Goal: Task Accomplishment & Management: Manage account settings

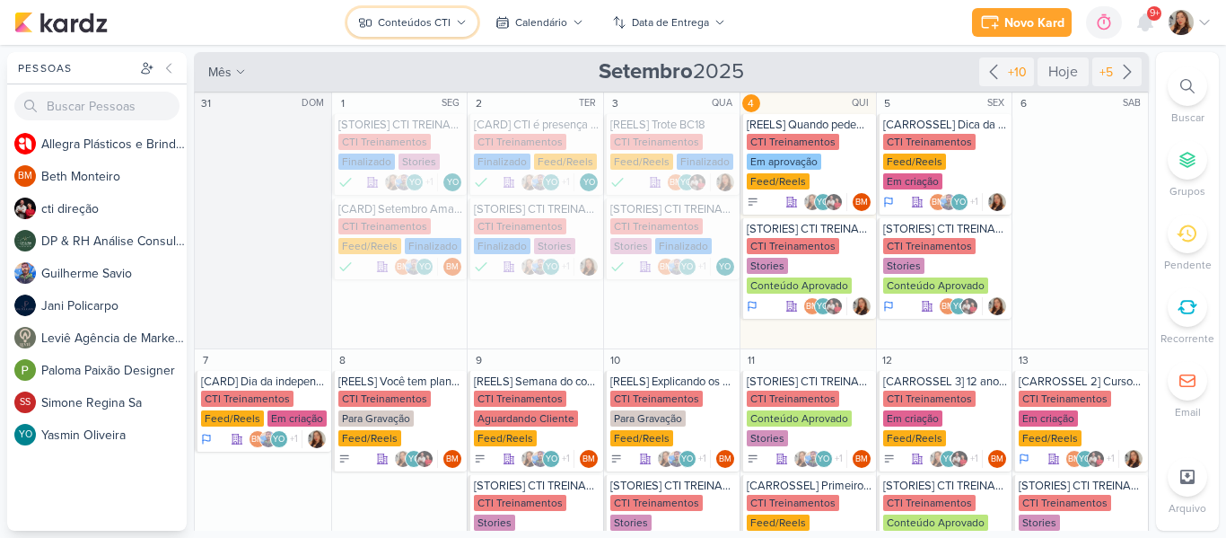
click at [440, 32] on button "Conteúdos CTI" at bounding box center [412, 22] width 130 height 29
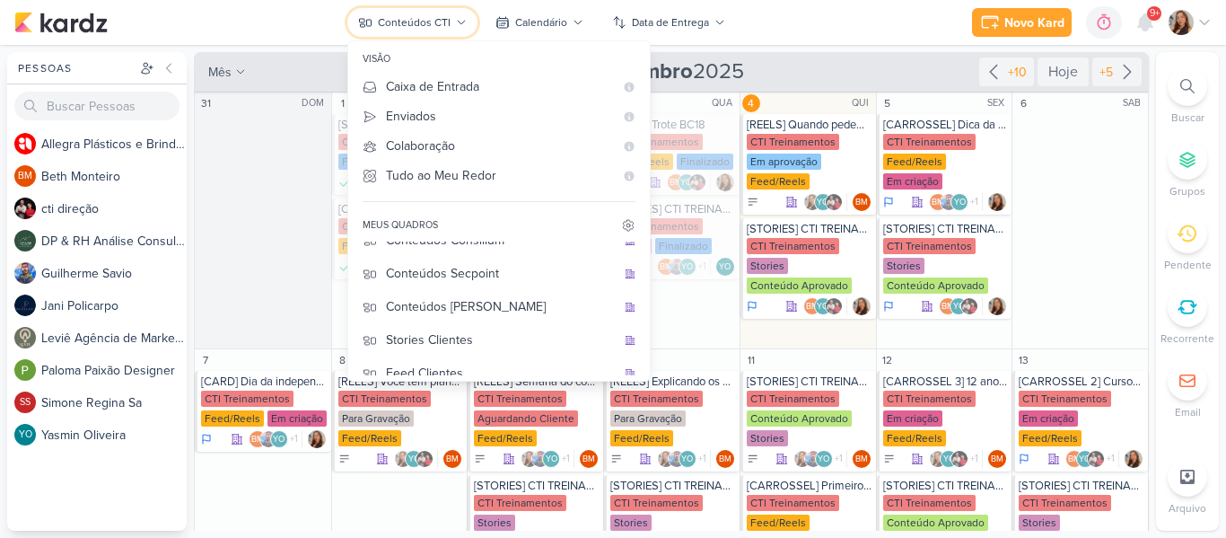
scroll to position [145, 0]
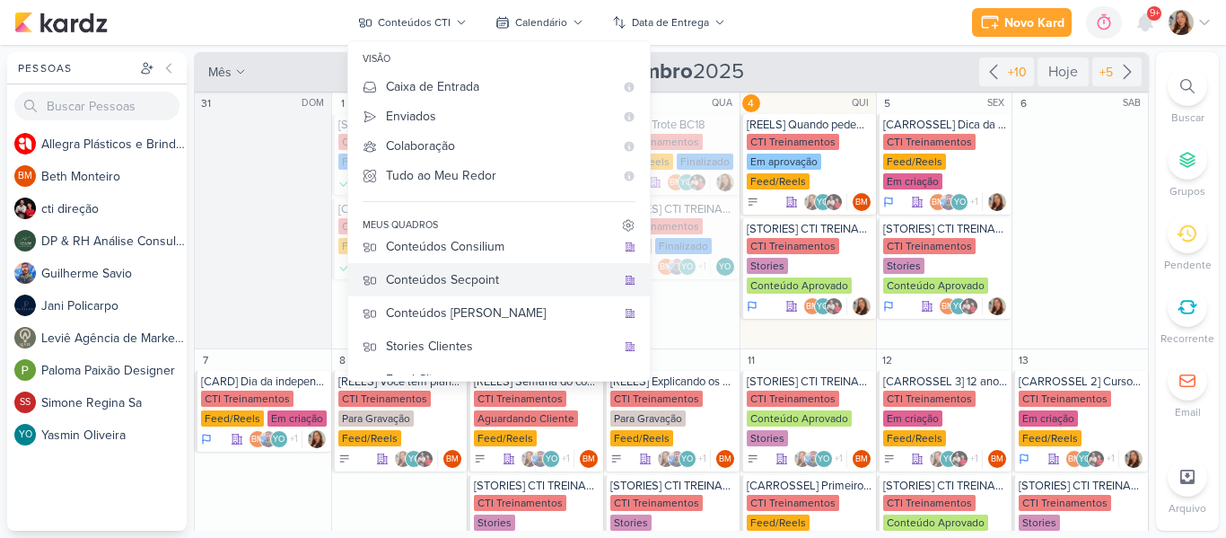
click at [507, 291] on button "Conteúdos Secpoint" at bounding box center [499, 279] width 302 height 33
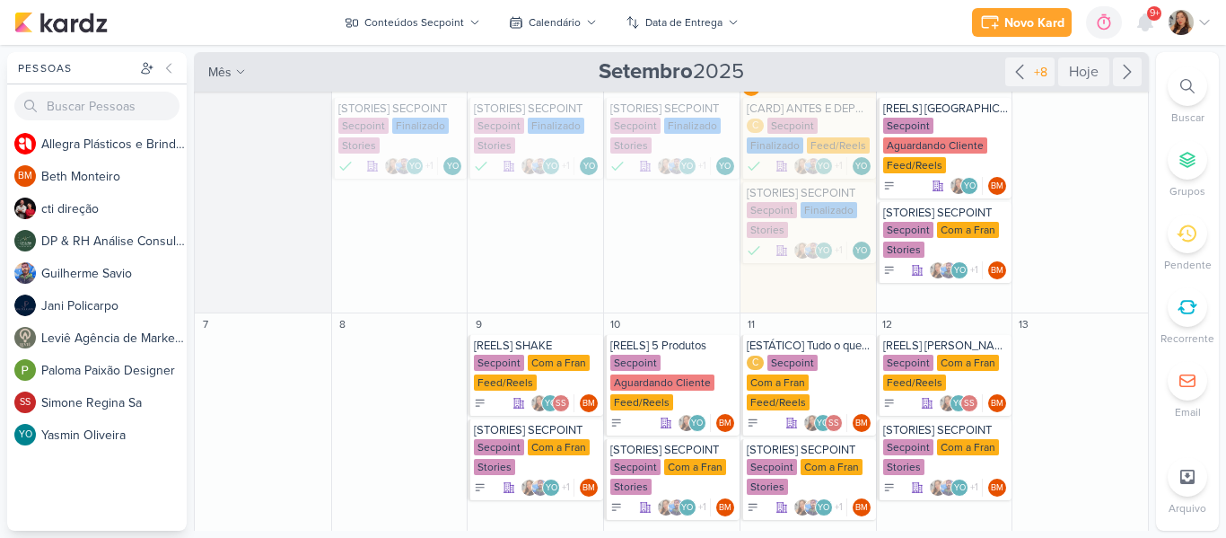
scroll to position [9, 0]
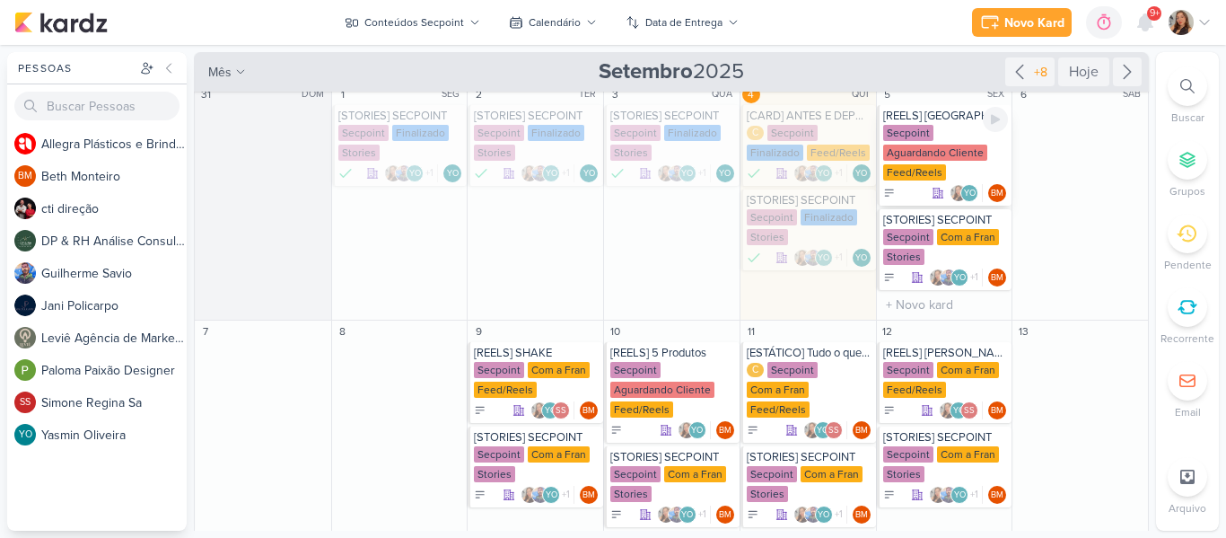
click at [937, 126] on div "Secpoint Aguardando Cliente Feed/Reels" at bounding box center [946, 153] width 126 height 57
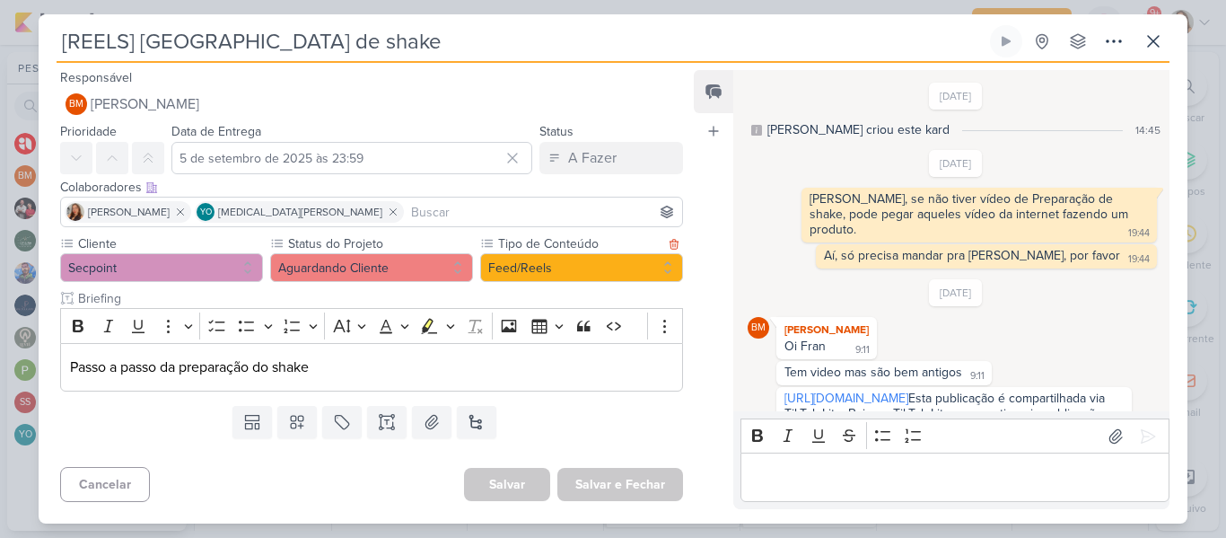
scroll to position [38, 0]
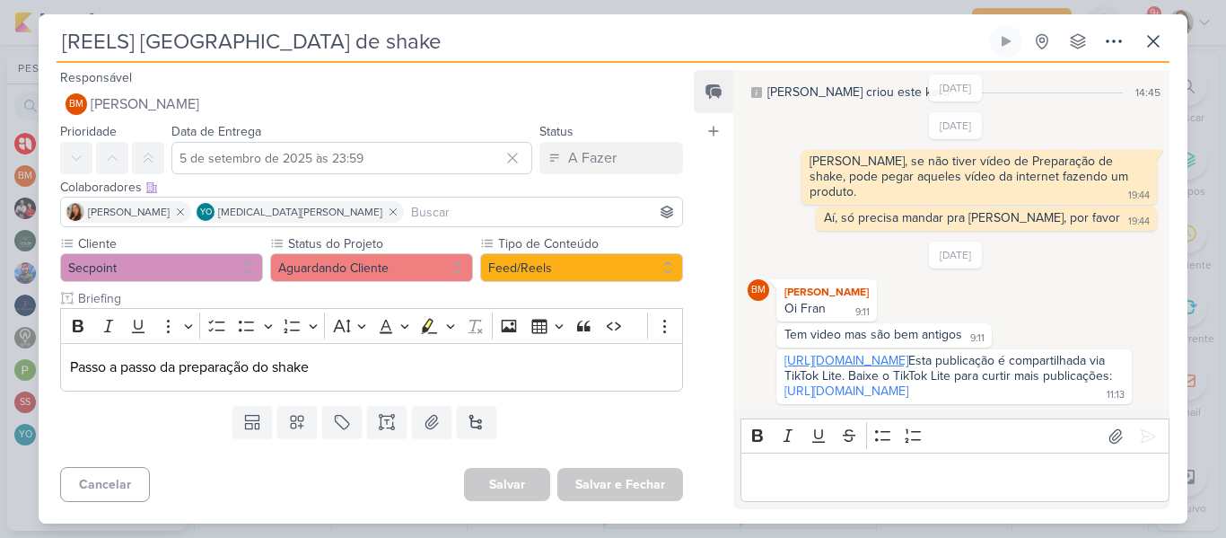
click at [828, 353] on link "[URL][DOMAIN_NAME]" at bounding box center [846, 360] width 124 height 15
click at [799, 469] on p "Editor editing area: main" at bounding box center [954, 478] width 410 height 22
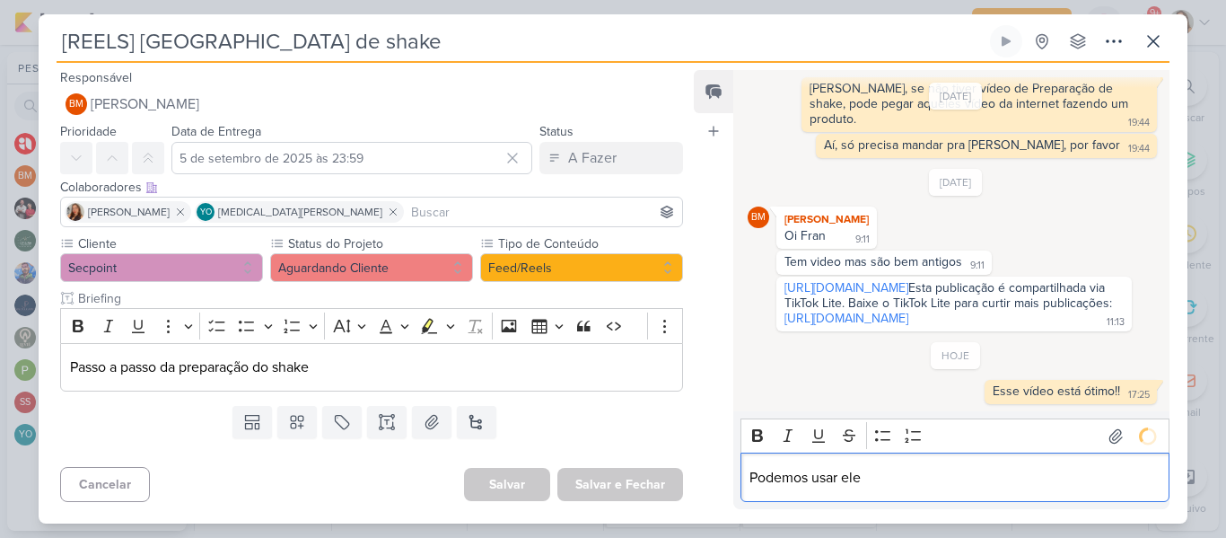
scroll to position [136, 0]
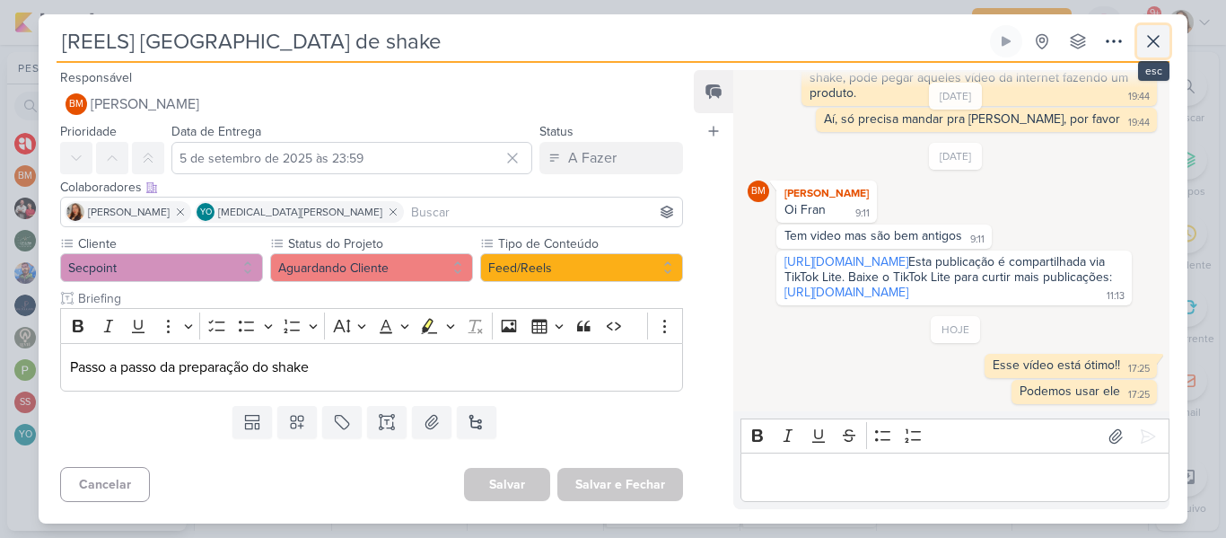
click at [1164, 35] on button at bounding box center [1153, 41] width 32 height 32
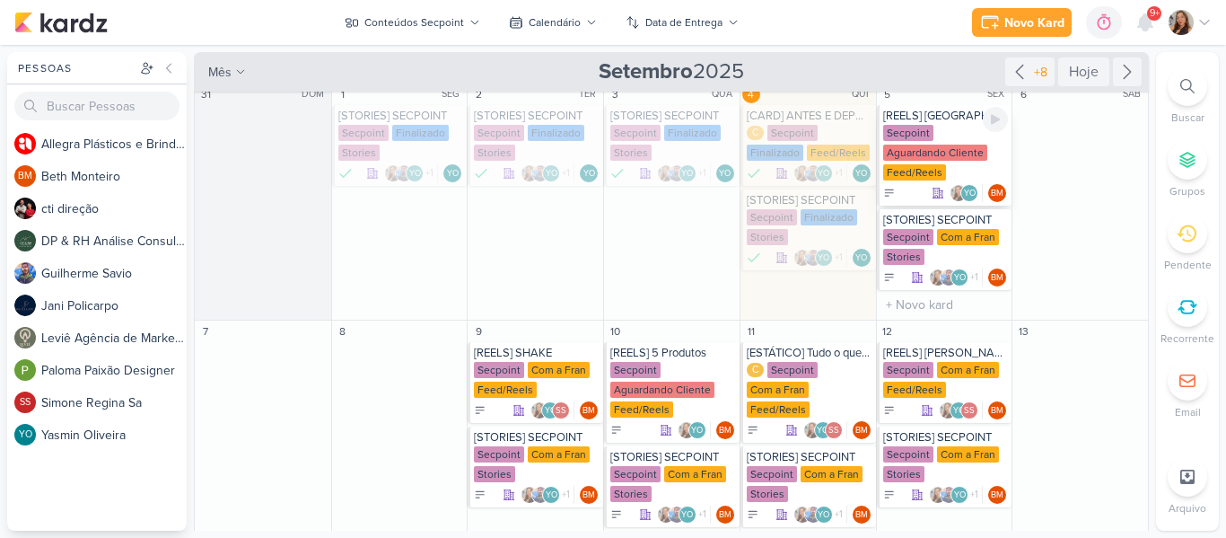
click at [960, 130] on div "Secpoint Aguardando Cliente Feed/Reels" at bounding box center [946, 153] width 126 height 57
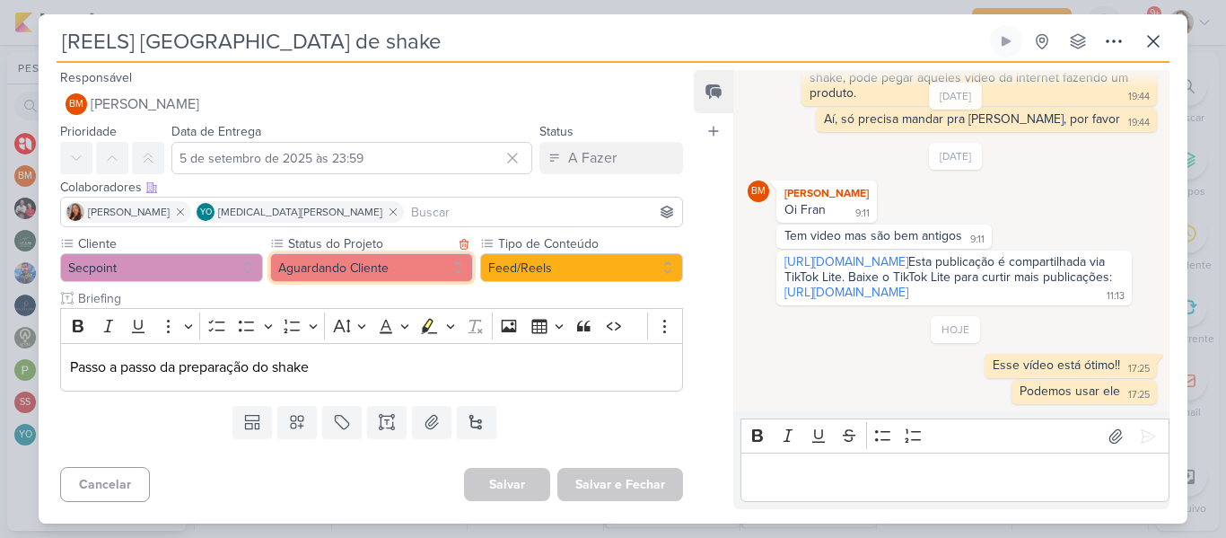
click at [439, 265] on button "Aguardando Cliente" at bounding box center [371, 267] width 203 height 29
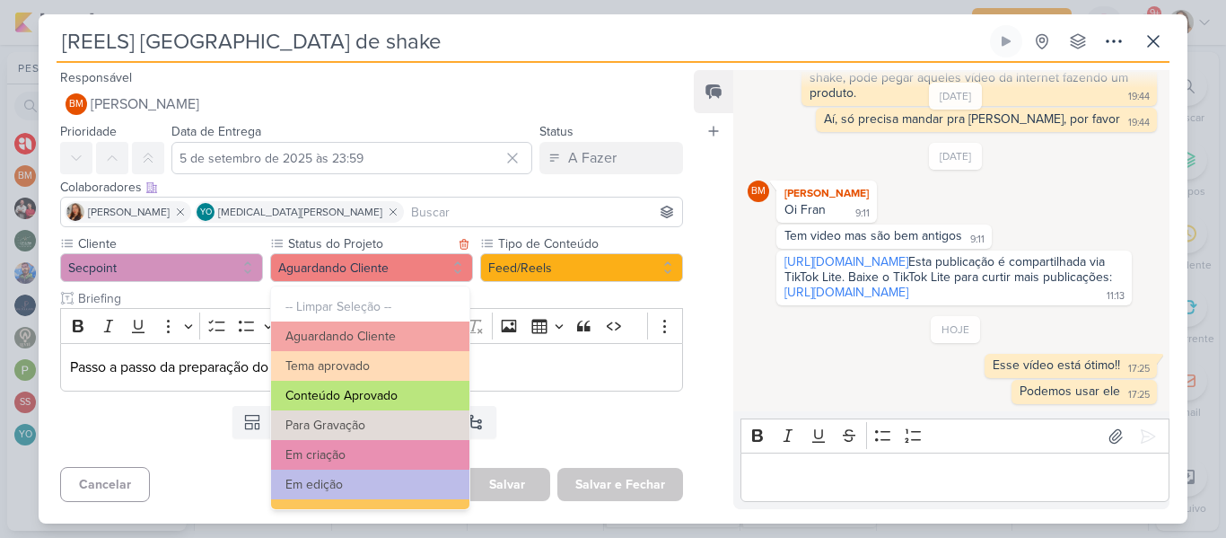
click at [417, 391] on button "Conteúdo Aprovado" at bounding box center [370, 396] width 198 height 30
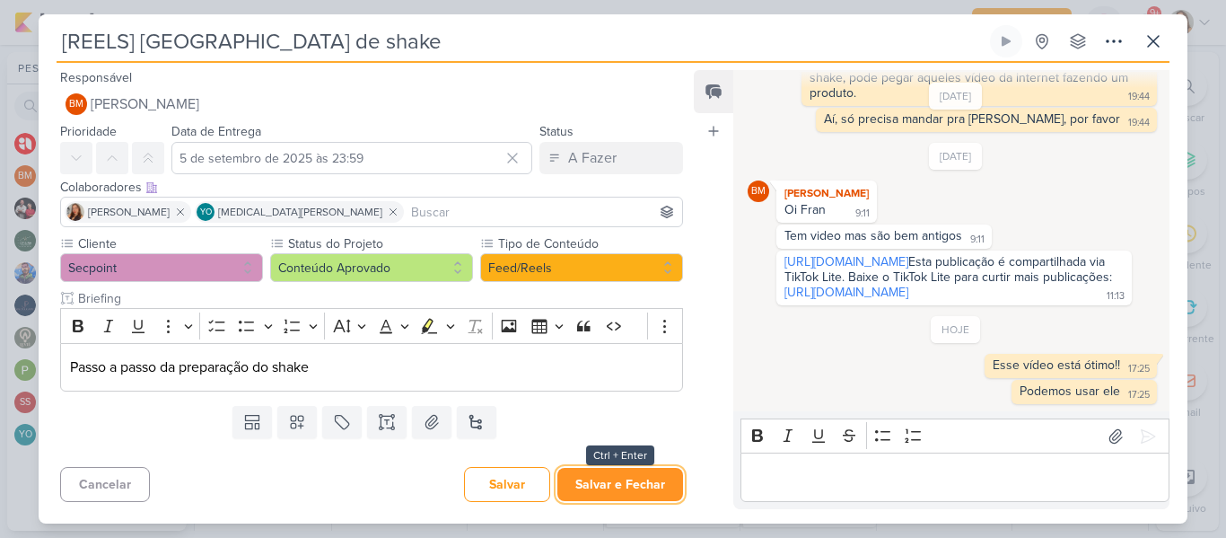
click at [644, 484] on button "Salvar e Fechar" at bounding box center [620, 484] width 126 height 33
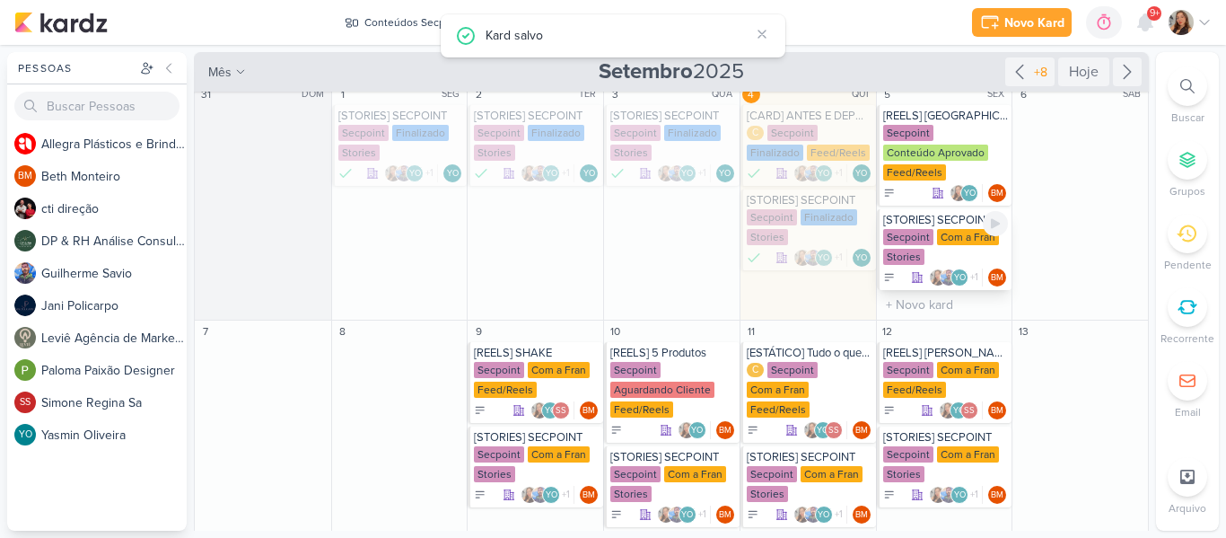
click at [908, 247] on div "Secpoint Com a Fran Stories" at bounding box center [946, 248] width 126 height 38
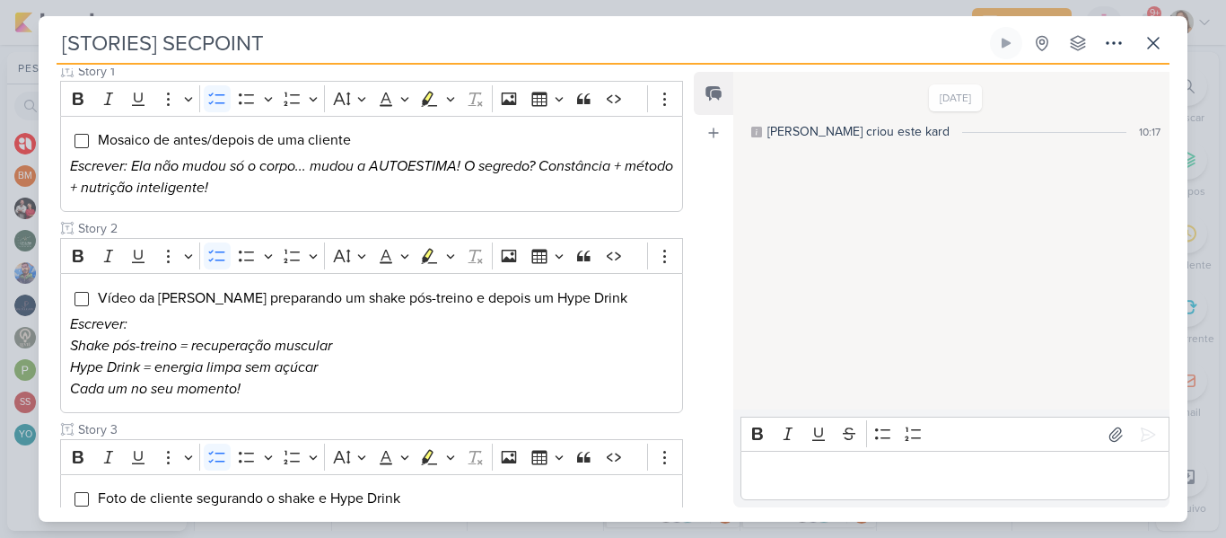
scroll to position [257, 0]
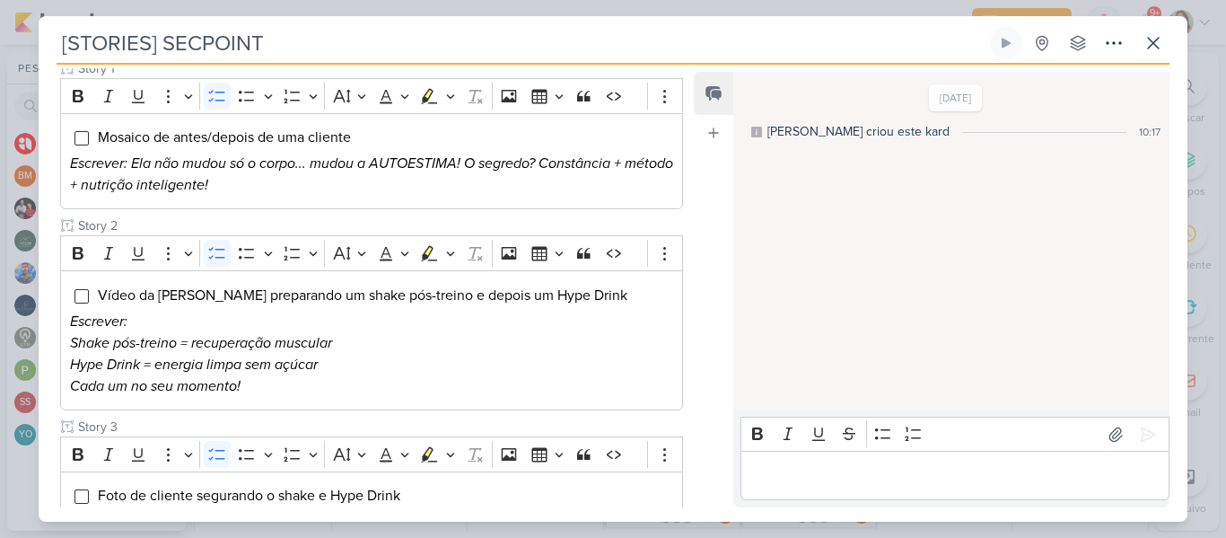
drag, startPoint x: 681, startPoint y: 276, endPoint x: 683, endPoint y: 289, distance: 13.6
click at [683, 289] on div "Responsável BM [GEOGRAPHIC_DATA] Nenhum contato encontrado create new contact N…" at bounding box center [365, 287] width 652 height 439
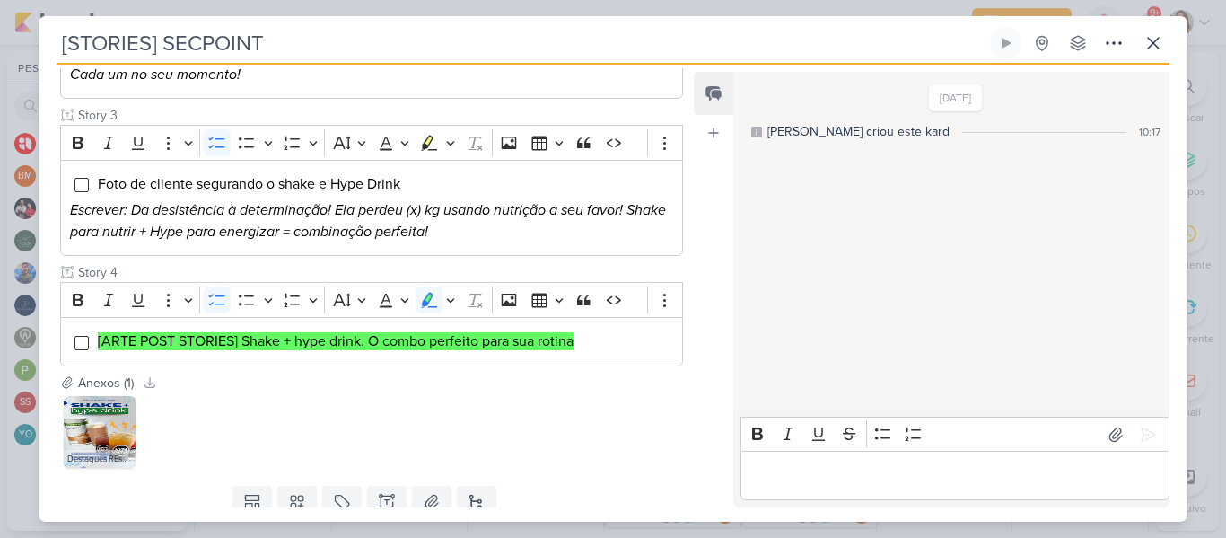
scroll to position [607, 0]
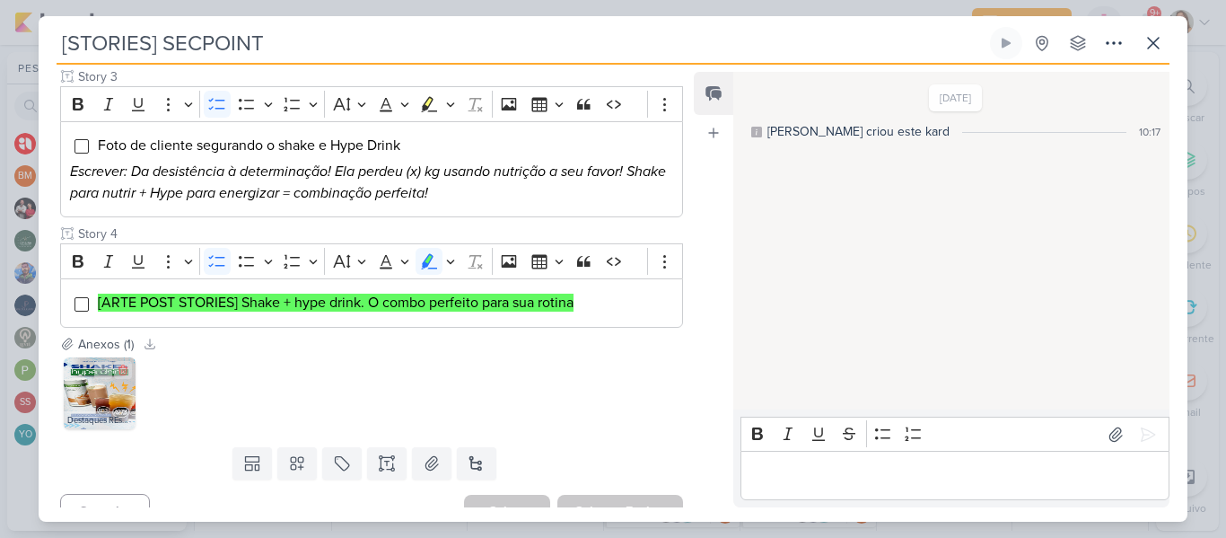
click at [91, 411] on div "Destaques REsec.png" at bounding box center [100, 420] width 72 height 18
click at [100, 380] on img at bounding box center [100, 393] width 72 height 72
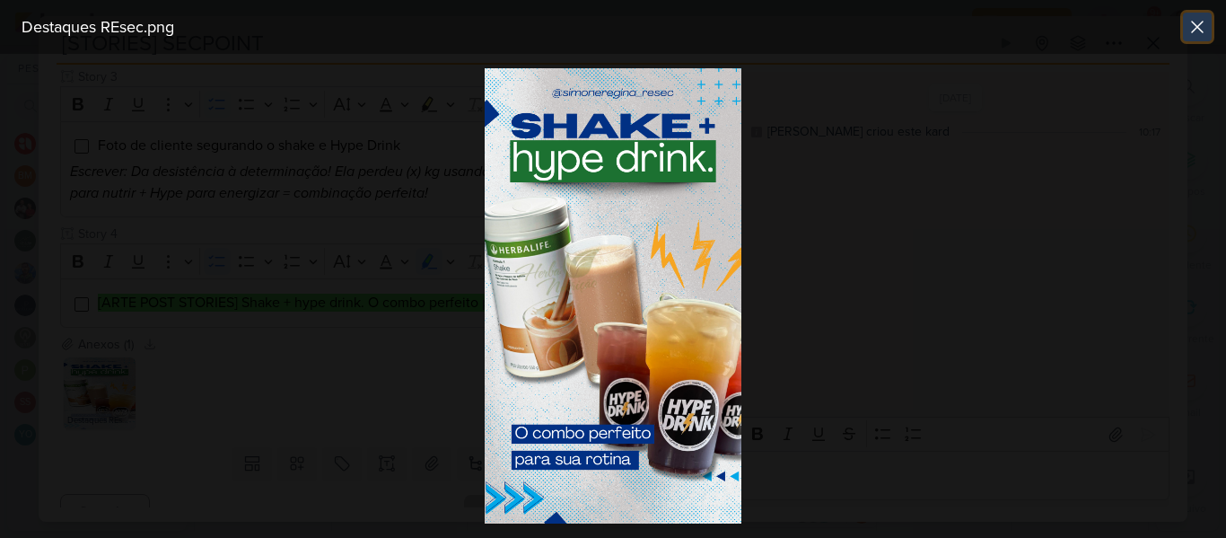
click at [1196, 38] on button at bounding box center [1197, 27] width 29 height 29
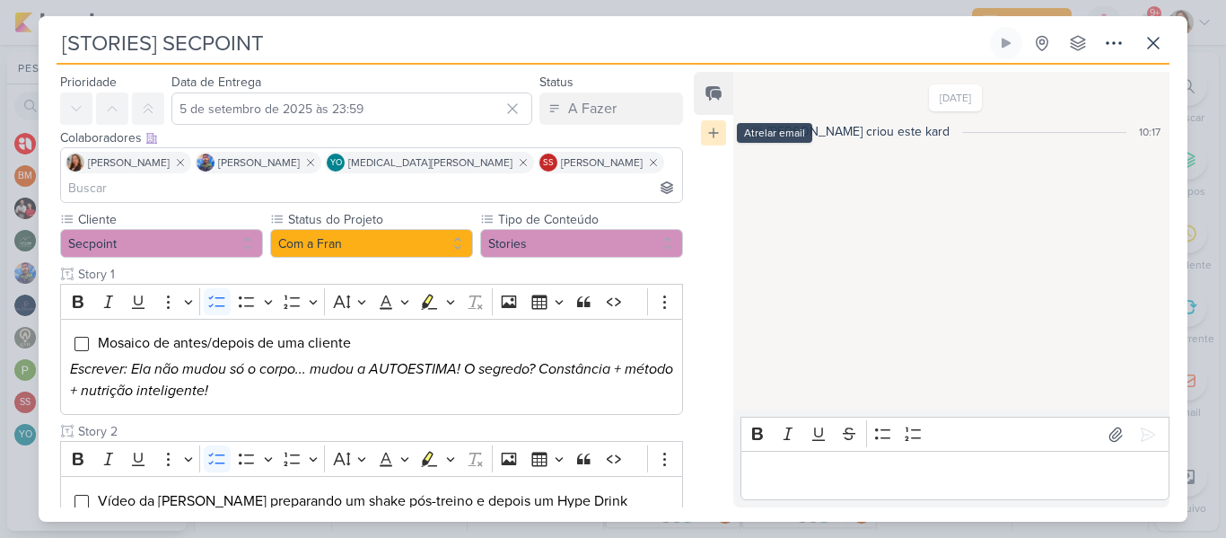
scroll to position [47, 0]
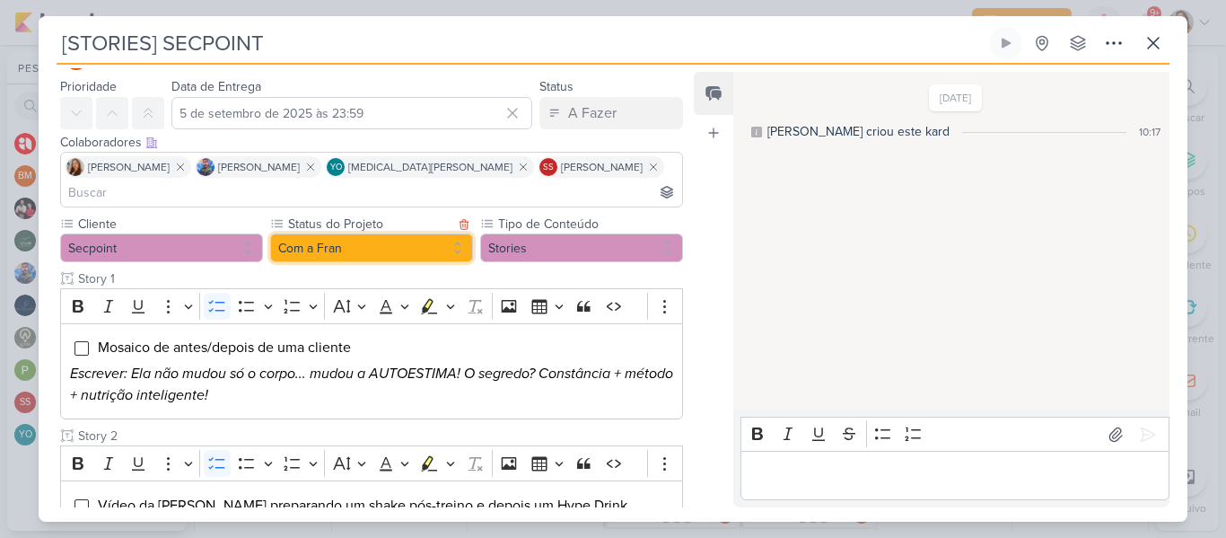
click at [319, 235] on button "Com a Fran" at bounding box center [371, 247] width 203 height 29
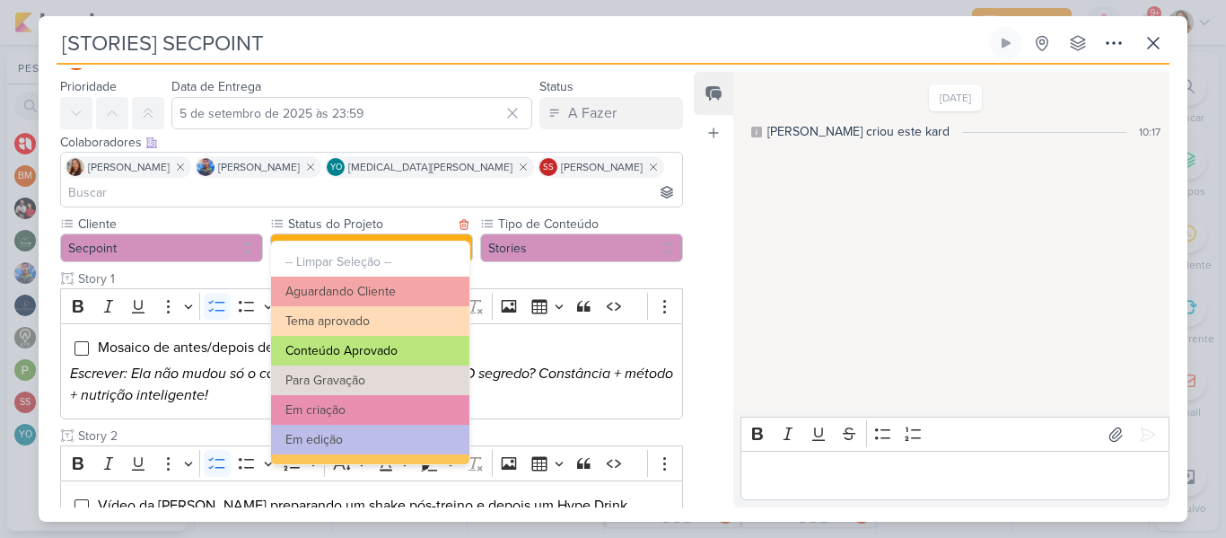
click at [344, 337] on button "Conteúdo Aprovado" at bounding box center [370, 351] width 198 height 30
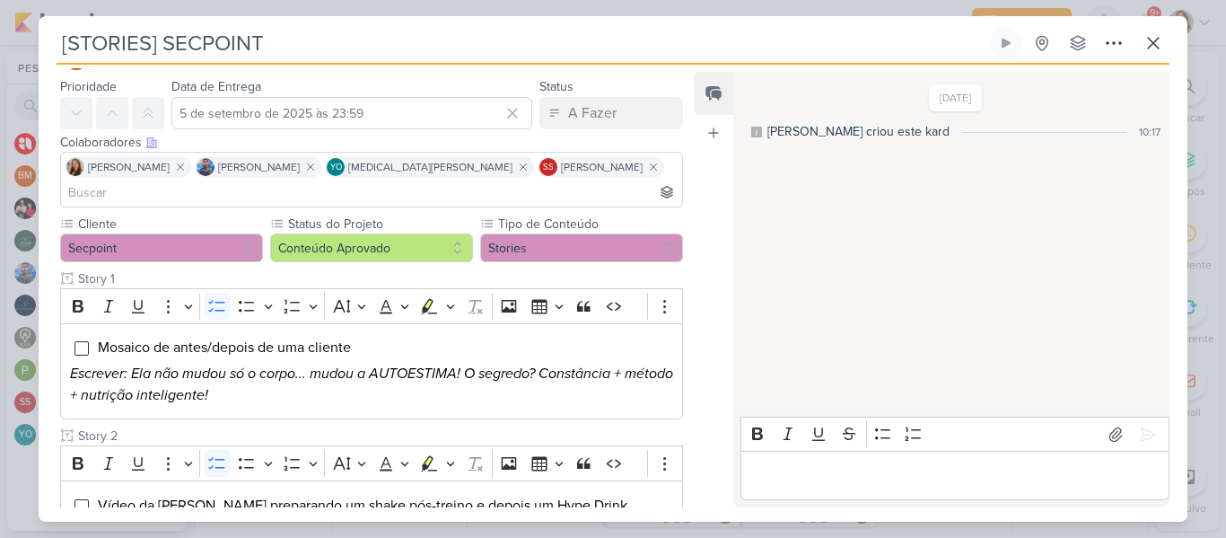
scroll to position [607, 0]
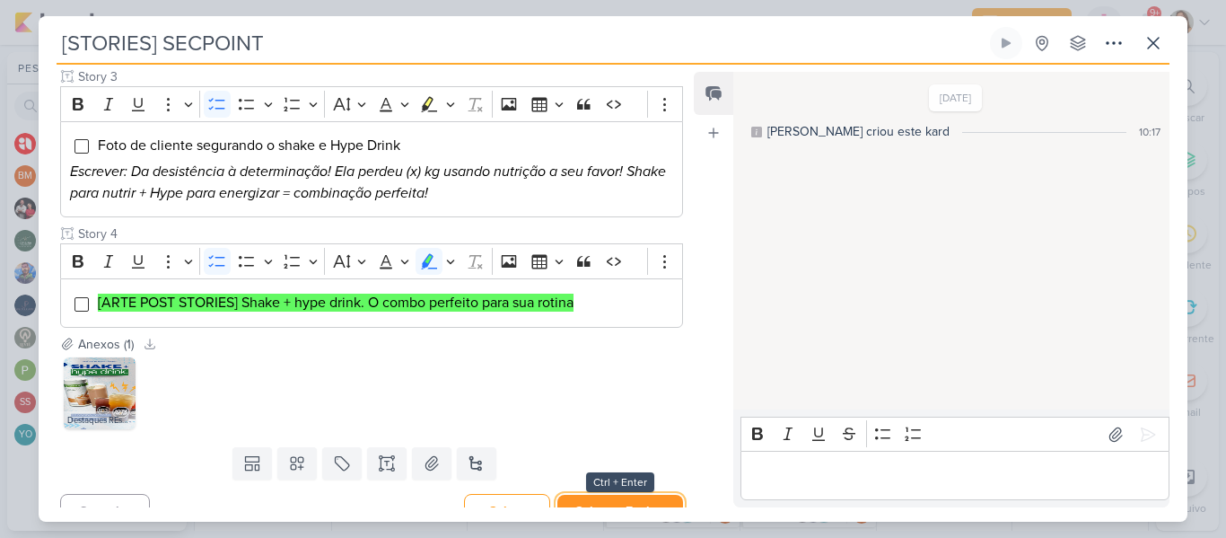
click at [605, 495] on button "Salvar e Fechar" at bounding box center [620, 511] width 126 height 33
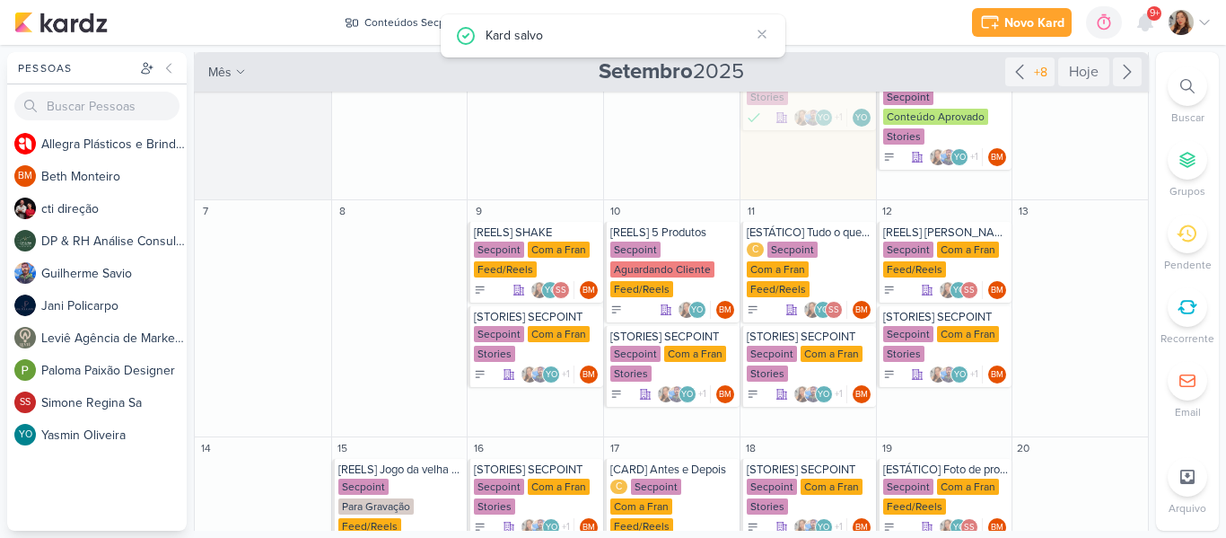
scroll to position [182, 0]
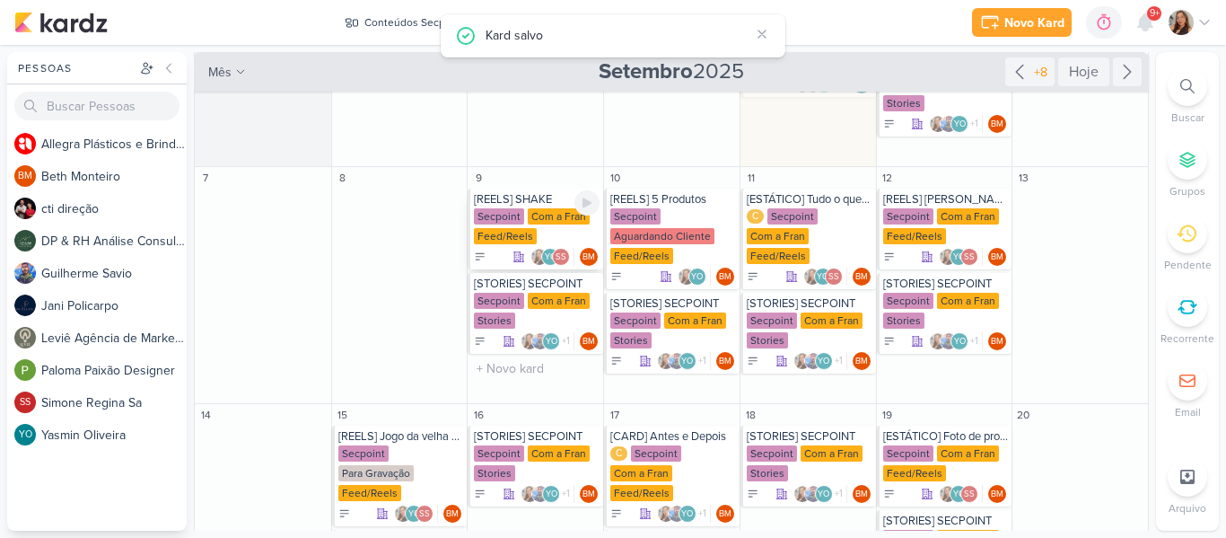
click at [514, 216] on div "Secpoint" at bounding box center [499, 216] width 50 height 16
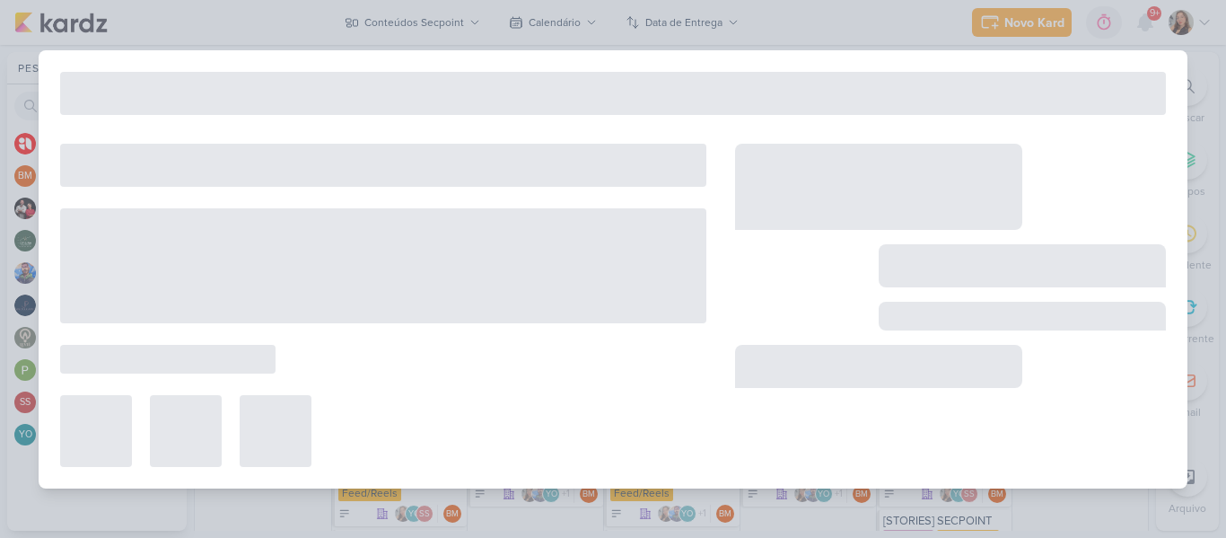
type input "[REELS] SHAKE"
type input "[DATE] 23:59"
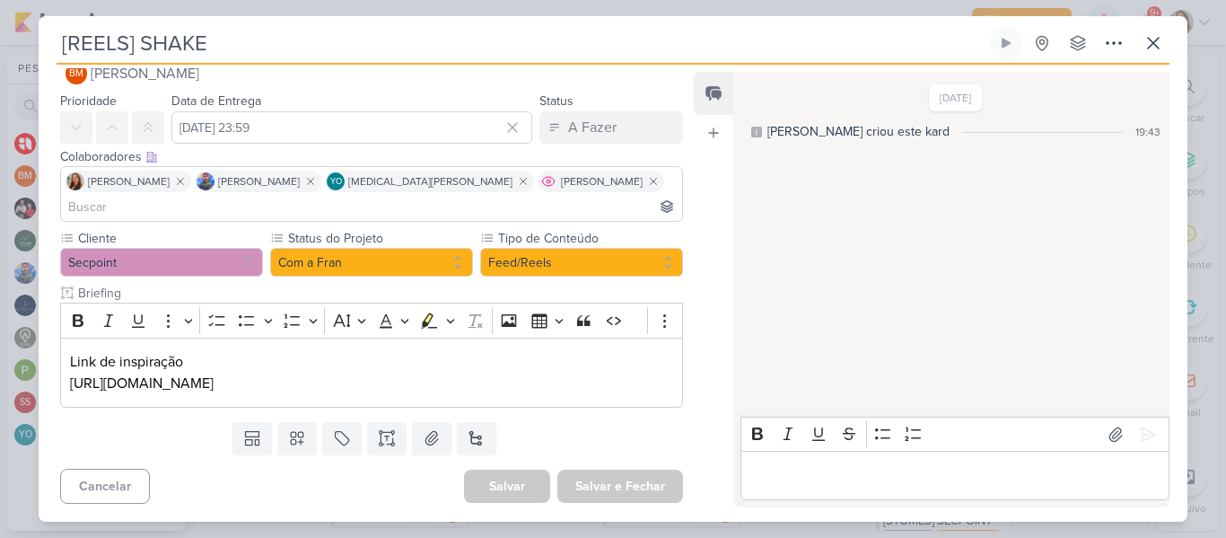
scroll to position [0, 0]
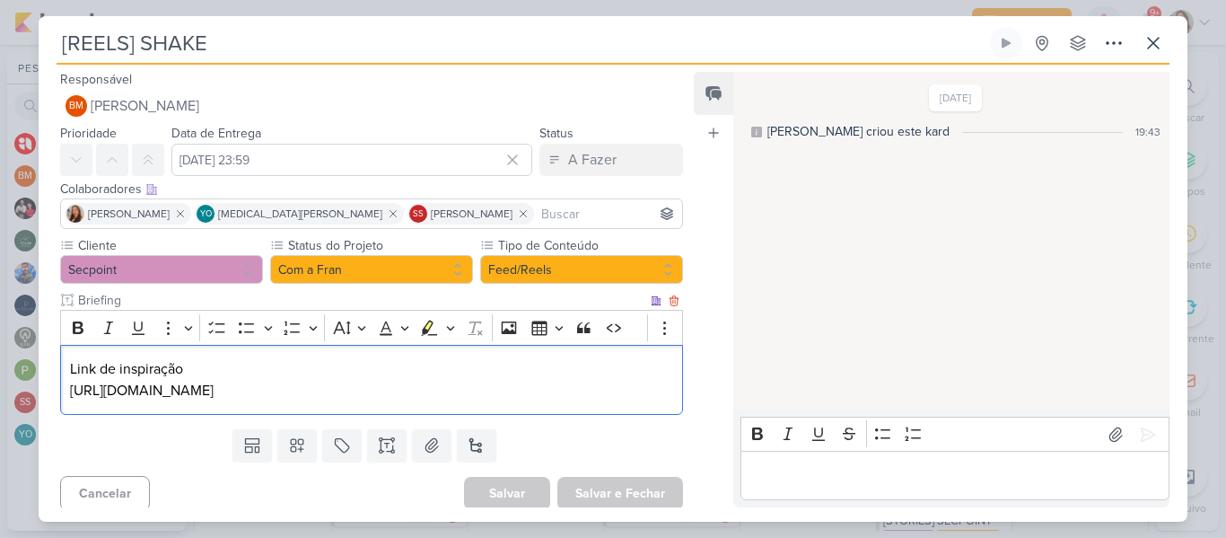
click at [190, 375] on p "Link de inspiração" at bounding box center [371, 369] width 603 height 22
click at [196, 394] on p "[URL][DOMAIN_NAME]" at bounding box center [371, 391] width 603 height 22
click at [325, 401] on p "[URL][DOMAIN_NAME]" at bounding box center [371, 391] width 603 height 22
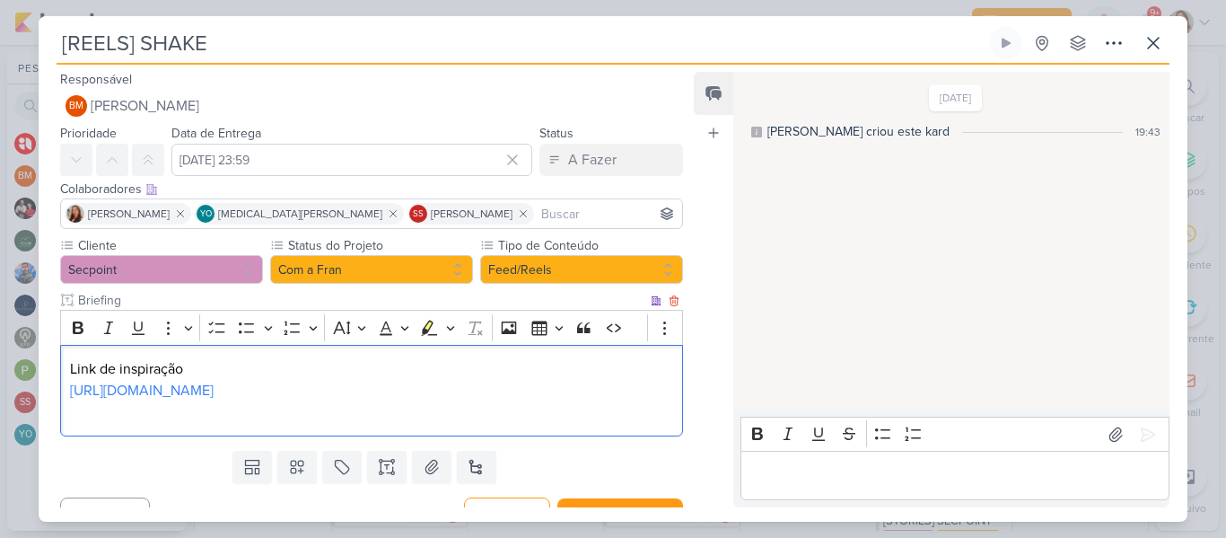
click at [318, 395] on p "[URL][DOMAIN_NAME]" at bounding box center [371, 391] width 603 height 22
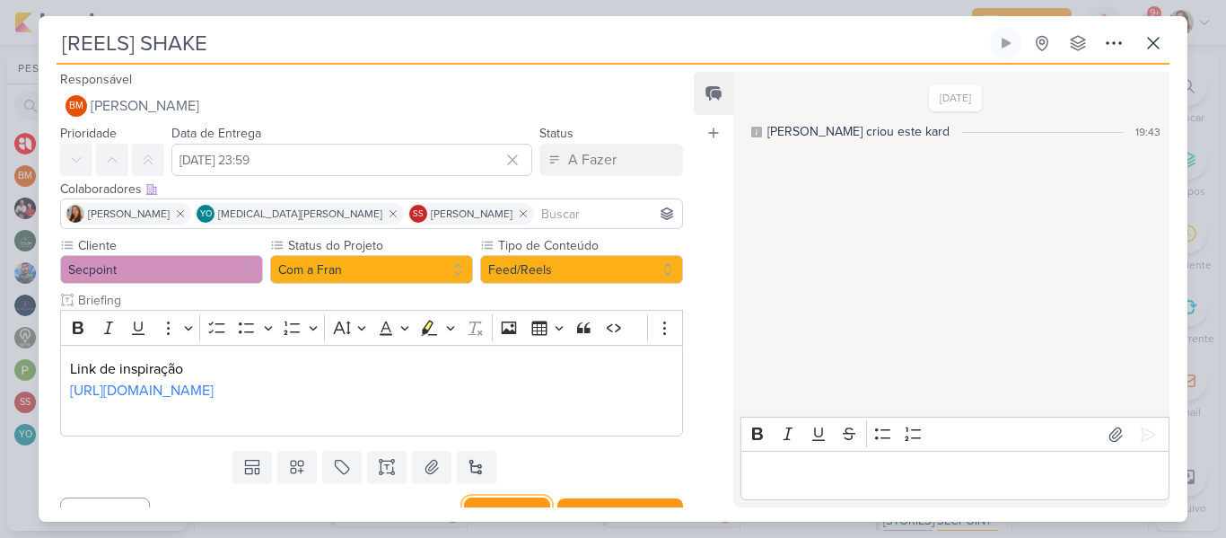
click at [477, 500] on button "Salvar" at bounding box center [507, 514] width 86 height 35
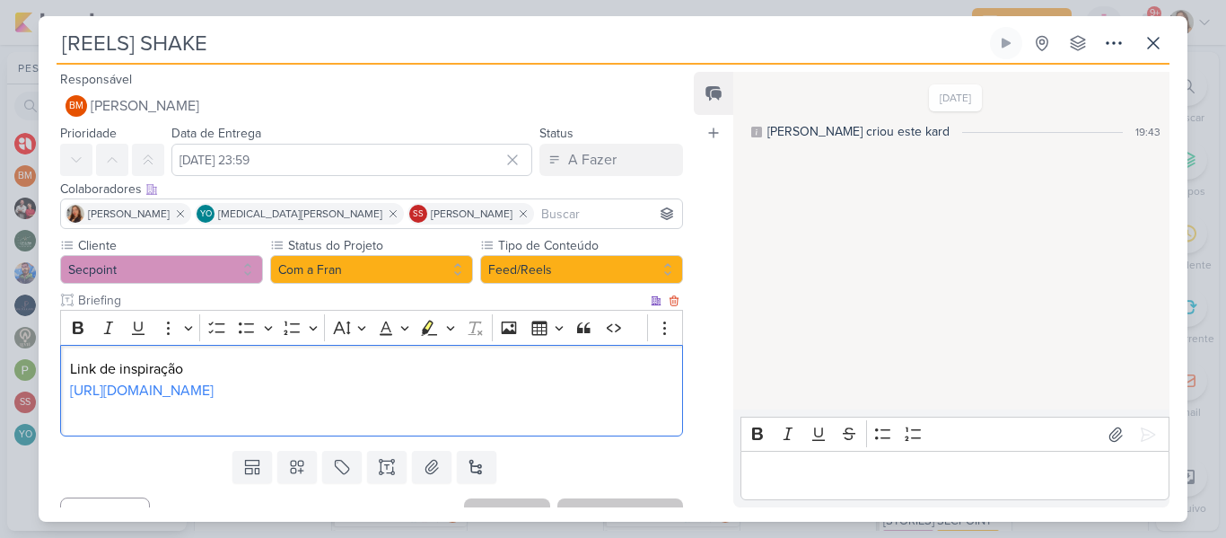
click at [426, 434] on div "Link de inspiração [URL][DOMAIN_NAME] ⁠⁠⁠⁠⁠⁠⁠" at bounding box center [371, 391] width 623 height 92
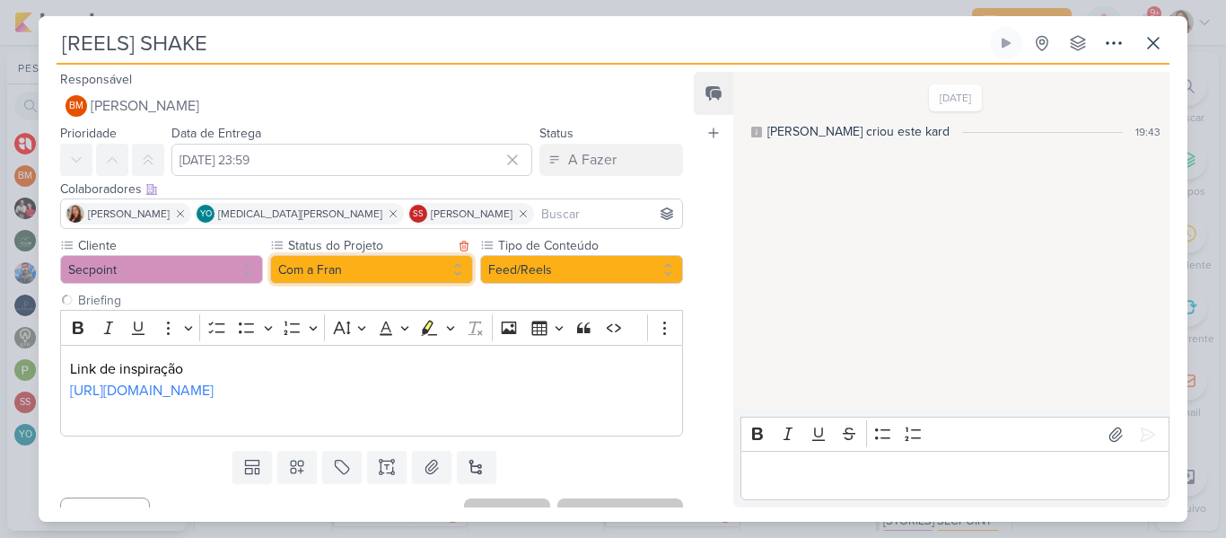
click at [352, 260] on button "Com a Fran" at bounding box center [371, 269] width 203 height 29
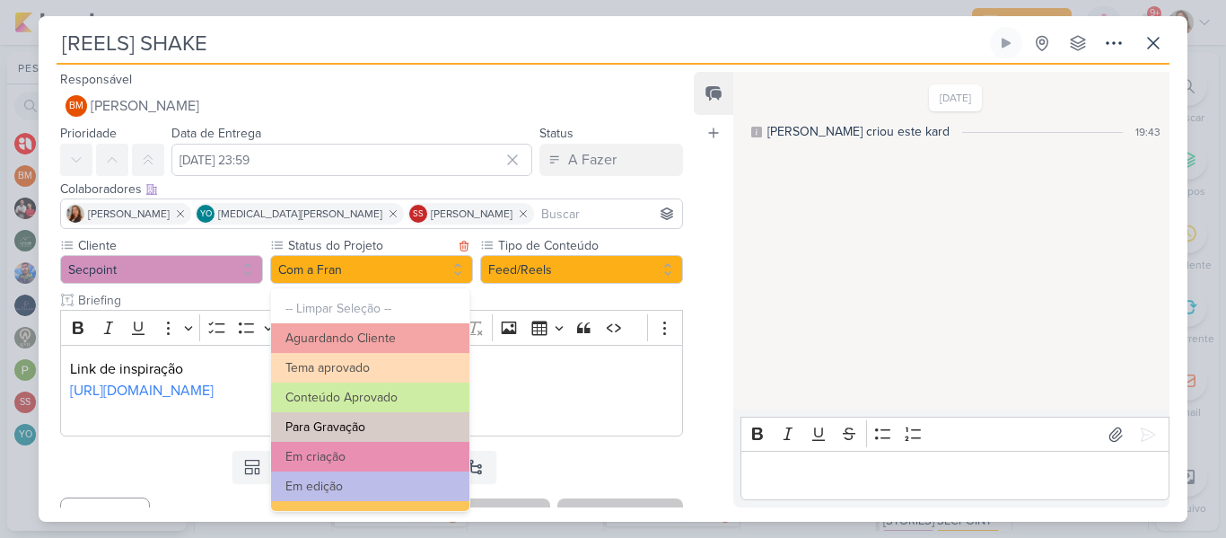
click at [364, 421] on button "Para Gravação" at bounding box center [370, 427] width 198 height 30
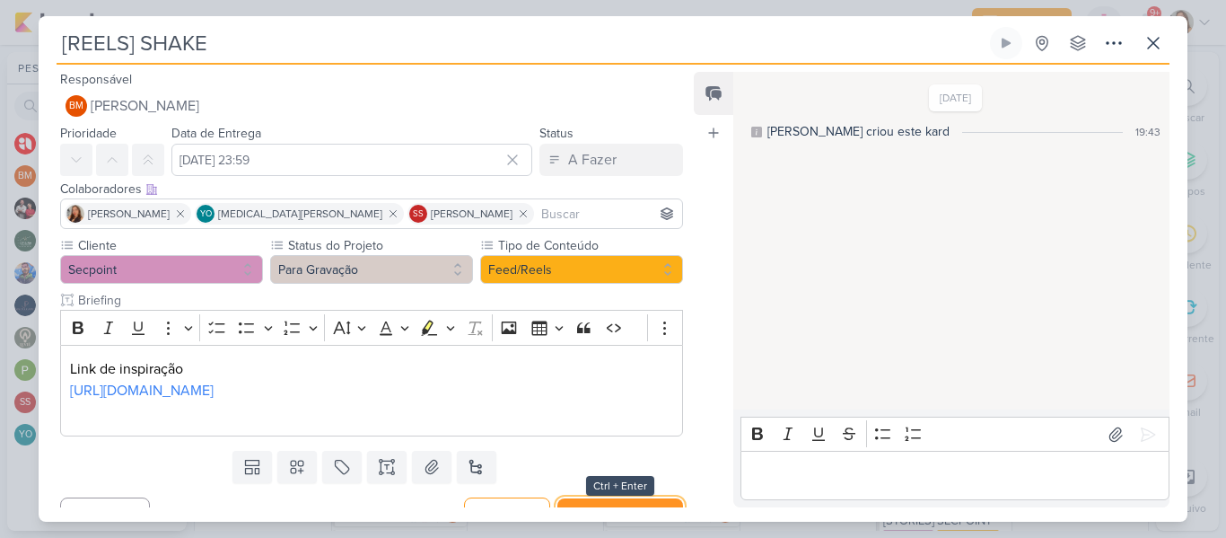
click at [567, 500] on button "Salvar e Fechar" at bounding box center [620, 514] width 126 height 33
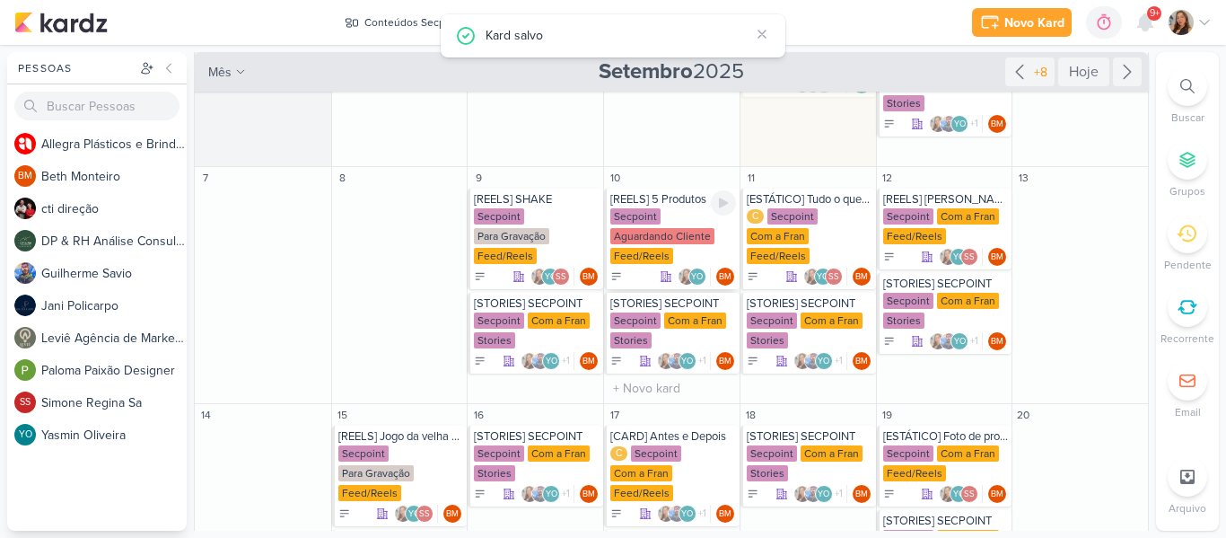
click at [670, 254] on div "Secpoint Aguardando Cliente Feed/Reels" at bounding box center [673, 236] width 126 height 57
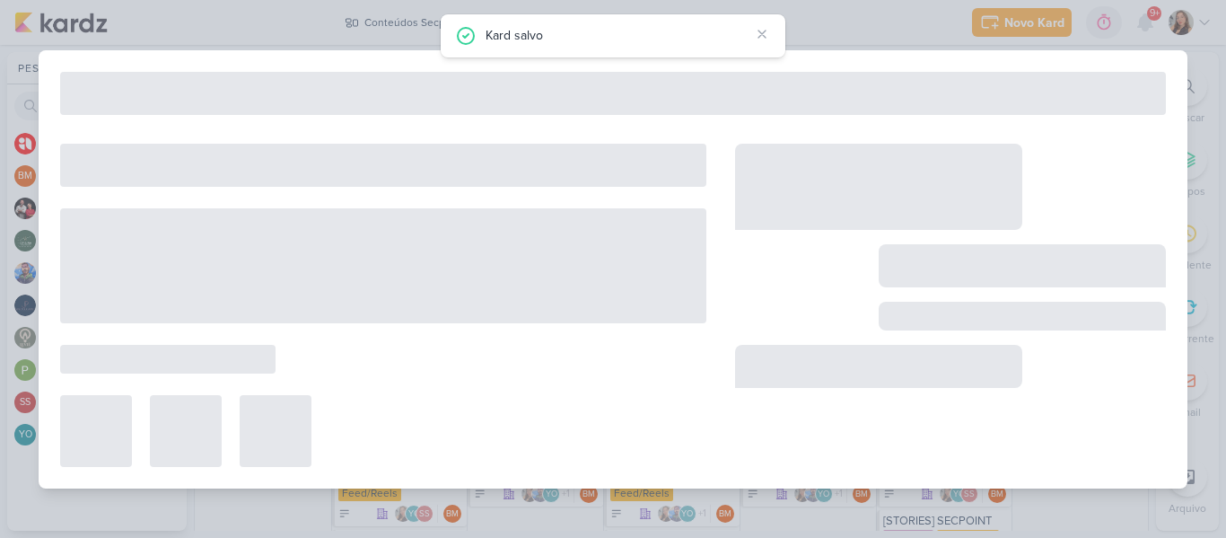
type input "[REELS] 5 Produtos"
type input "[DATE] 23:59"
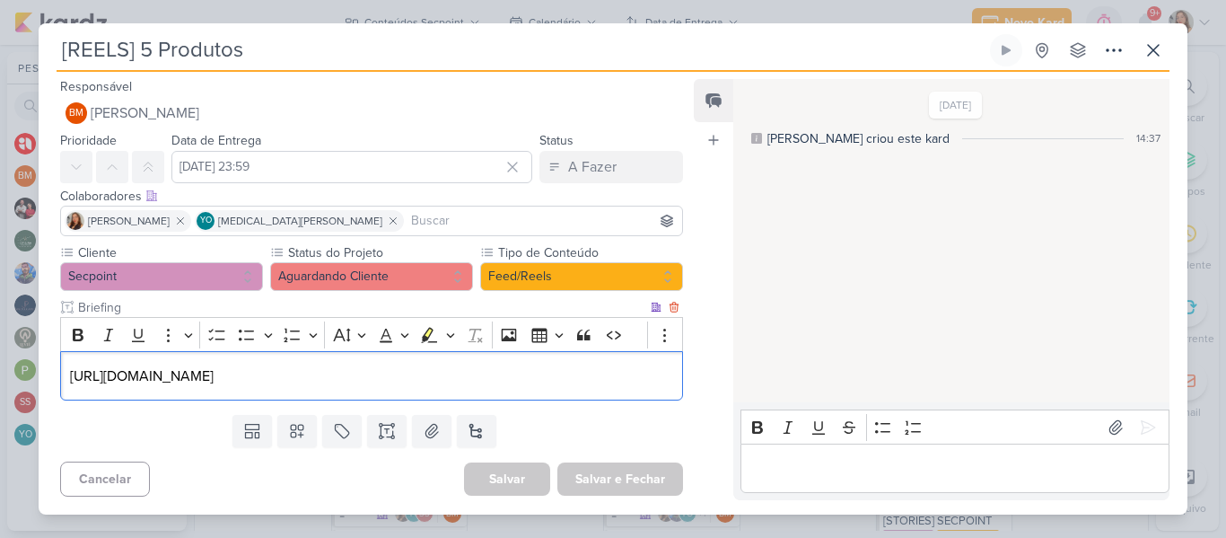
drag, startPoint x: 547, startPoint y: 372, endPoint x: 62, endPoint y: 381, distance: 484.8
click at [62, 381] on div "[URL][DOMAIN_NAME]" at bounding box center [371, 375] width 623 height 49
copy p "[URL][DOMAIN_NAME]"
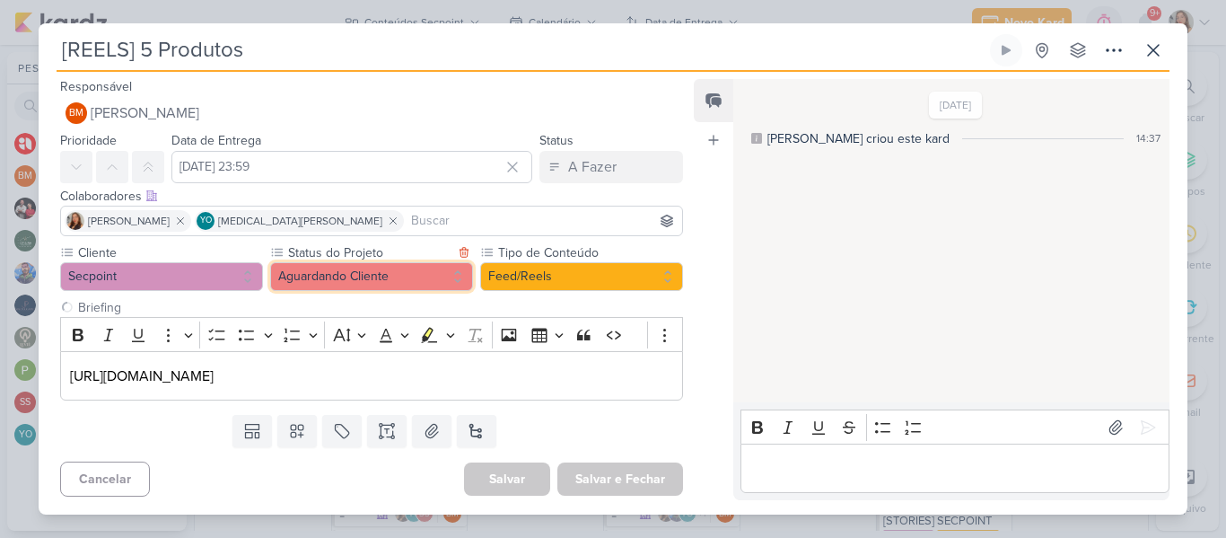
click at [352, 277] on button "Aguardando Cliente" at bounding box center [371, 276] width 203 height 29
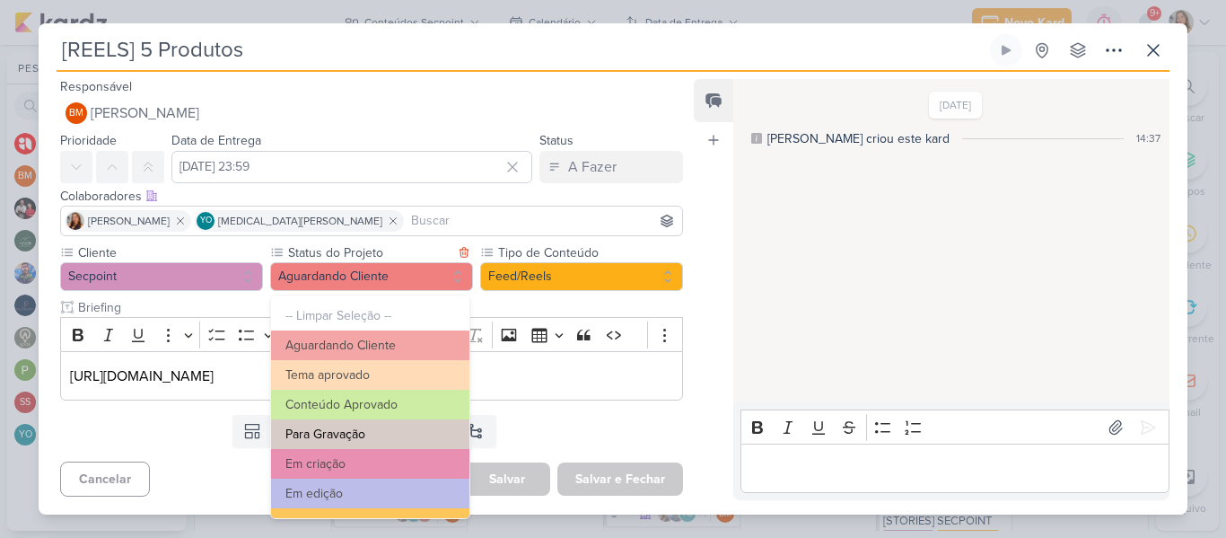
click at [378, 422] on button "Para Gravação" at bounding box center [370, 434] width 198 height 30
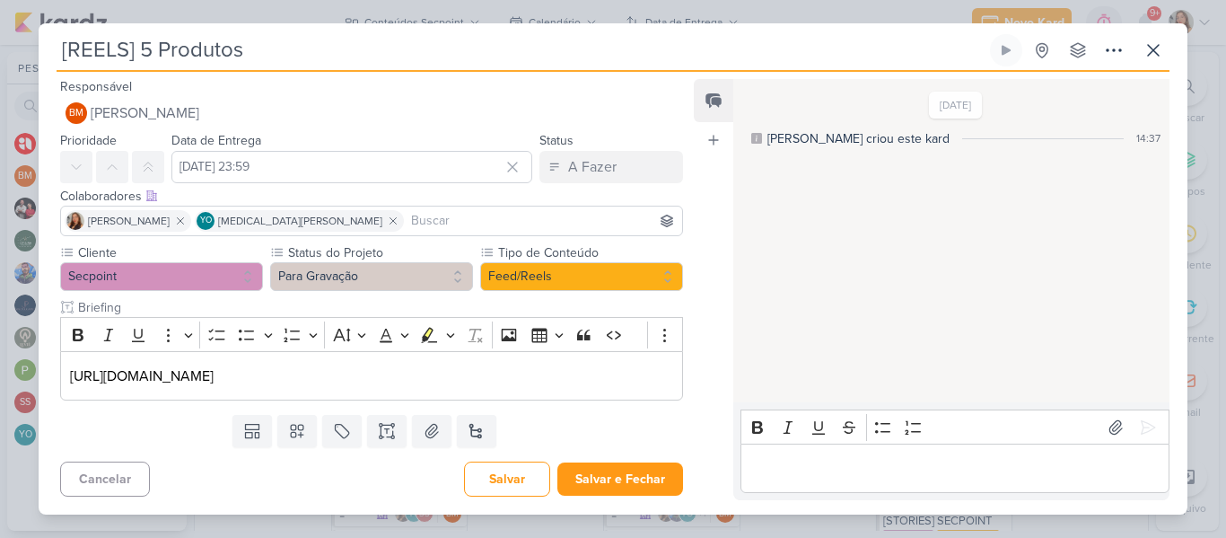
click at [579, 415] on div "Templates Campos Personalizados Marcadores Caixa De Texto Anexo [GEOGRAPHIC_DAT…" at bounding box center [365, 430] width 652 height 47
click at [602, 474] on button "Salvar e Fechar" at bounding box center [620, 478] width 126 height 33
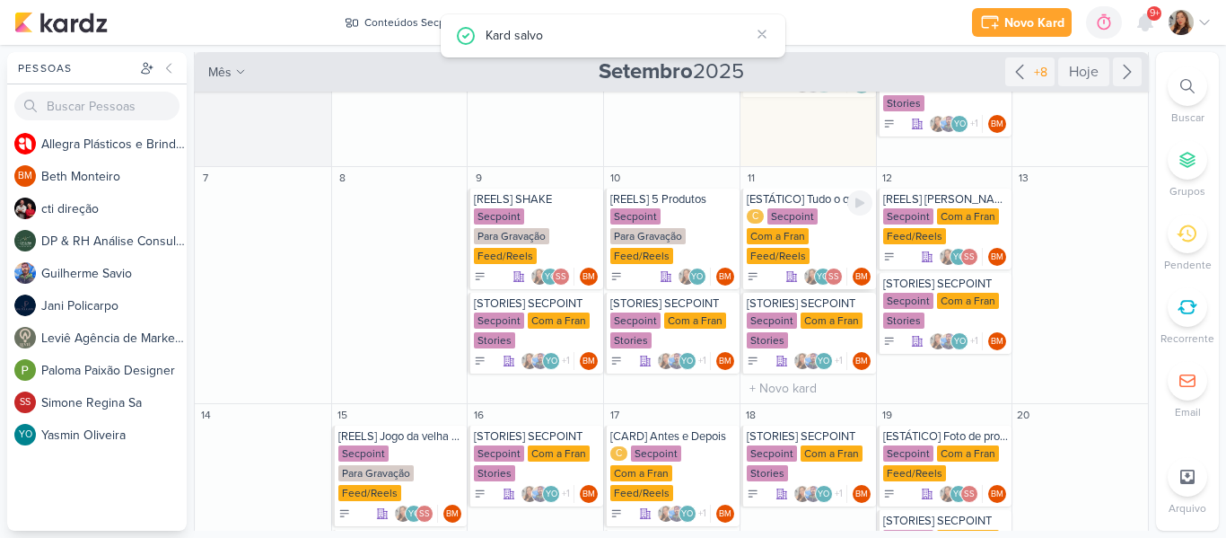
click at [803, 249] on div "C Secpoint Com a Fran Feed/Reels" at bounding box center [810, 236] width 126 height 57
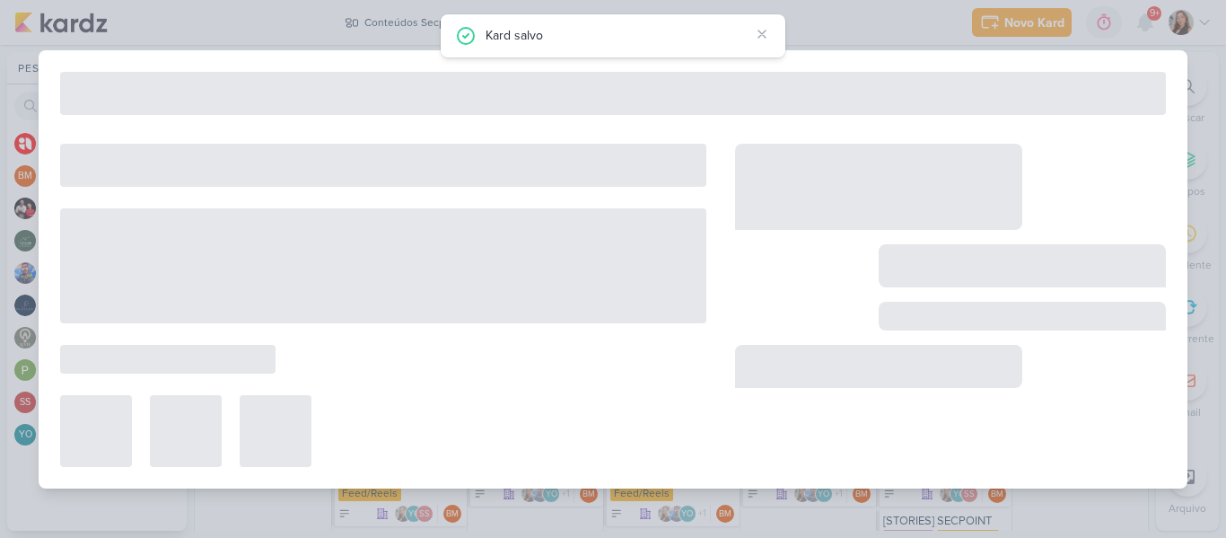
type input "[ESTÁTICO] Tudo o que eu como da dieta"
type input "11 de setembro de 2025 às 23:59"
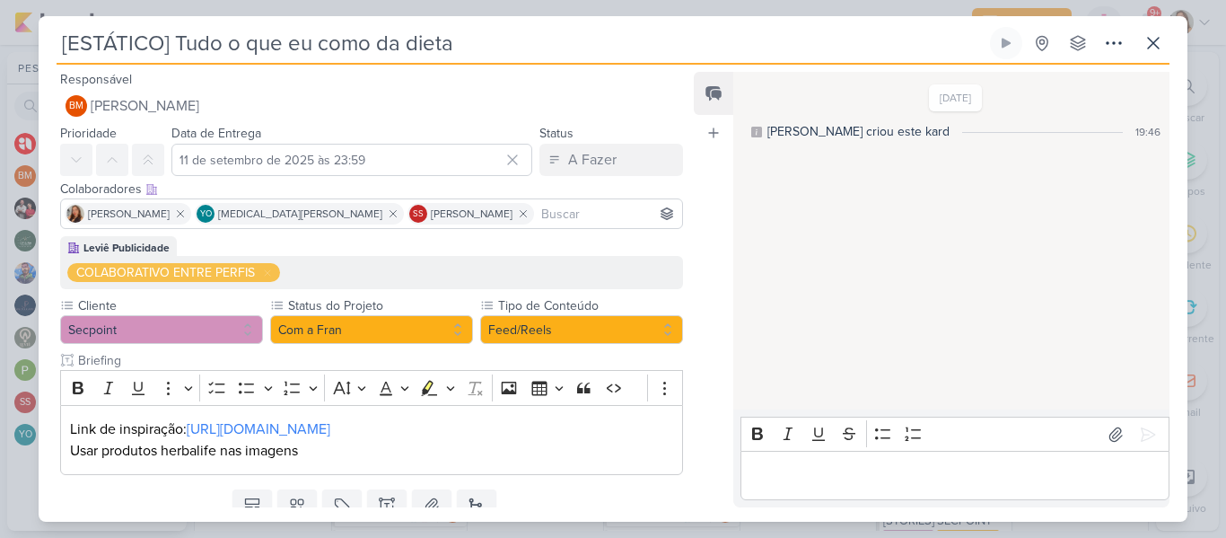
click at [762, 35] on input "[ESTÁTICO] Tudo o que eu como da dieta" at bounding box center [522, 43] width 930 height 32
click at [364, 320] on button "Com a Fran" at bounding box center [371, 329] width 203 height 29
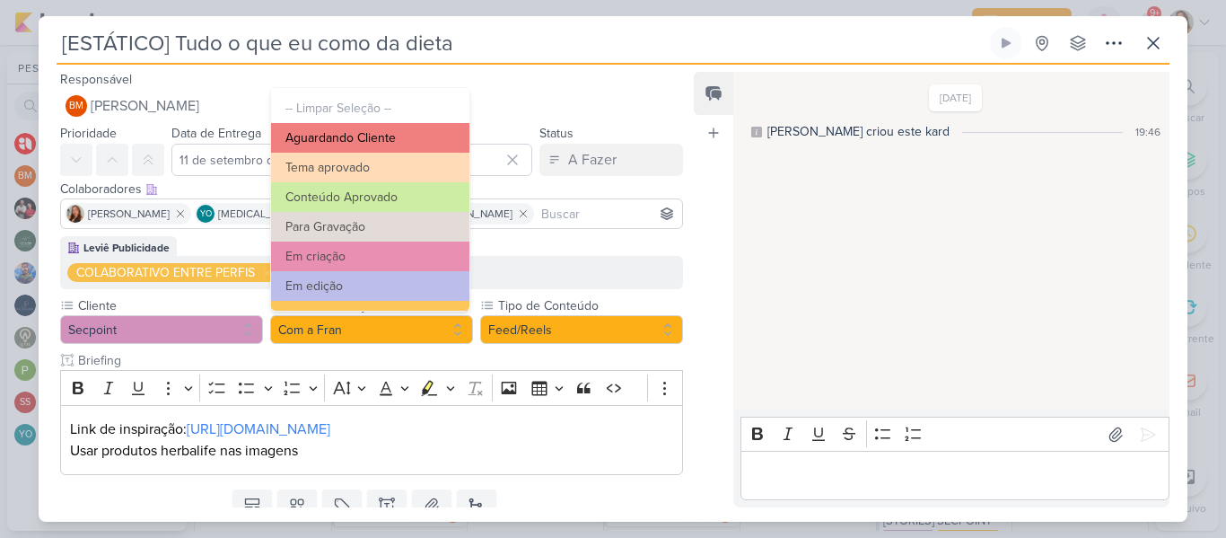
click at [413, 147] on button "Aguardando Cliente" at bounding box center [370, 138] width 198 height 30
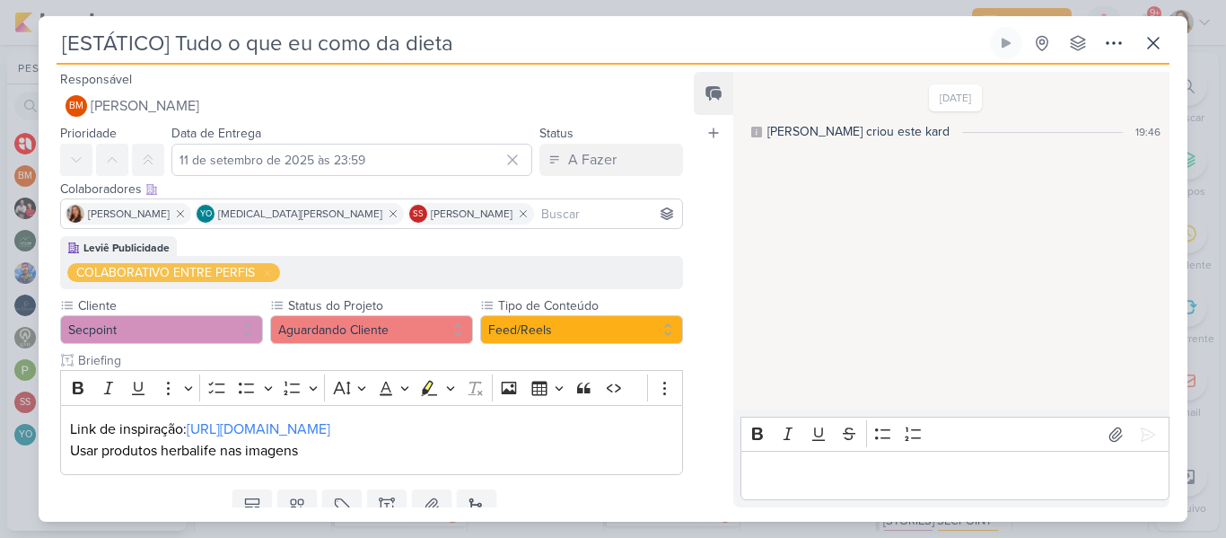
scroll to position [67, 0]
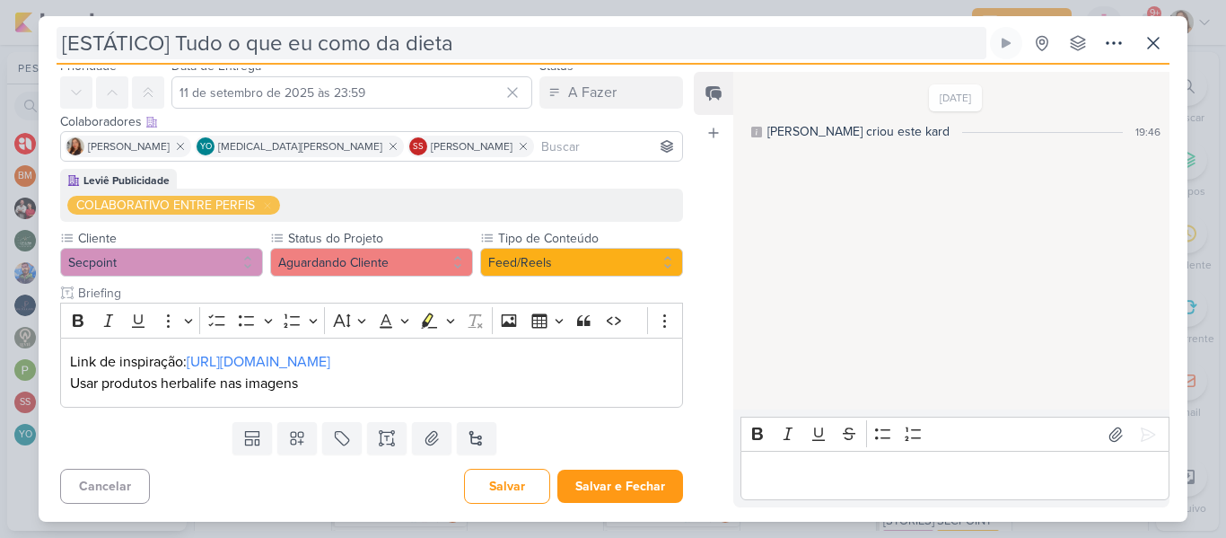
click at [162, 41] on input "[ESTÁTICO] Tudo o que eu como da dieta" at bounding box center [522, 43] width 930 height 32
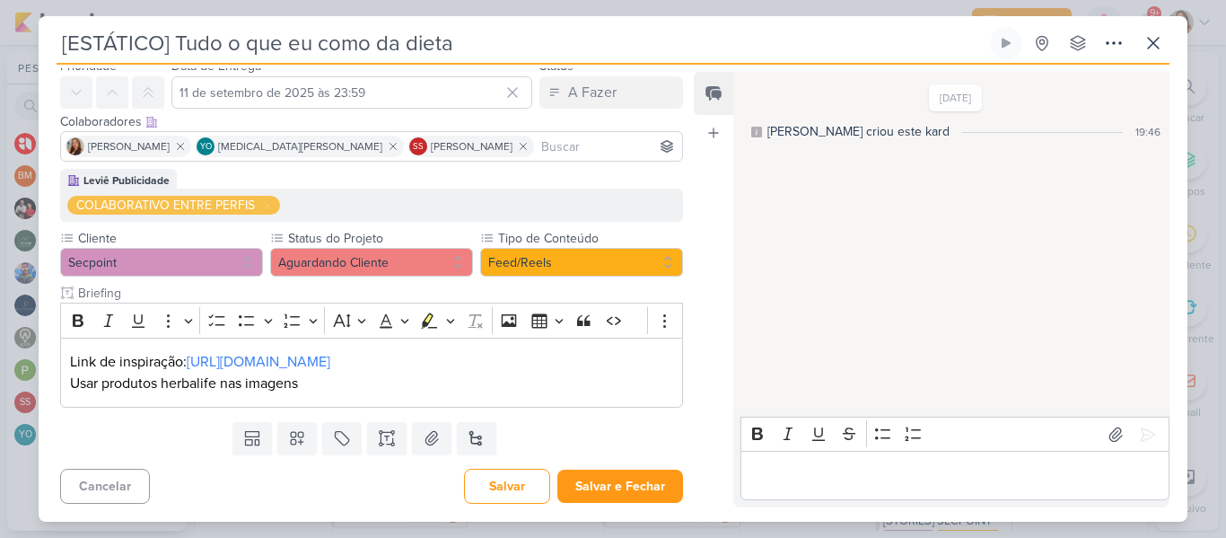
drag, startPoint x: 68, startPoint y: 47, endPoint x: 159, endPoint y: 47, distance: 90.7
click at [159, 47] on input "[ESTÁTICO] Tudo o que eu como da dieta" at bounding box center [522, 43] width 930 height 32
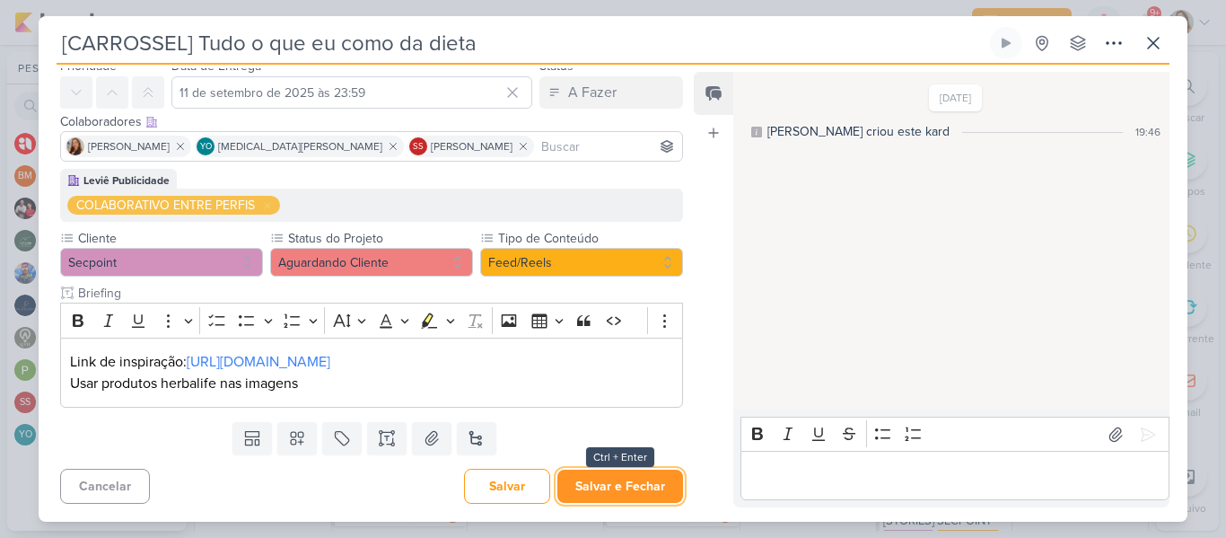
click at [595, 478] on button "Salvar e Fechar" at bounding box center [620, 485] width 126 height 33
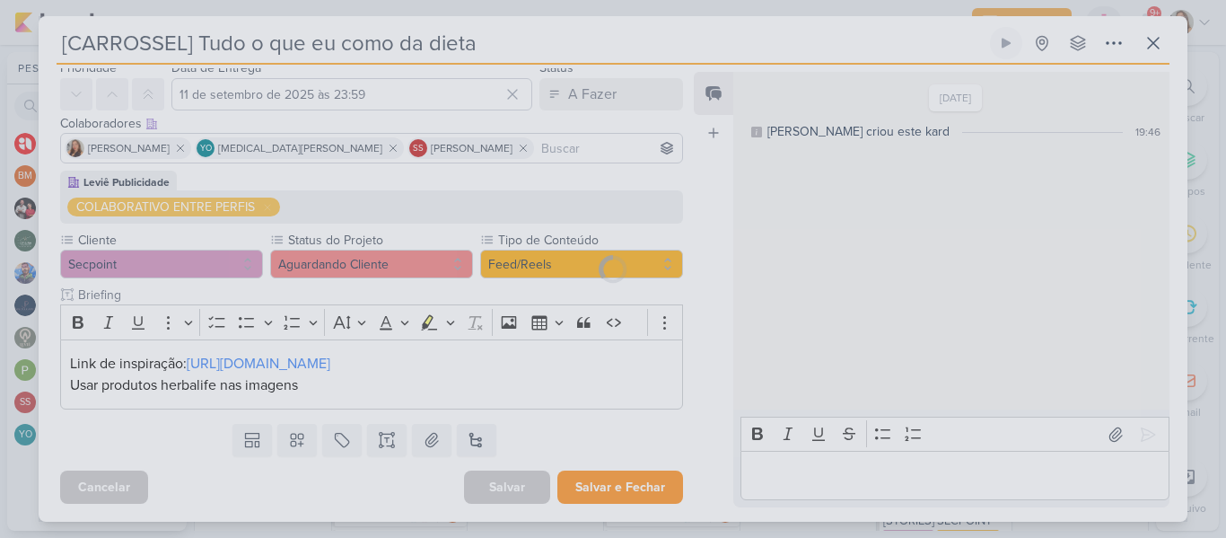
scroll to position [66, 0]
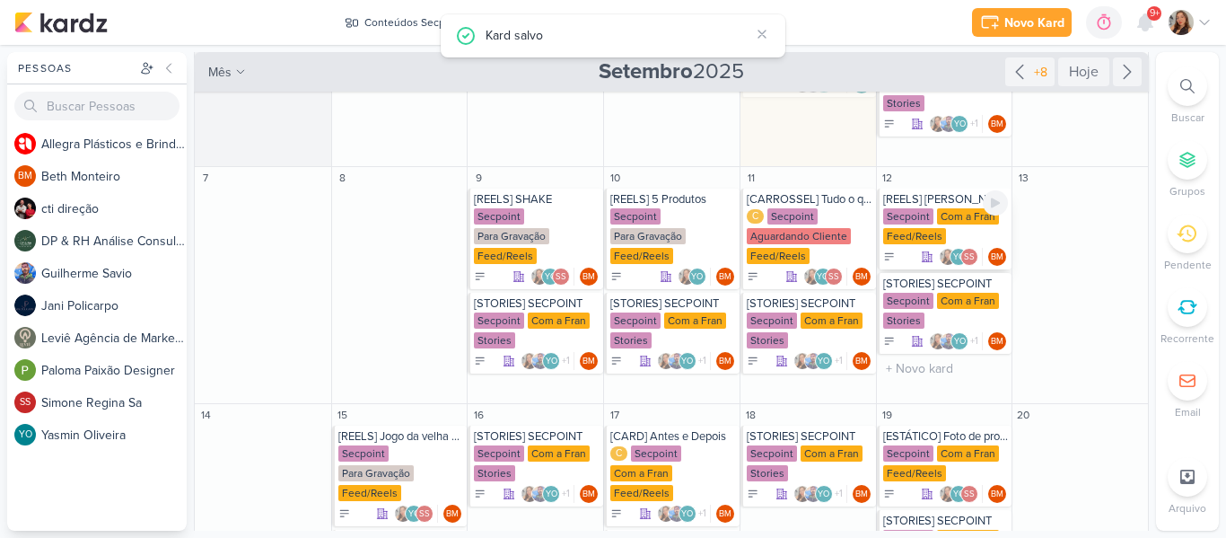
click at [926, 226] on div "Secpoint Com a Fran Feed/Reels" at bounding box center [946, 227] width 126 height 38
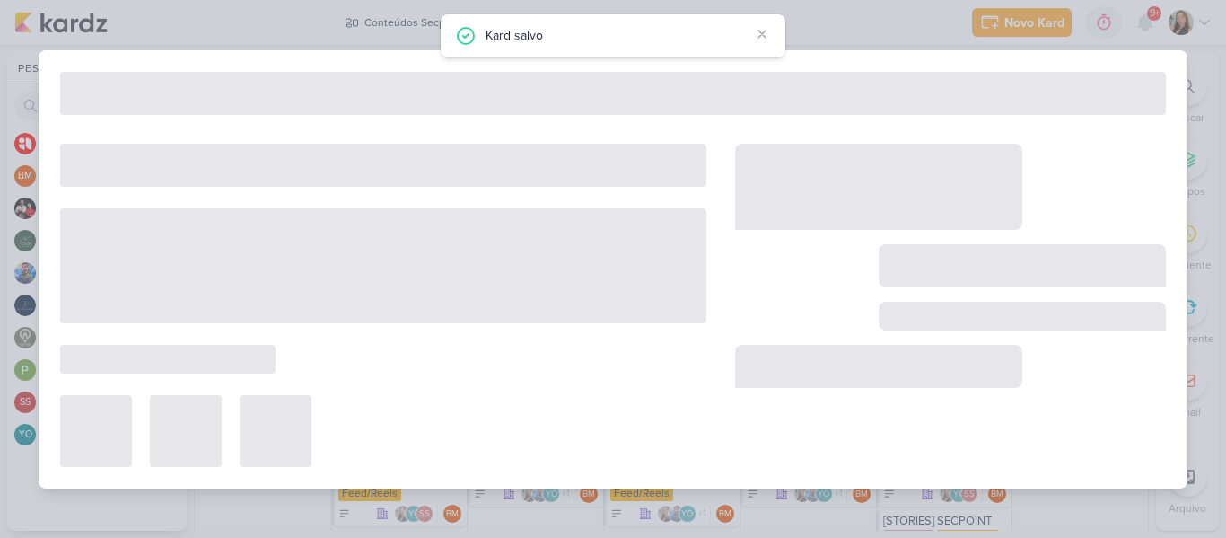
type input "[REELS] [PERSON_NAME] na tentação"
type input "[DATE] 23:59"
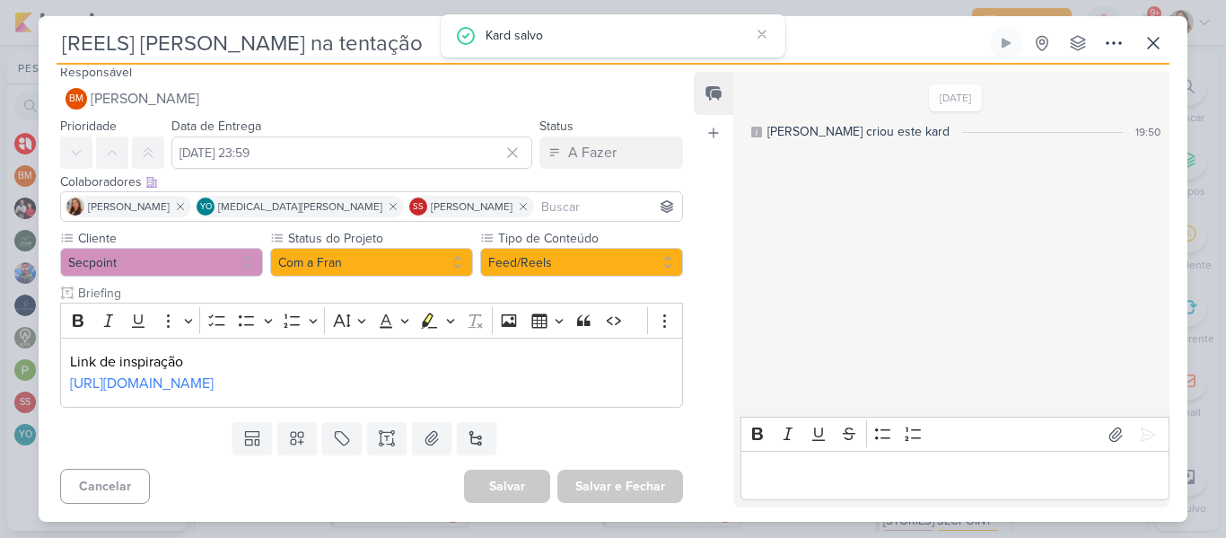
scroll to position [0, 0]
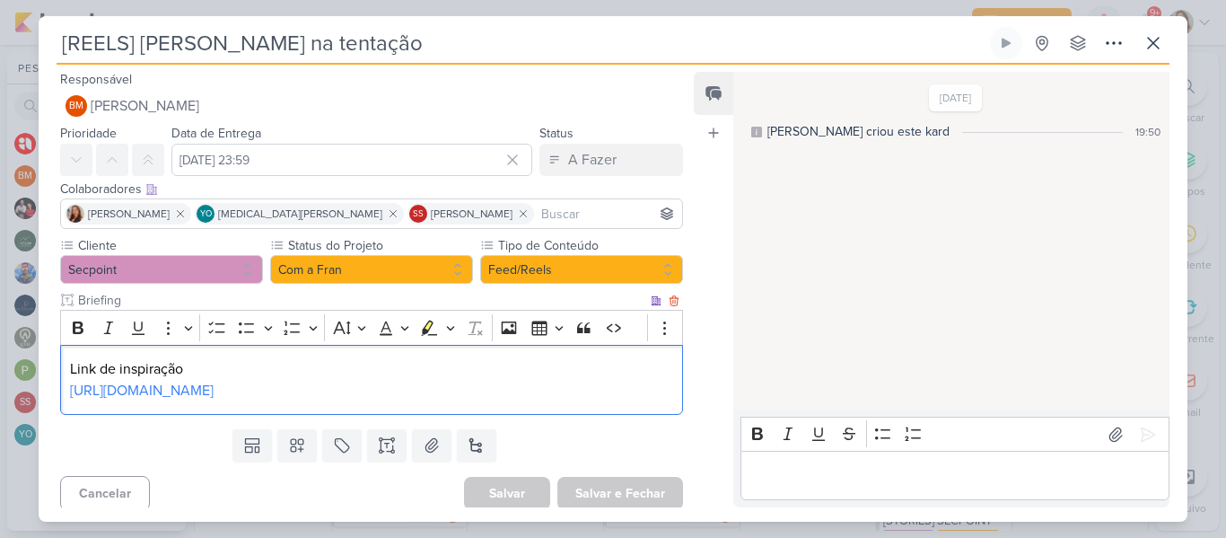
click at [372, 396] on p "[URL][DOMAIN_NAME]" at bounding box center [371, 391] width 603 height 22
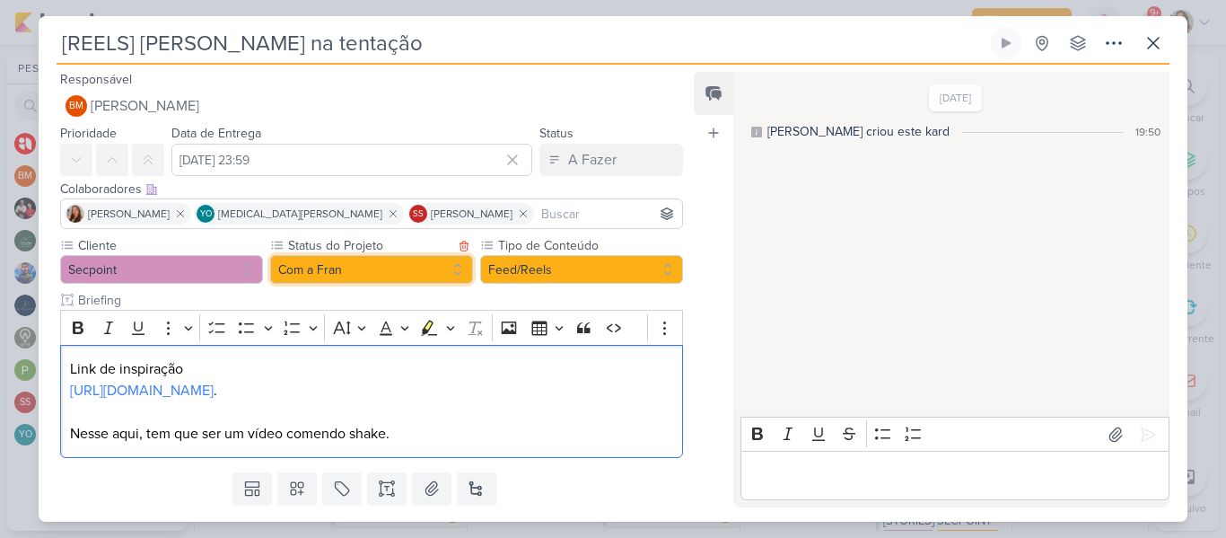
click at [361, 280] on button "Com a Fran" at bounding box center [371, 269] width 203 height 29
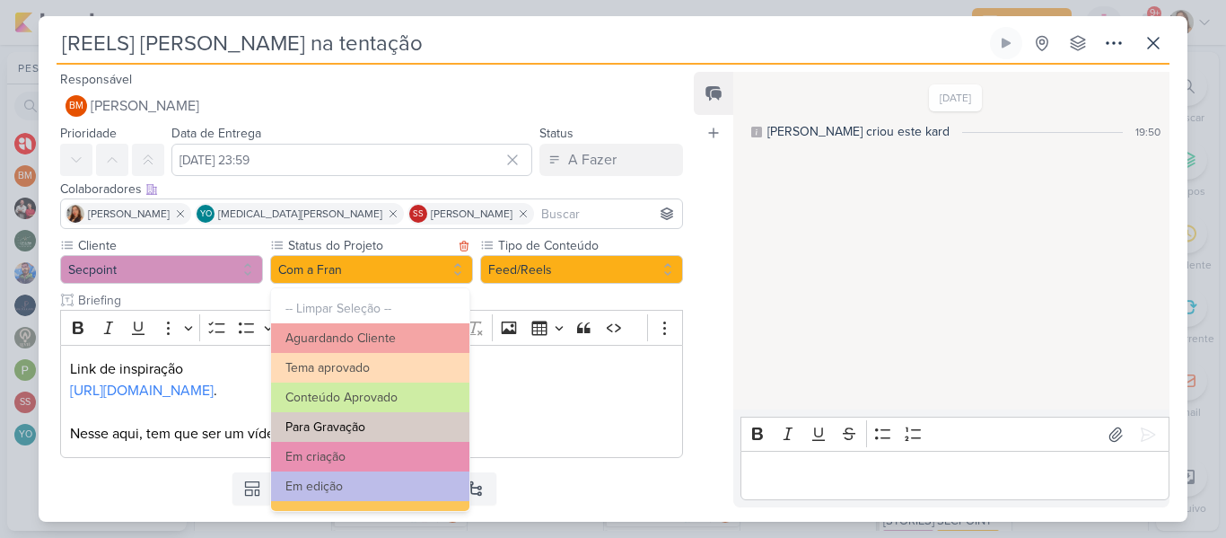
click at [364, 426] on button "Para Gravação" at bounding box center [370, 427] width 198 height 30
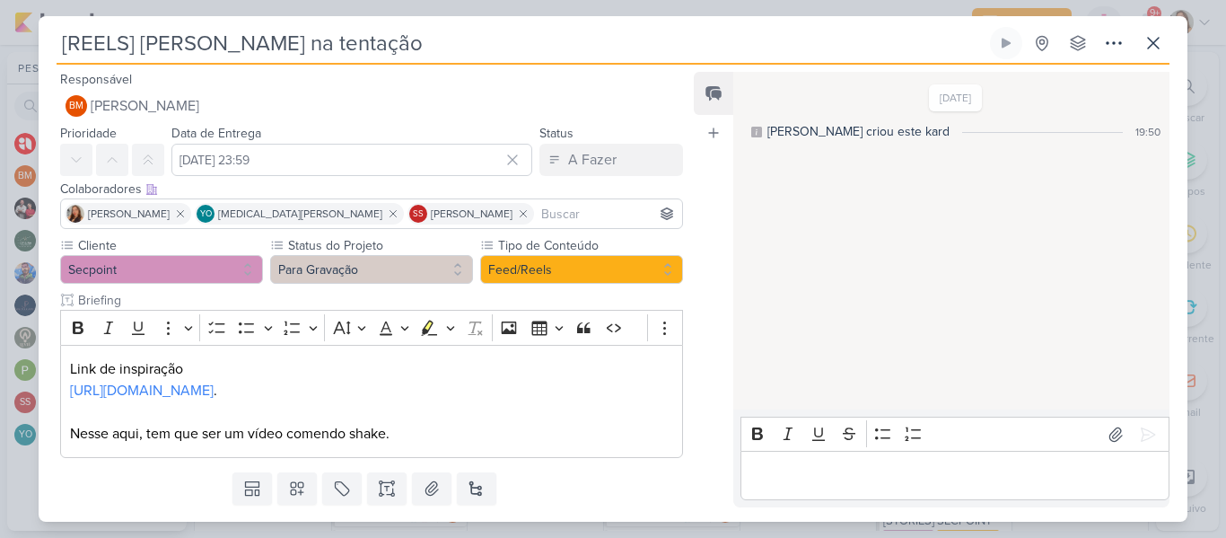
scroll to position [50, 0]
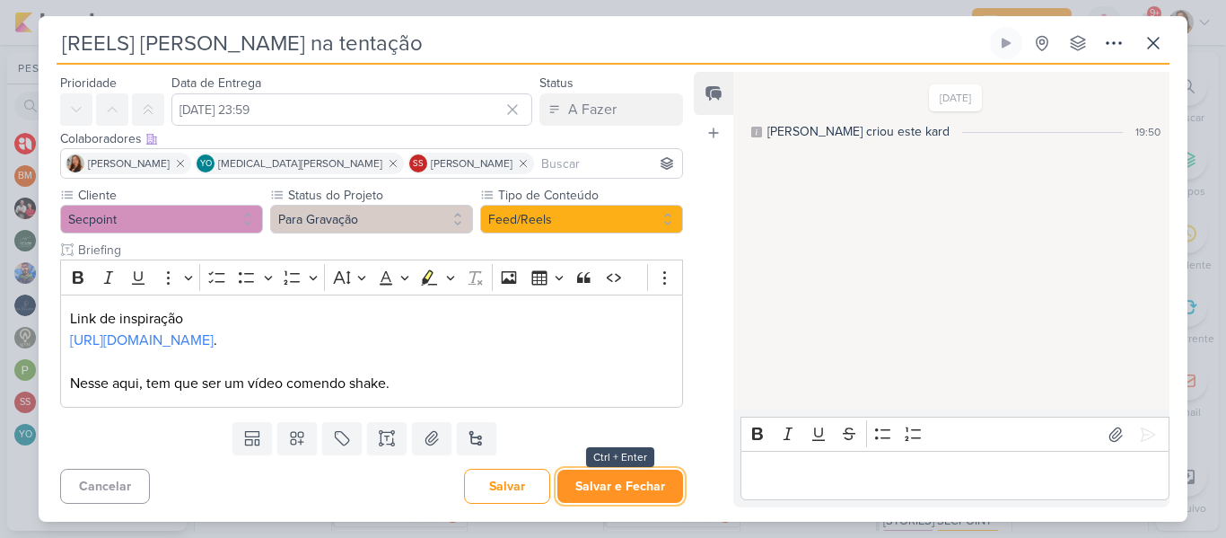
click at [650, 487] on button "Salvar e Fechar" at bounding box center [620, 485] width 126 height 33
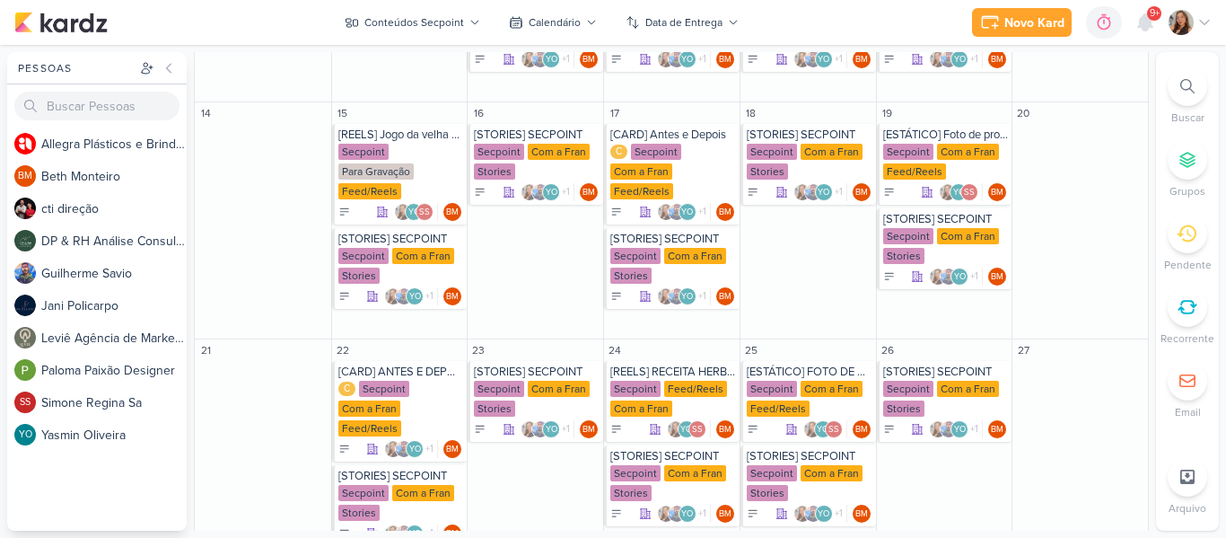
scroll to position [477, 0]
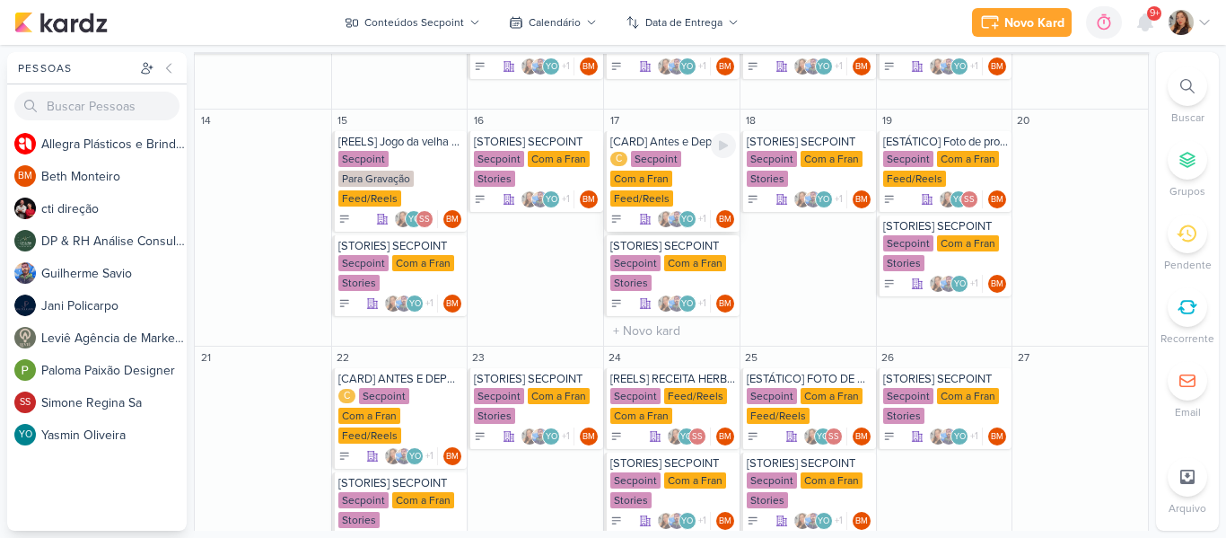
click at [644, 167] on div "C Secpoint Com a Fran Feed/Reels" at bounding box center [673, 179] width 126 height 57
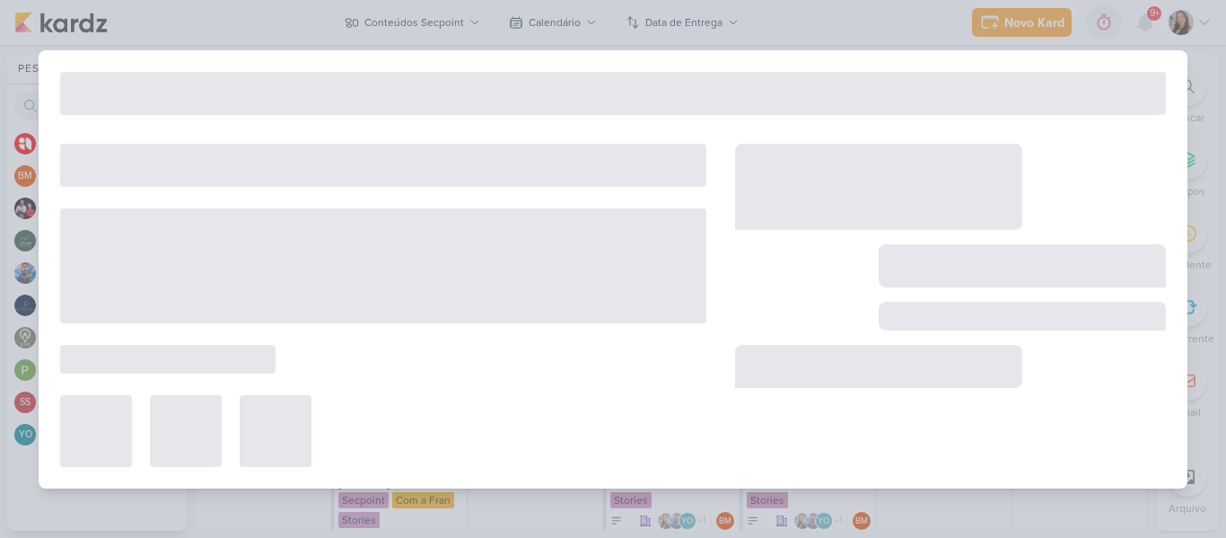
type input "[CARD] Antes e Depois"
type input "[DATE] 23:59"
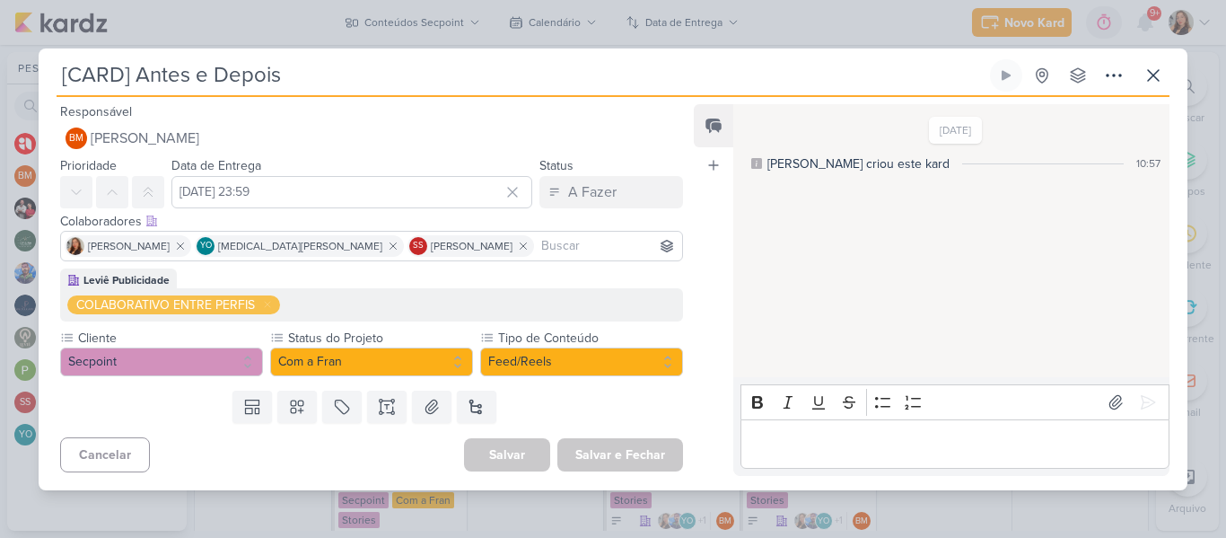
scroll to position [0, 0]
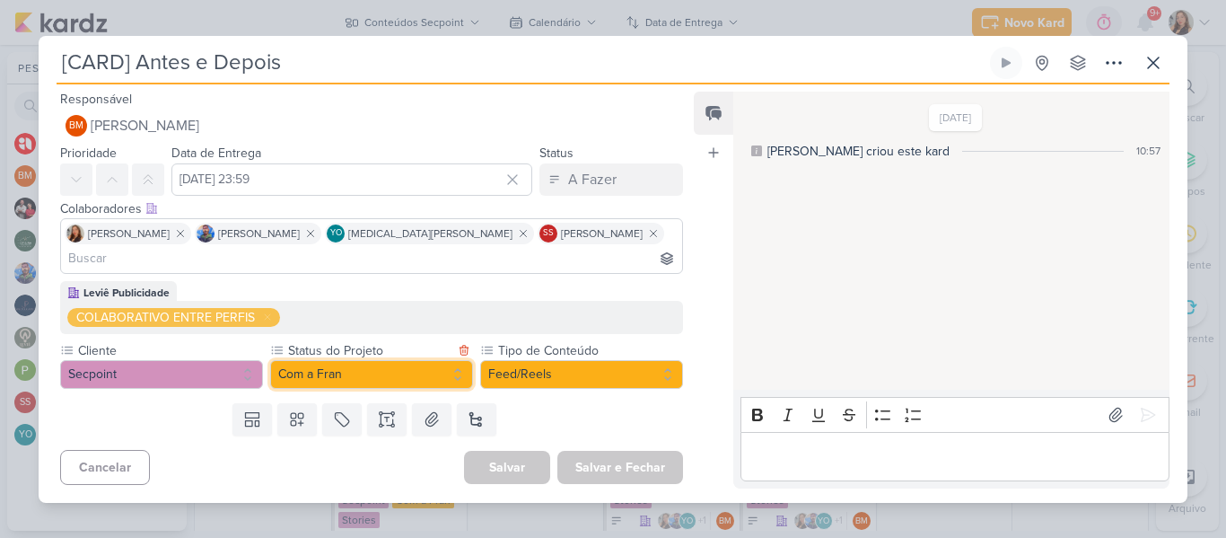
click at [367, 360] on button "Com a Fran" at bounding box center [371, 374] width 203 height 29
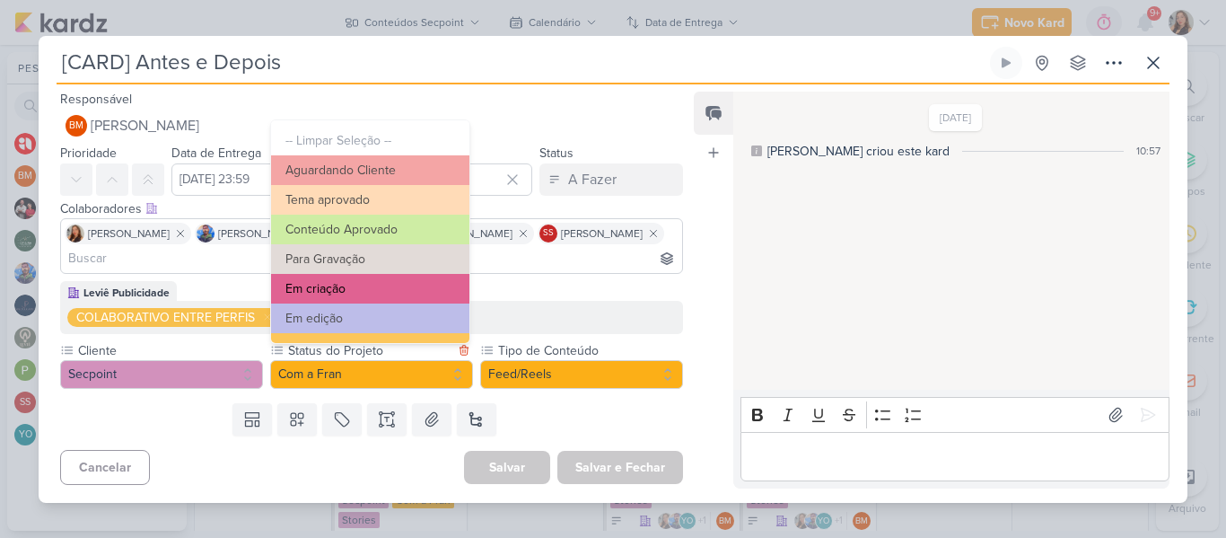
click at [351, 293] on button "Em criação" at bounding box center [370, 289] width 198 height 30
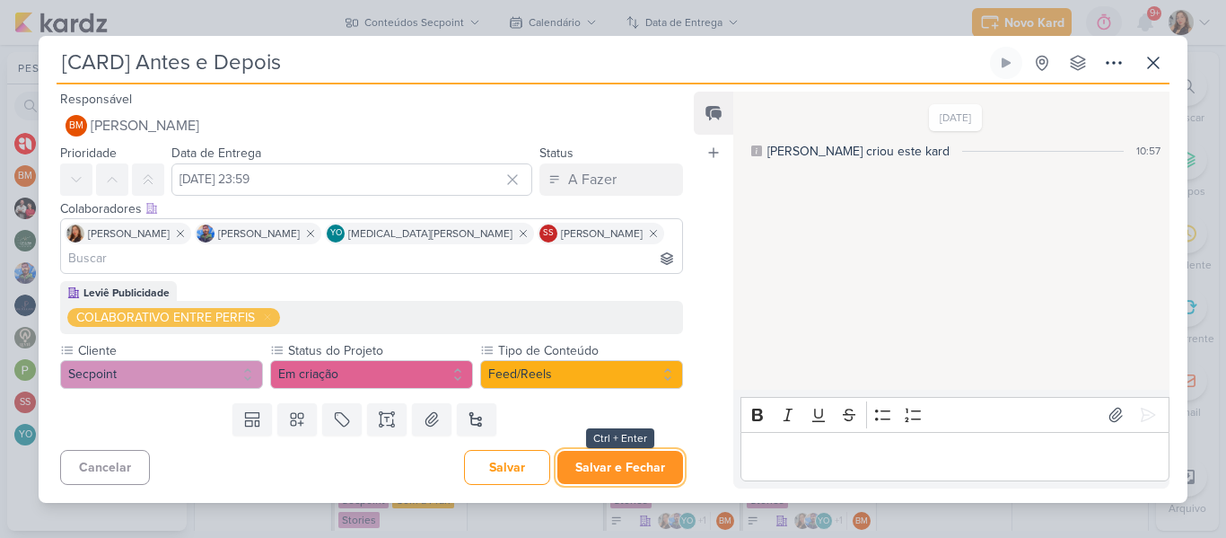
click at [614, 458] on button "Salvar e Fechar" at bounding box center [620, 467] width 126 height 33
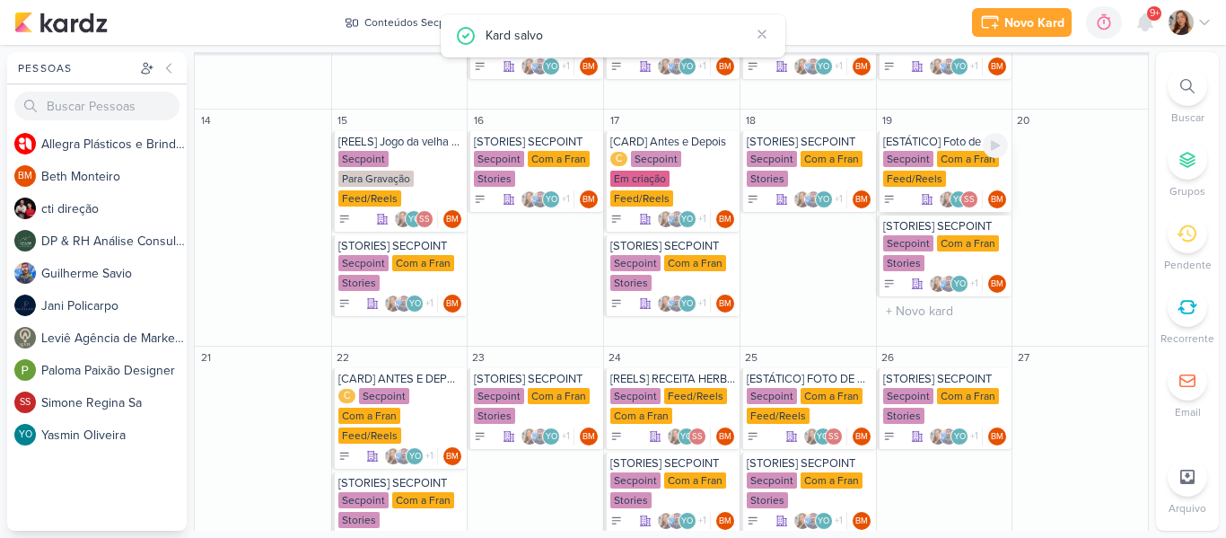
click at [919, 162] on div "Secpoint" at bounding box center [908, 159] width 50 height 16
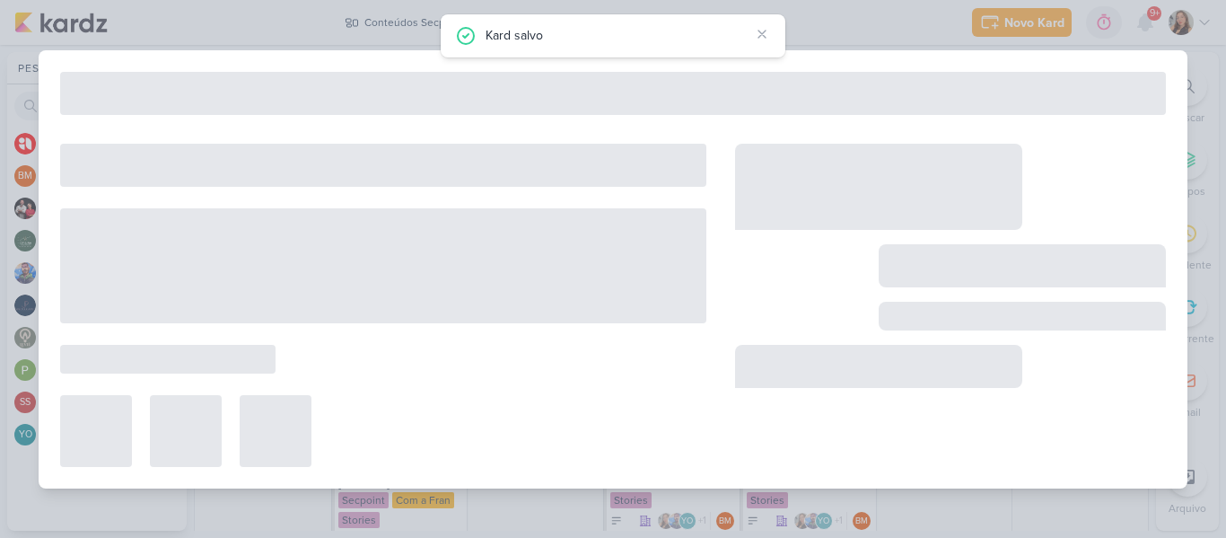
type input "[ESTÁTICO] Foto de produto"
type input "[DATE] 23:59"
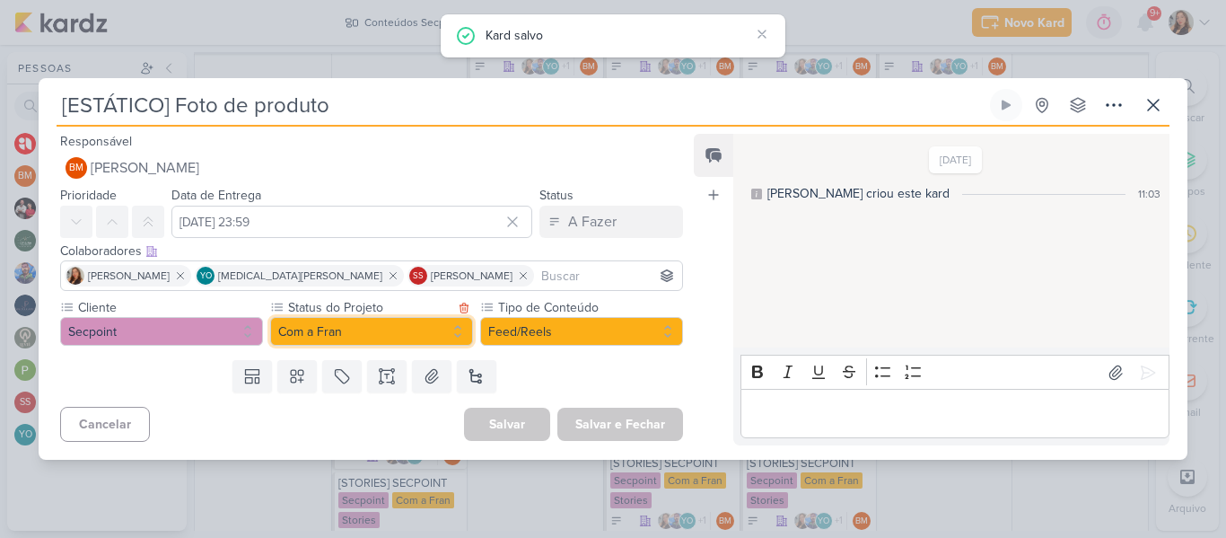
click at [446, 333] on button "Com a Fran" at bounding box center [371, 331] width 203 height 29
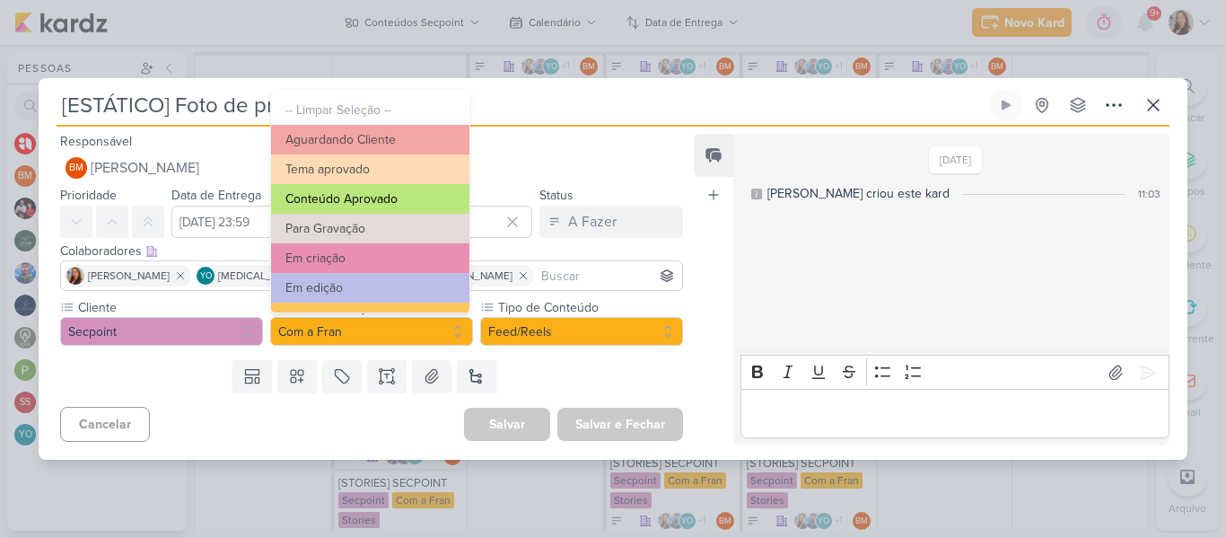
click at [365, 195] on button "Conteúdo Aprovado" at bounding box center [370, 199] width 198 height 30
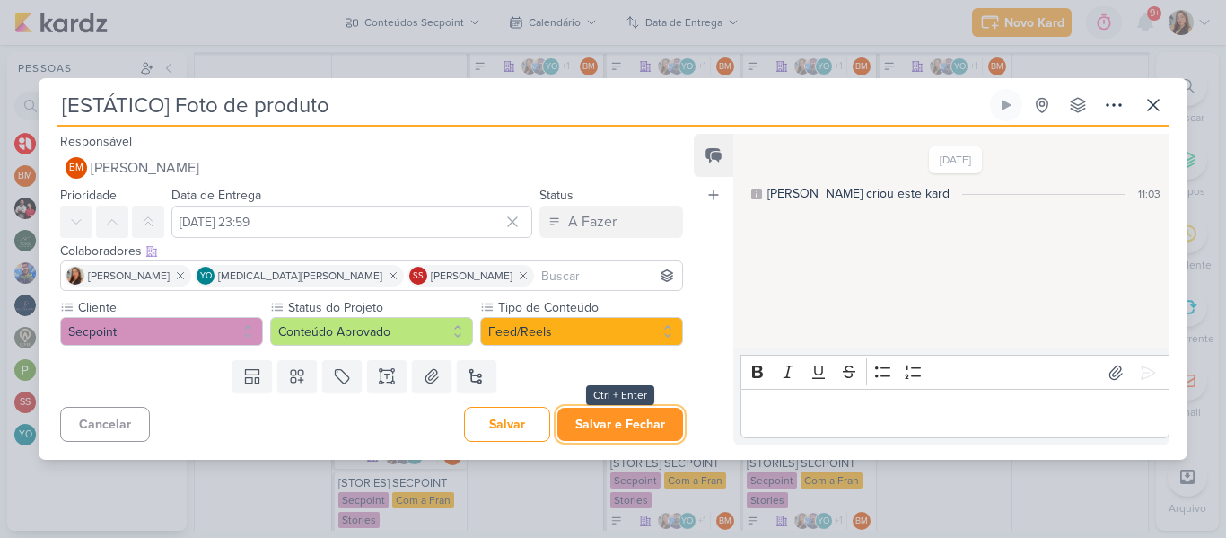
click at [618, 416] on button "Salvar e Fechar" at bounding box center [620, 423] width 126 height 33
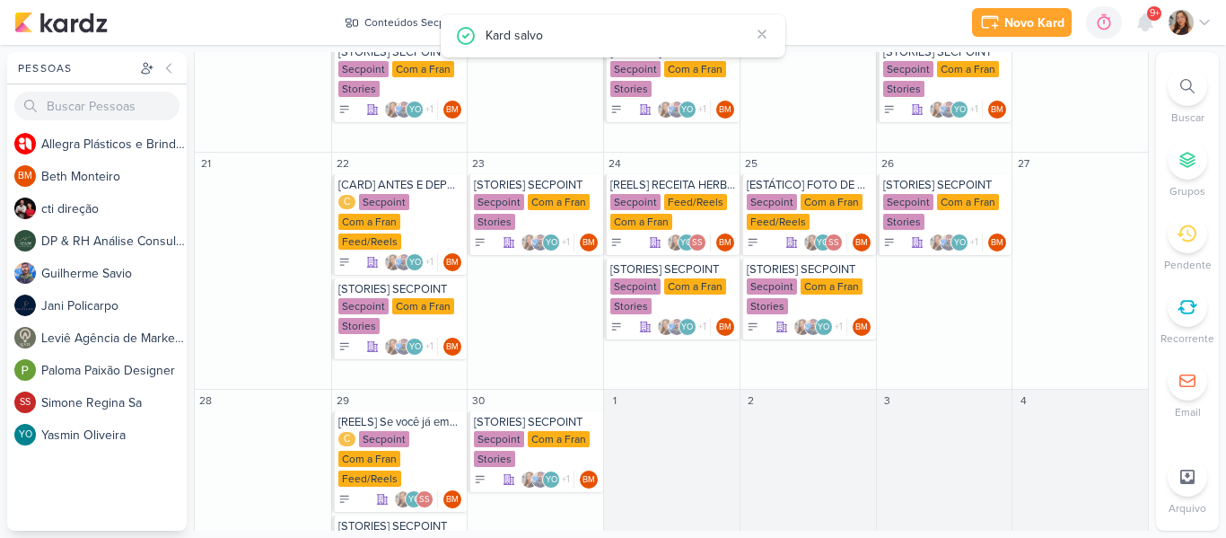
scroll to position [682, 0]
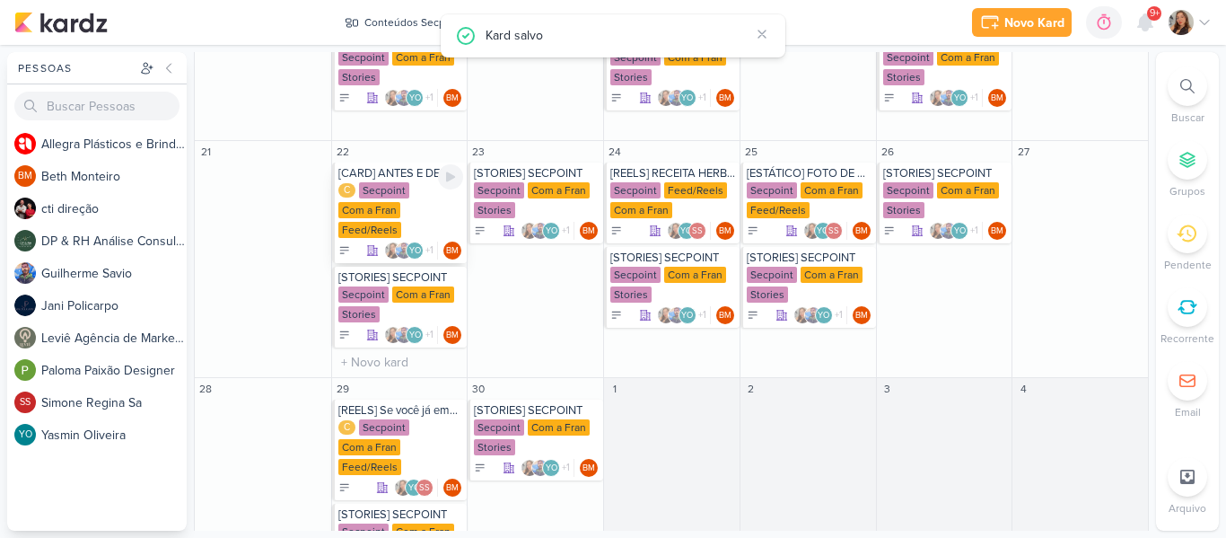
click at [378, 188] on div "Secpoint" at bounding box center [384, 190] width 50 height 16
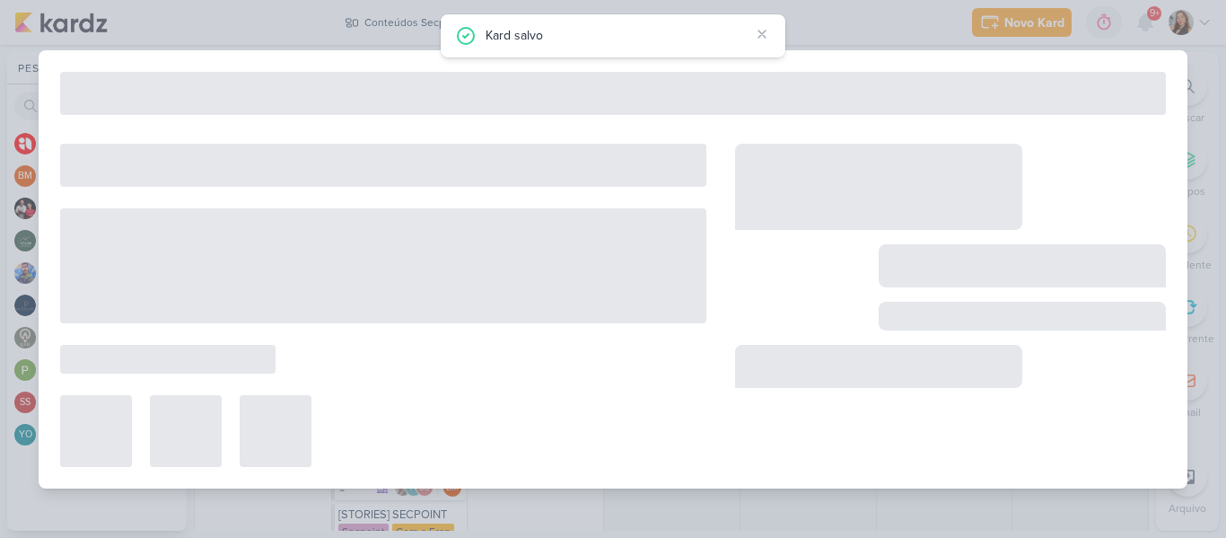
type input "[CARD] ANTES E DEPOIS"
type input "[DATE] 23:59"
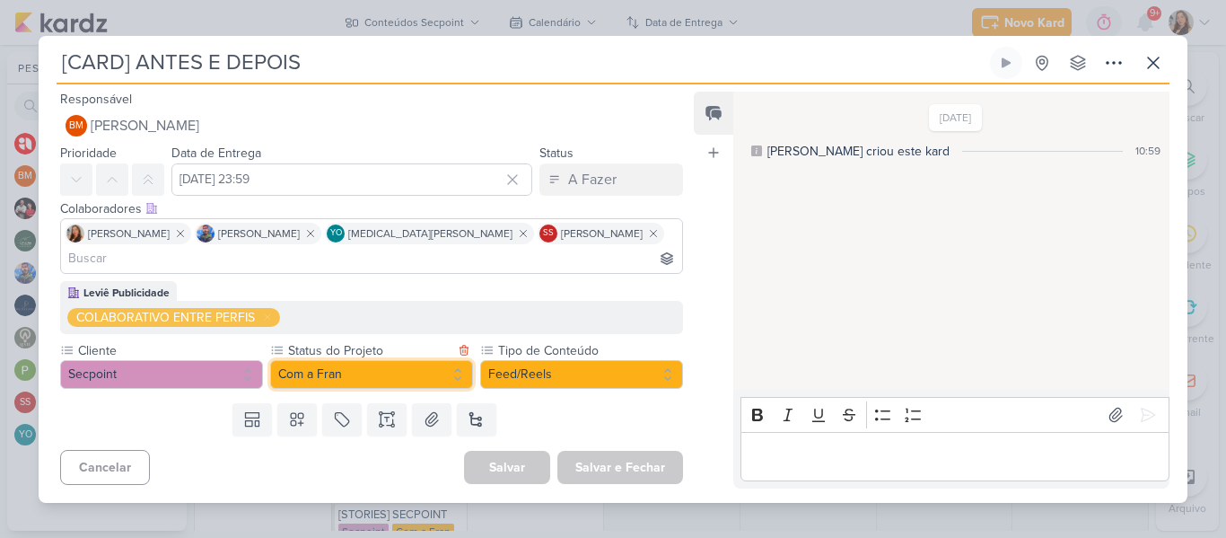
click at [341, 360] on button "Com a Fran" at bounding box center [371, 374] width 203 height 29
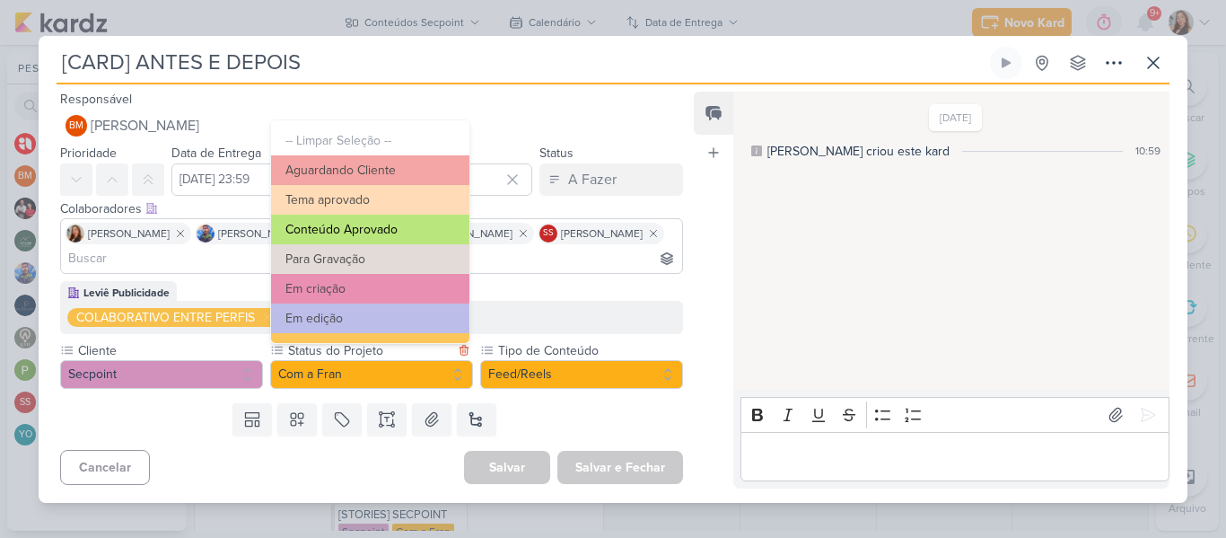
click at [365, 231] on button "Conteúdo Aprovado" at bounding box center [370, 230] width 198 height 30
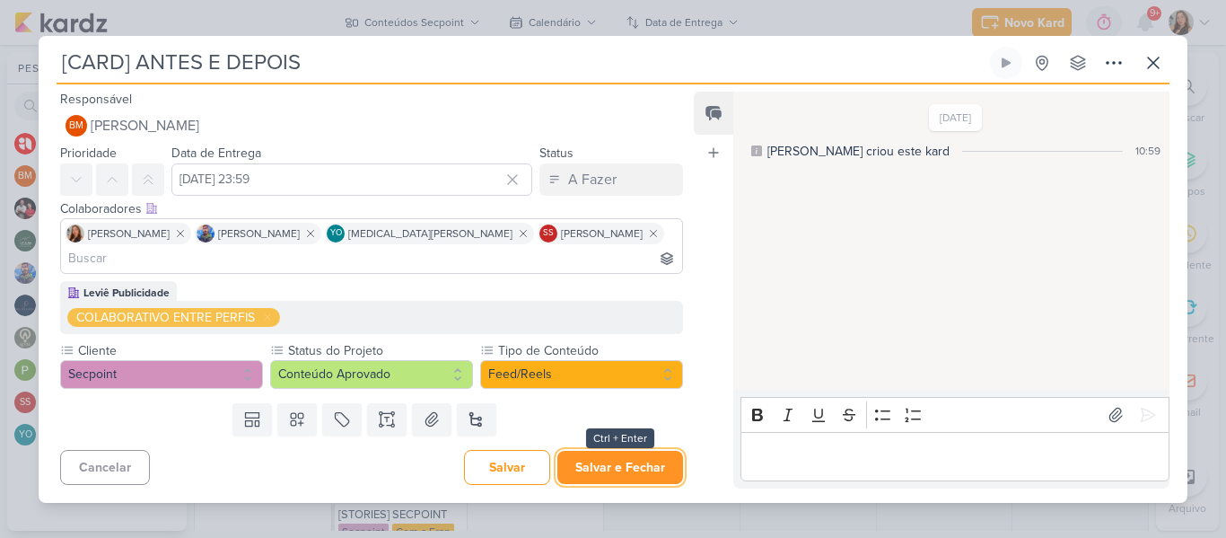
click at [593, 451] on button "Salvar e Fechar" at bounding box center [620, 467] width 126 height 33
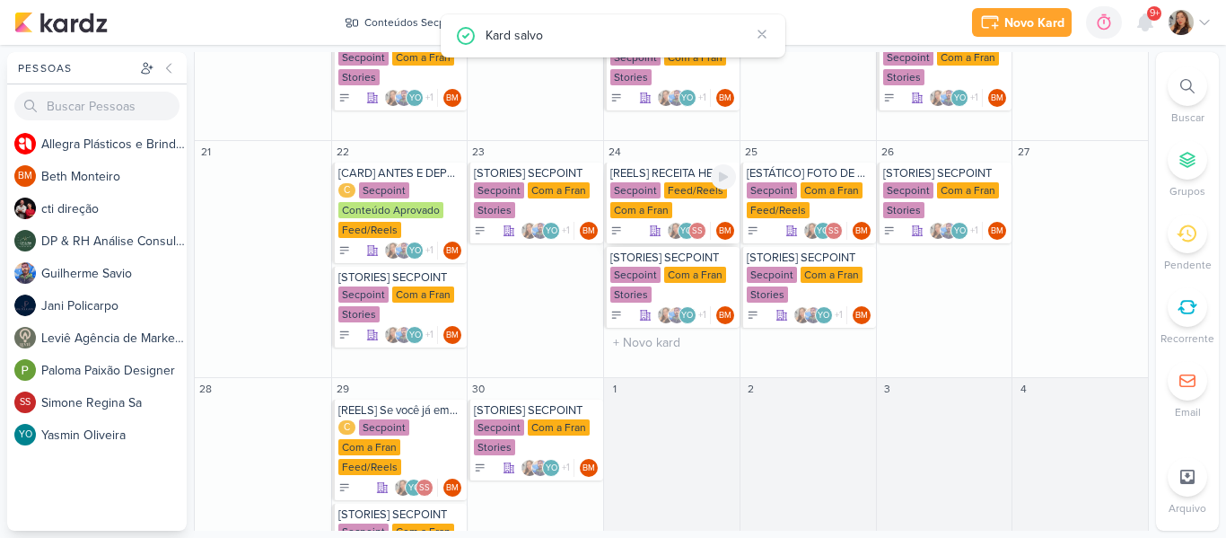
click at [646, 204] on div "Com a Fran" at bounding box center [641, 210] width 62 height 16
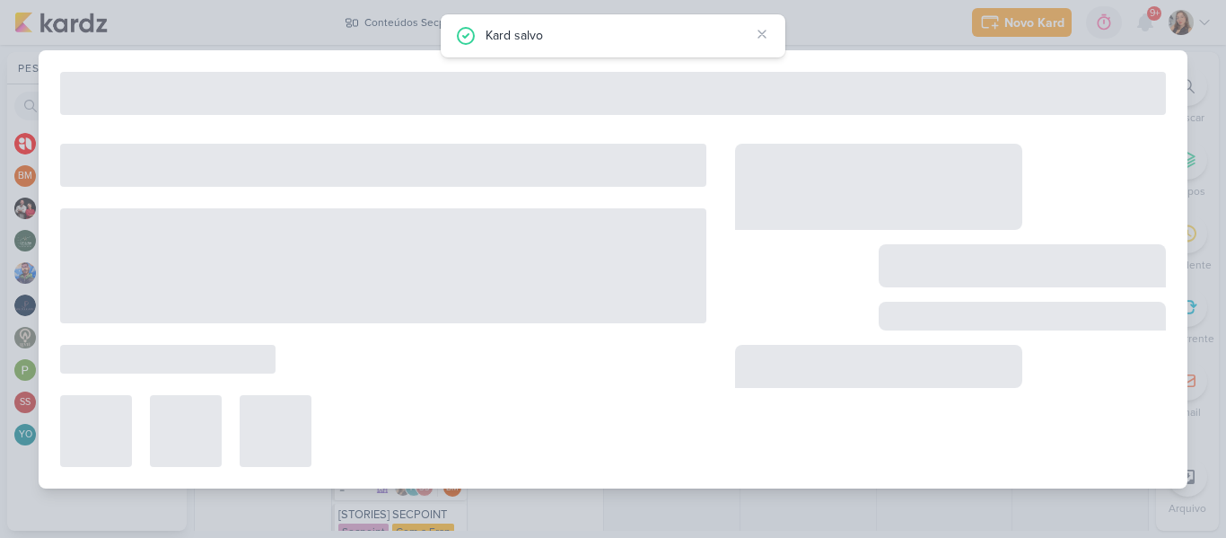
type input "[REELS] RECEITA HERBALIFE"
type input "[DATE] 23:59"
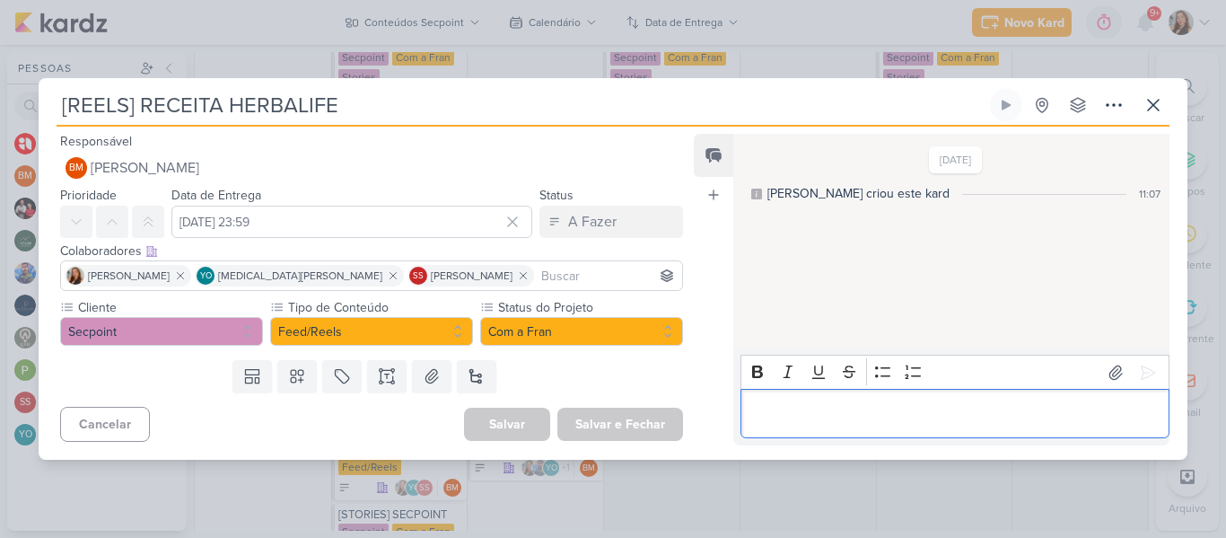
click at [771, 422] on p "Editor editing area: main" at bounding box center [954, 414] width 410 height 22
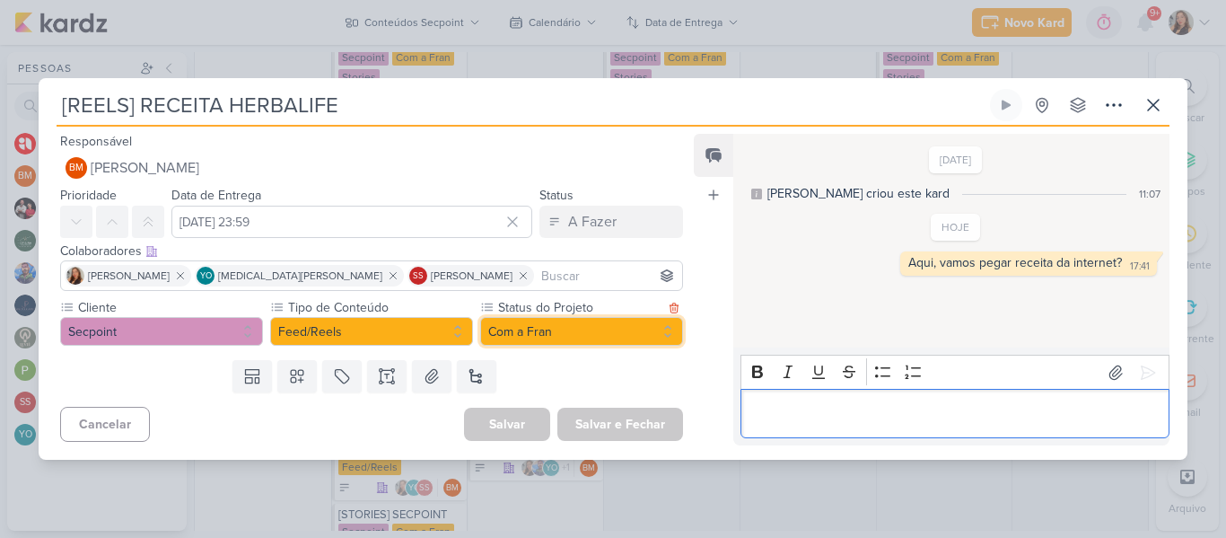
click at [493, 342] on button "Com a Fran" at bounding box center [581, 331] width 203 height 29
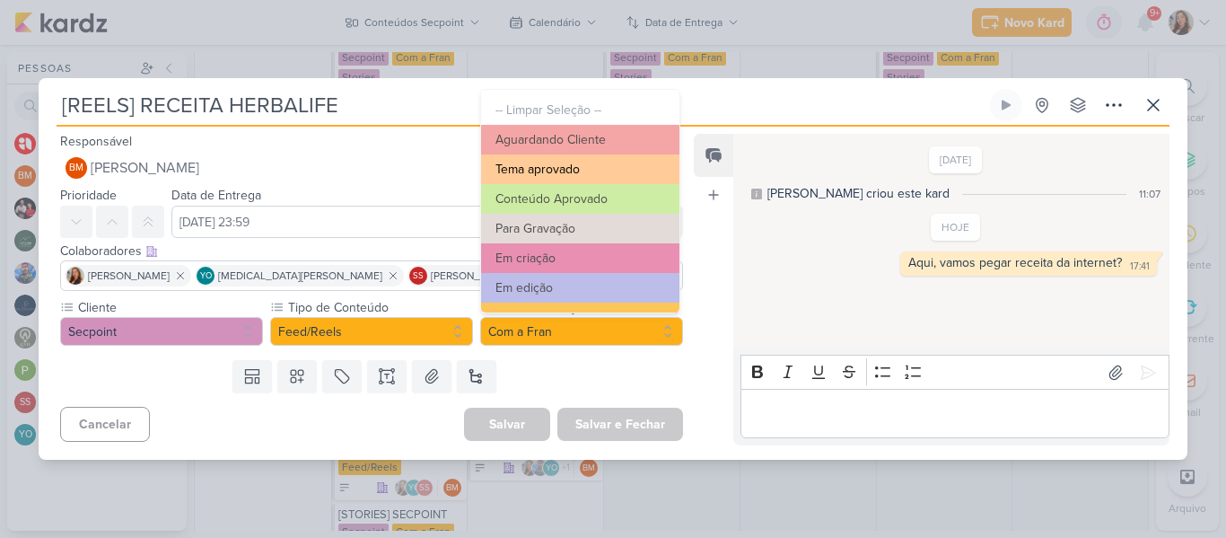
click at [576, 176] on button "Tema aprovado" at bounding box center [580, 169] width 198 height 30
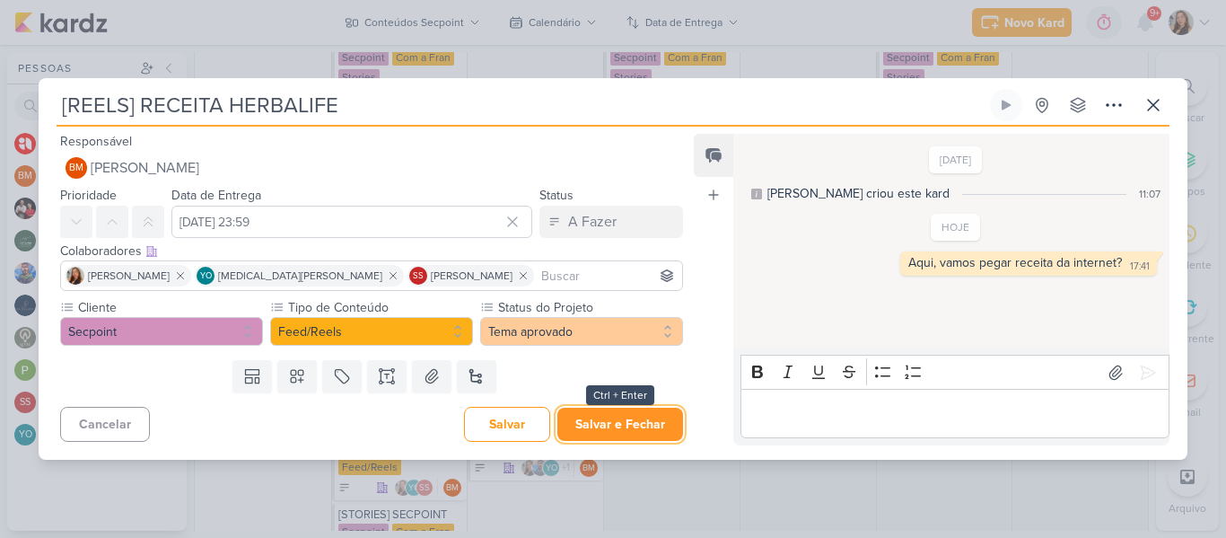
click at [610, 421] on button "Salvar e Fechar" at bounding box center [620, 423] width 126 height 33
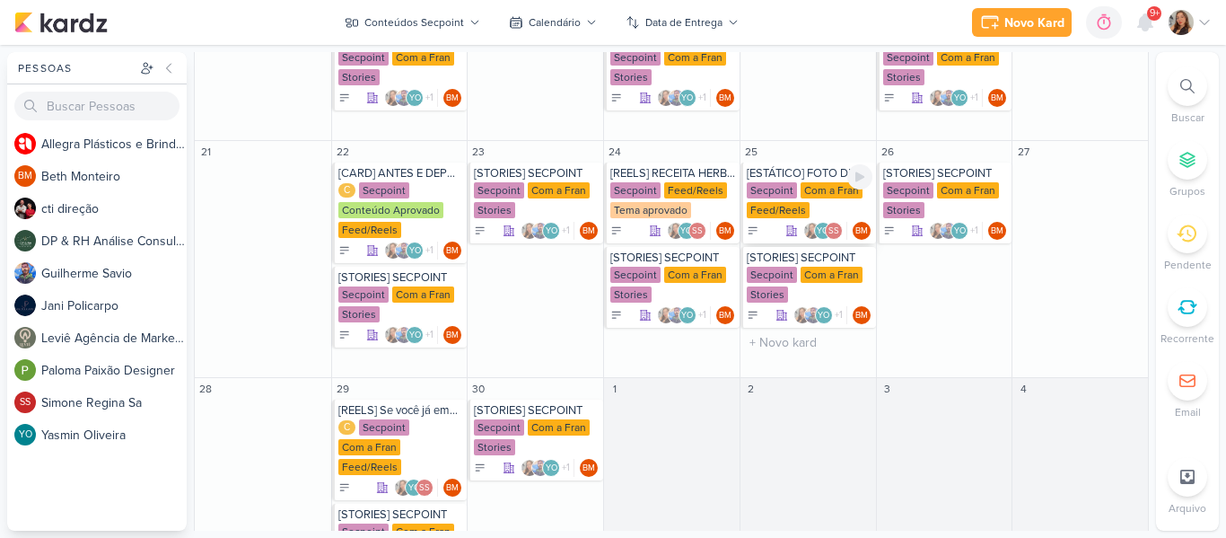
click at [791, 184] on div "Secpoint" at bounding box center [772, 190] width 50 height 16
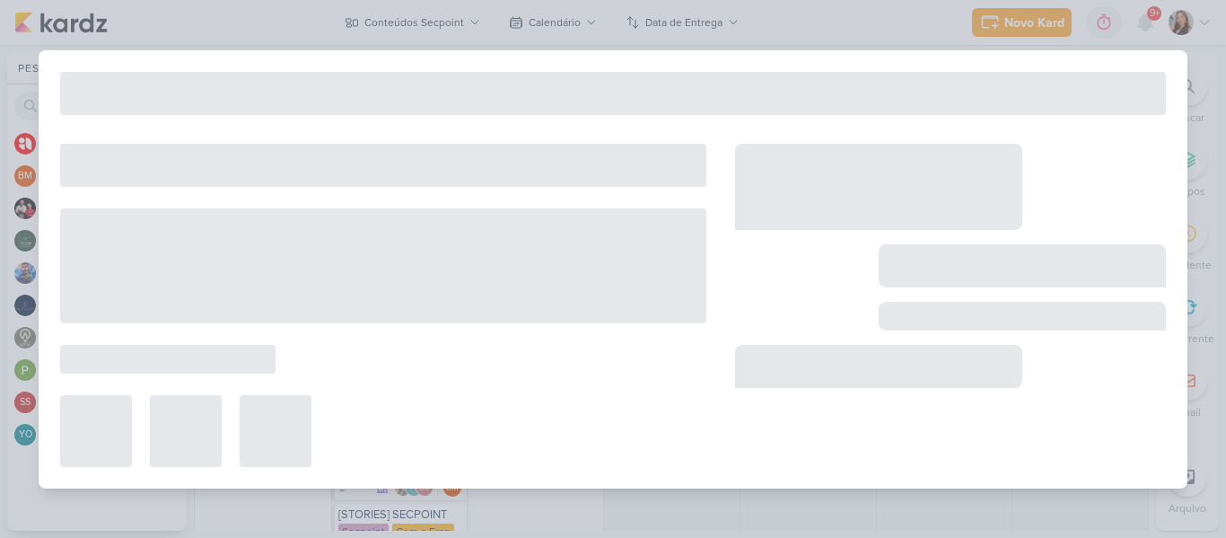
type input "[ESTÁTICO] FOTO DE PRODUTO"
type input "[DATE] 23:59"
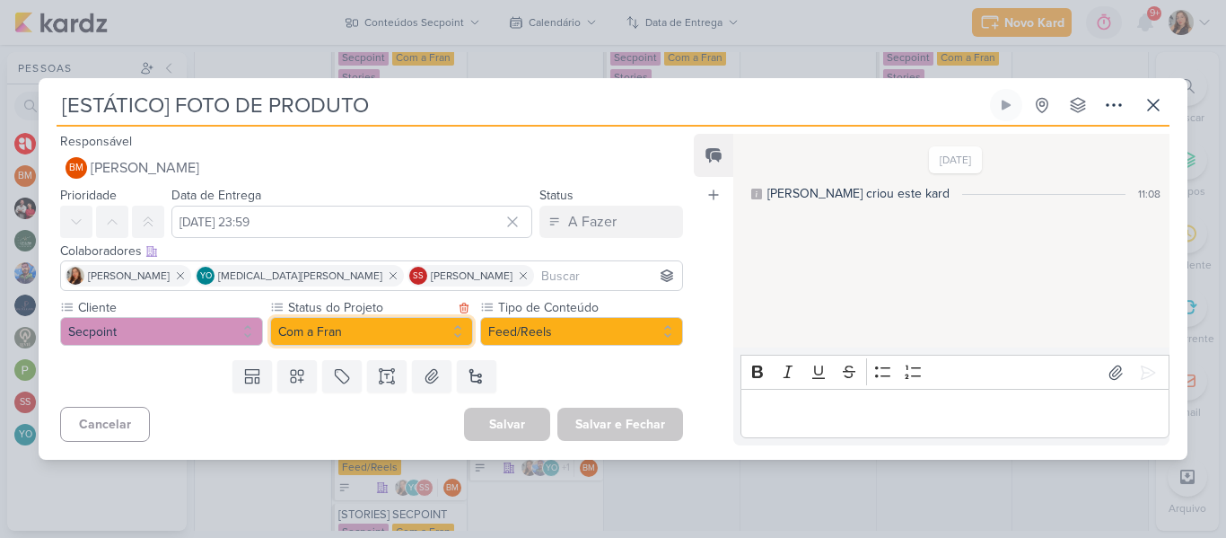
click at [442, 329] on button "Com a Fran" at bounding box center [371, 331] width 203 height 29
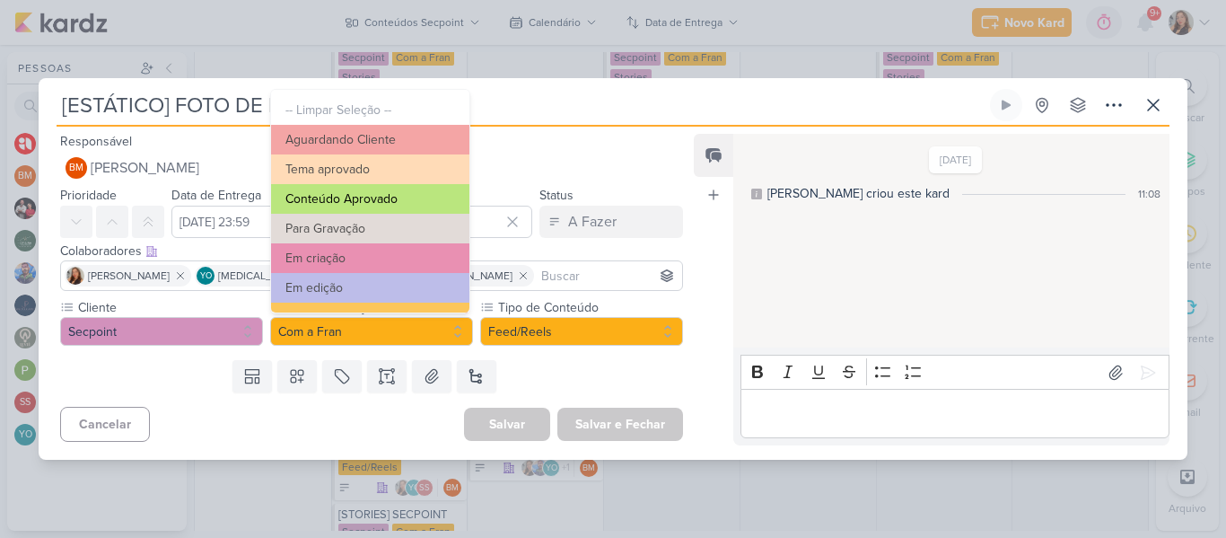
click at [392, 206] on button "Conteúdo Aprovado" at bounding box center [370, 199] width 198 height 30
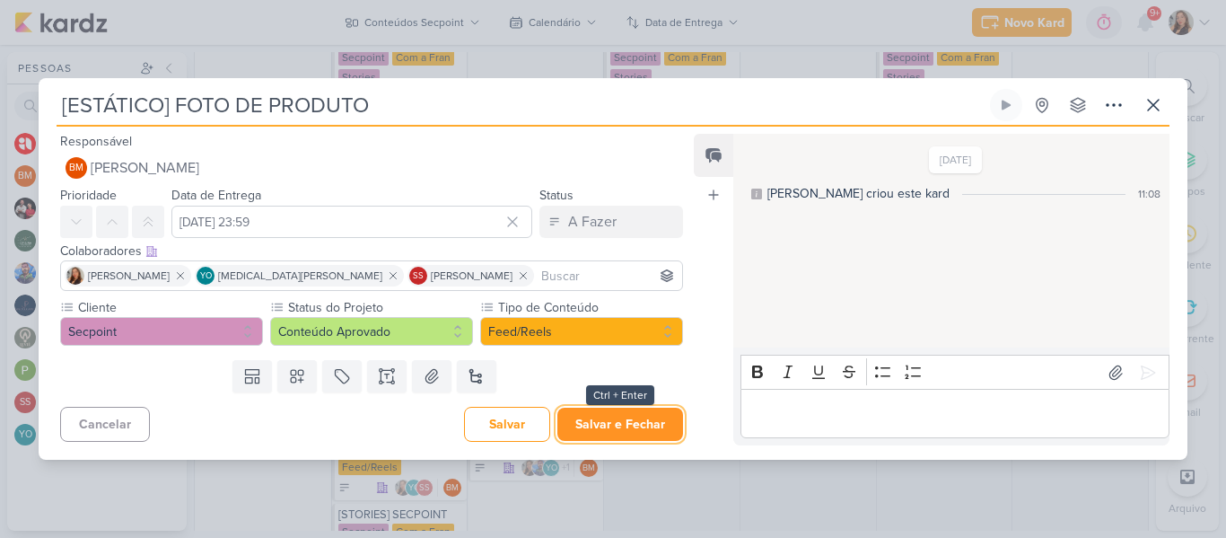
click at [600, 419] on button "Salvar e Fechar" at bounding box center [620, 423] width 126 height 33
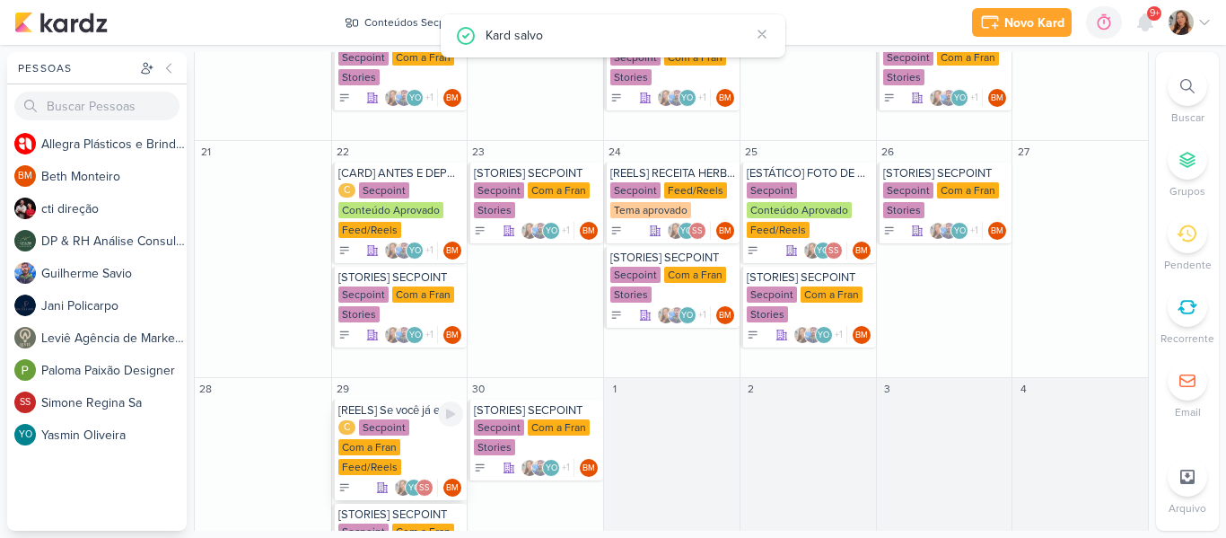
click at [414, 441] on div "C Secpoint Com a Fran Feed/Reels" at bounding box center [401, 447] width 126 height 57
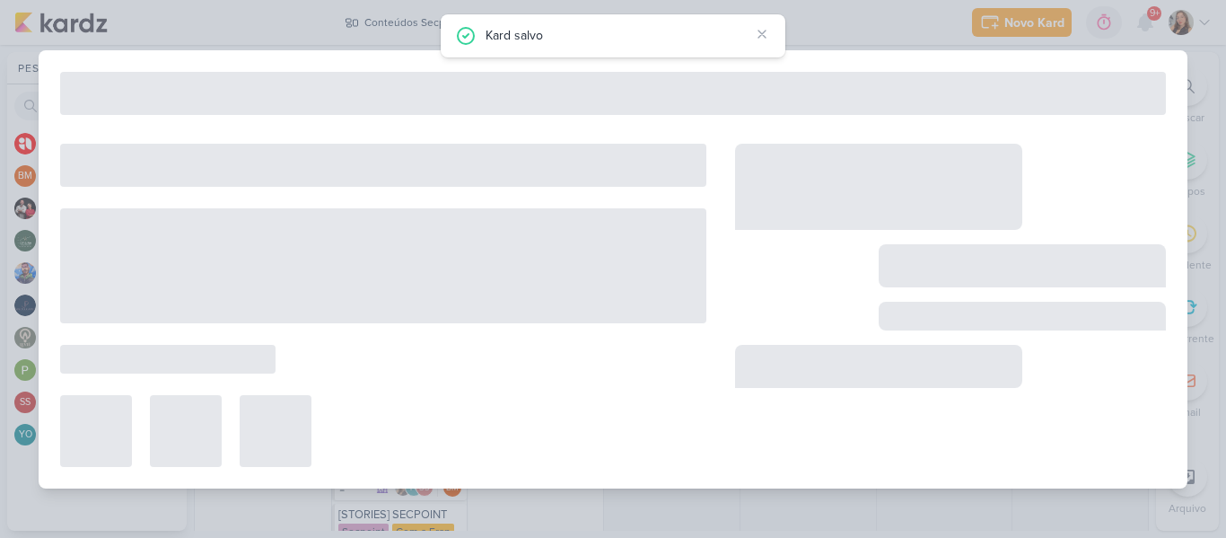
type input "[REELS] Se você já emagreceu e engordou de novo, a culpa não é sua. É do MÉTODO"
type input "[DATE] 23:59"
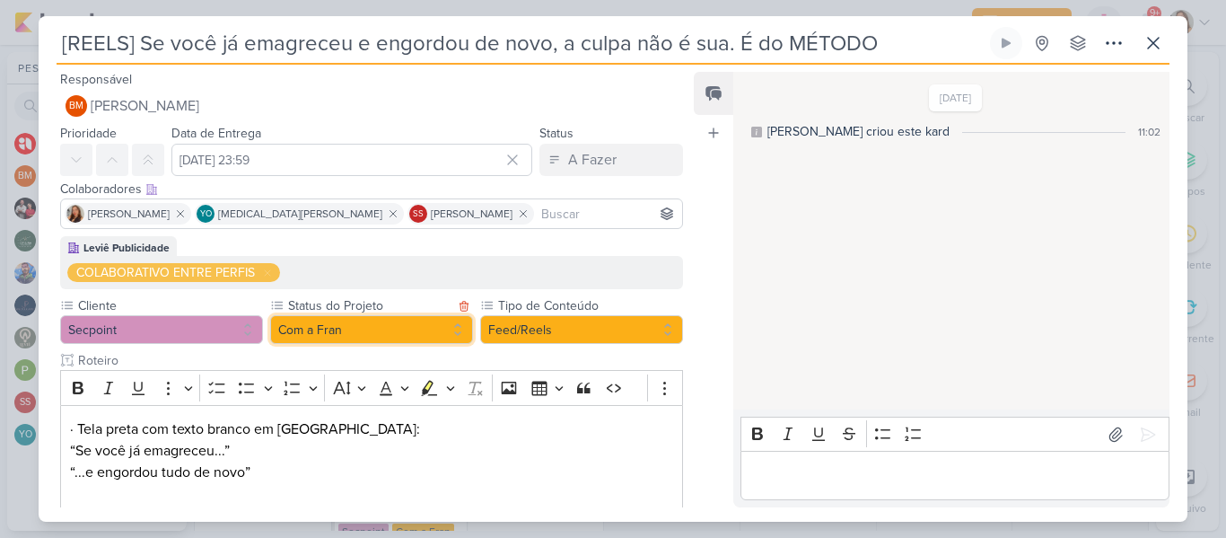
click at [416, 326] on button "Com a Fran" at bounding box center [371, 329] width 203 height 29
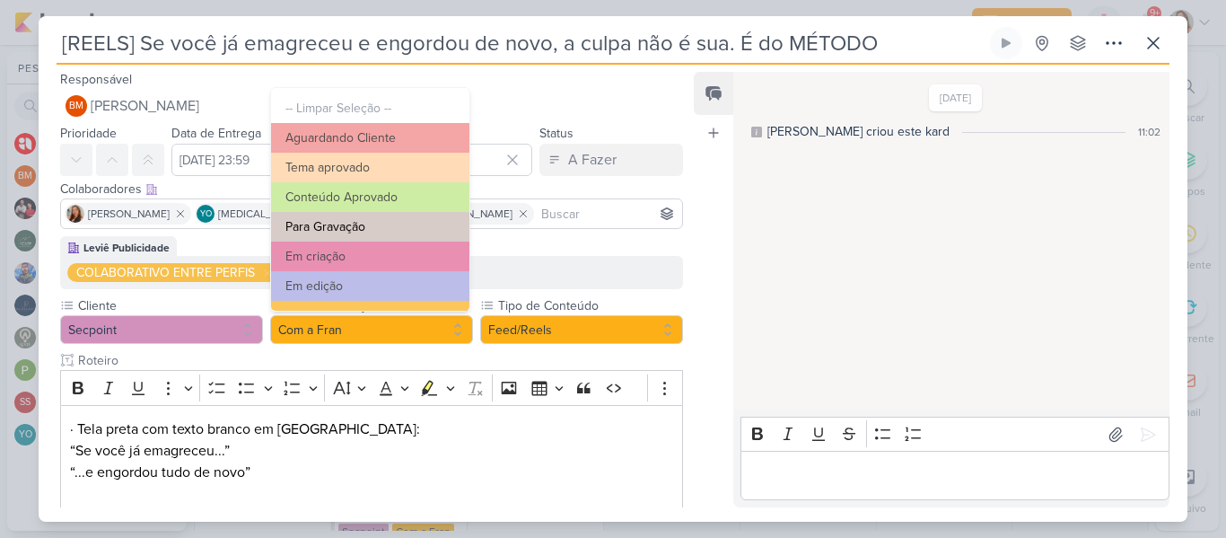
click at [415, 223] on button "Para Gravação" at bounding box center [370, 227] width 198 height 30
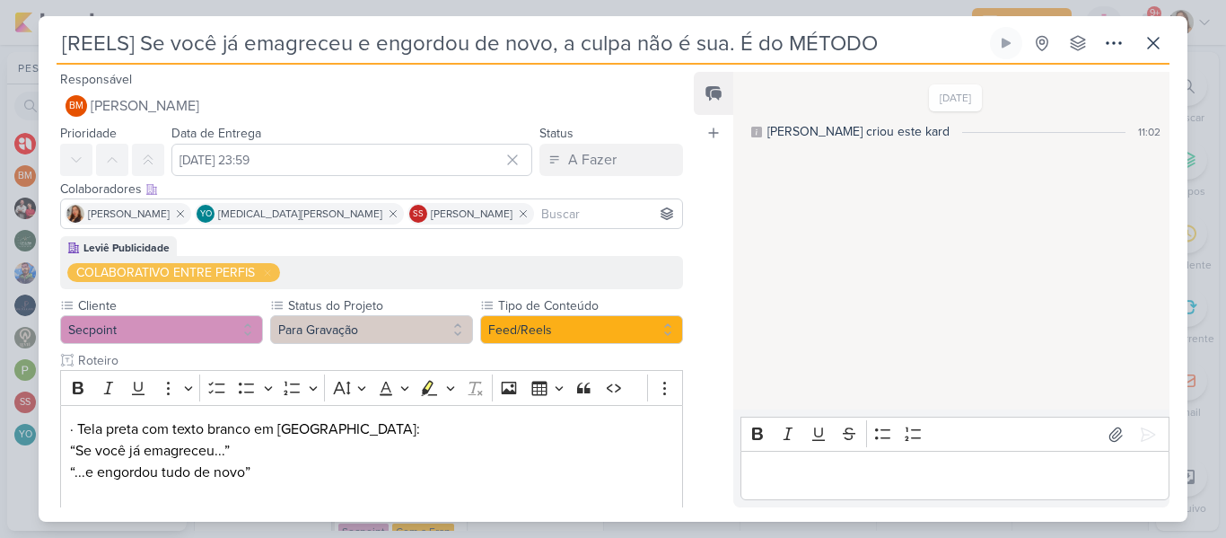
scroll to position [434, 0]
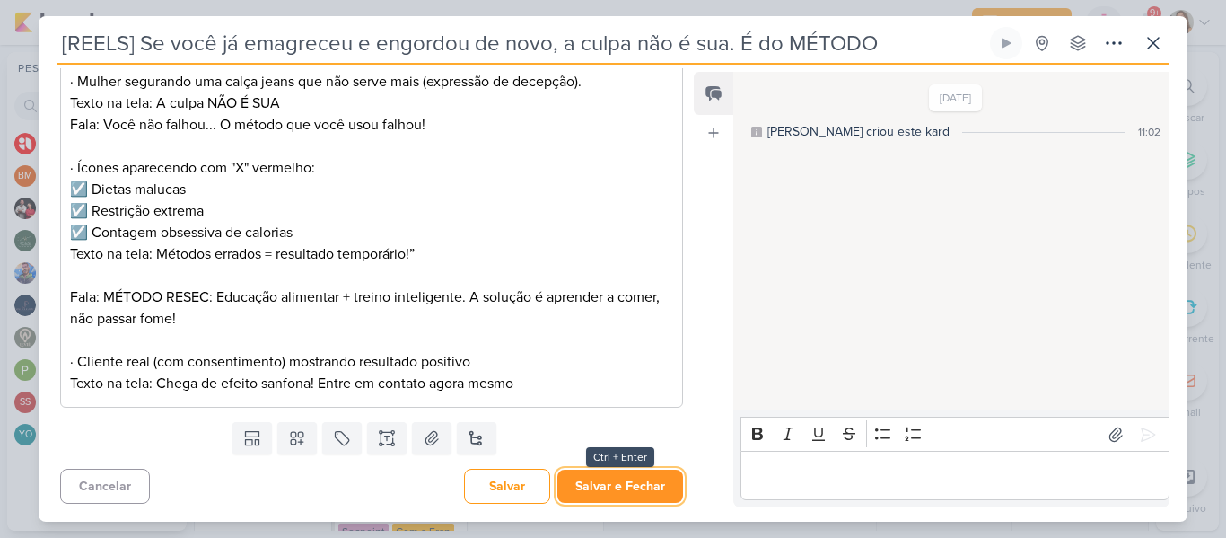
click at [611, 486] on button "Salvar e Fechar" at bounding box center [620, 485] width 126 height 33
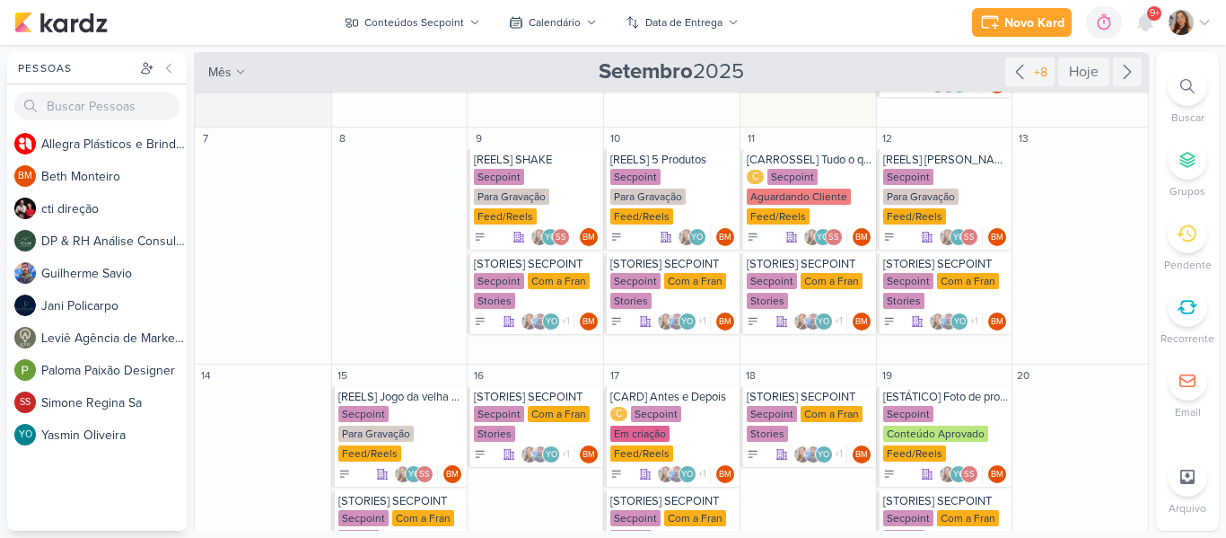
scroll to position [226, 0]
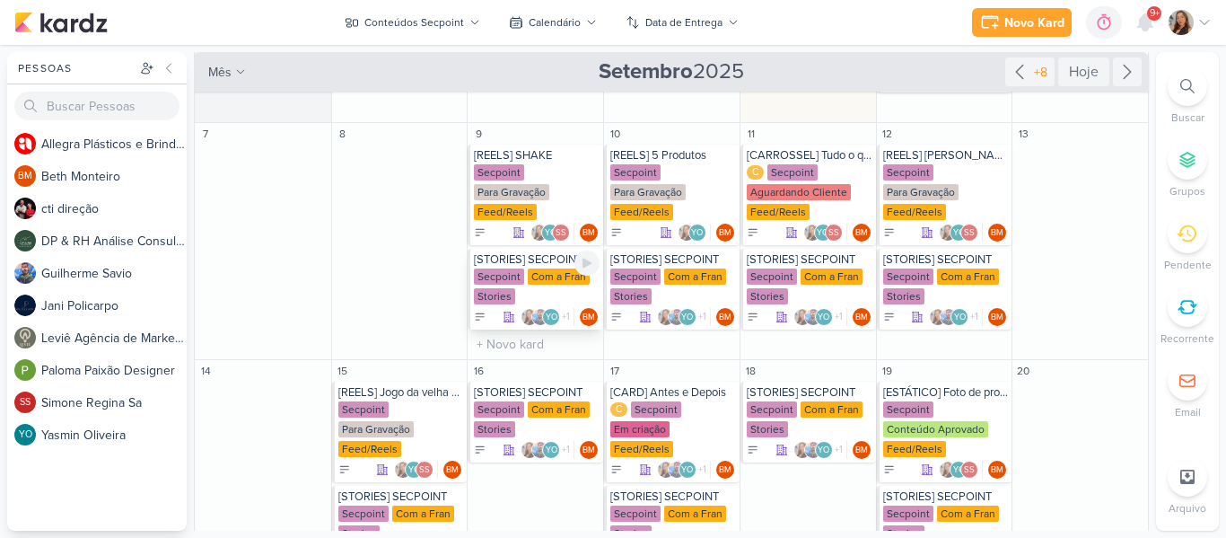
click at [540, 283] on div "Com a Fran" at bounding box center [559, 276] width 62 height 16
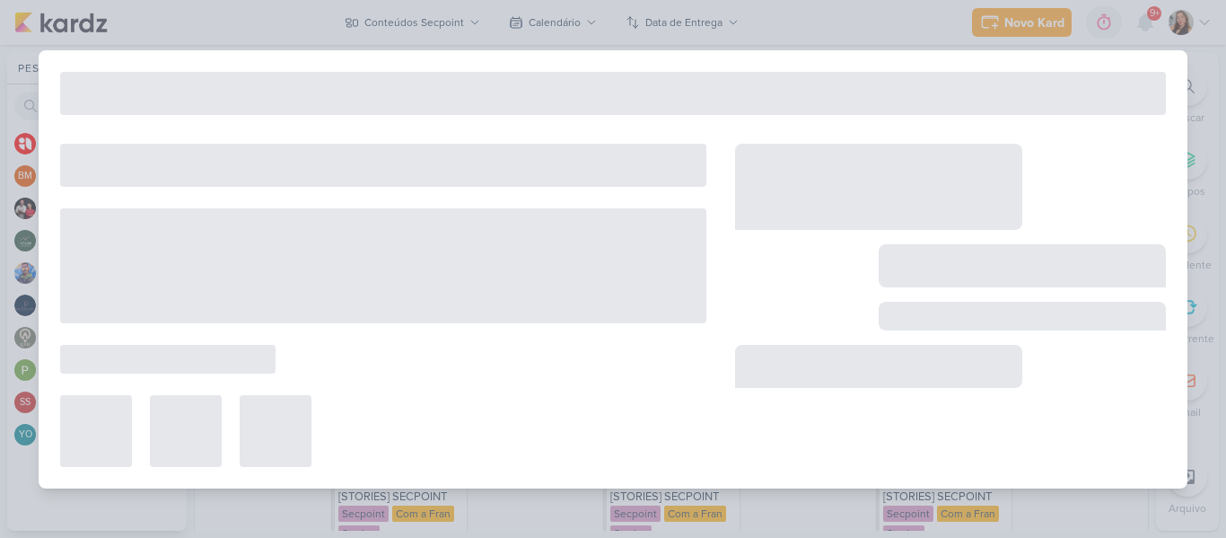
type input "[STORIES] SECPOINT"
type input "[DATE] 23:59"
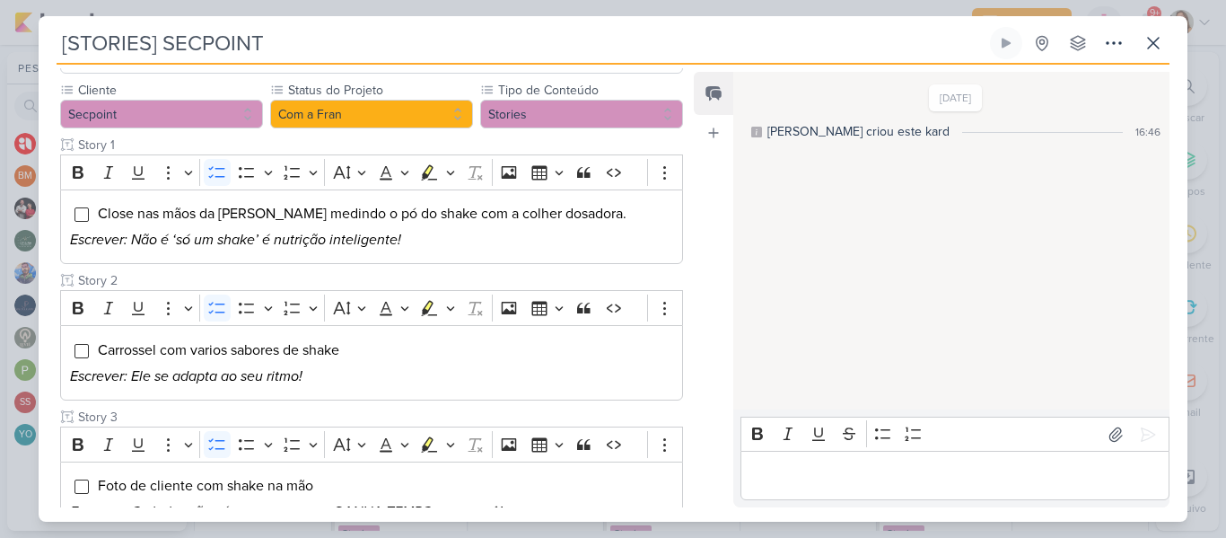
scroll to position [221, 0]
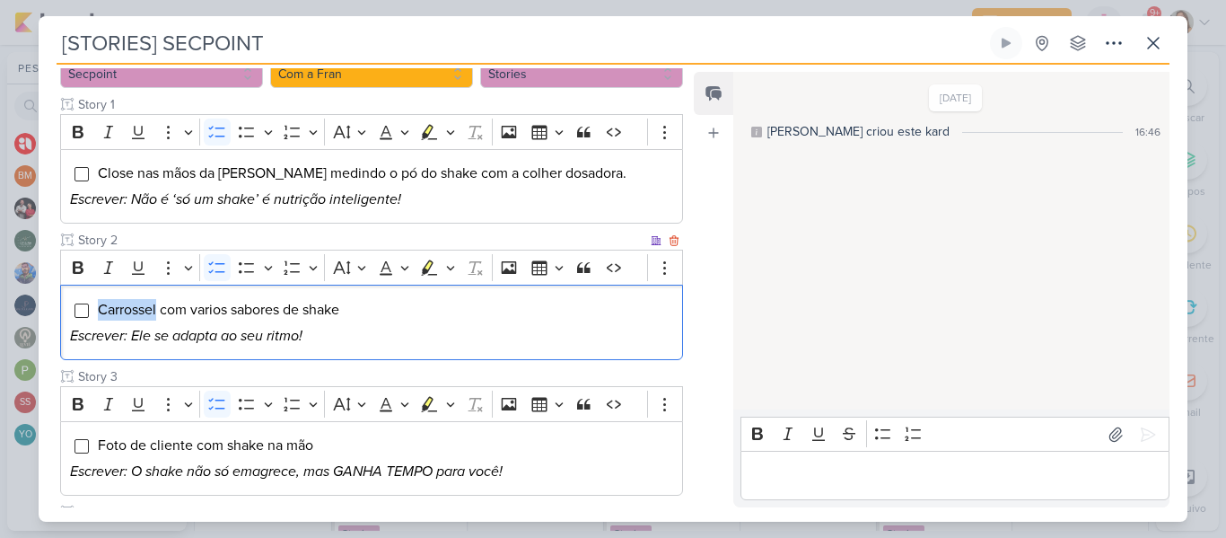
drag, startPoint x: 157, startPoint y: 284, endPoint x: 100, endPoint y: 287, distance: 57.6
click at [100, 301] on span "Carrossel com varios sabores de shake" at bounding box center [218, 310] width 241 height 18
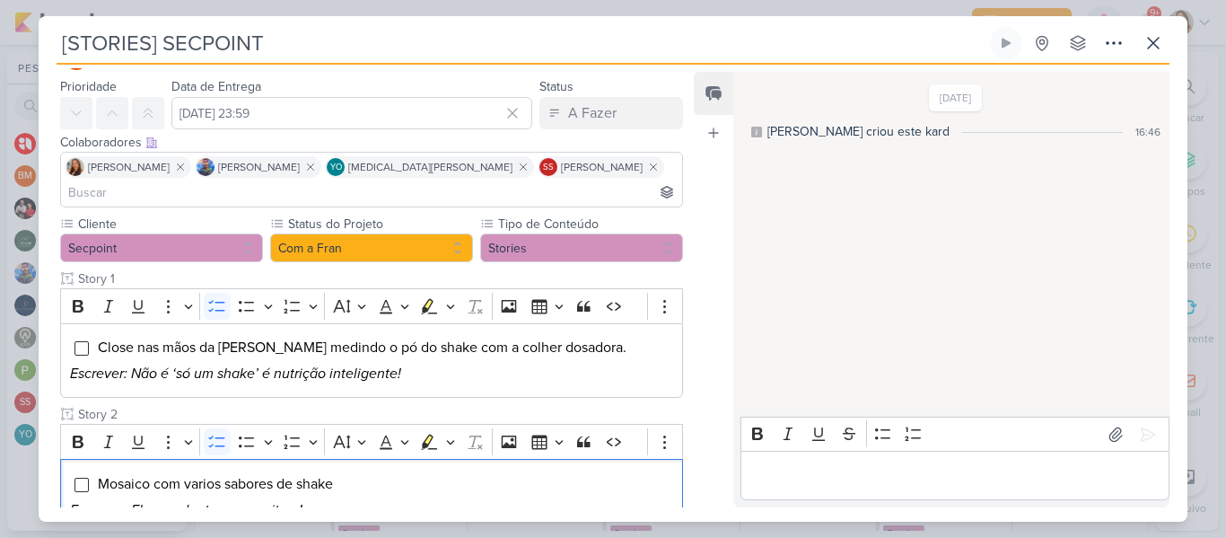
scroll to position [40, 0]
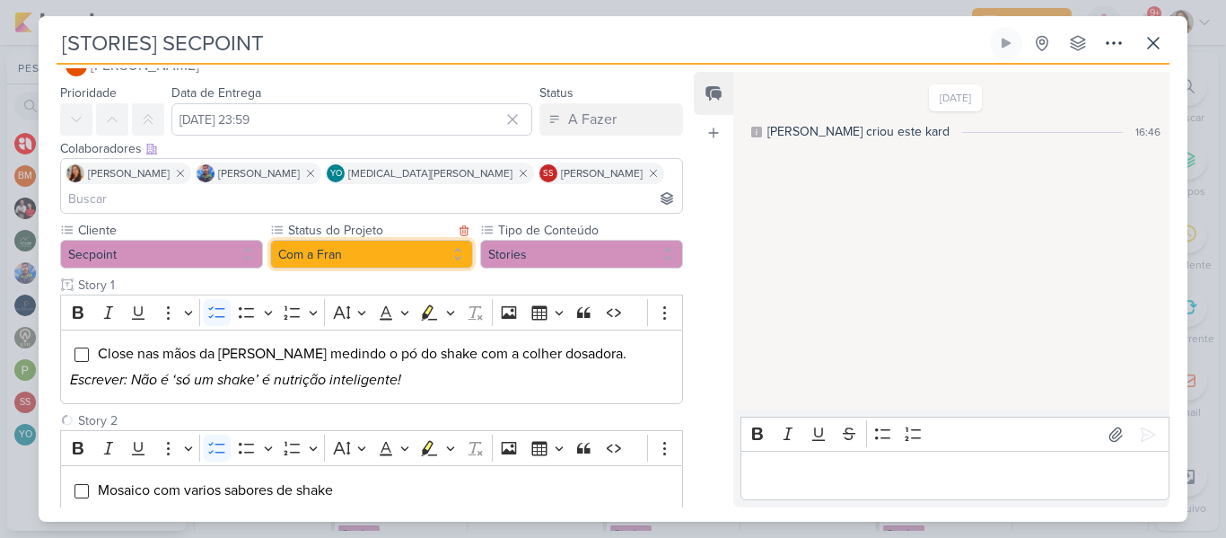
click at [434, 240] on button "Com a Fran" at bounding box center [371, 254] width 203 height 29
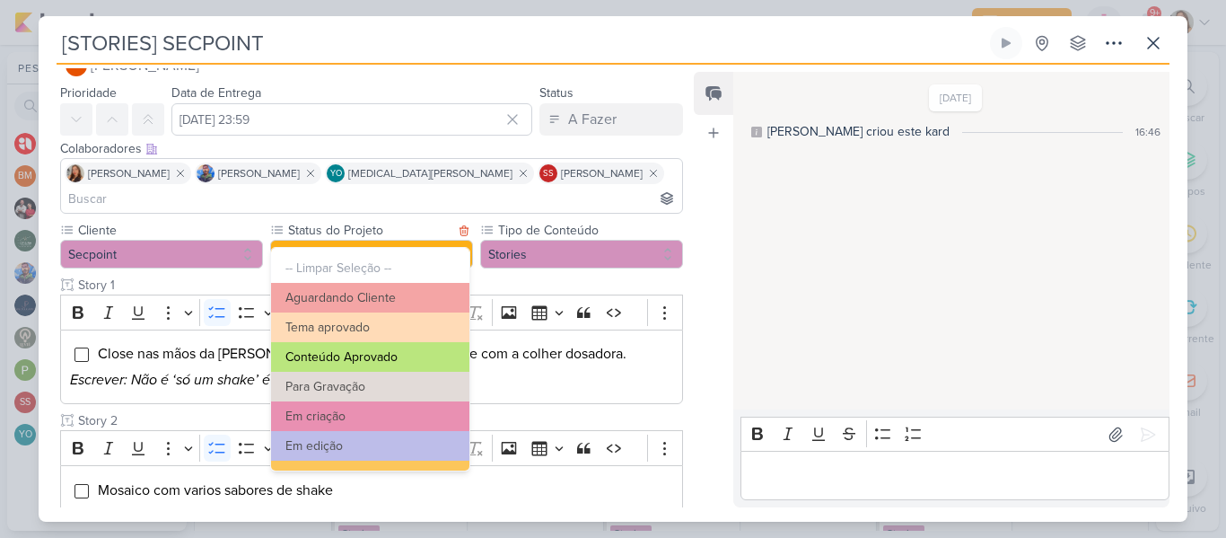
click at [406, 360] on button "Conteúdo Aprovado" at bounding box center [370, 357] width 198 height 30
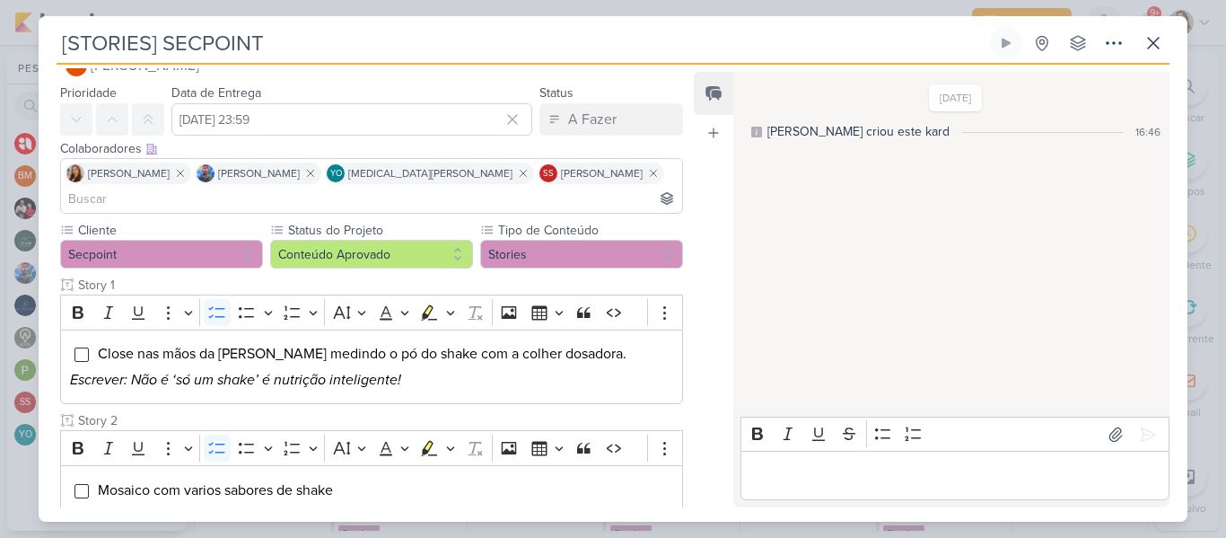
scroll to position [420, 0]
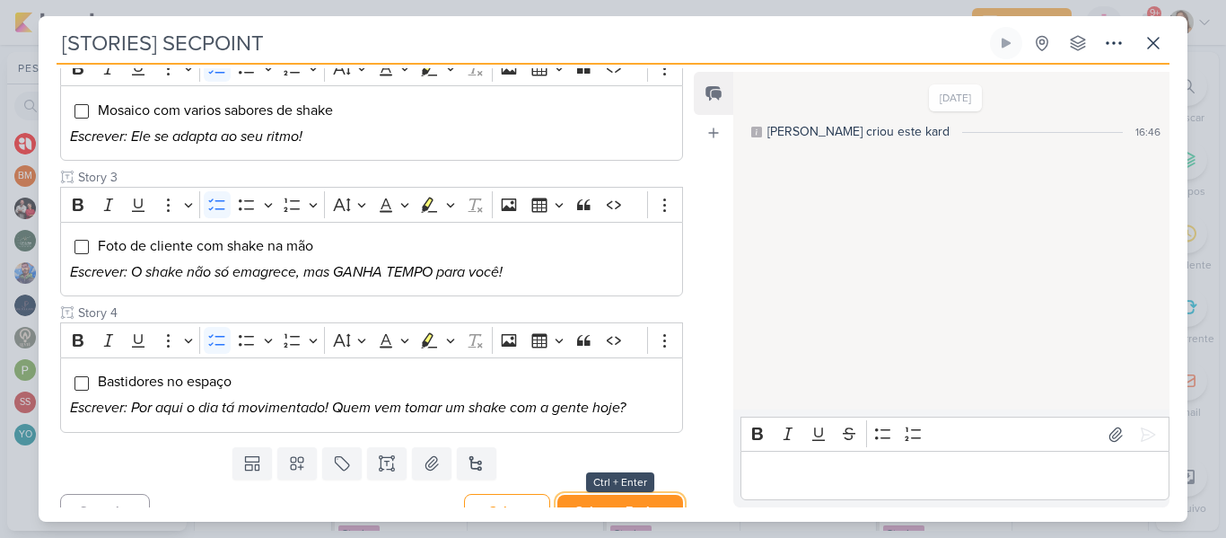
click at [653, 495] on button "Salvar e Fechar" at bounding box center [620, 511] width 126 height 33
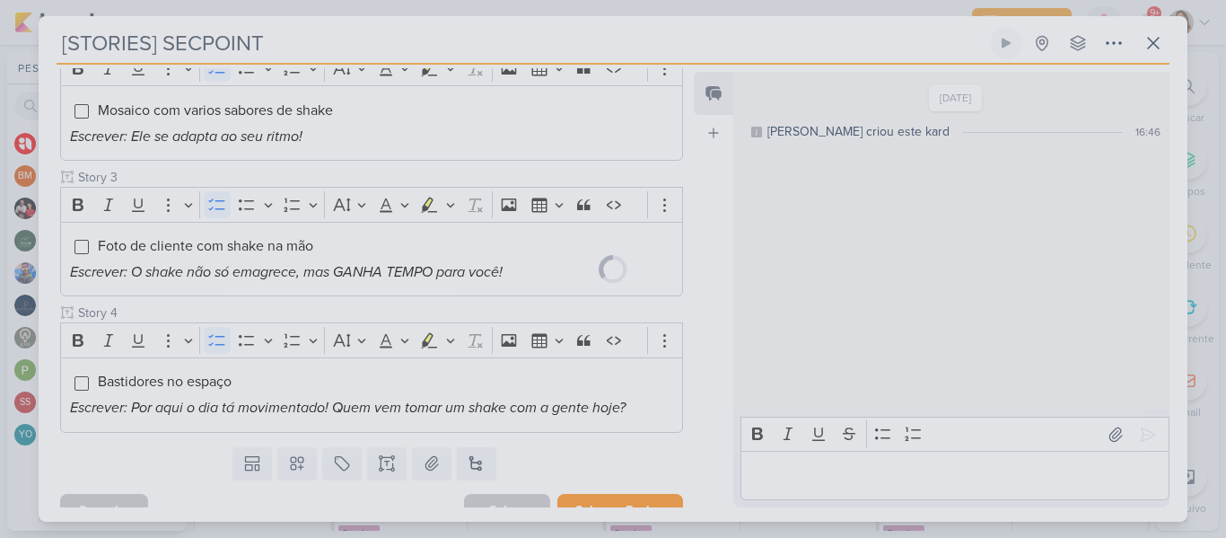
scroll to position [418, 0]
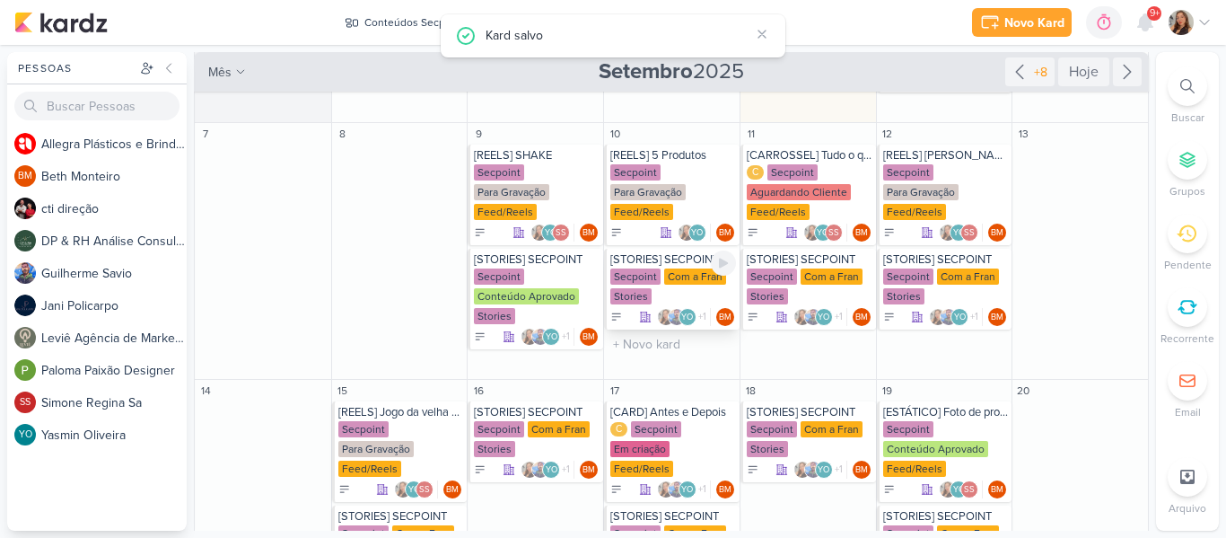
click at [659, 292] on div "Secpoint Com a Fran Stories" at bounding box center [673, 287] width 126 height 38
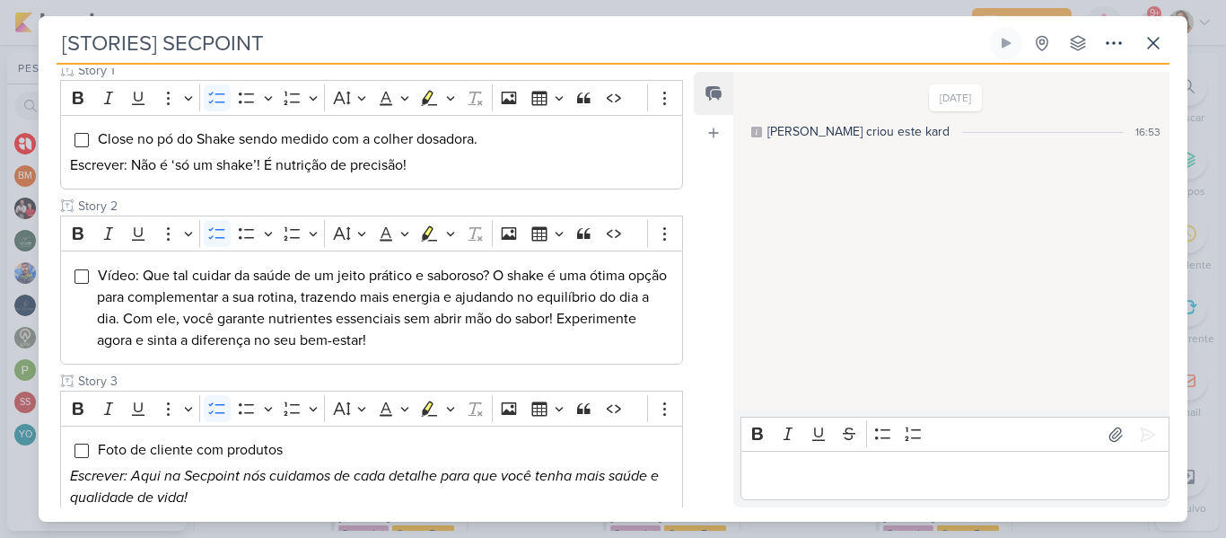
scroll to position [276, 0]
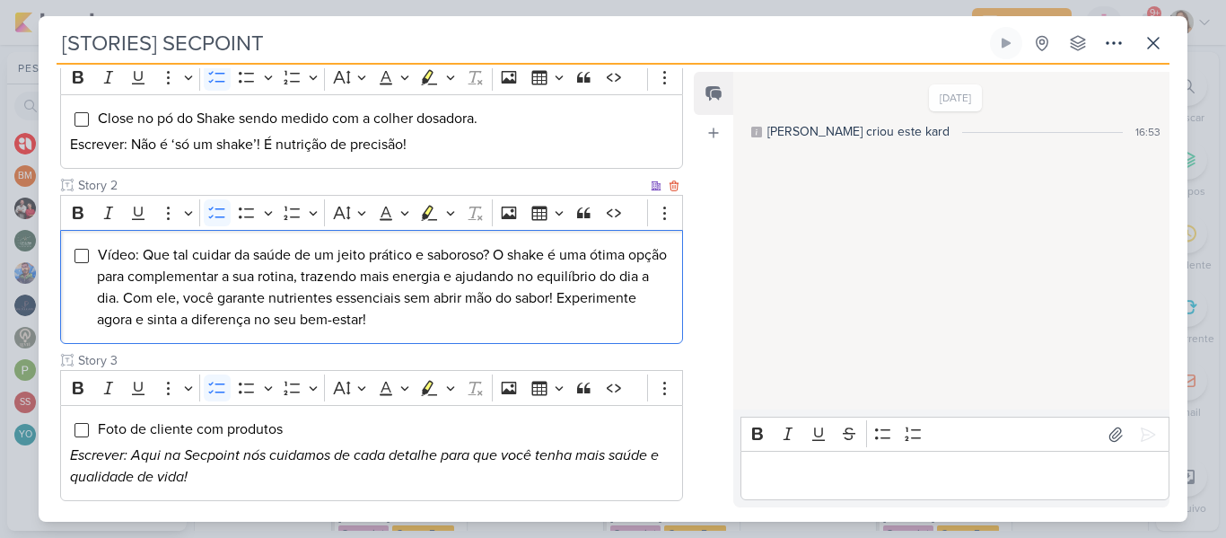
click at [591, 296] on li "Vídeo: Que tal cuidar da saúde de um jeito prático e saboroso? O shake é uma ót…" at bounding box center [385, 287] width 576 height 86
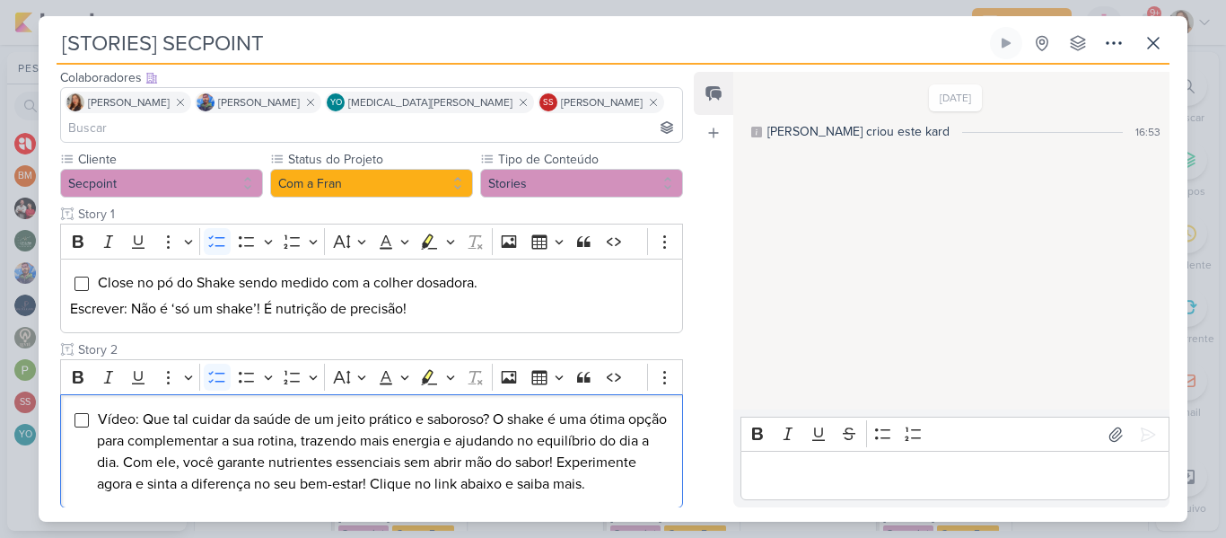
scroll to position [109, 0]
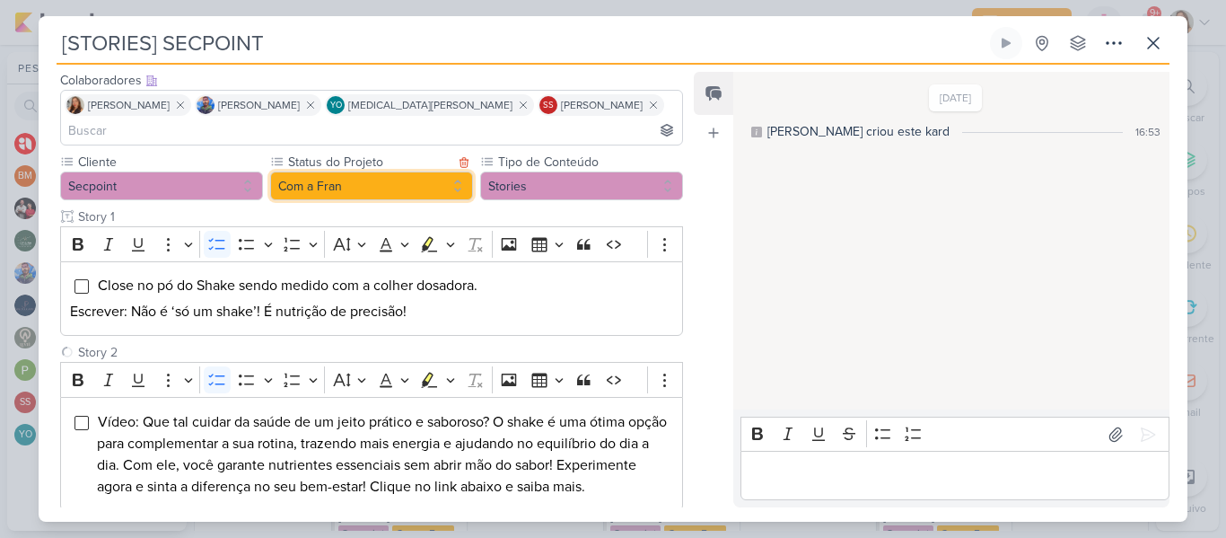
click at [444, 171] on button "Com a Fran" at bounding box center [371, 185] width 203 height 29
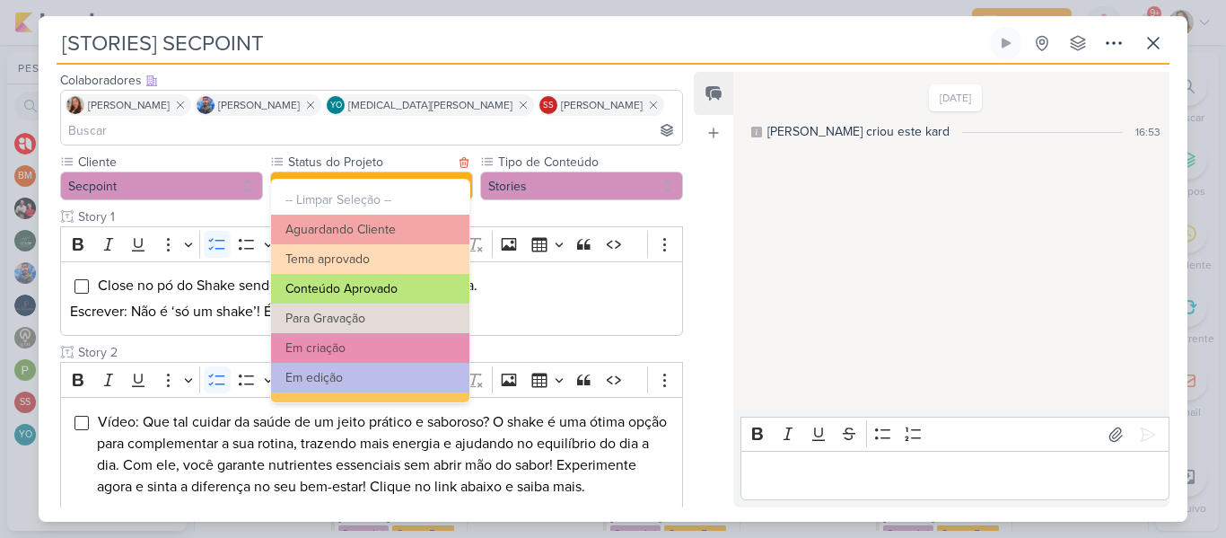
click at [424, 277] on button "Conteúdo Aprovado" at bounding box center [370, 289] width 198 height 30
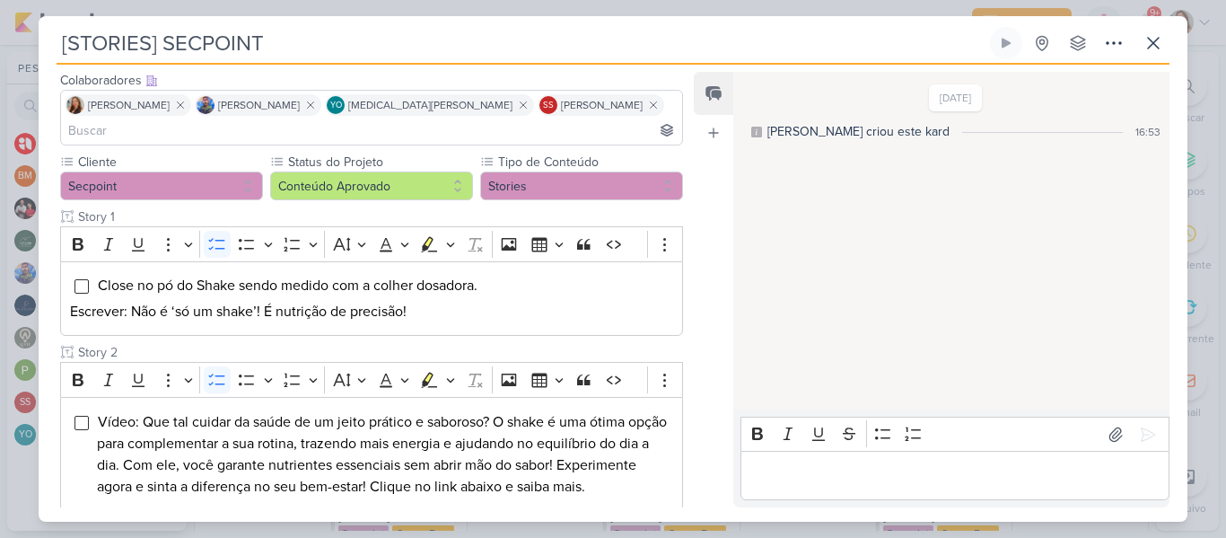
scroll to position [497, 0]
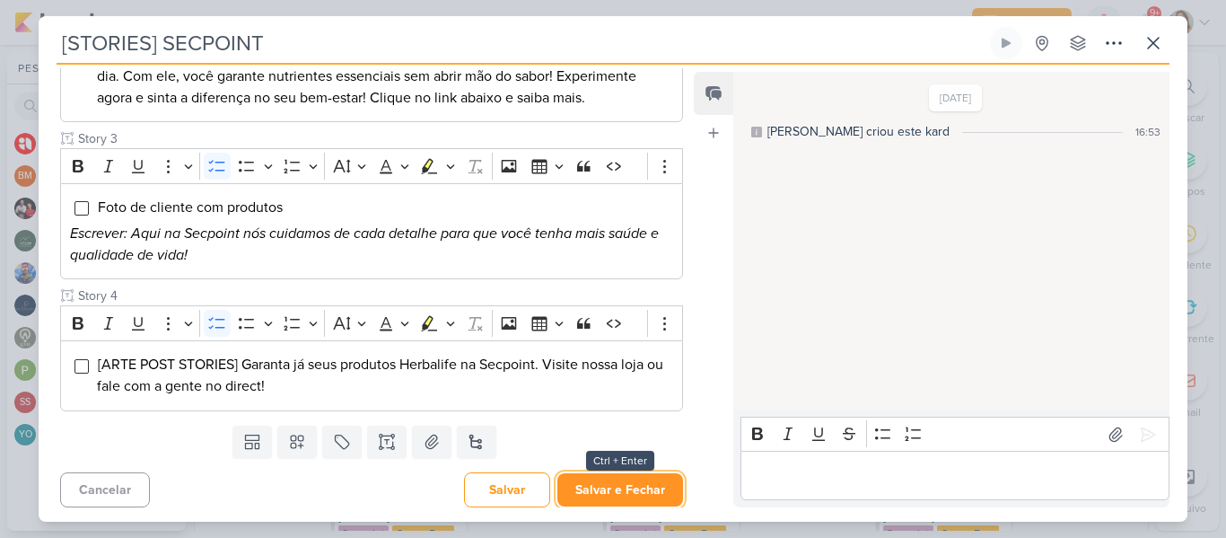
click at [647, 480] on button "Salvar e Fechar" at bounding box center [620, 489] width 126 height 33
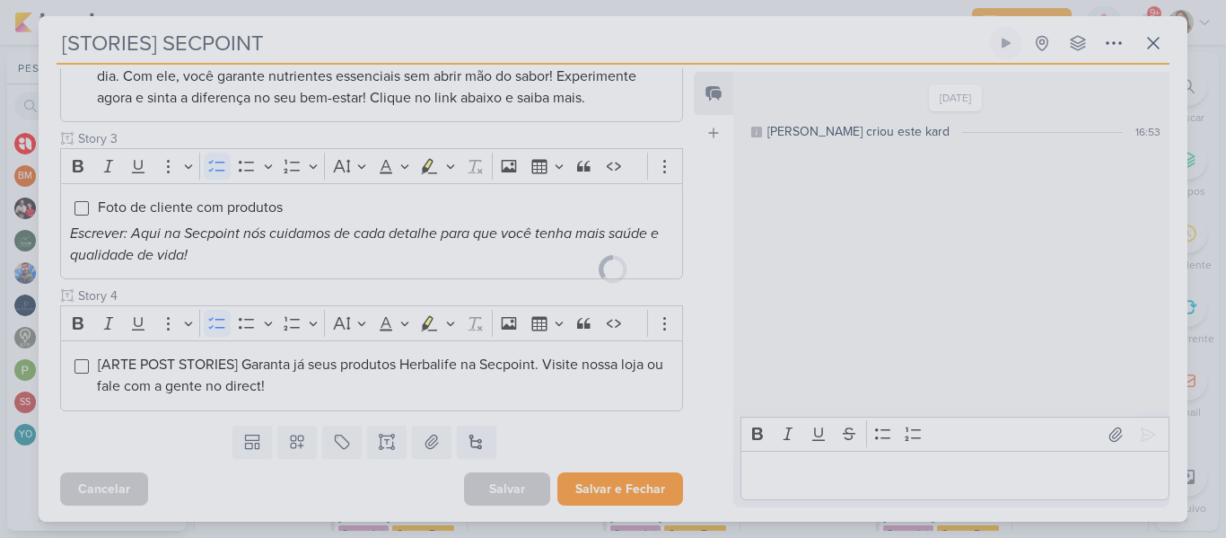
scroll to position [495, 0]
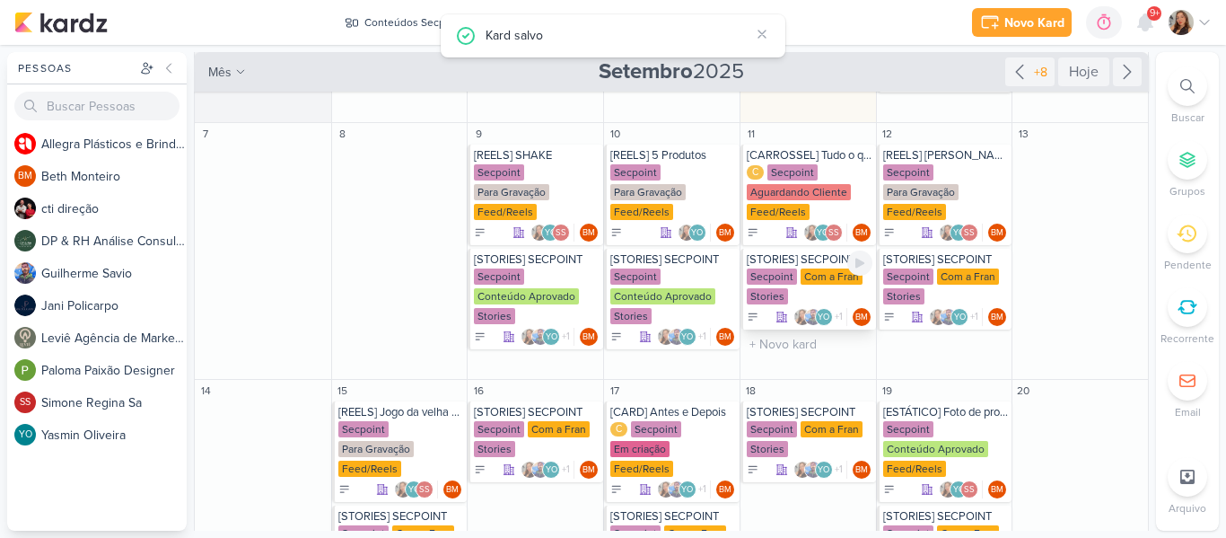
click at [792, 275] on div "Secpoint Com a Fran Stories" at bounding box center [810, 287] width 126 height 38
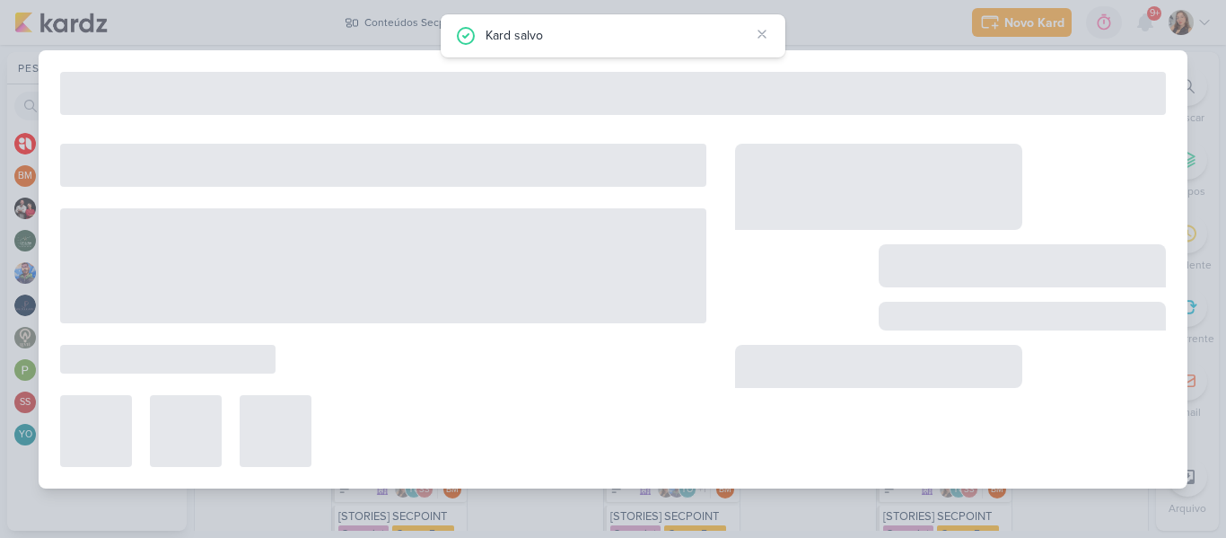
type input "11 de setembro de 2025 às 23:59"
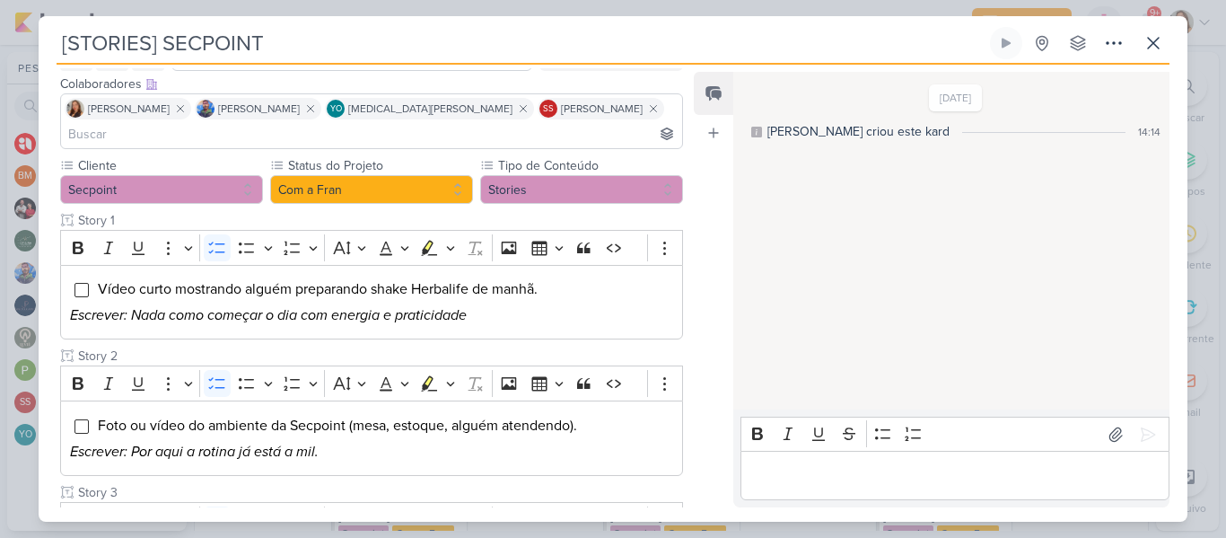
scroll to position [4, 0]
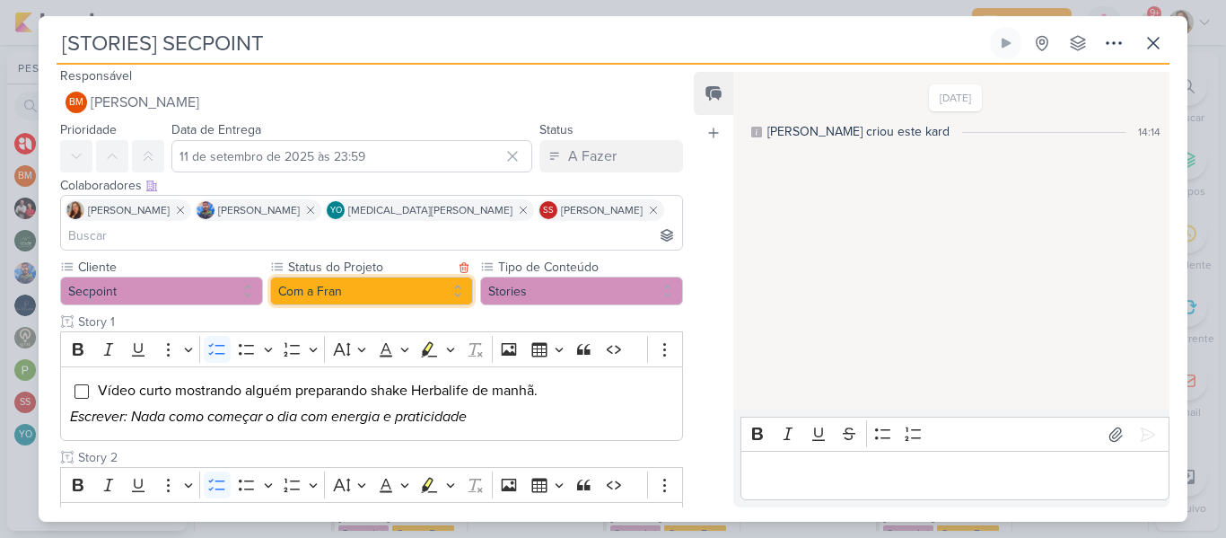
click at [418, 276] on button "Com a Fran" at bounding box center [371, 290] width 203 height 29
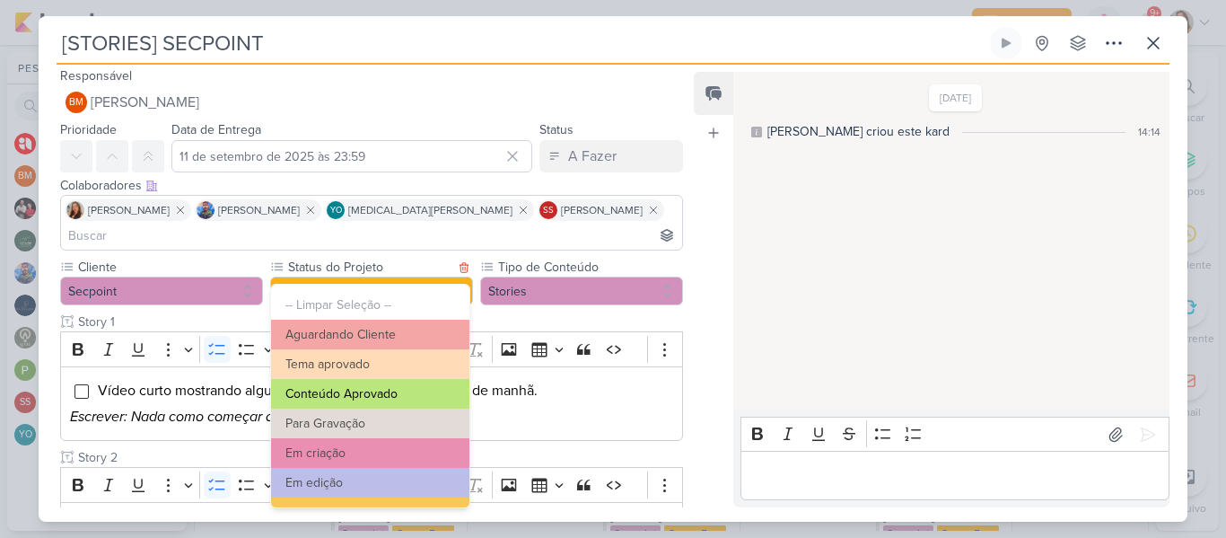
click at [406, 394] on button "Conteúdo Aprovado" at bounding box center [370, 394] width 198 height 30
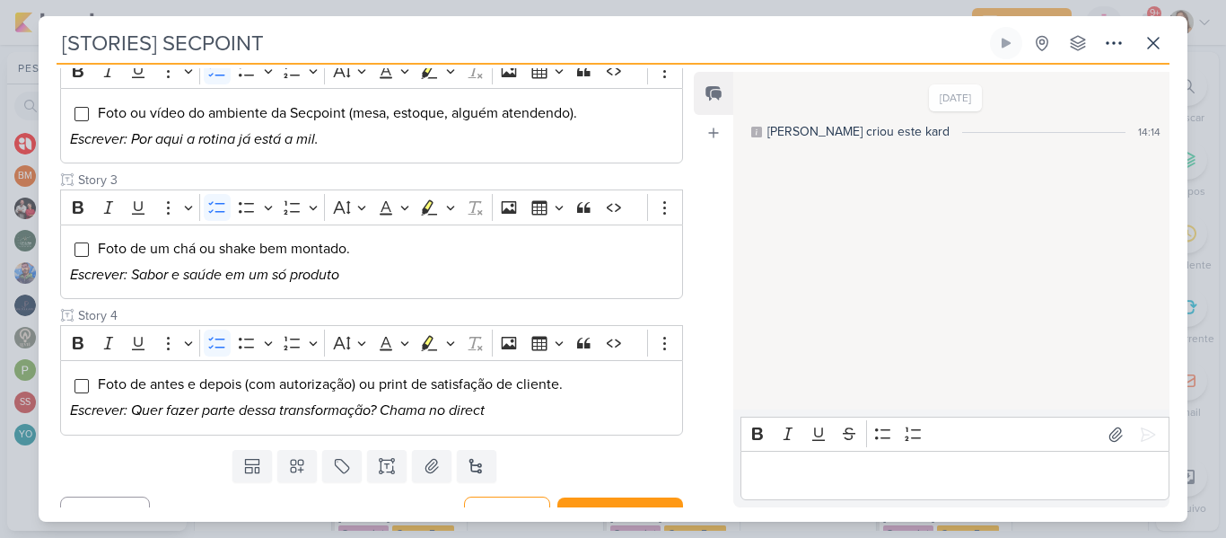
scroll to position [420, 0]
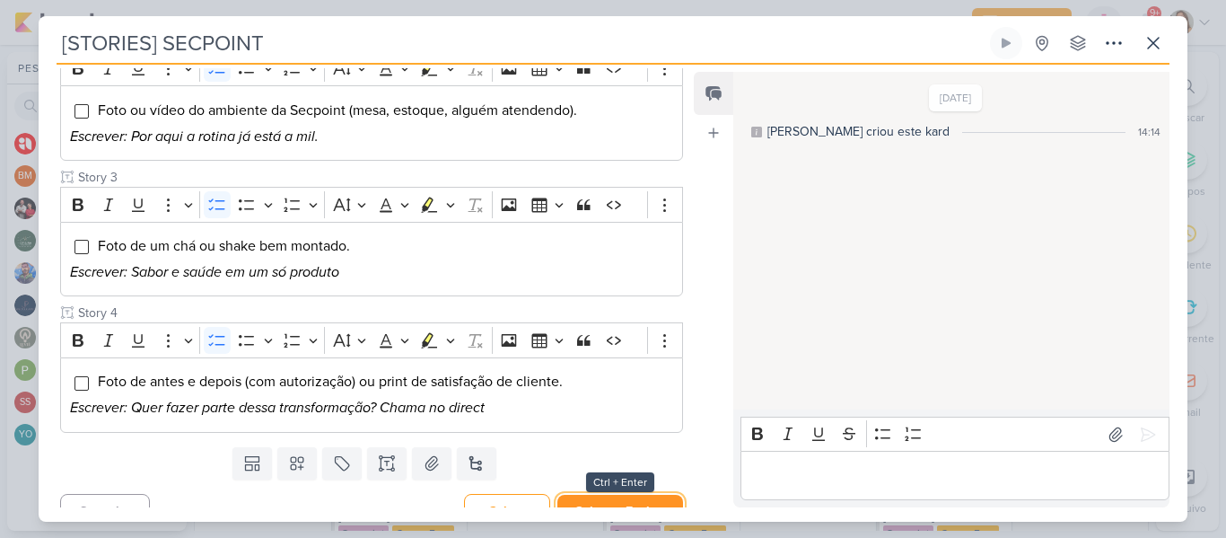
click at [634, 495] on button "Salvar e Fechar" at bounding box center [620, 511] width 126 height 33
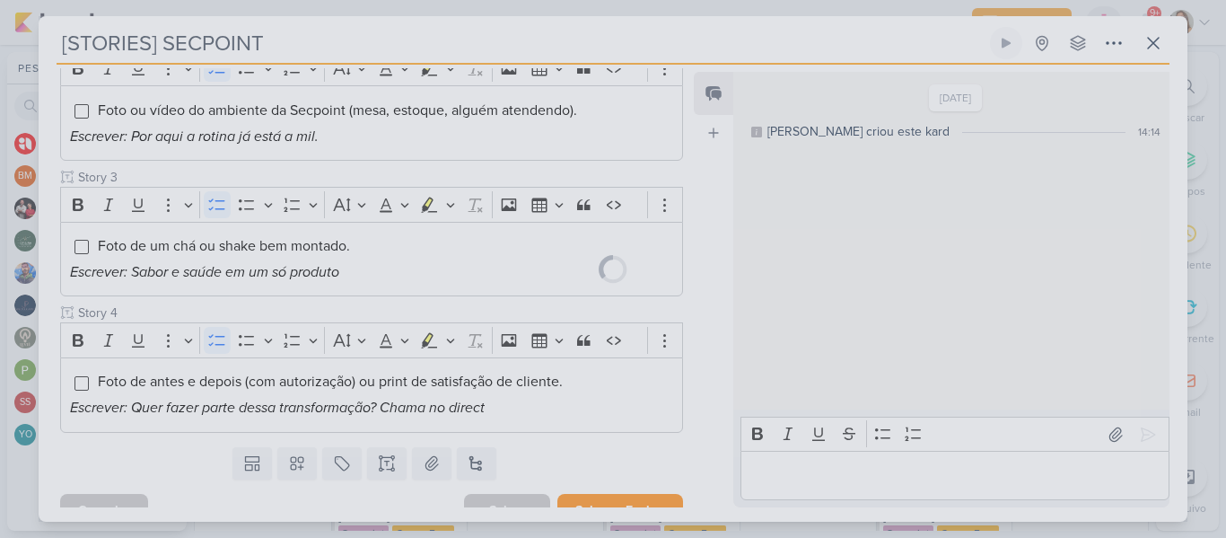
scroll to position [418, 0]
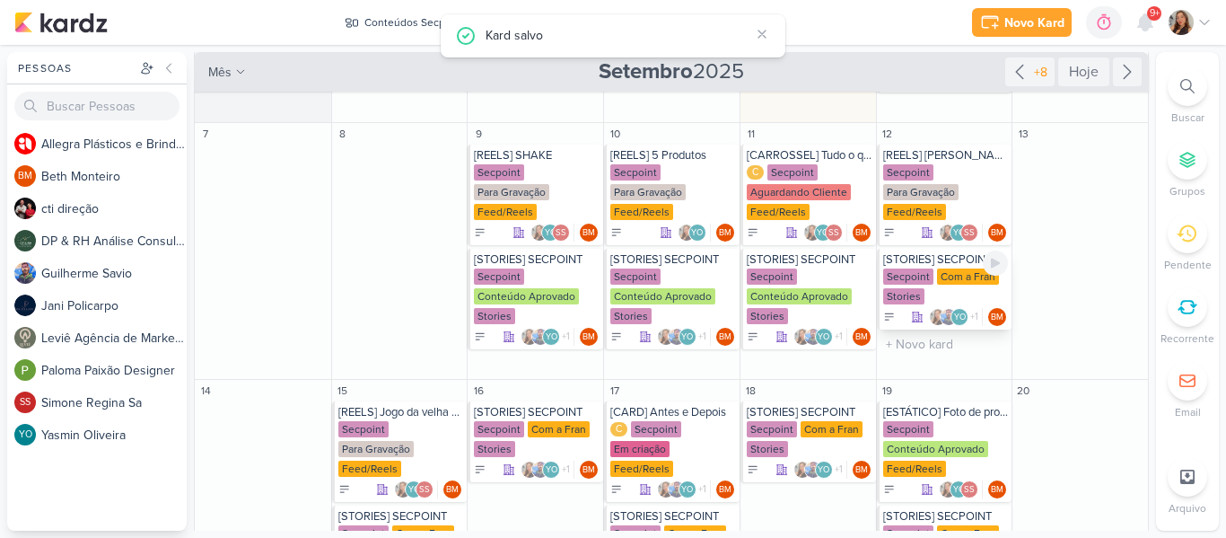
click at [908, 288] on div "Stories" at bounding box center [903, 296] width 41 height 16
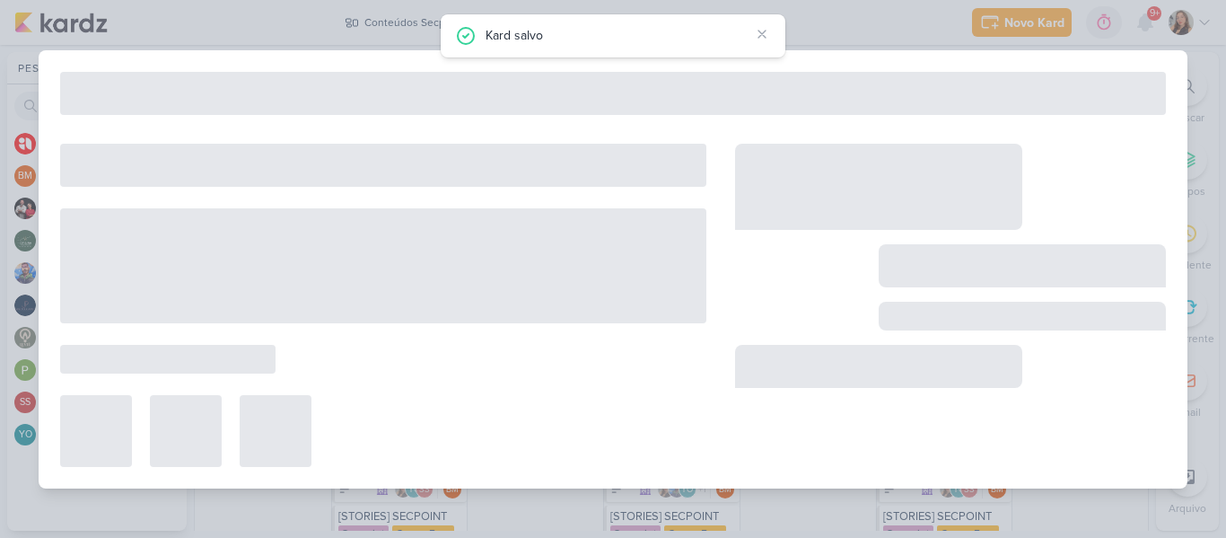
type input "[DATE] 23:59"
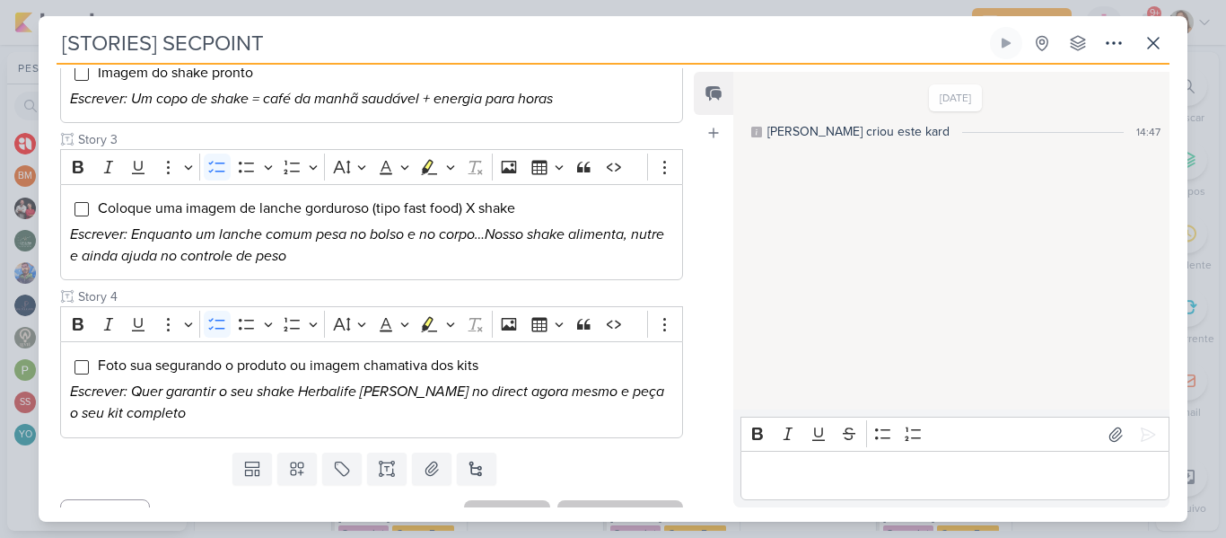
scroll to position [463, 0]
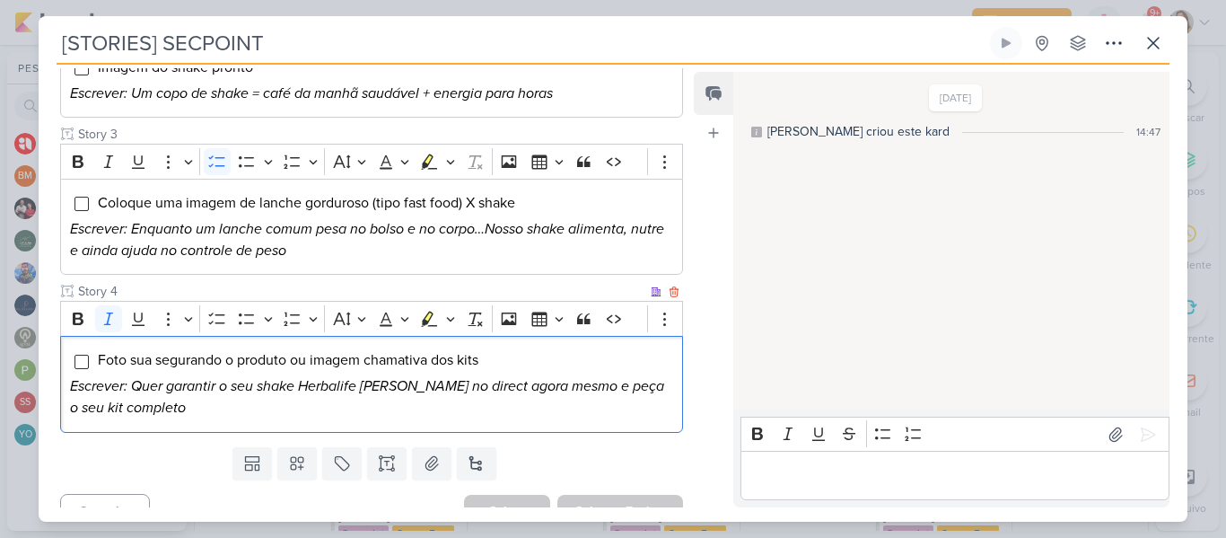
click at [362, 377] on icon "Escrever: Quer garantir o seu shake Herbalife [PERSON_NAME] no direct agora mes…" at bounding box center [367, 396] width 594 height 39
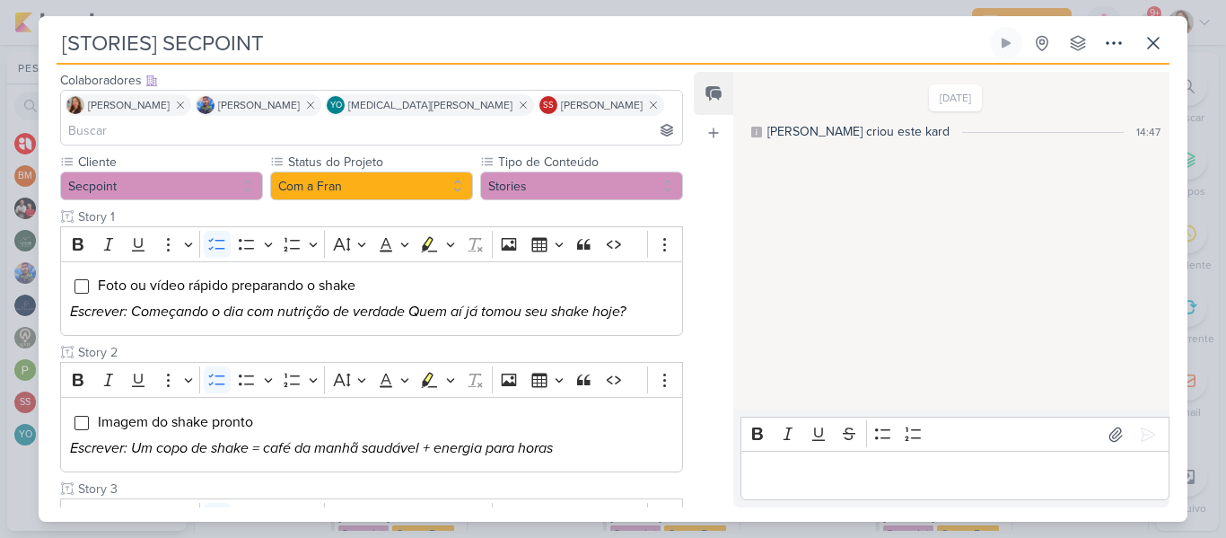
scroll to position [98, 0]
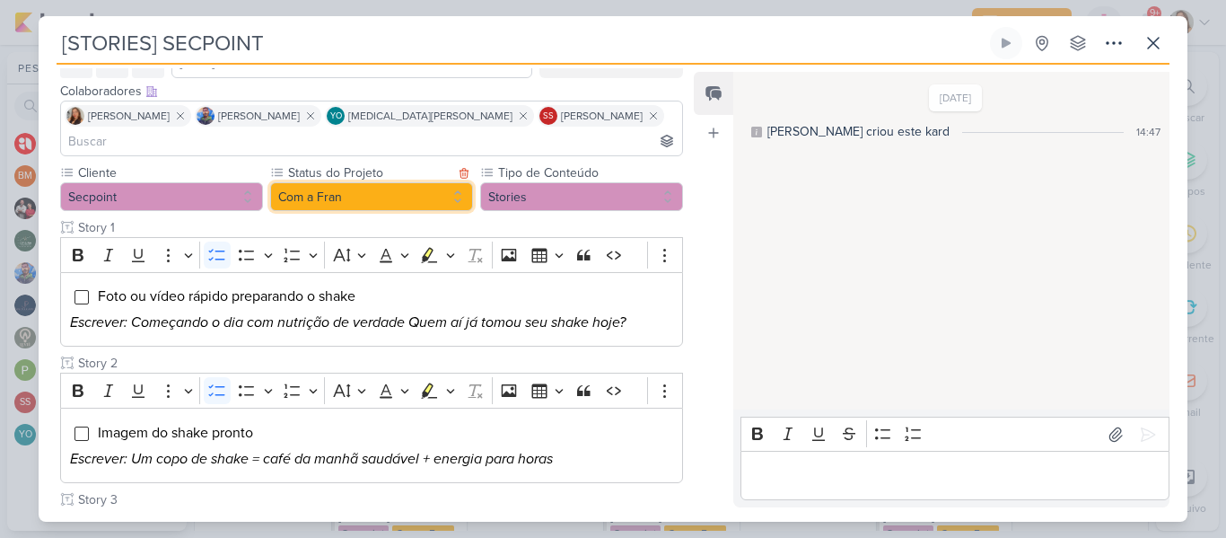
click at [385, 182] on button "Com a Fran" at bounding box center [371, 196] width 203 height 29
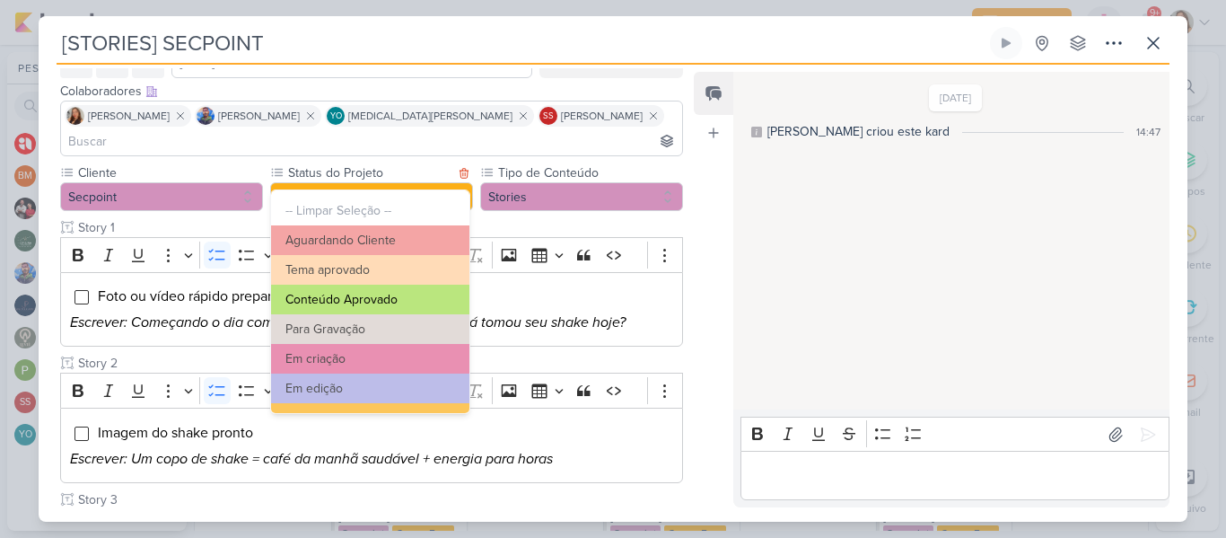
click at [373, 293] on button "Conteúdo Aprovado" at bounding box center [370, 300] width 198 height 30
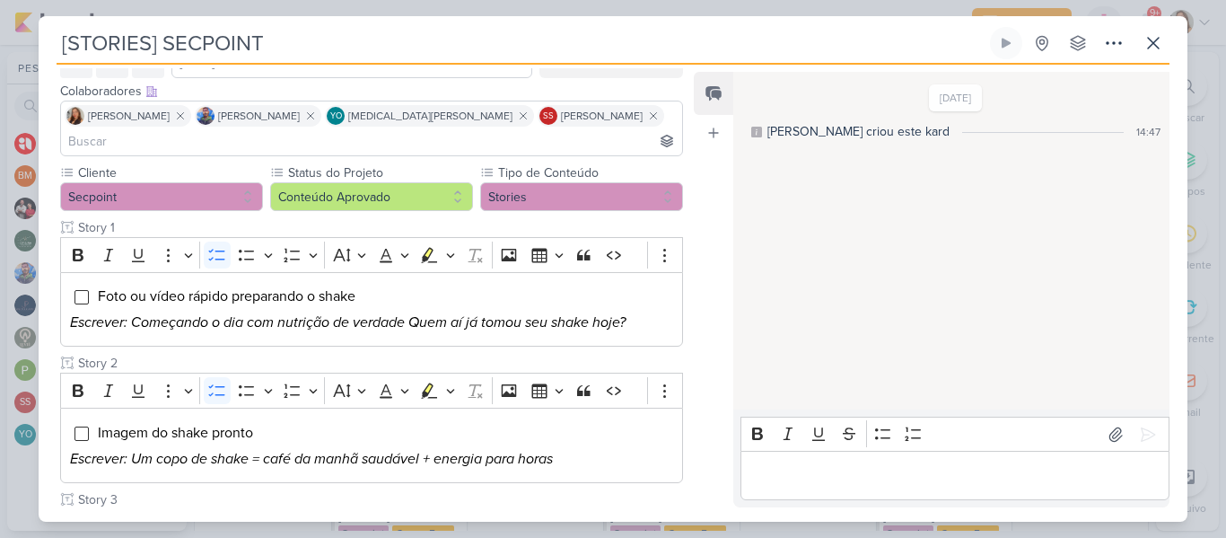
scroll to position [463, 0]
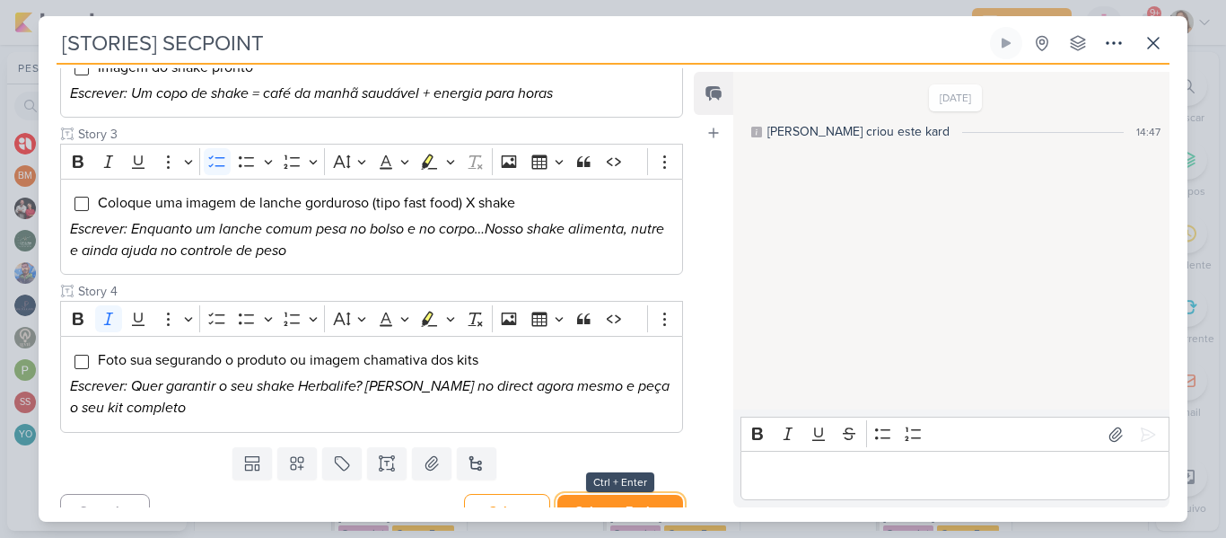
click at [651, 495] on button "Salvar e Fechar" at bounding box center [620, 511] width 126 height 33
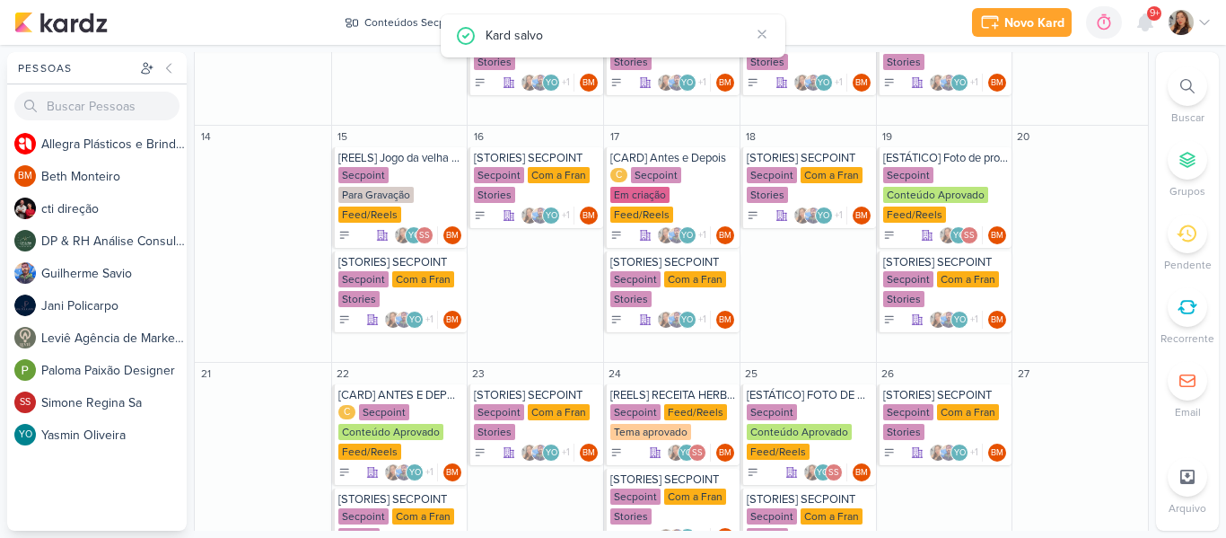
scroll to position [485, 0]
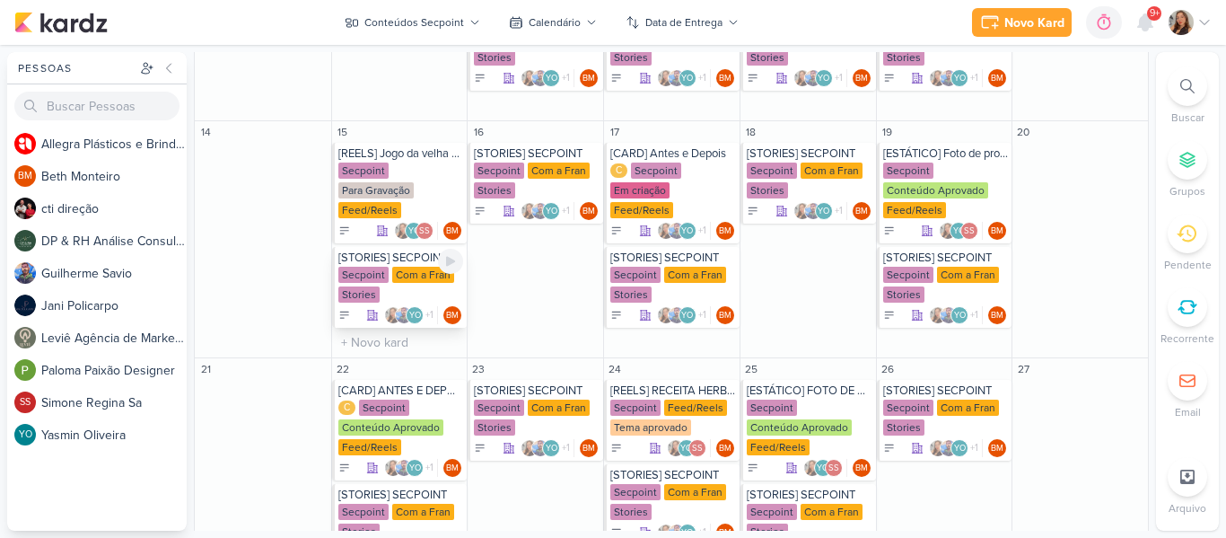
click at [378, 265] on div "[STORIES] SECPOINT Secpoint Com a Fran Stories YO +1" at bounding box center [400, 287] width 136 height 81
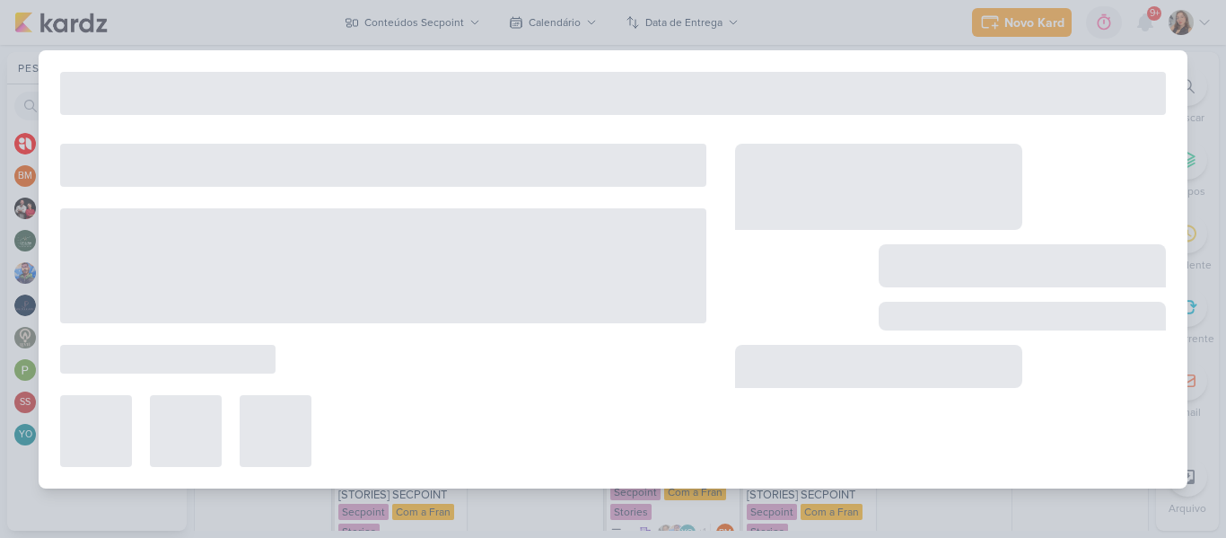
type input "15 de setembro de 2025 às 23:59"
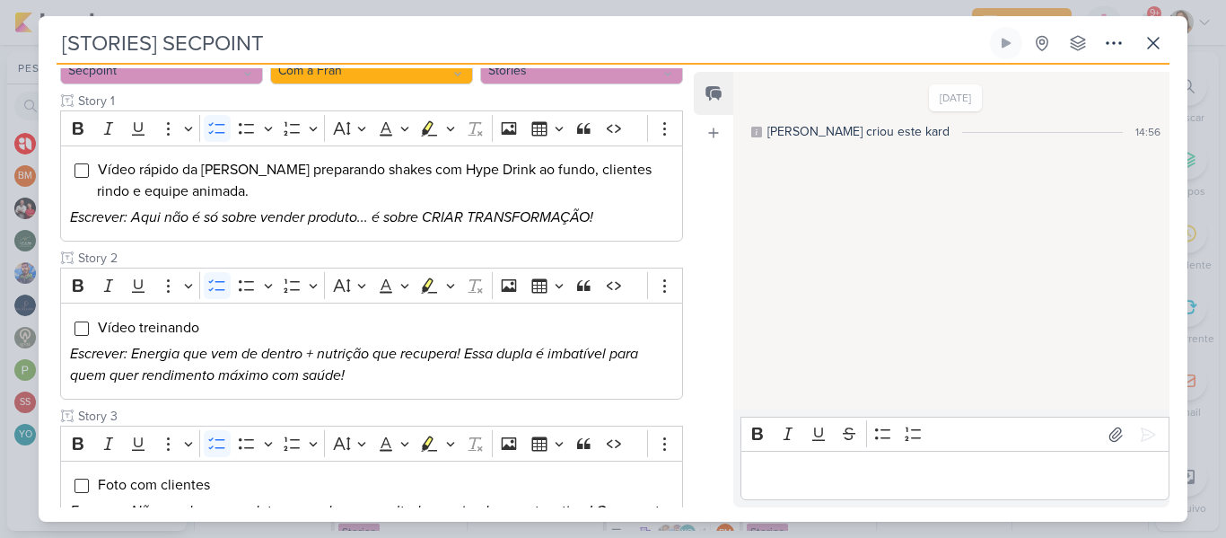
scroll to position [227, 0]
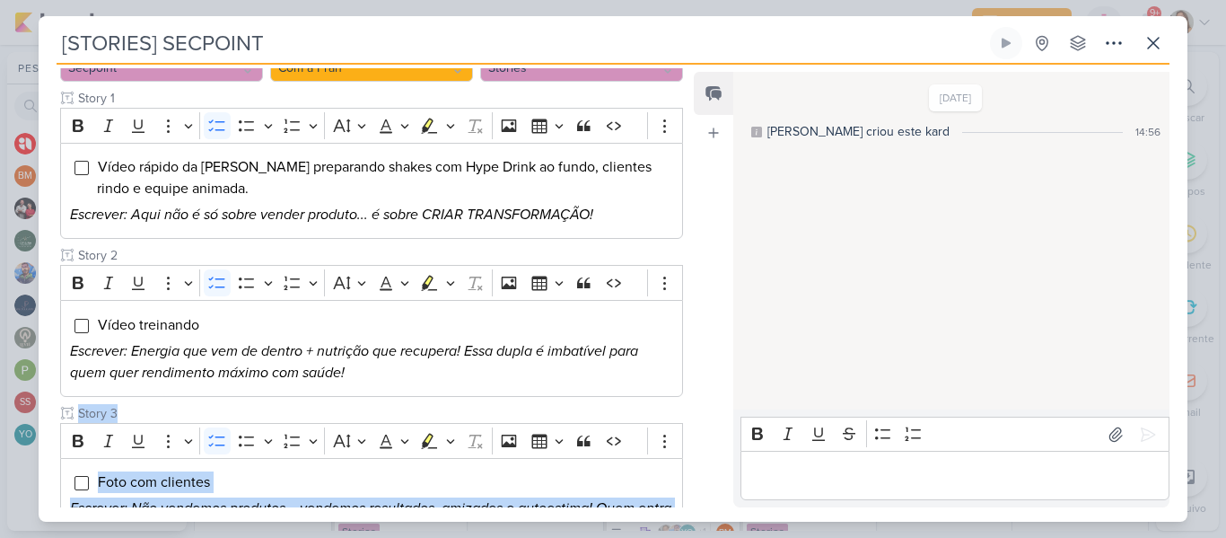
click at [688, 285] on div "Responsável BM [GEOGRAPHIC_DATA] Nenhum contato encontrado create new contact N…" at bounding box center [613, 293] width 1149 height 457
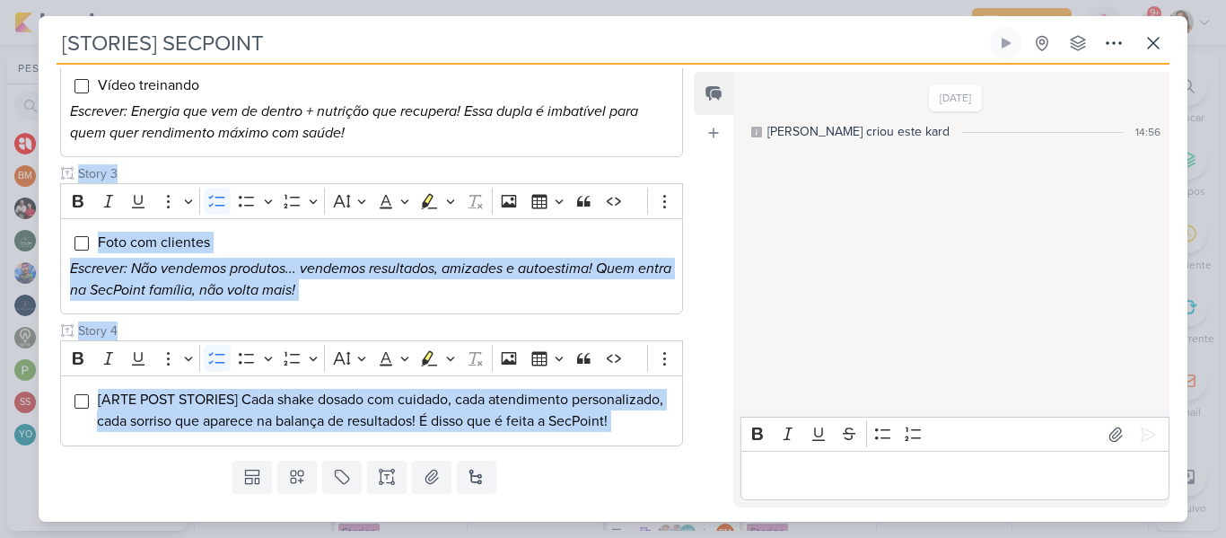
scroll to position [475, 0]
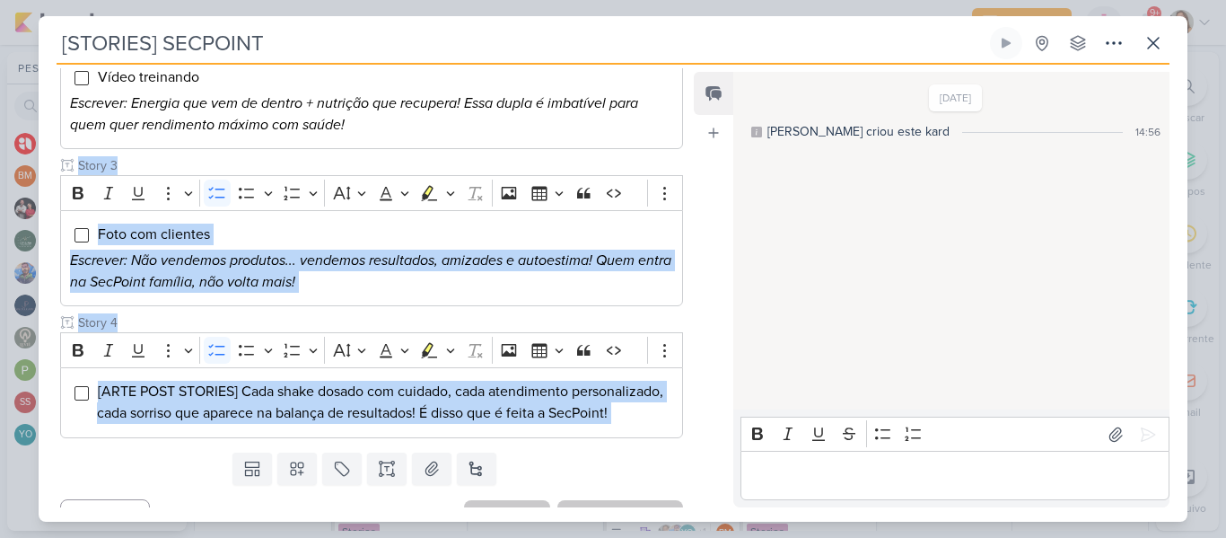
click at [722, 340] on div "Feed Atrelar email Solte o email para atrelar ao kard" at bounding box center [713, 289] width 39 height 435
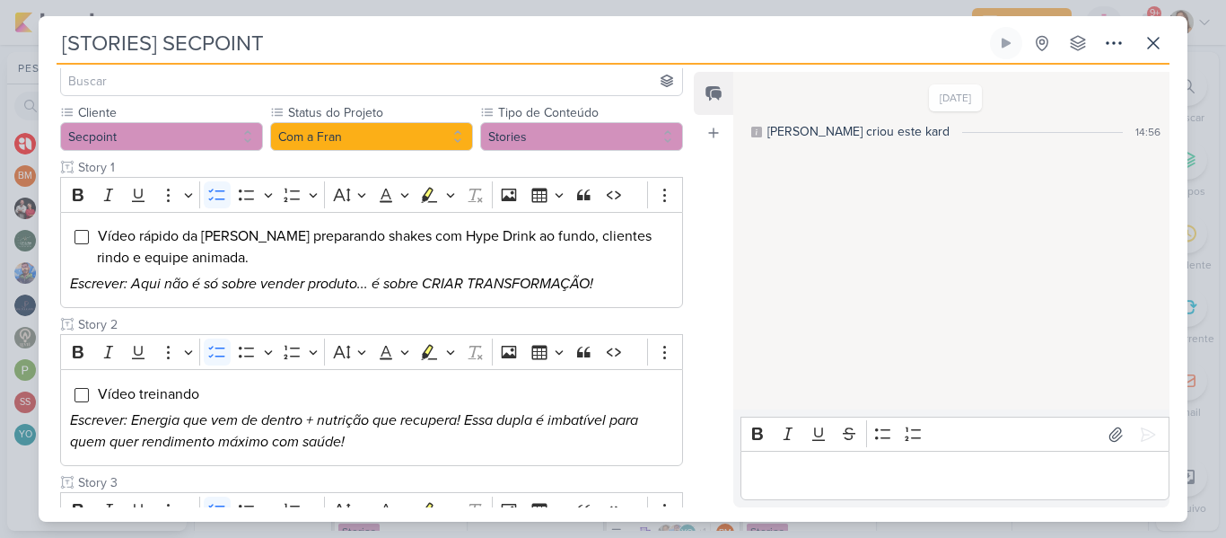
scroll to position [98, 0]
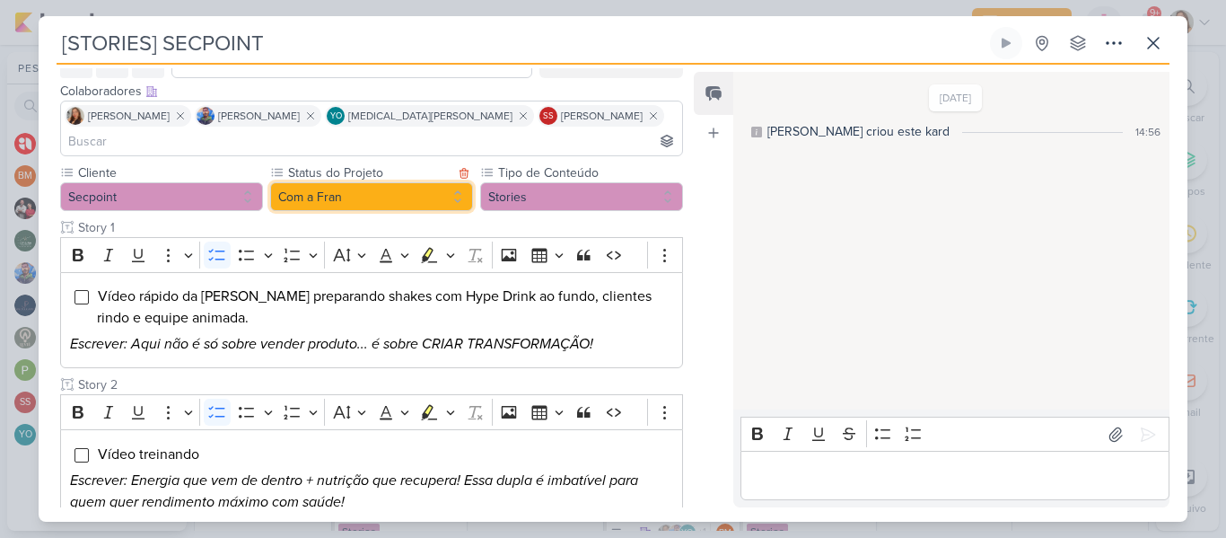
click at [399, 182] on button "Com a Fran" at bounding box center [371, 196] width 203 height 29
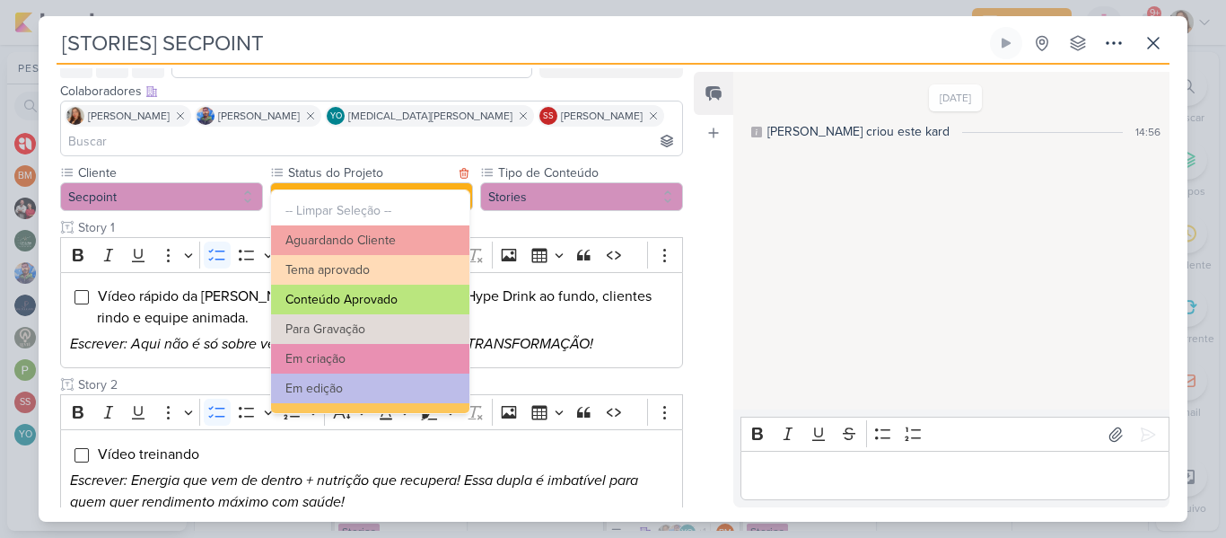
click at [399, 293] on button "Conteúdo Aprovado" at bounding box center [370, 300] width 198 height 30
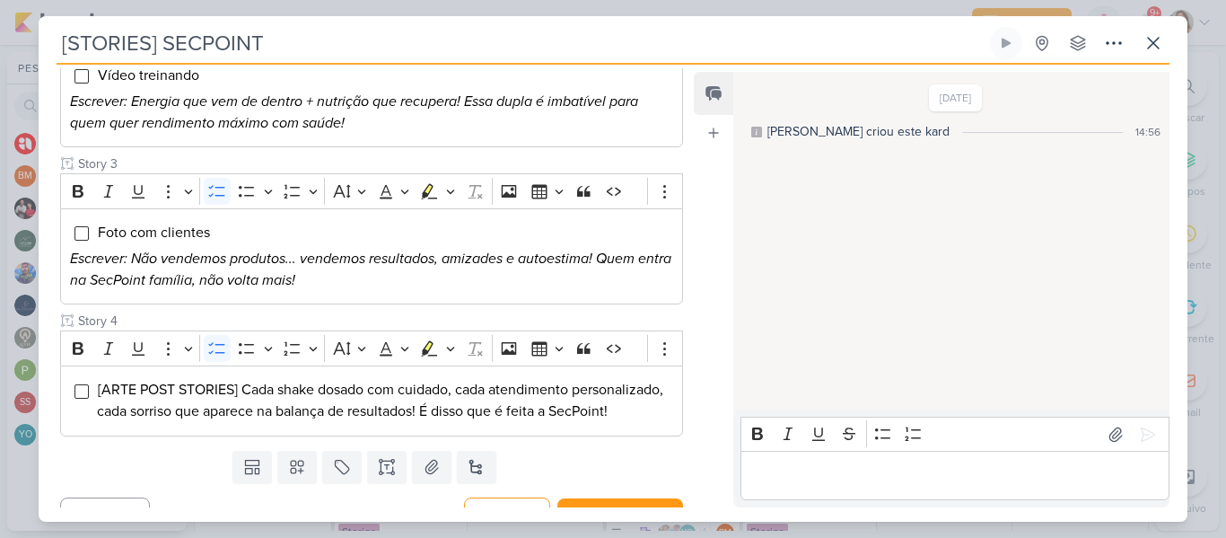
scroll to position [502, 0]
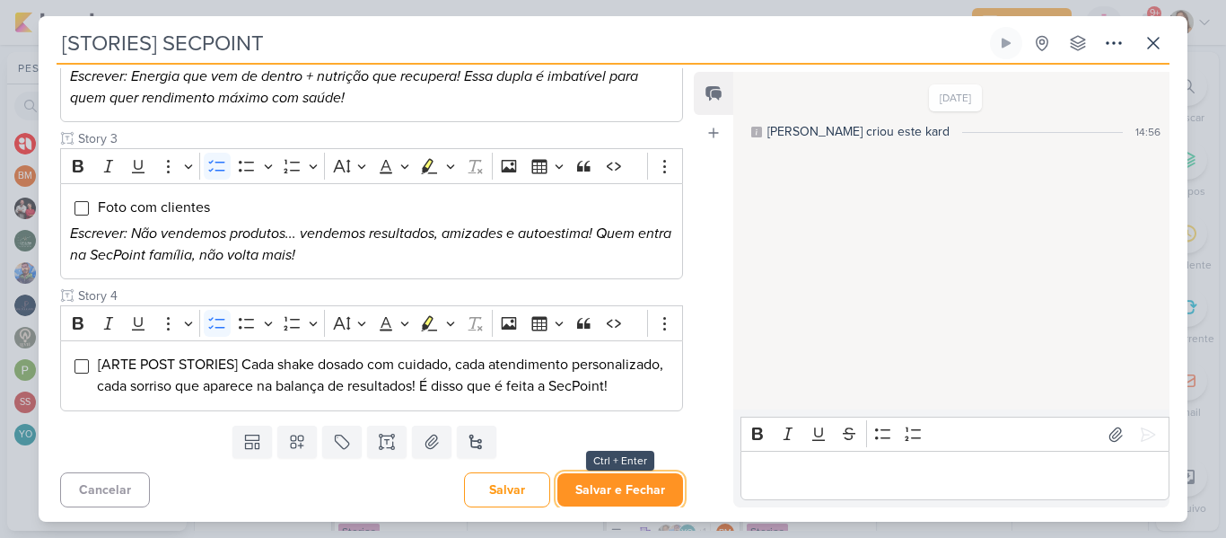
click at [650, 485] on button "Salvar e Fechar" at bounding box center [620, 489] width 126 height 33
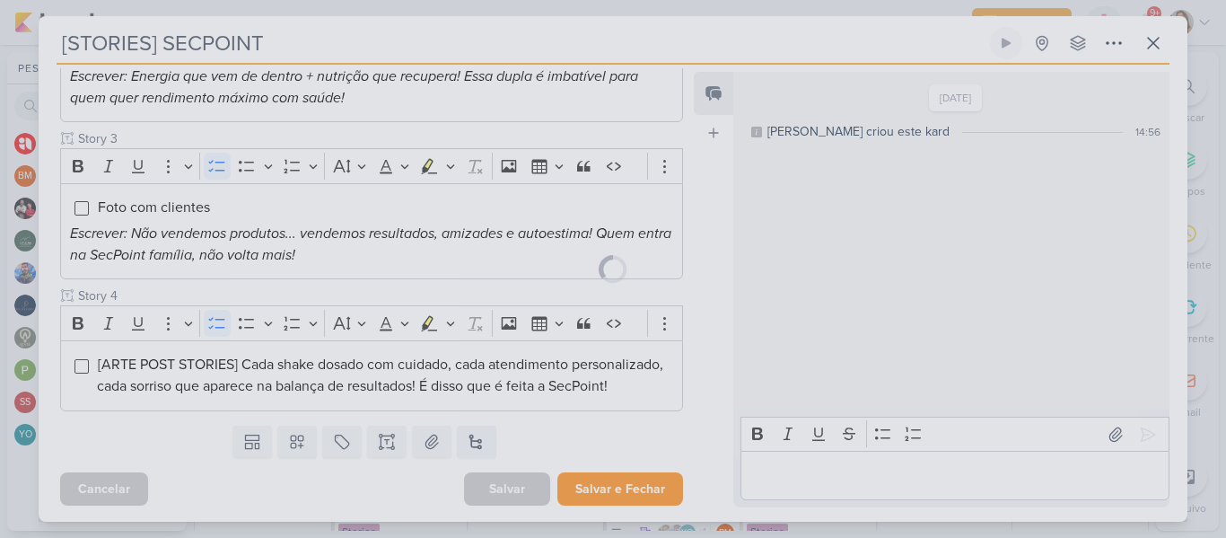
scroll to position [500, 0]
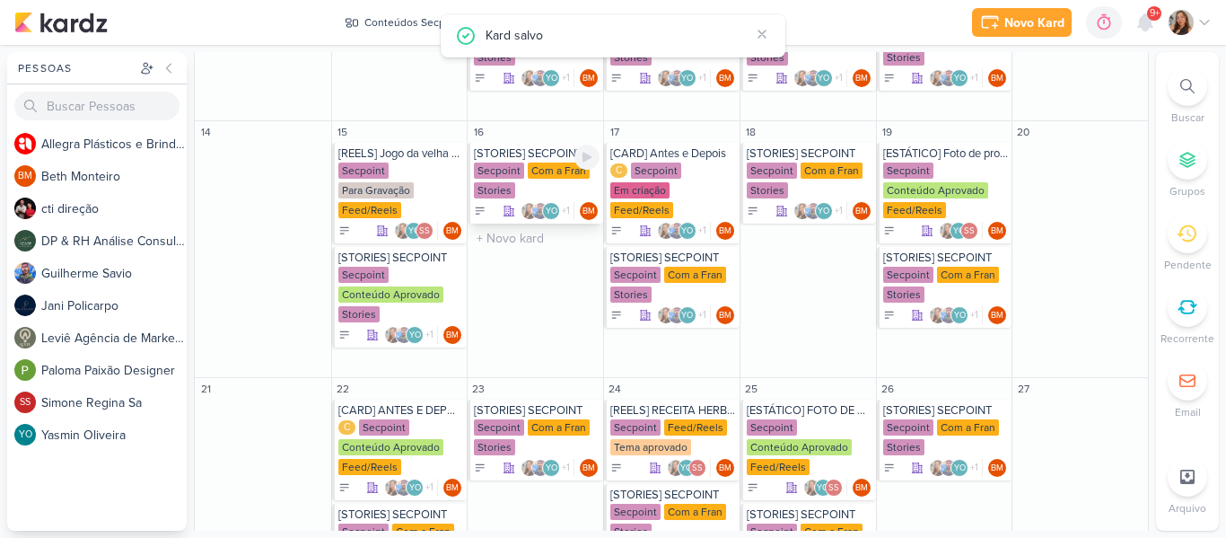
click at [538, 179] on div "Secpoint Com a Fran Stories" at bounding box center [537, 181] width 126 height 38
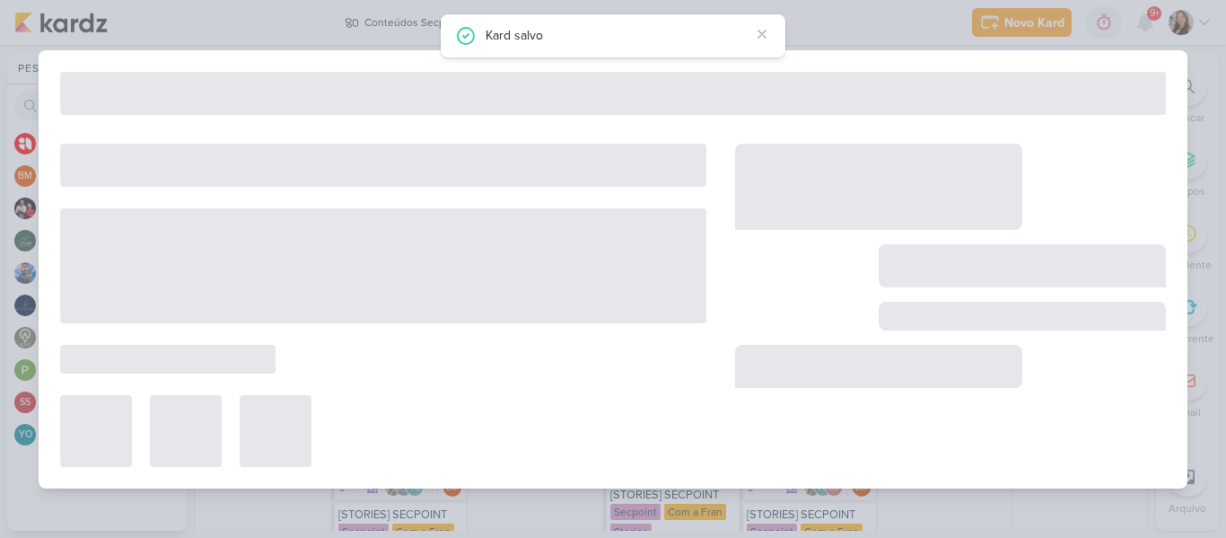
type input "[DATE] 23:59"
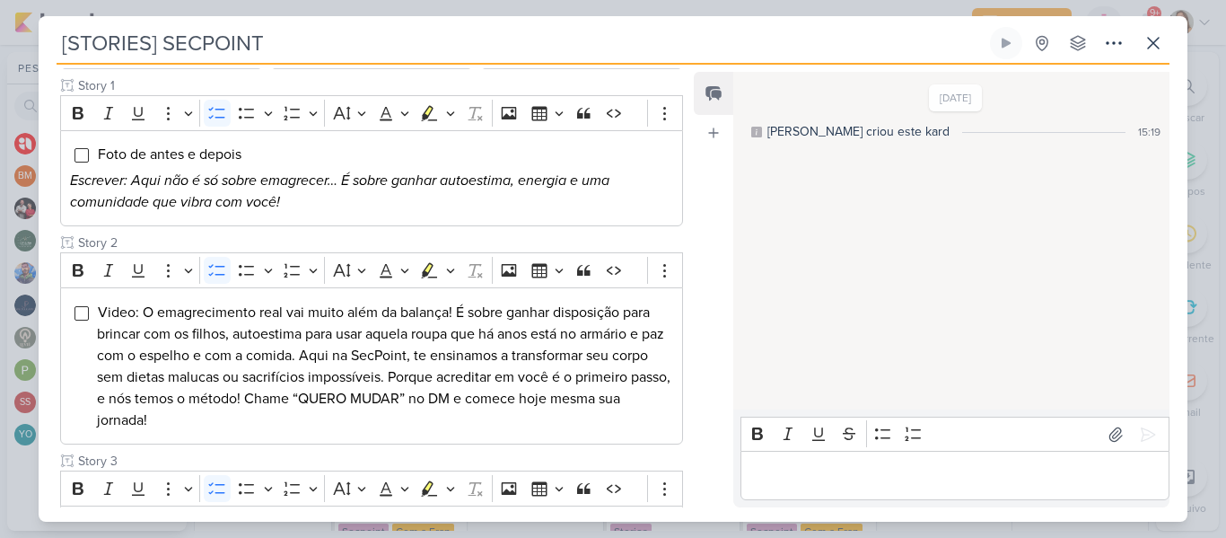
scroll to position [250, 0]
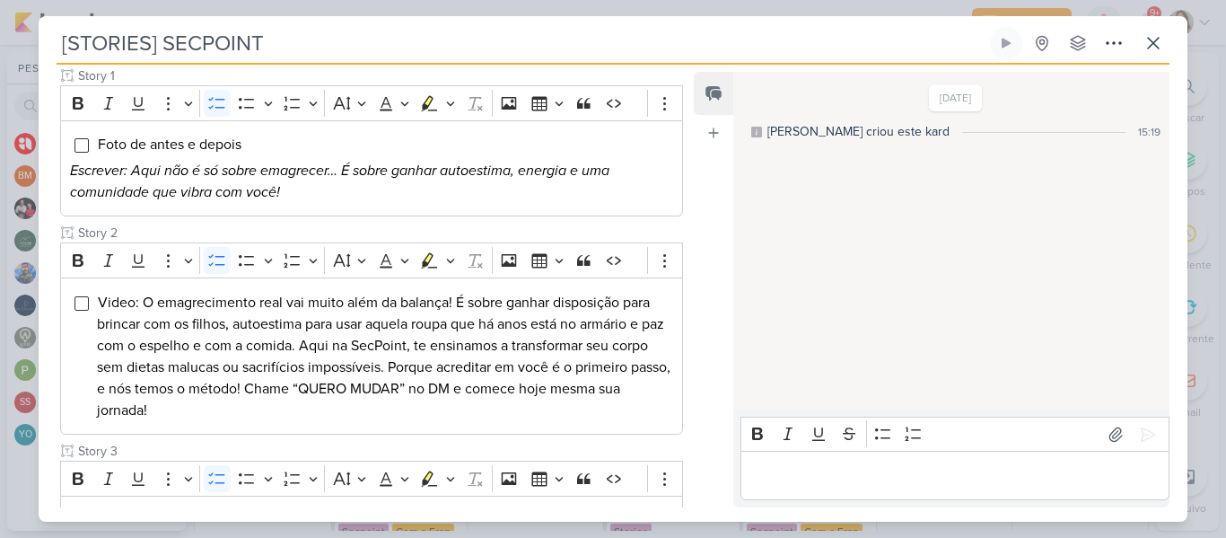
drag, startPoint x: 682, startPoint y: 269, endPoint x: 685, endPoint y: 297, distance: 28.0
click at [685, 297] on div "Responsável BM [GEOGRAPHIC_DATA] Nenhum contato encontrado create new contact N…" at bounding box center [365, 287] width 652 height 439
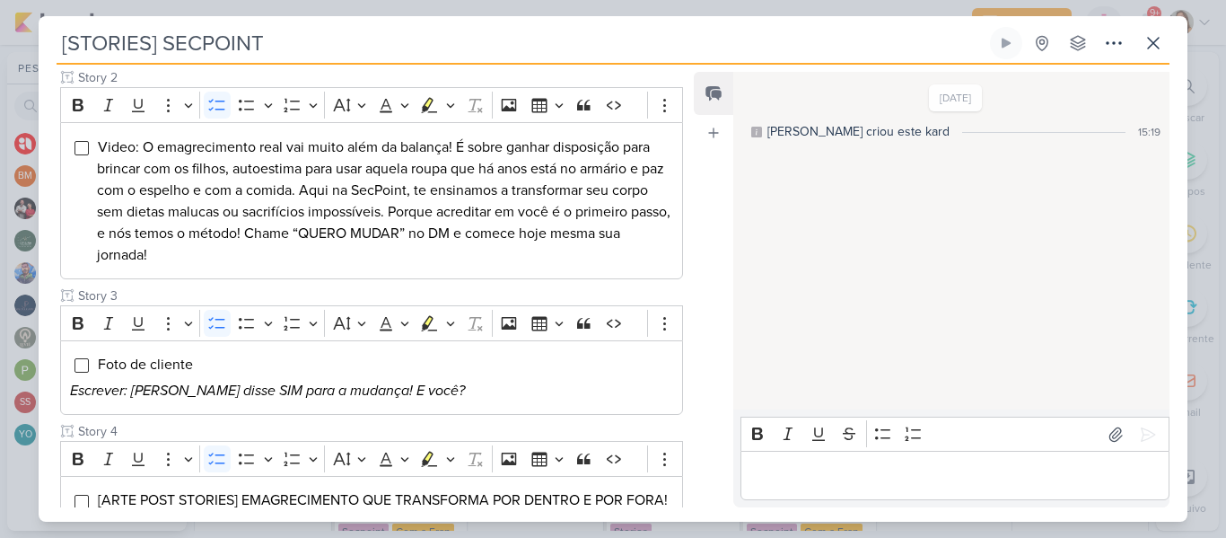
scroll to position [0, 0]
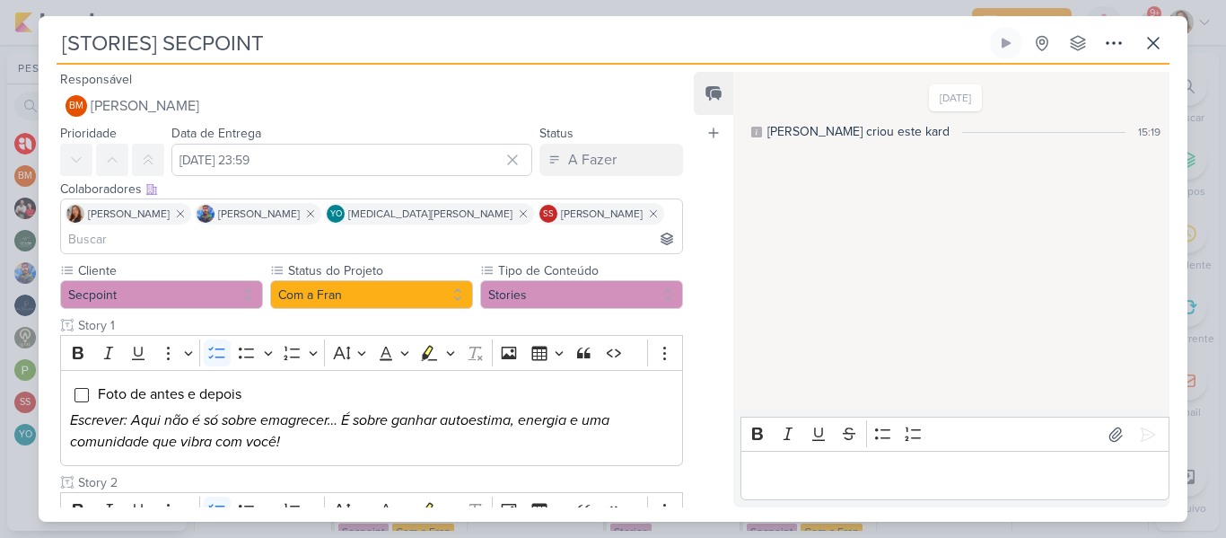
click at [357, 280] on button "Com a Fran" at bounding box center [371, 294] width 203 height 29
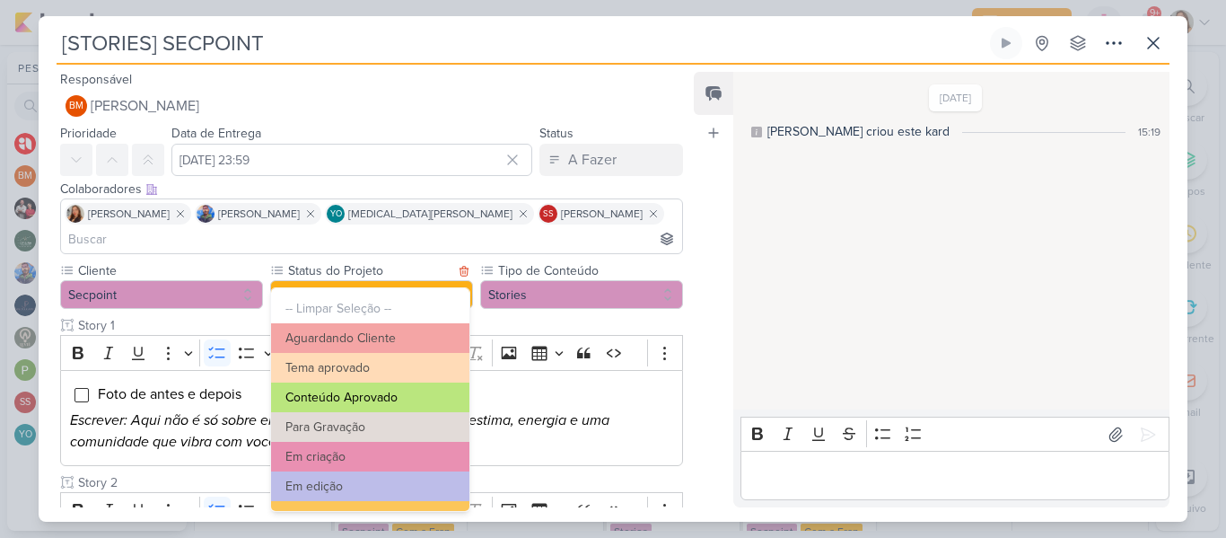
click at [380, 407] on button "Conteúdo Aprovado" at bounding box center [370, 397] width 198 height 30
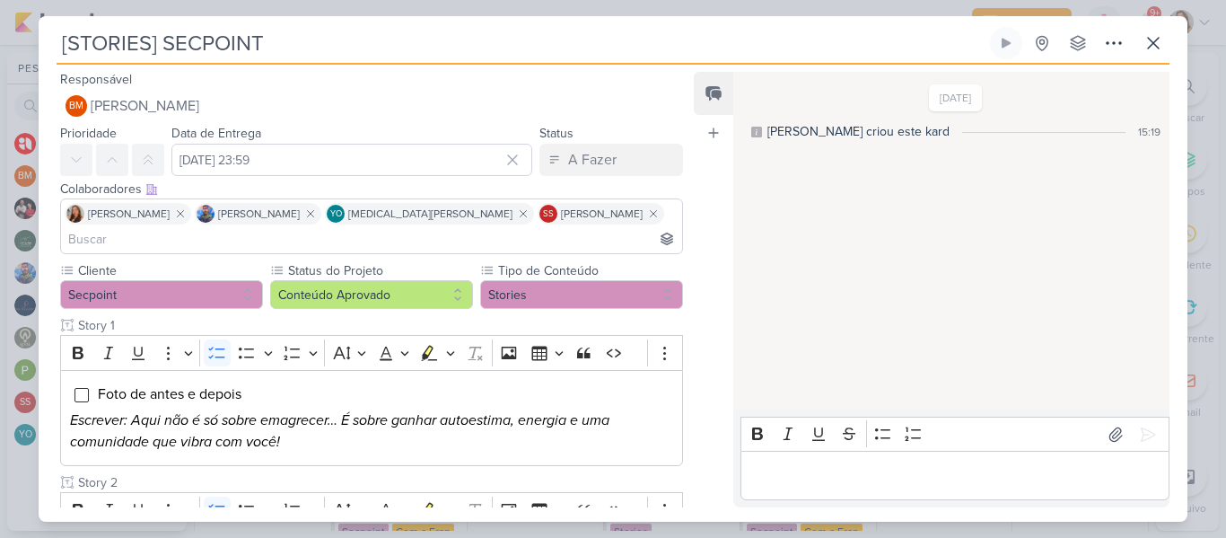
scroll to position [562, 0]
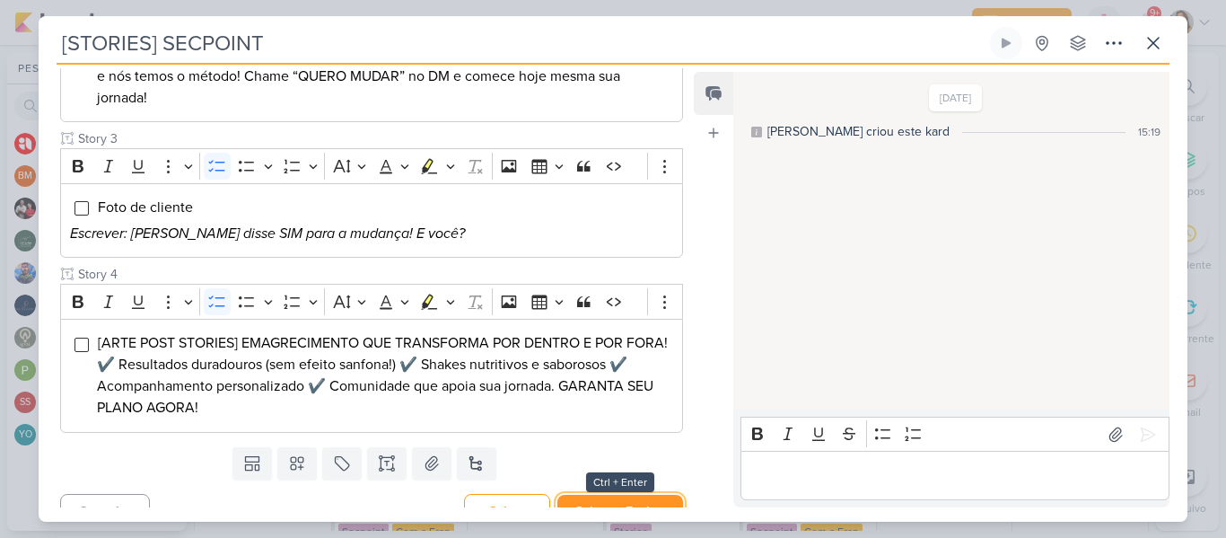
click at [661, 495] on button "Salvar e Fechar" at bounding box center [620, 511] width 126 height 33
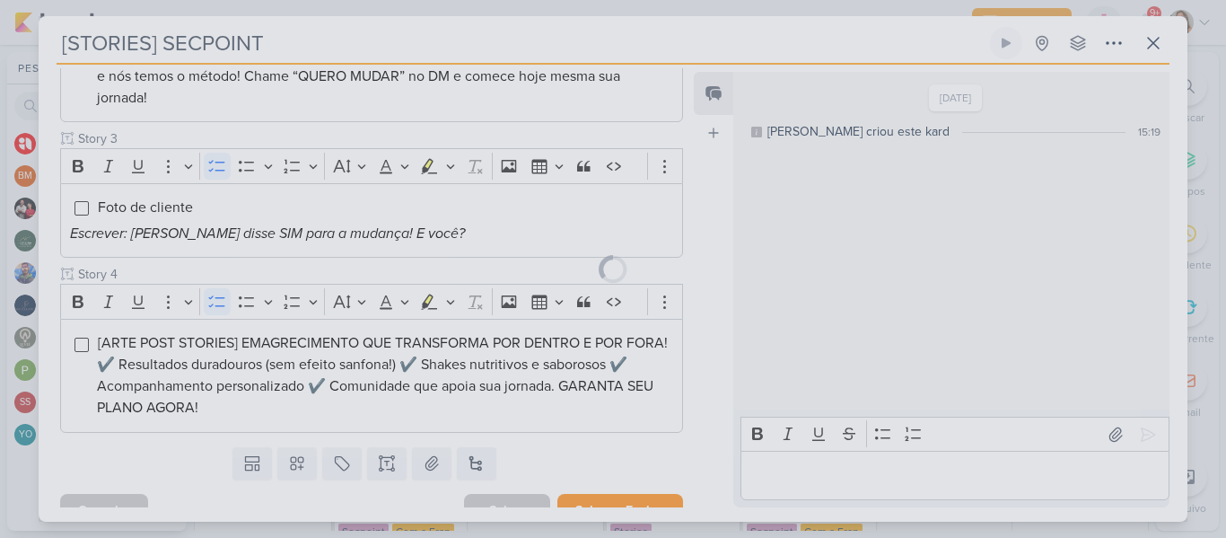
scroll to position [560, 0]
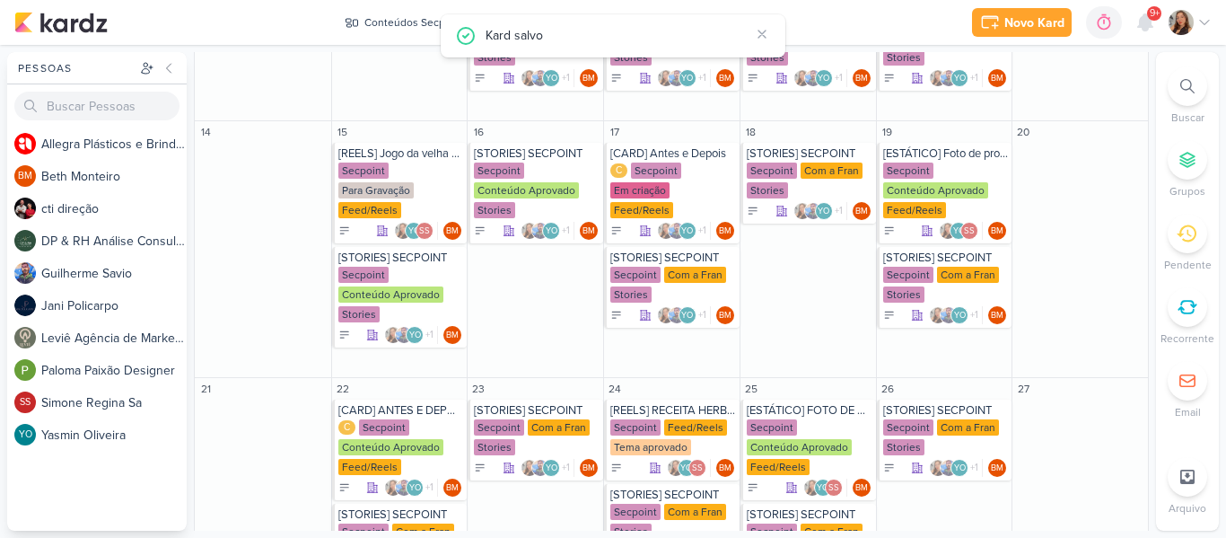
drag, startPoint x: 1151, startPoint y: 303, endPoint x: 1146, endPoint y: 365, distance: 62.1
click at [1146, 365] on div "Pessoas [GEOGRAPHIC_DATA] A l l e g r a P l á s t i c o s e B r i n d e s P e r…" at bounding box center [613, 291] width 1226 height 478
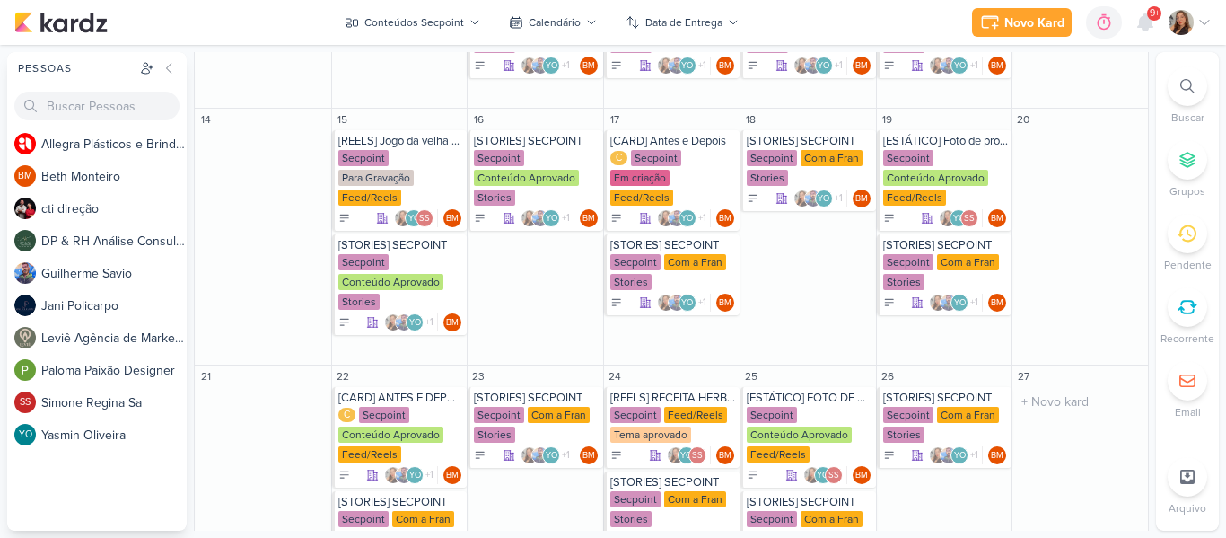
scroll to position [495, 0]
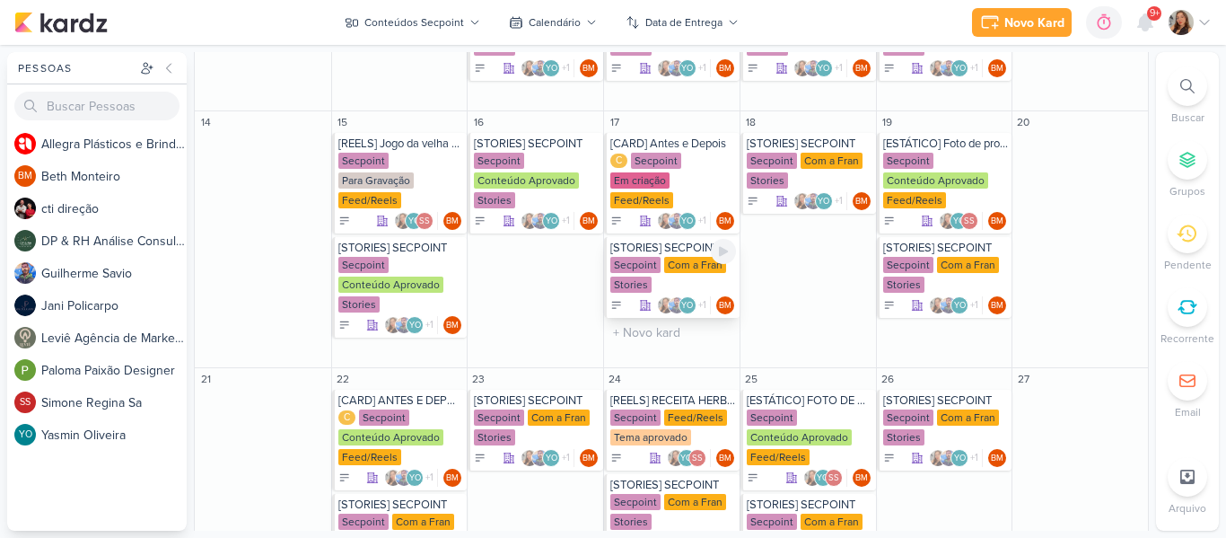
click at [692, 261] on div "Secpoint Com a Fran Stories" at bounding box center [673, 276] width 126 height 38
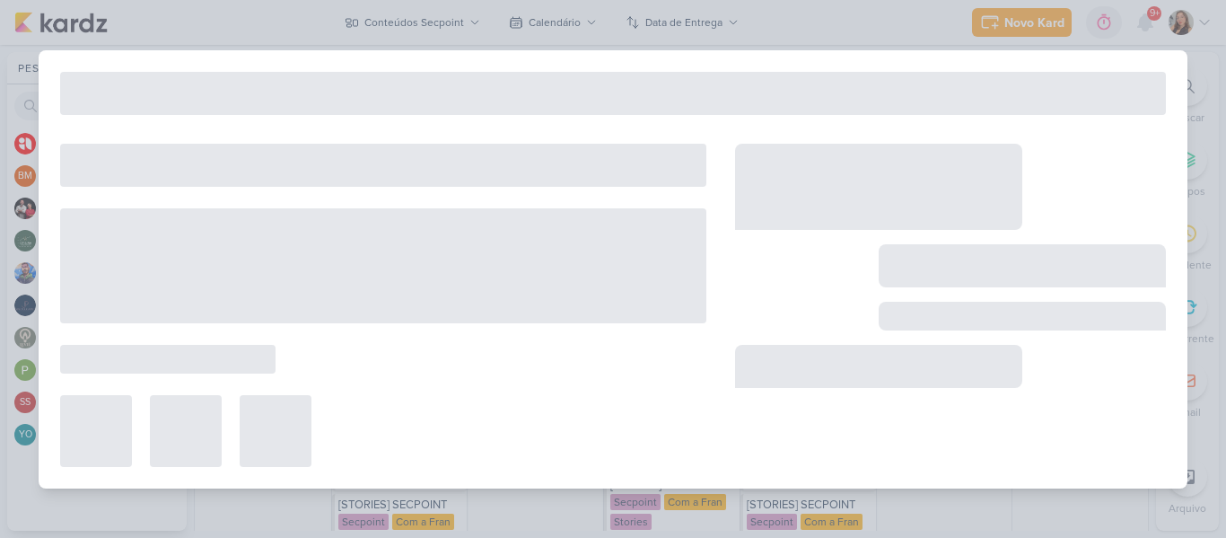
type input "[DATE] 23:59"
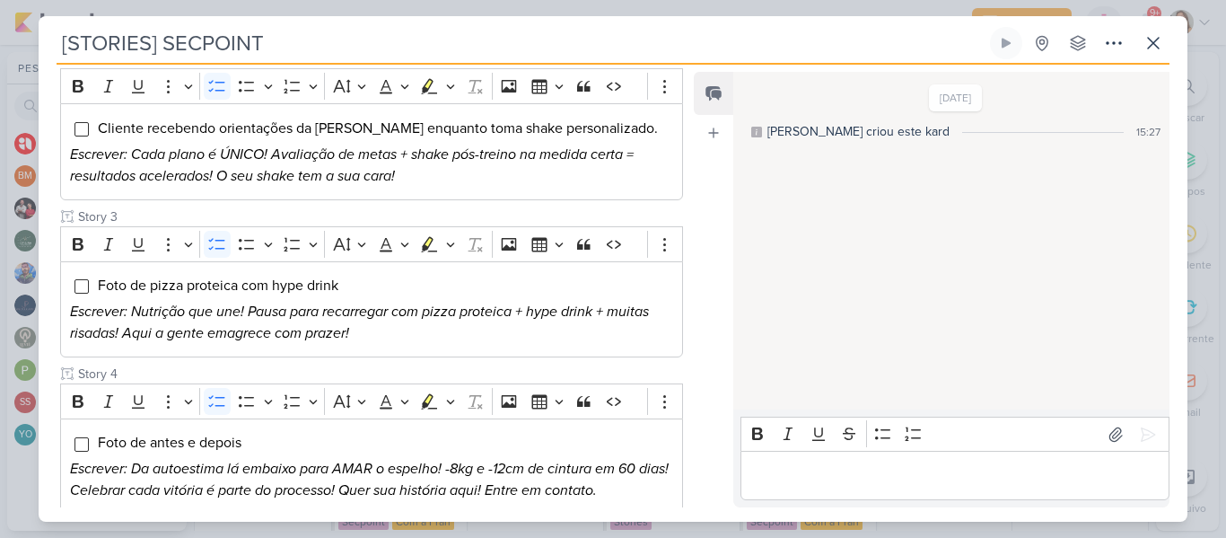
scroll to position [403, 0]
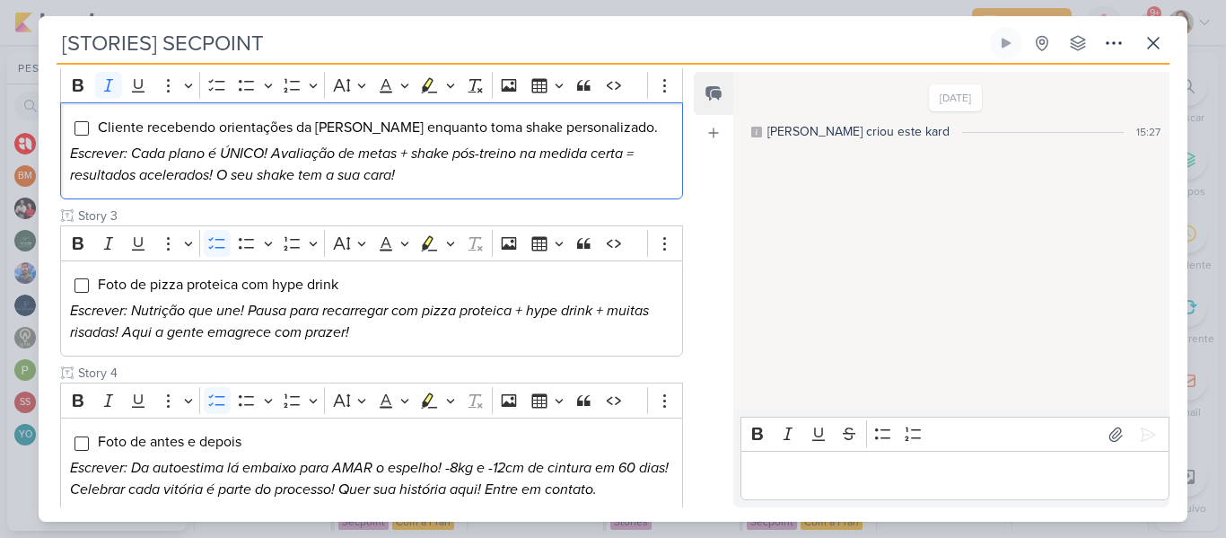
click at [272, 145] on icon "Escrever: Cada plano é ÚNICO! Avaliação de metas + shake pós-treino na medida c…" at bounding box center [352, 164] width 564 height 39
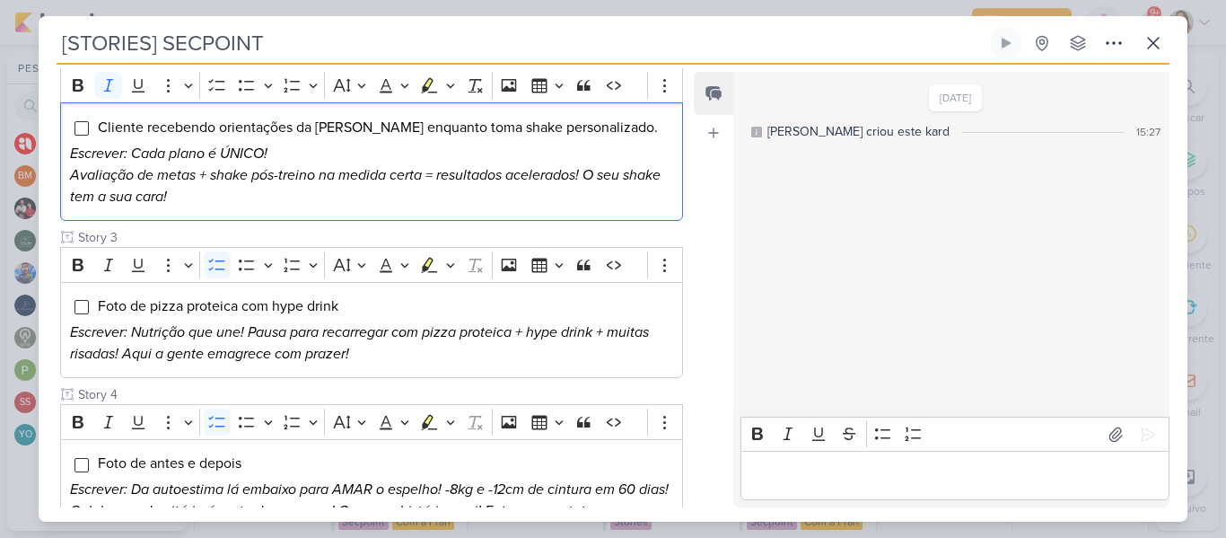
click at [590, 166] on icon "Avaliação de metas + shake pós-treino na medida certa = resultados acelerados! …" at bounding box center [365, 185] width 591 height 39
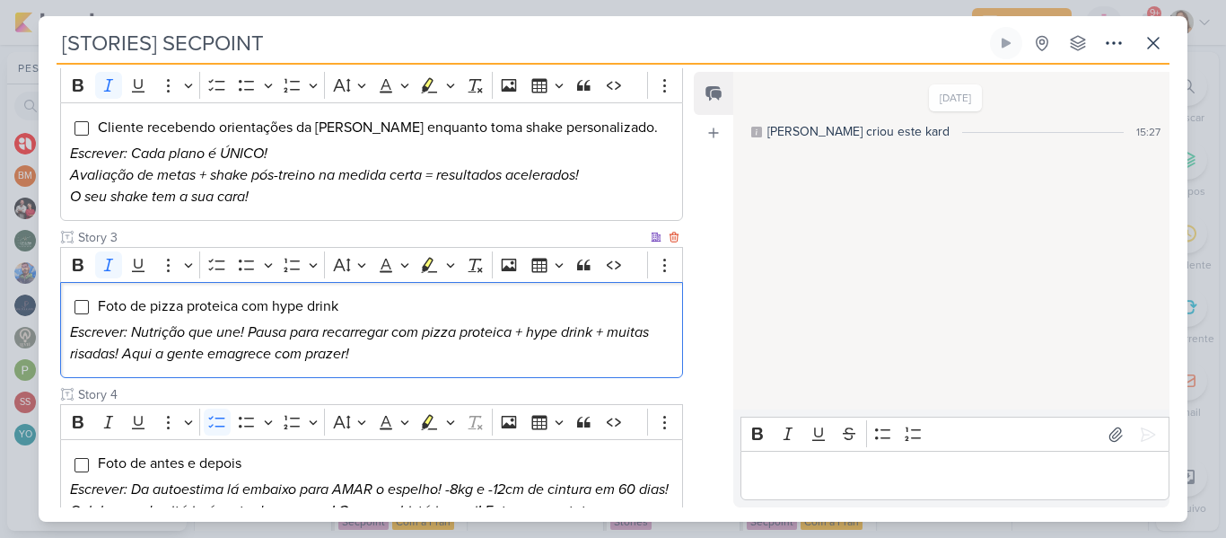
click at [455, 323] on icon "Escrever: Nutrição que une! Pausa para recarregar com pizza proteica + hype dri…" at bounding box center [359, 342] width 579 height 39
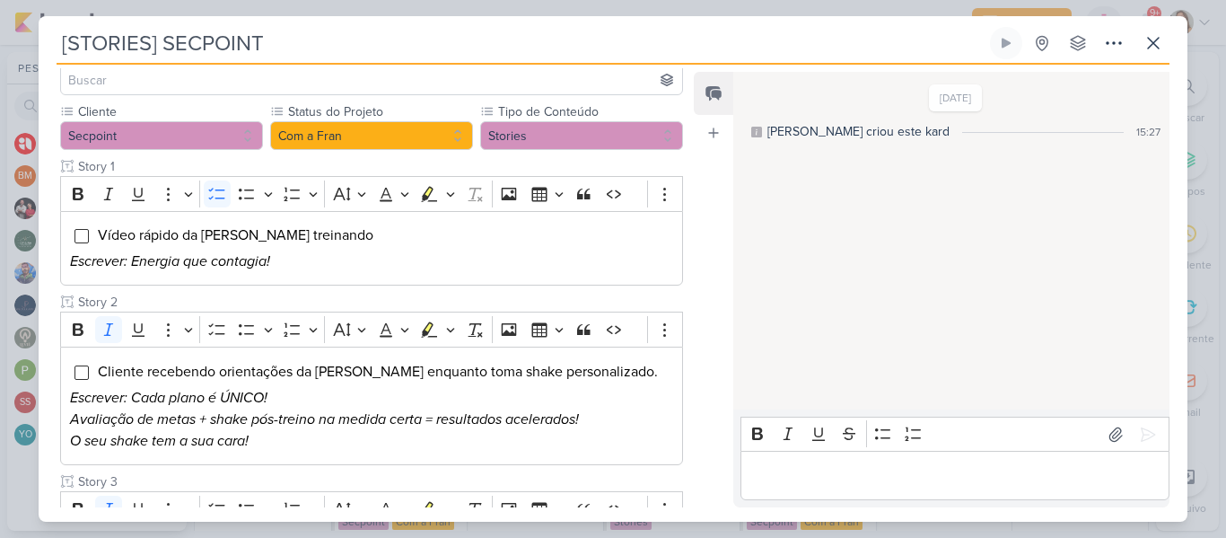
scroll to position [104, 0]
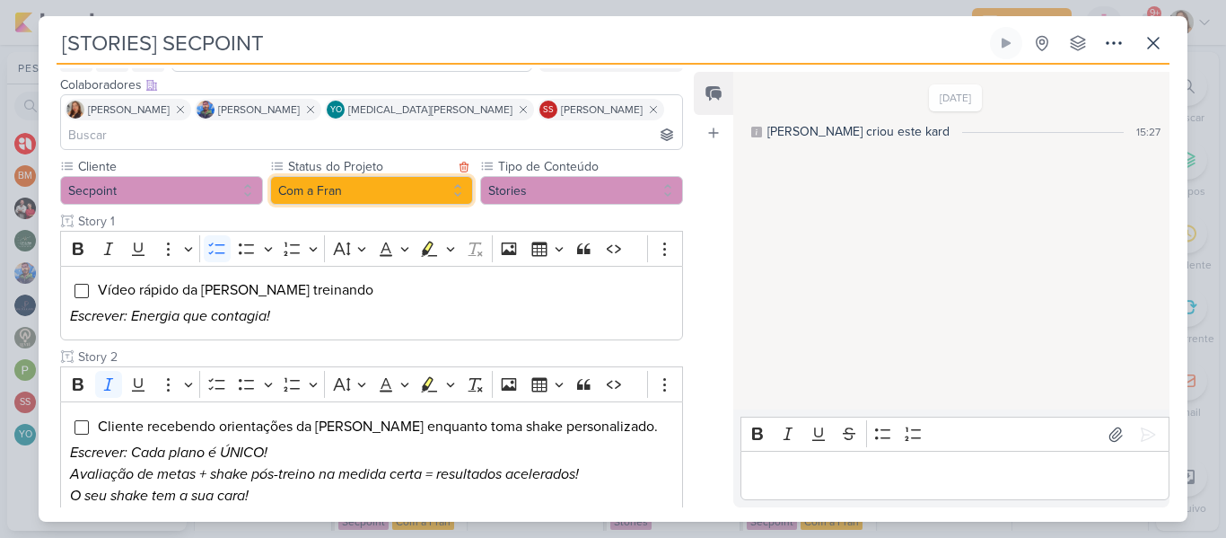
click at [449, 176] on button "Com a Fran" at bounding box center [371, 190] width 203 height 29
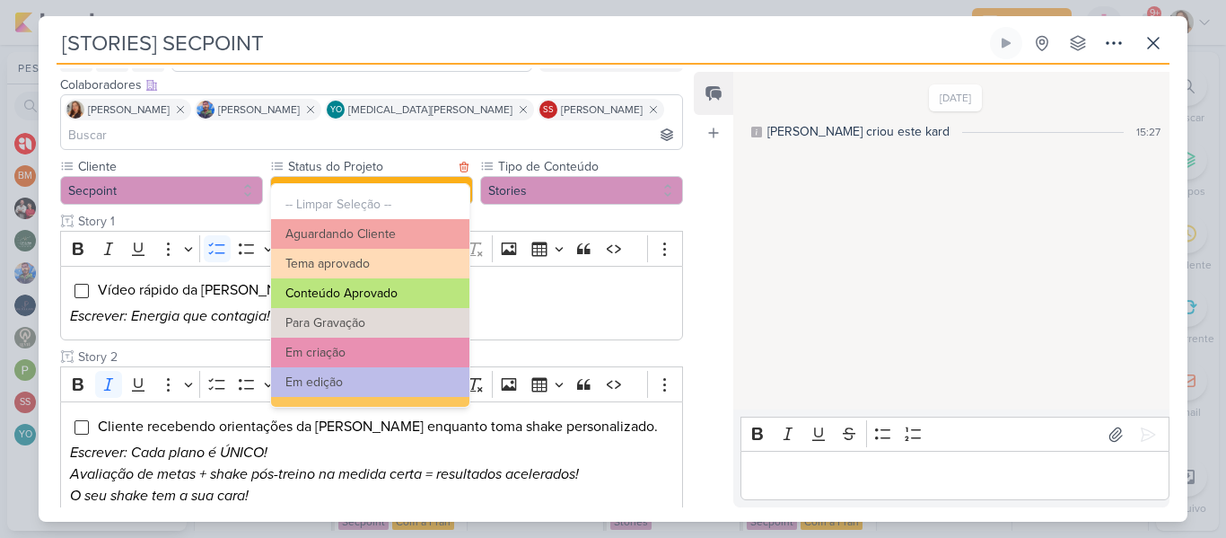
click at [408, 291] on button "Conteúdo Aprovado" at bounding box center [370, 293] width 198 height 30
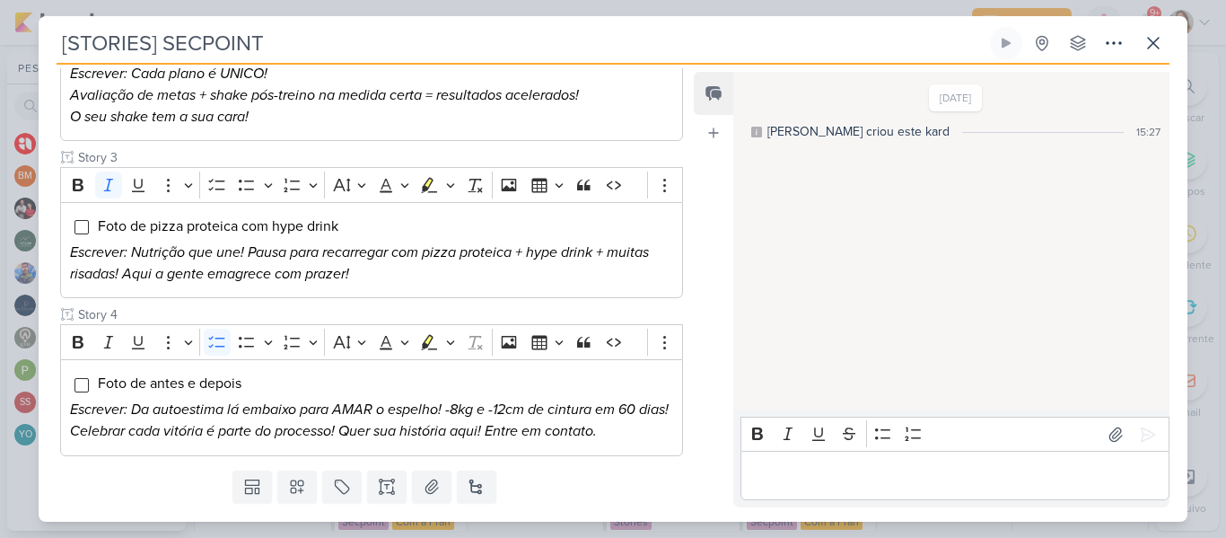
scroll to position [506, 0]
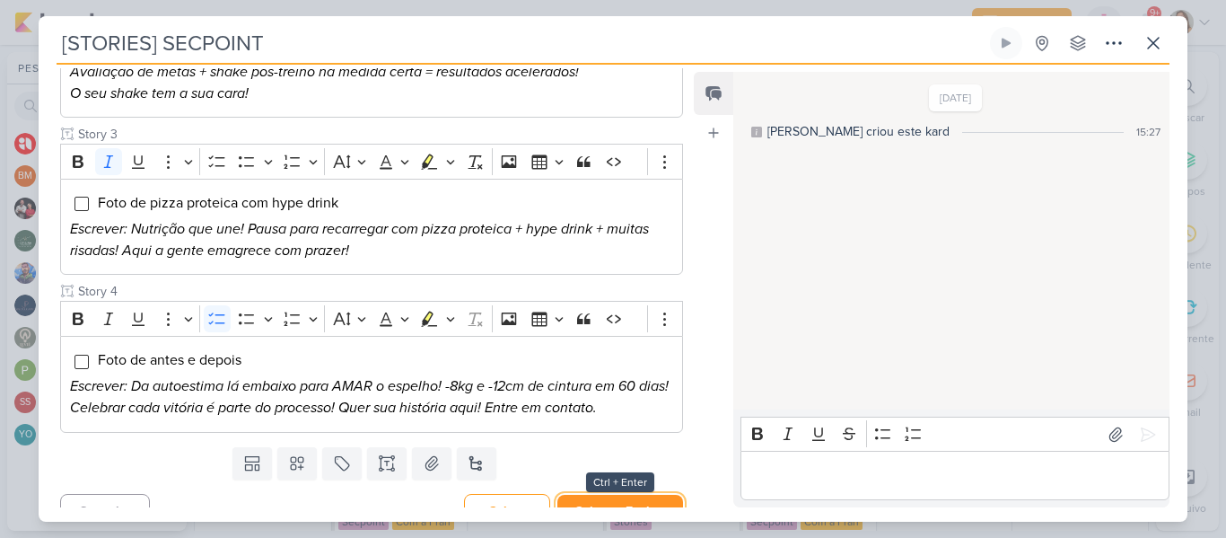
click at [629, 495] on button "Salvar e Fechar" at bounding box center [620, 511] width 126 height 33
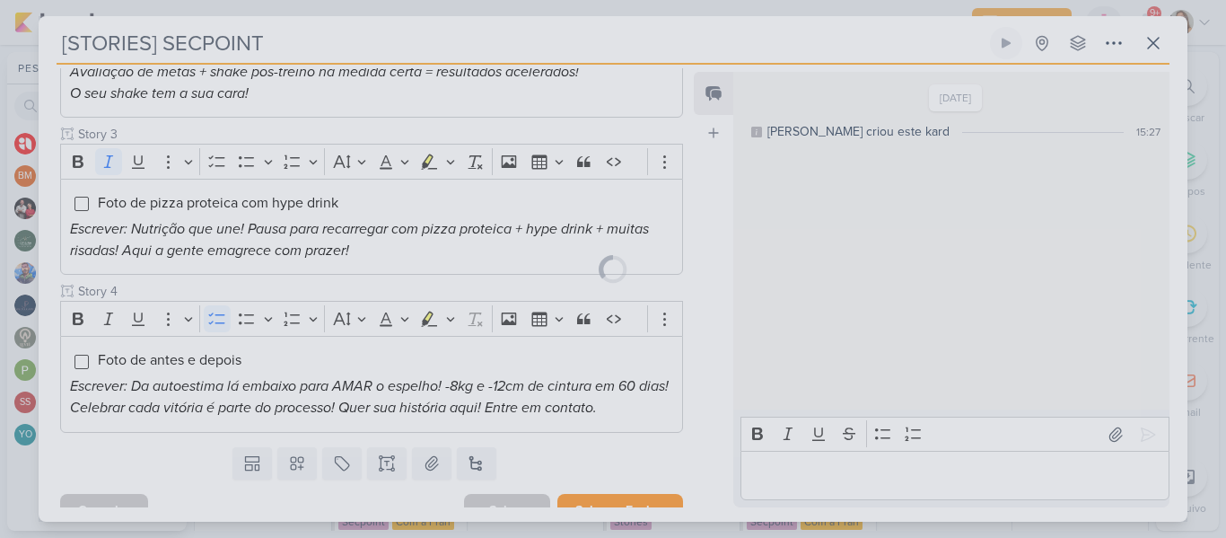
scroll to position [504, 0]
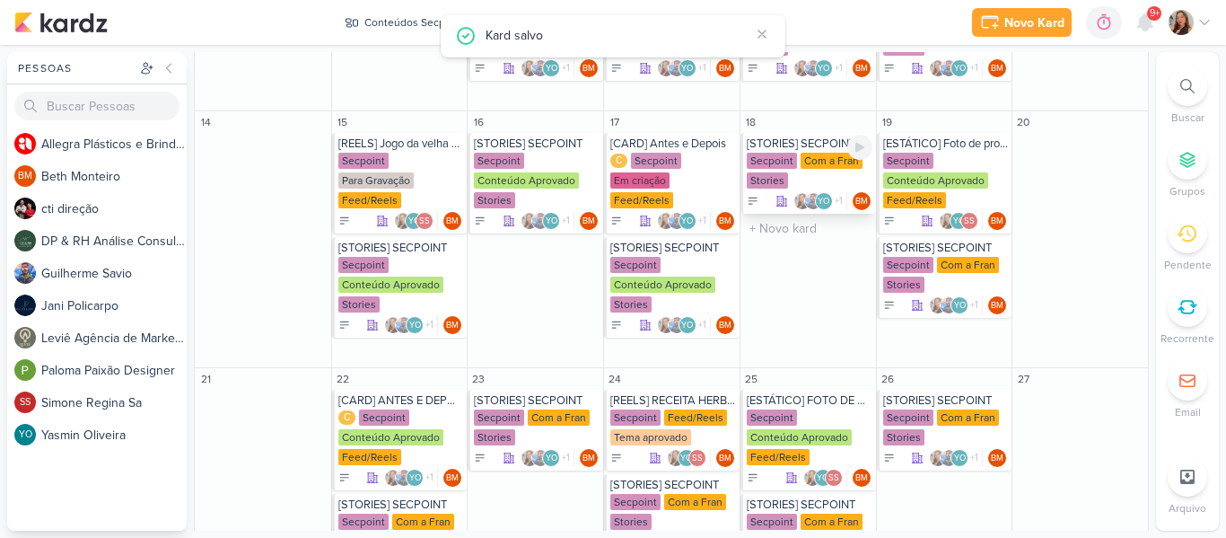
click at [799, 146] on div "[STORIES] SECPOINT" at bounding box center [810, 143] width 126 height 14
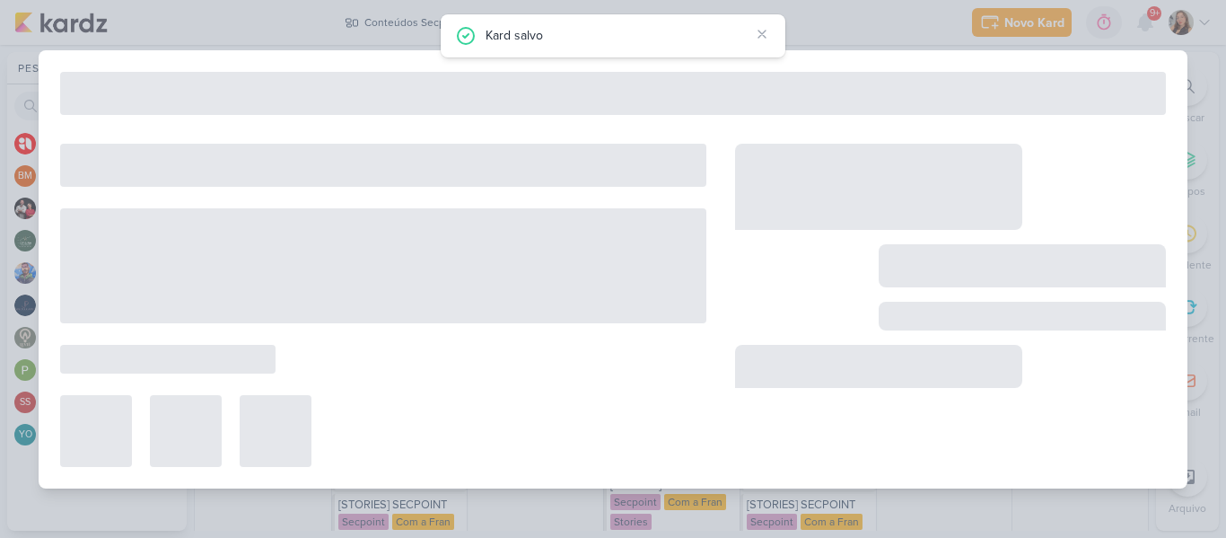
type input "[DATE] 23:59"
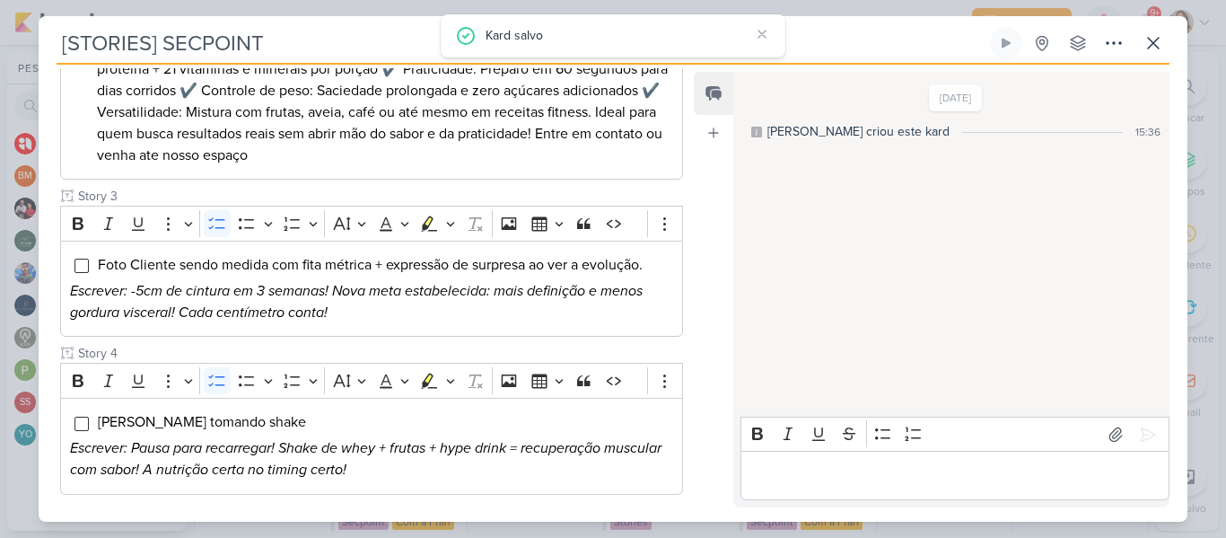
scroll to position [0, 0]
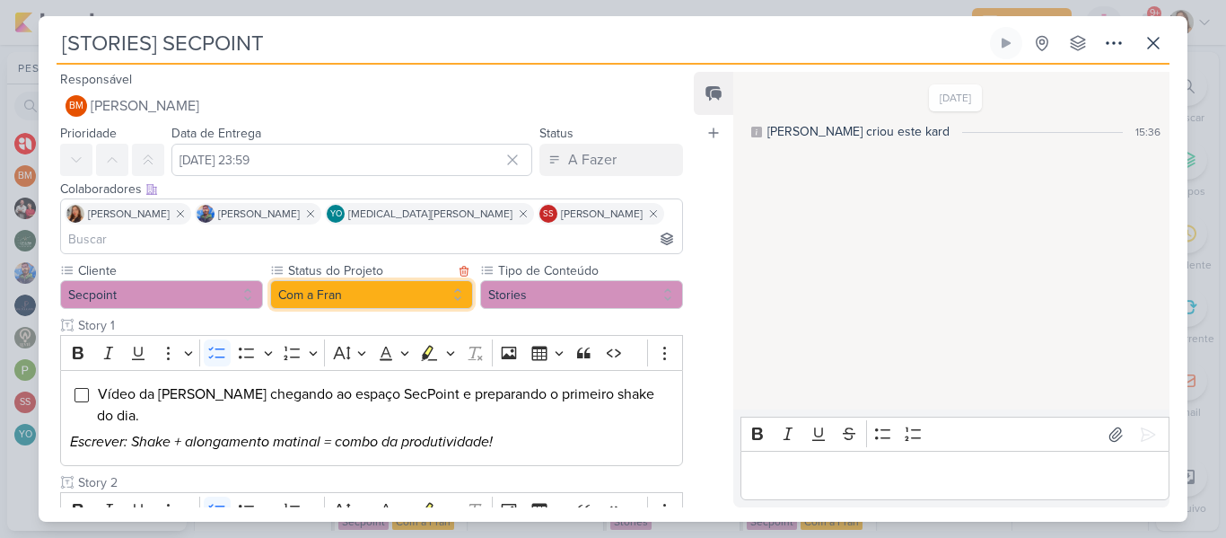
click at [426, 280] on button "Com a Fran" at bounding box center [371, 294] width 203 height 29
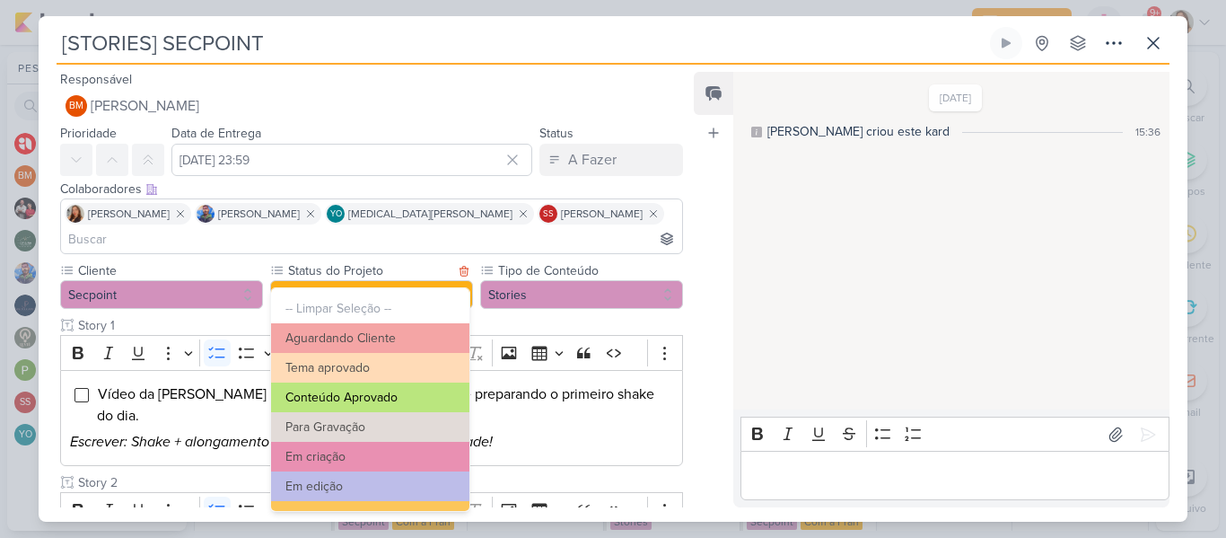
click at [408, 392] on button "Conteúdo Aprovado" at bounding box center [370, 397] width 198 height 30
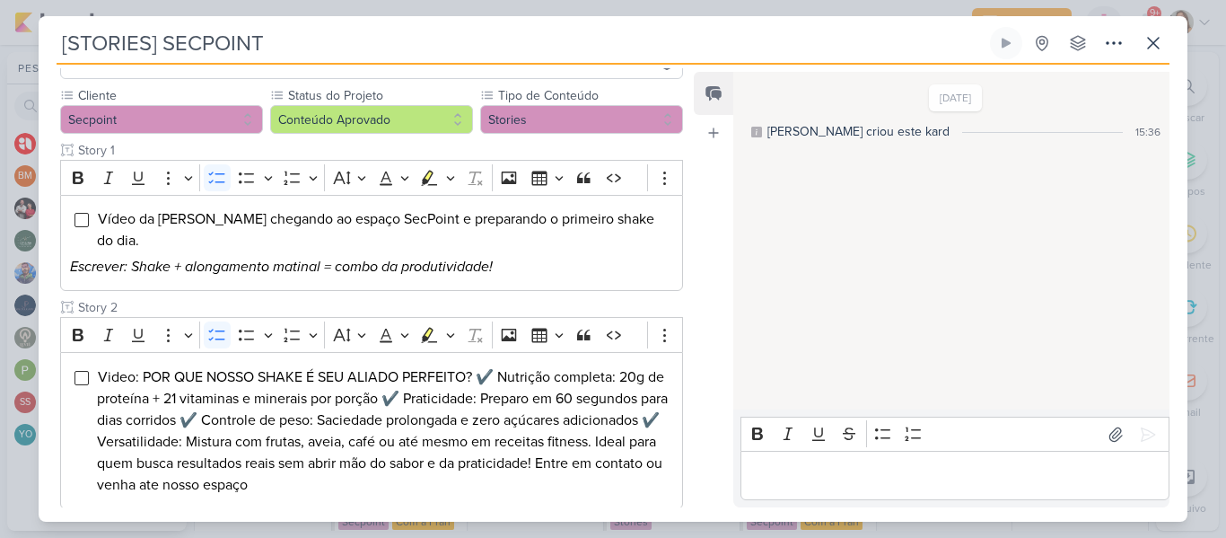
scroll to position [179, 0]
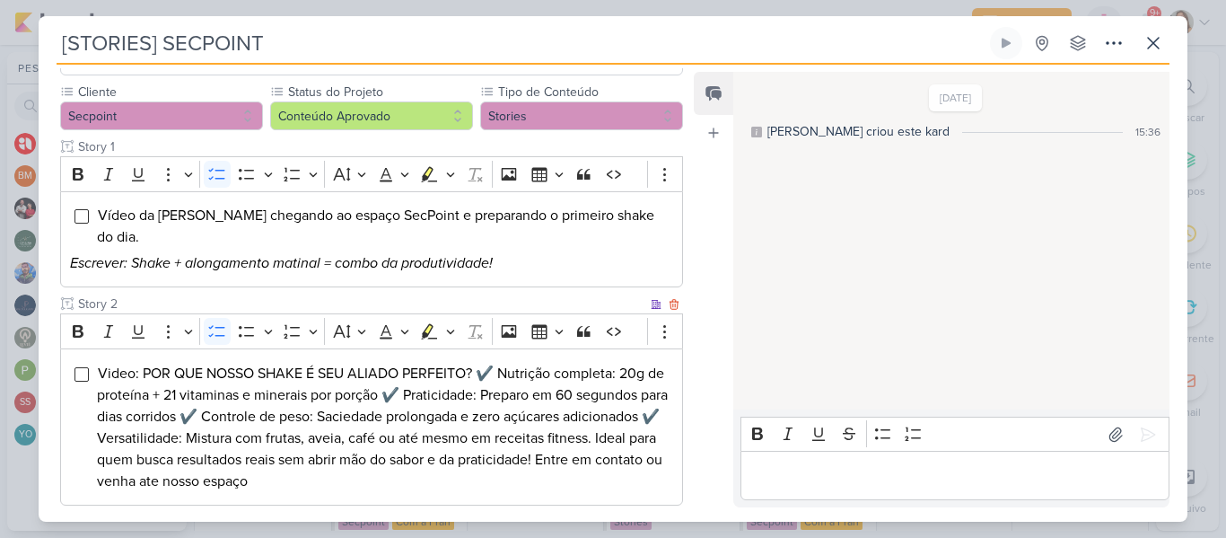
click at [413, 401] on li "Video: POR QUE NOSSO SHAKE É SEU ALIADO PERFEITO? ✔️ Nutrição completa: 20g de …" at bounding box center [385, 427] width 576 height 129
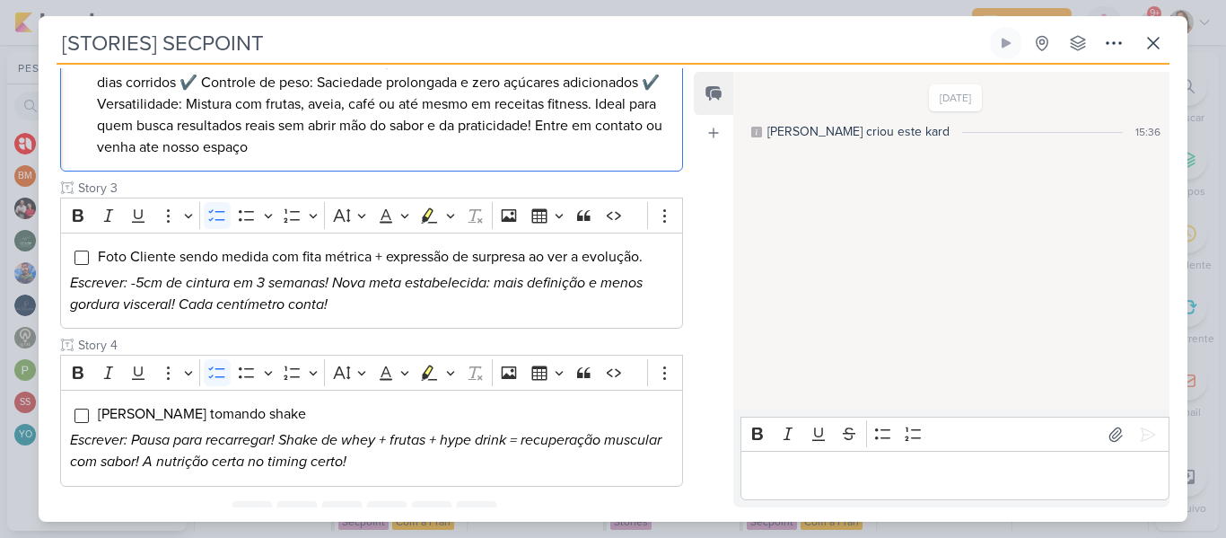
scroll to position [545, 0]
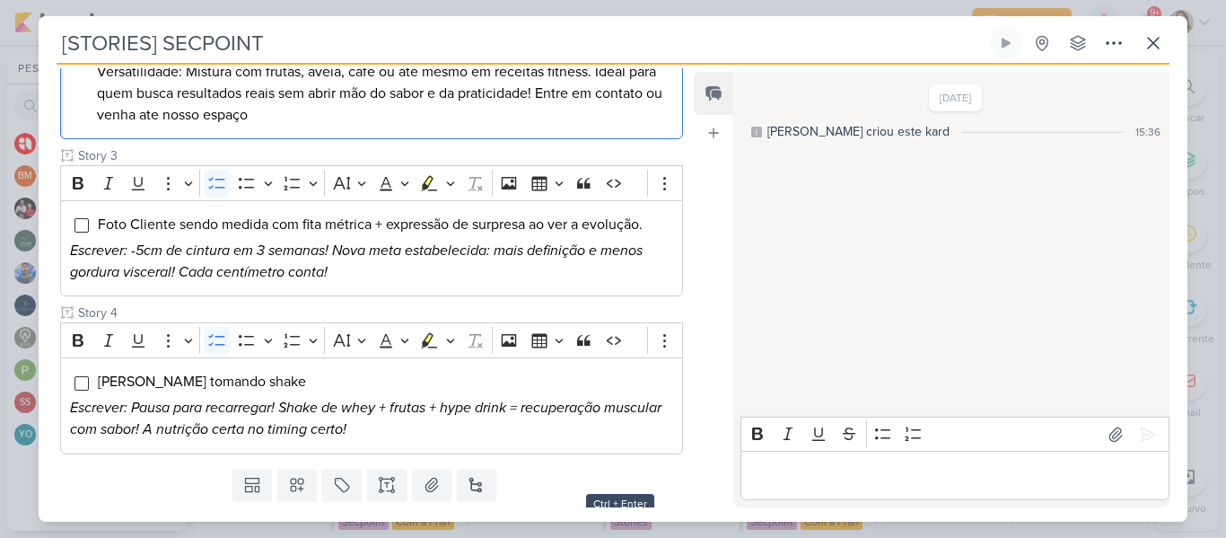
click at [655, 516] on button "Salvar e Fechar" at bounding box center [620, 532] width 126 height 33
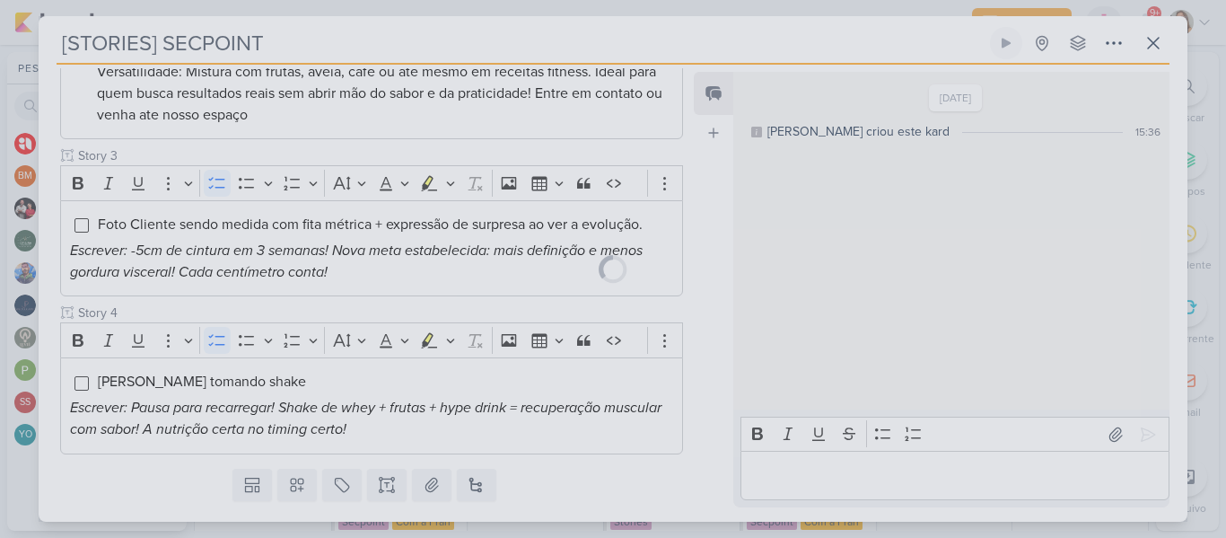
scroll to position [543, 0]
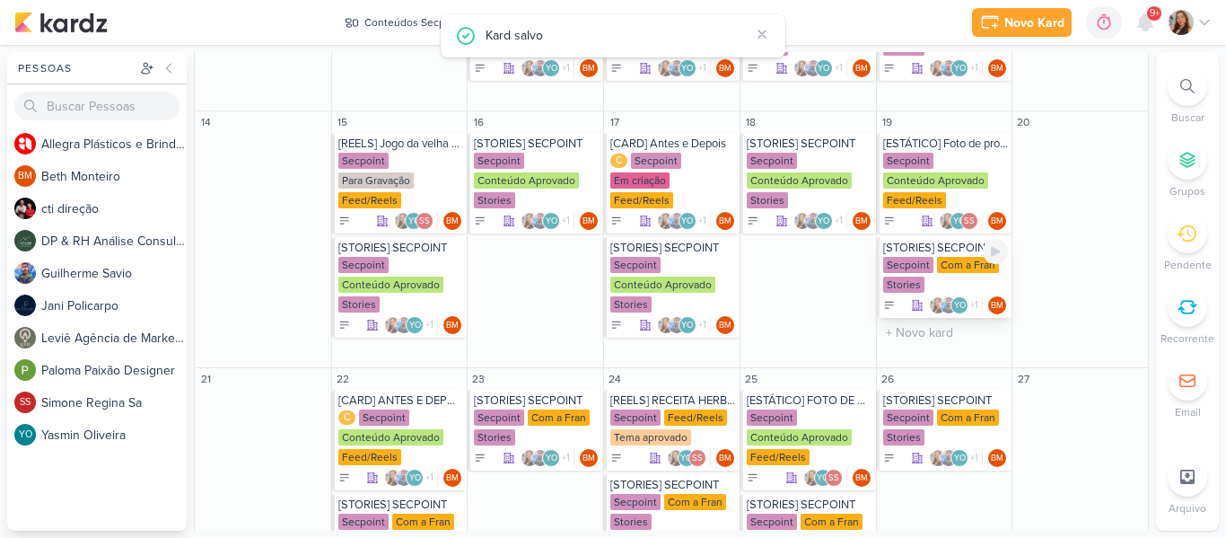
click at [937, 268] on div "Com a Fran" at bounding box center [968, 265] width 62 height 16
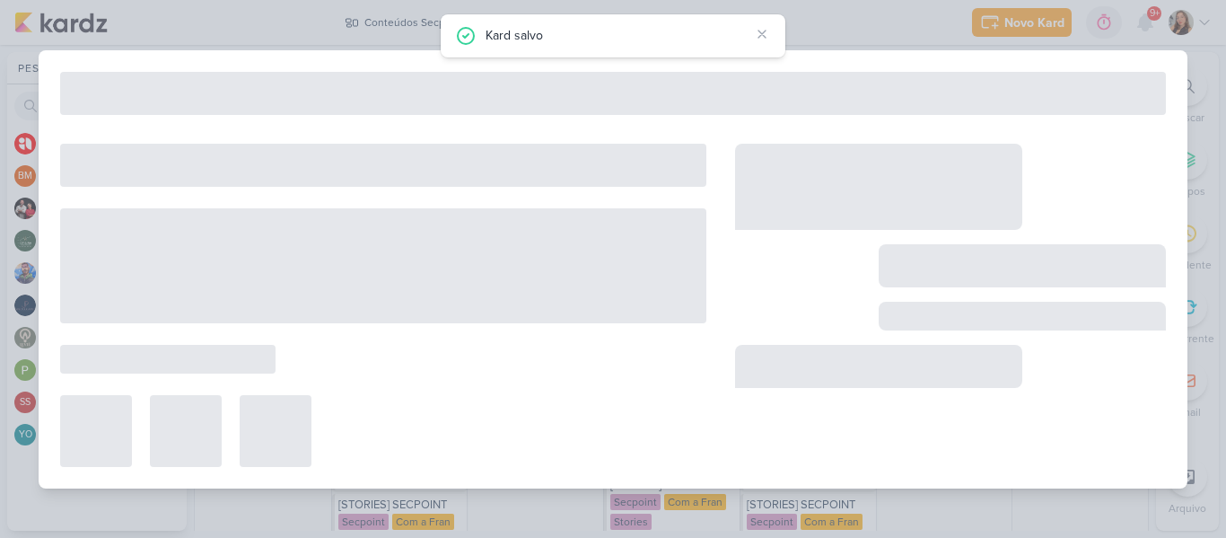
type input "[DATE] 23:59"
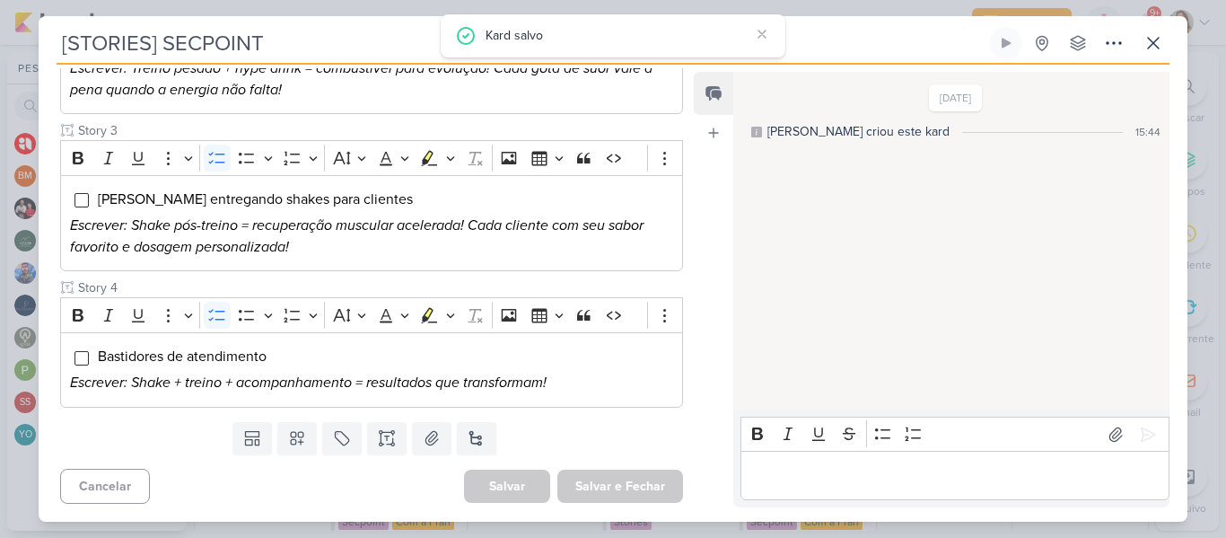
scroll to position [0, 0]
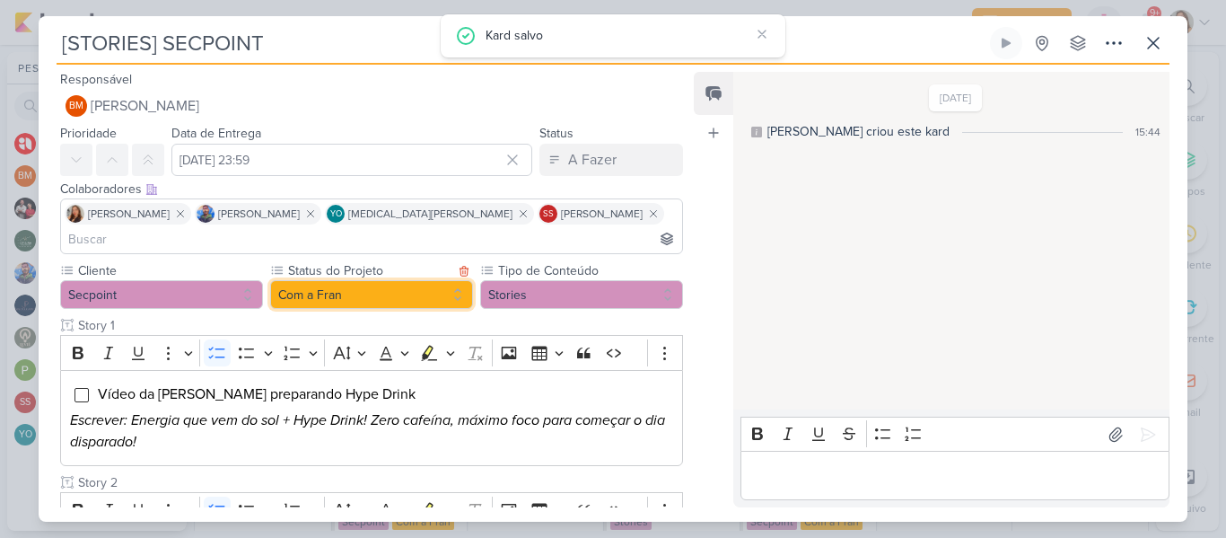
click at [398, 280] on button "Com a Fran" at bounding box center [371, 294] width 203 height 29
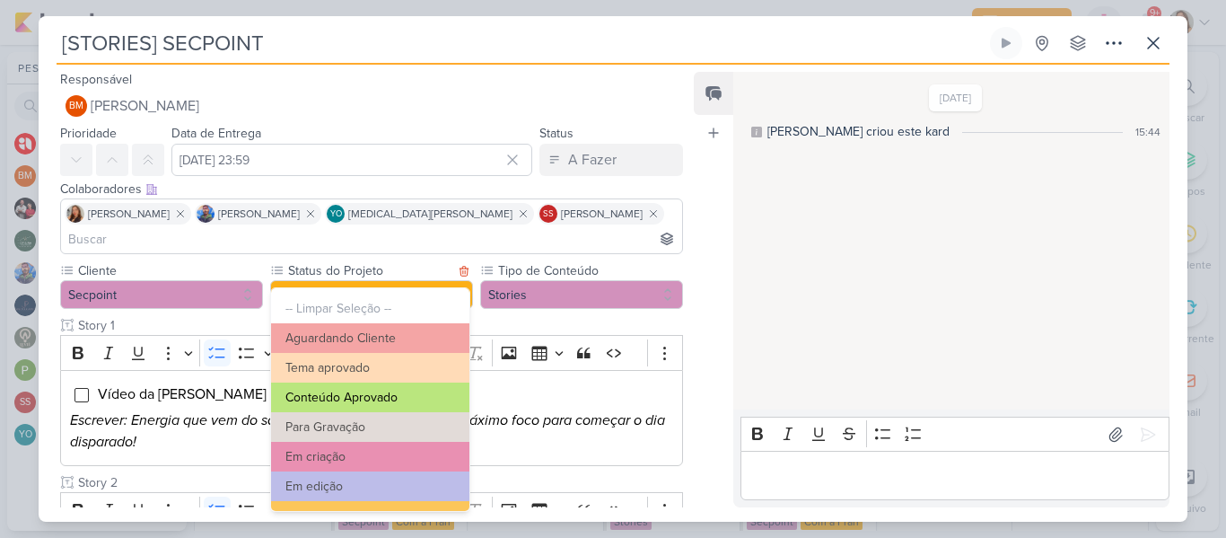
click at [386, 393] on button "Conteúdo Aprovado" at bounding box center [370, 397] width 198 height 30
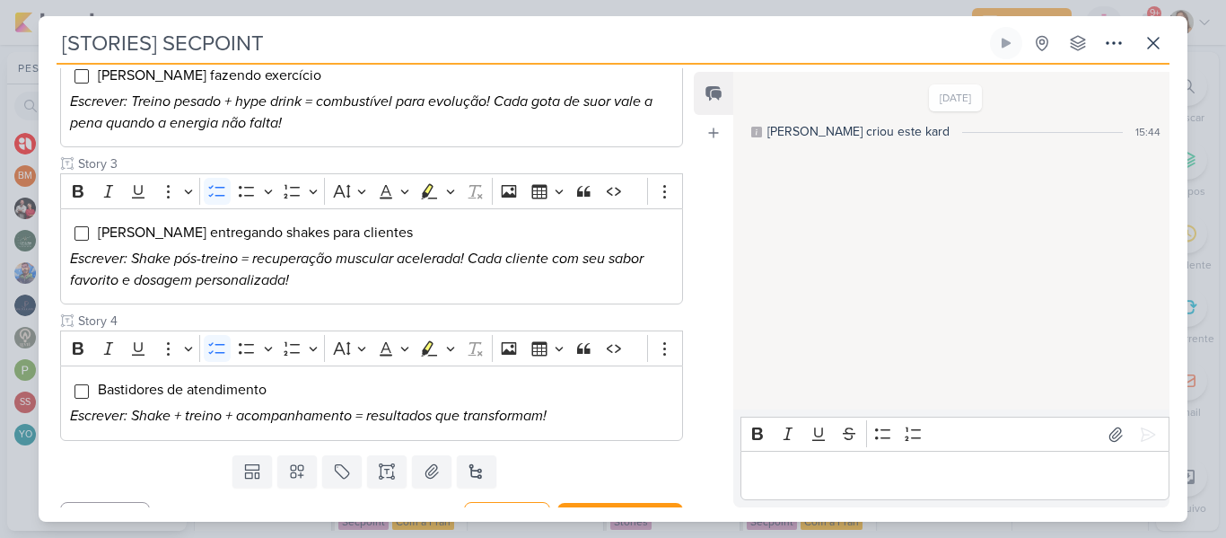
scroll to position [481, 0]
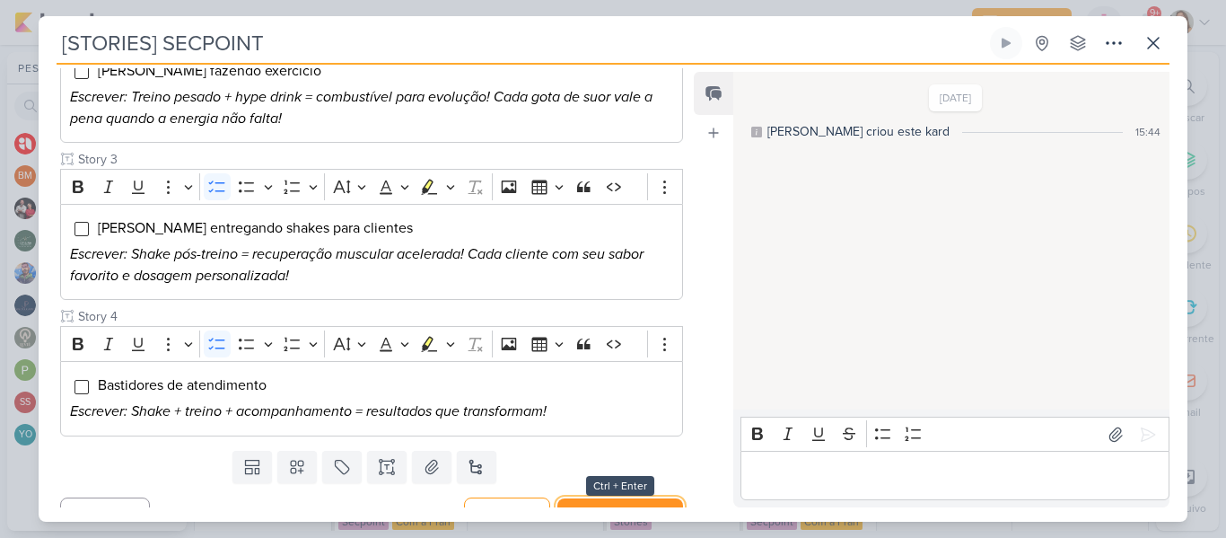
click at [634, 498] on button "Salvar e Fechar" at bounding box center [620, 514] width 126 height 33
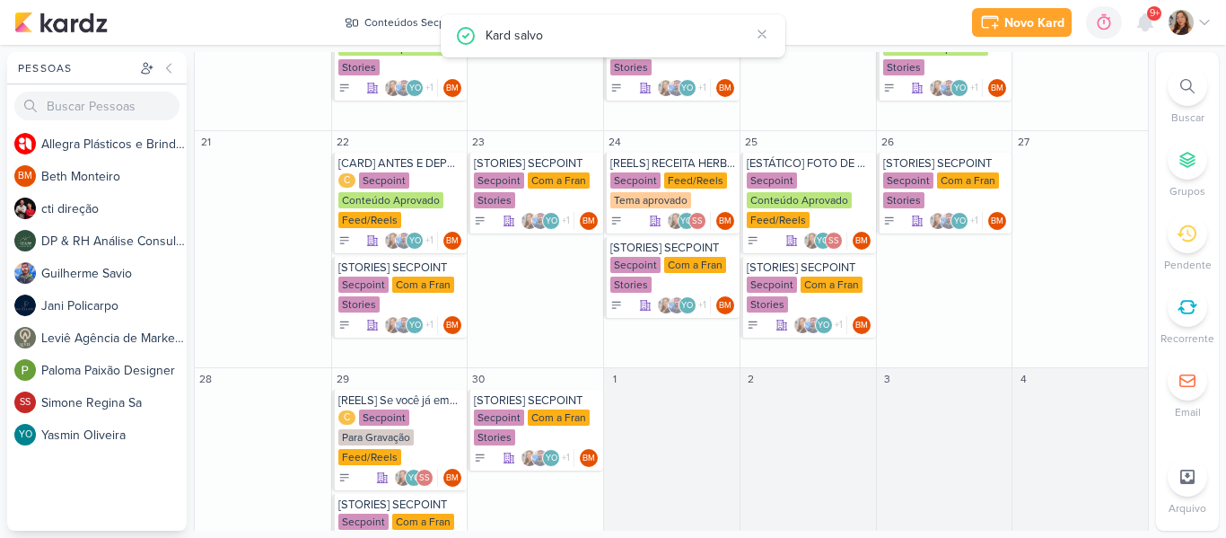
scroll to position [758, 0]
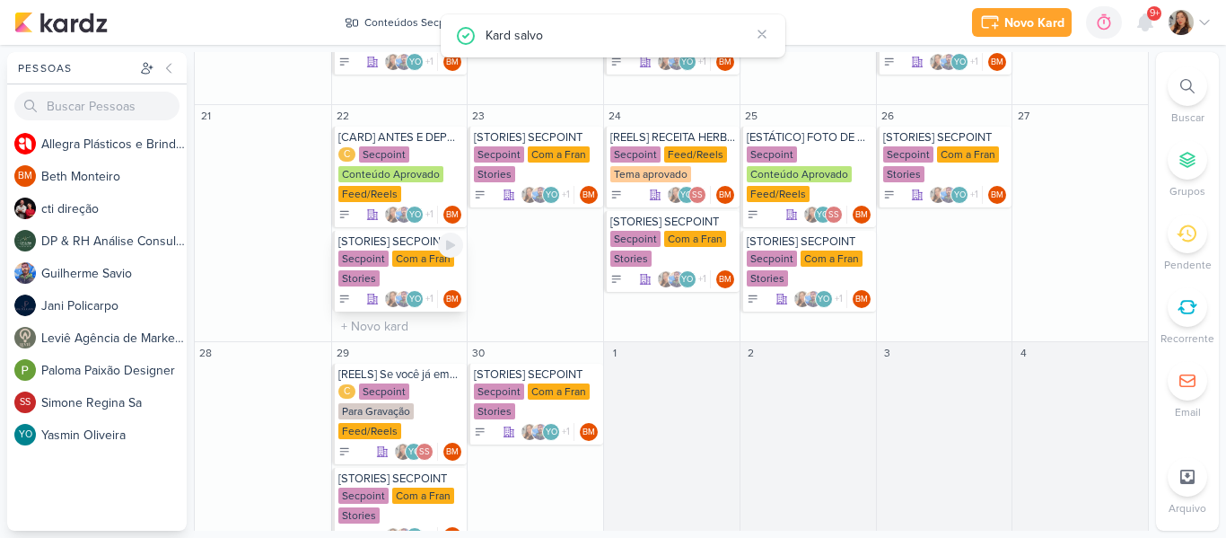
click at [425, 284] on div "Secpoint Com a Fran Stories" at bounding box center [401, 269] width 126 height 38
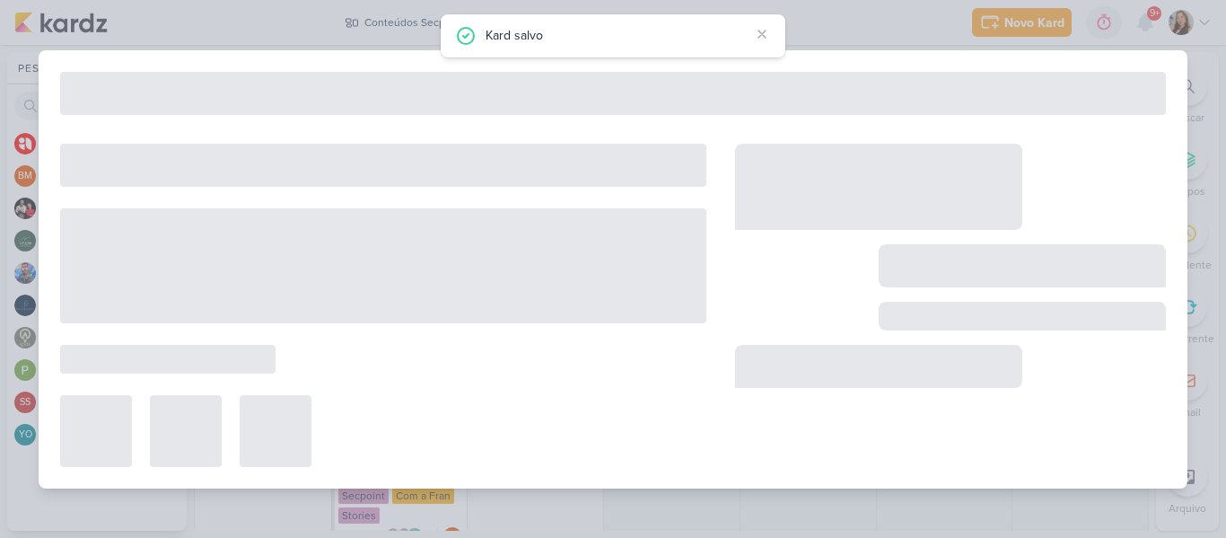
type input "[DATE] 23:59"
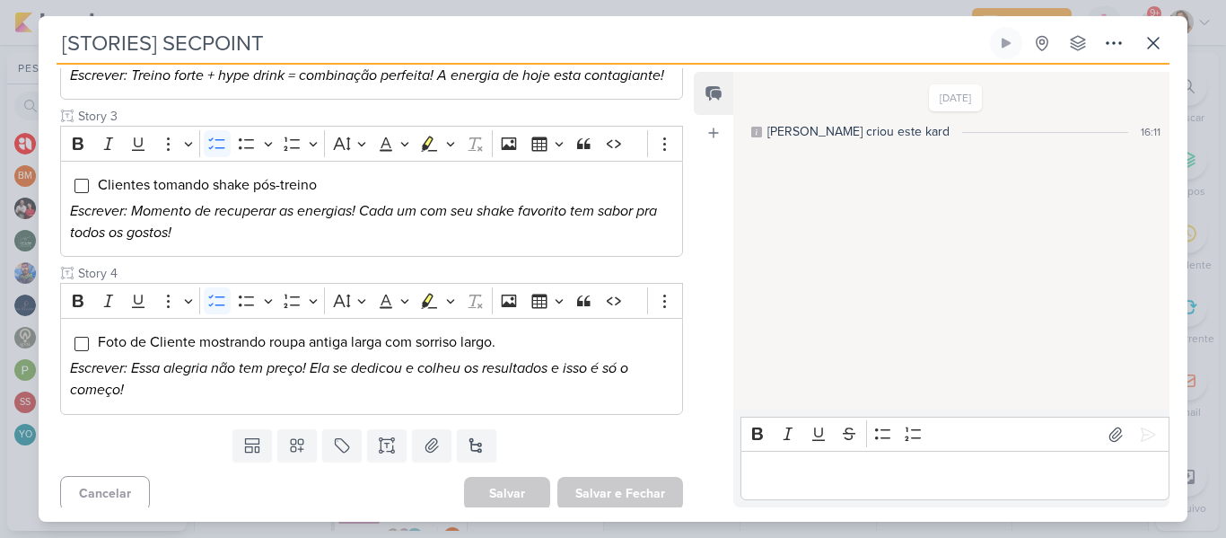
scroll to position [0, 0]
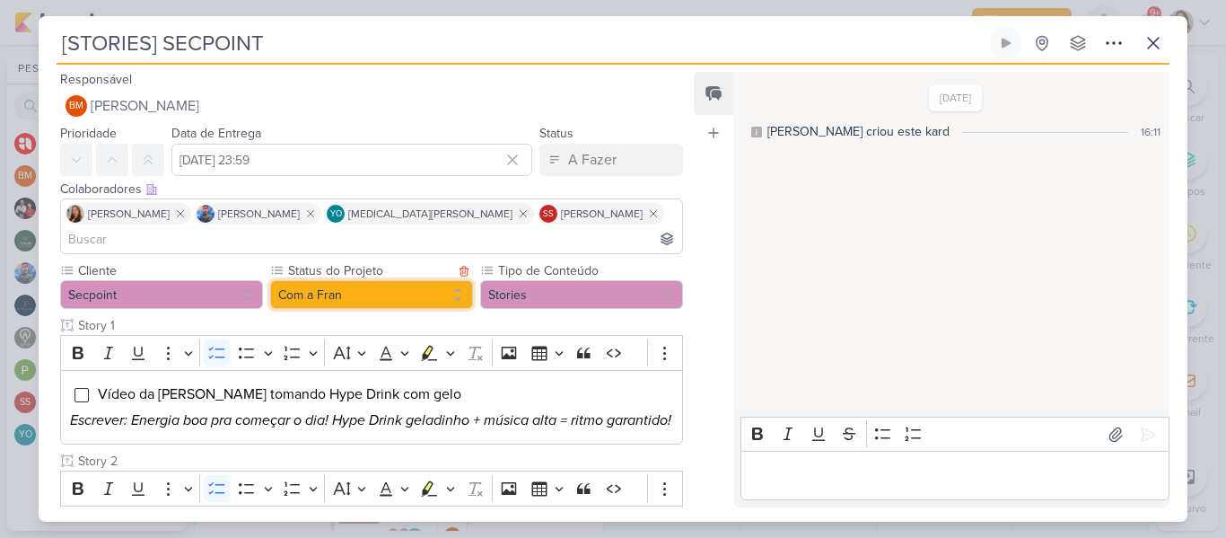
click at [399, 280] on button "Com a Fran" at bounding box center [371, 294] width 203 height 29
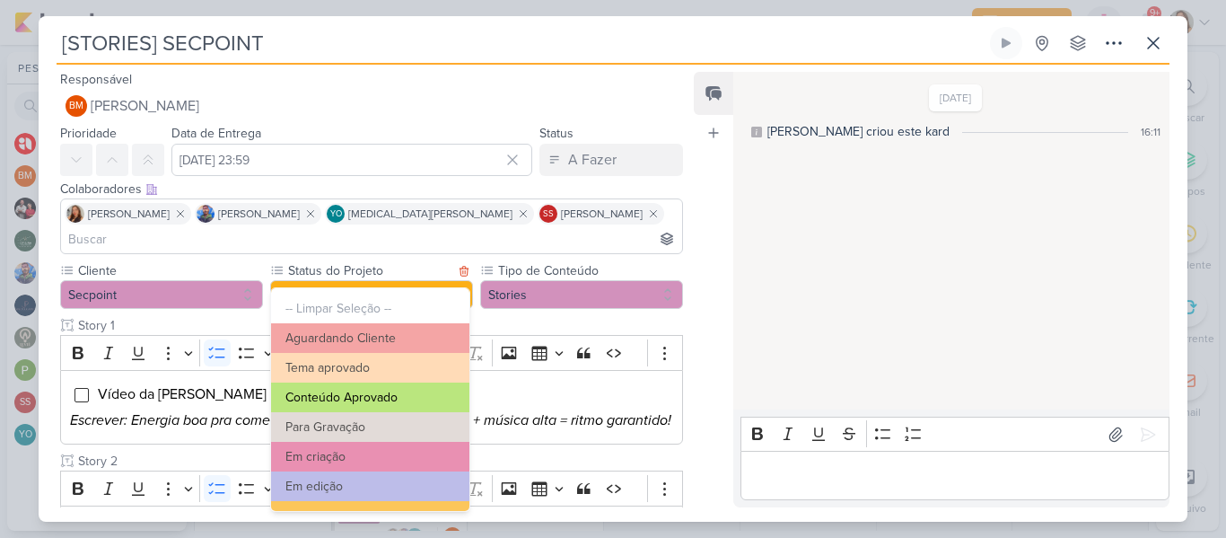
click at [384, 404] on button "Conteúdo Aprovado" at bounding box center [370, 397] width 198 height 30
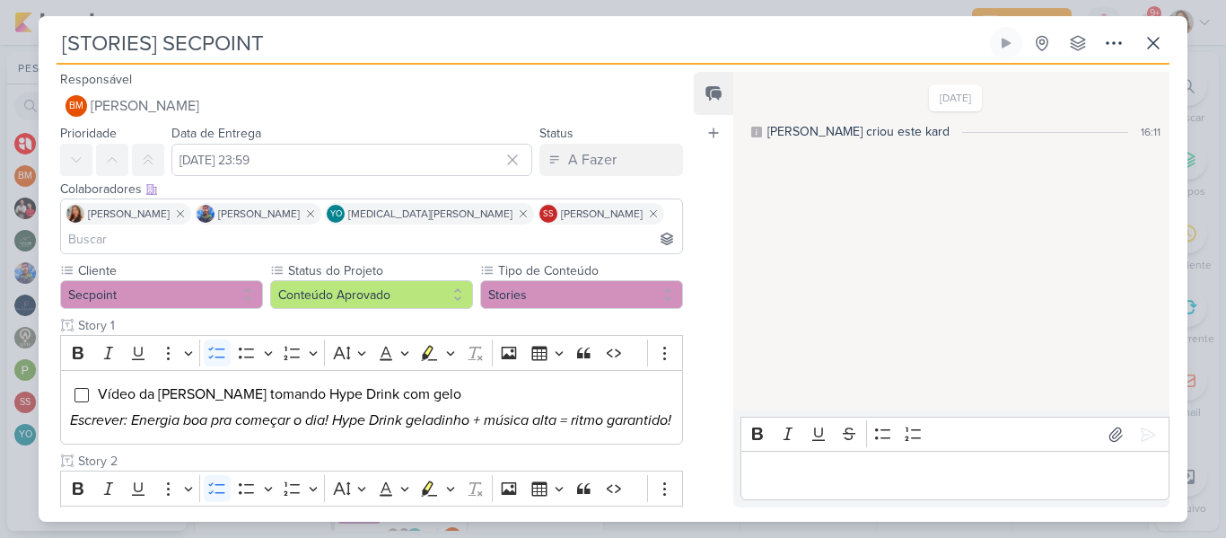
scroll to position [485, 0]
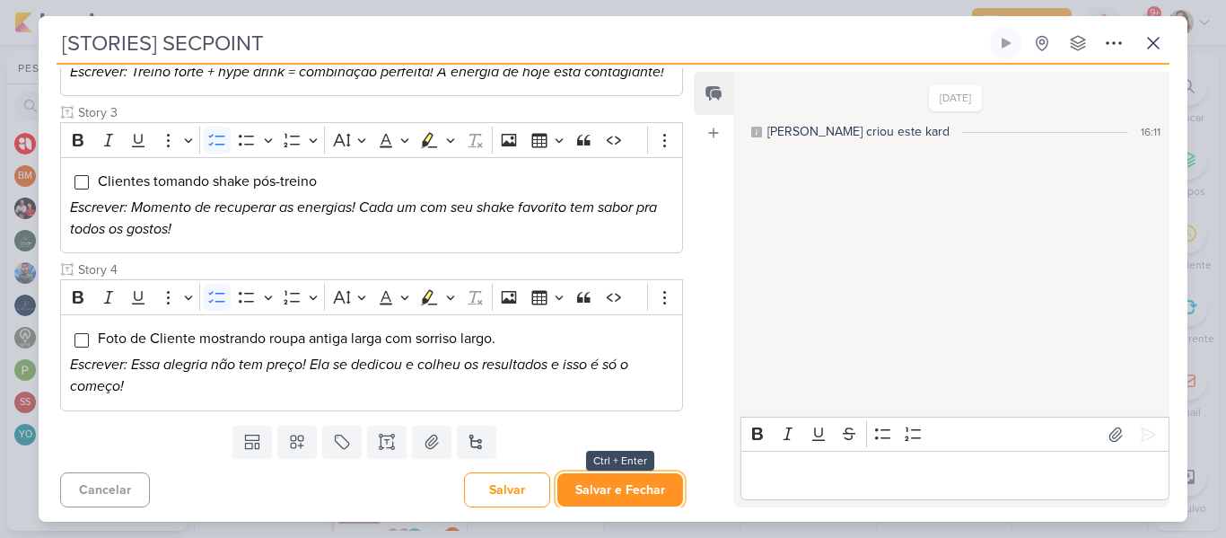
click at [626, 482] on button "Salvar e Fechar" at bounding box center [620, 489] width 126 height 33
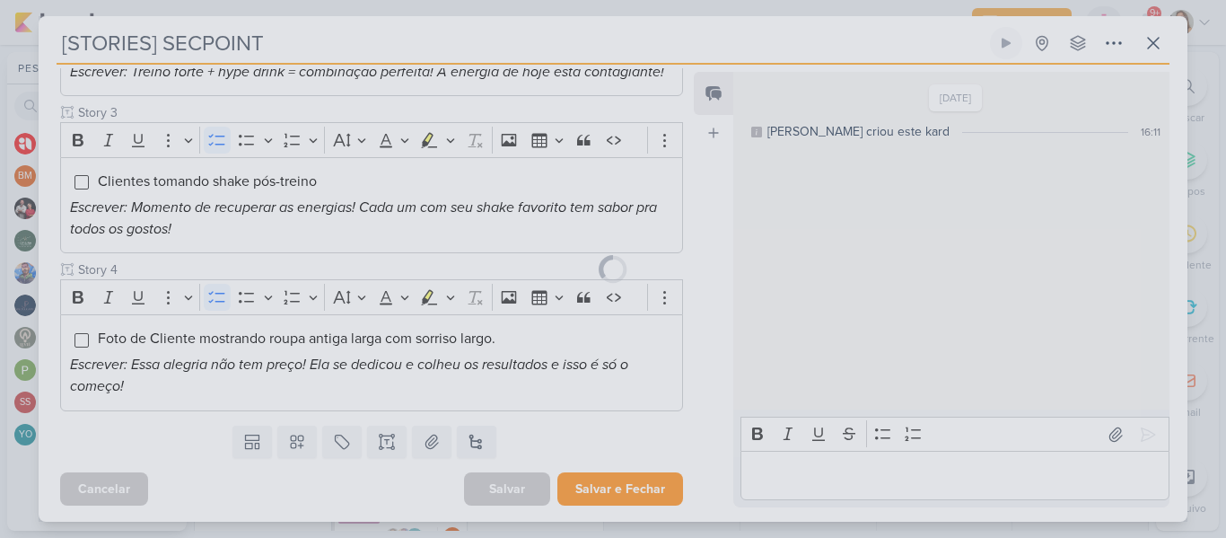
scroll to position [483, 0]
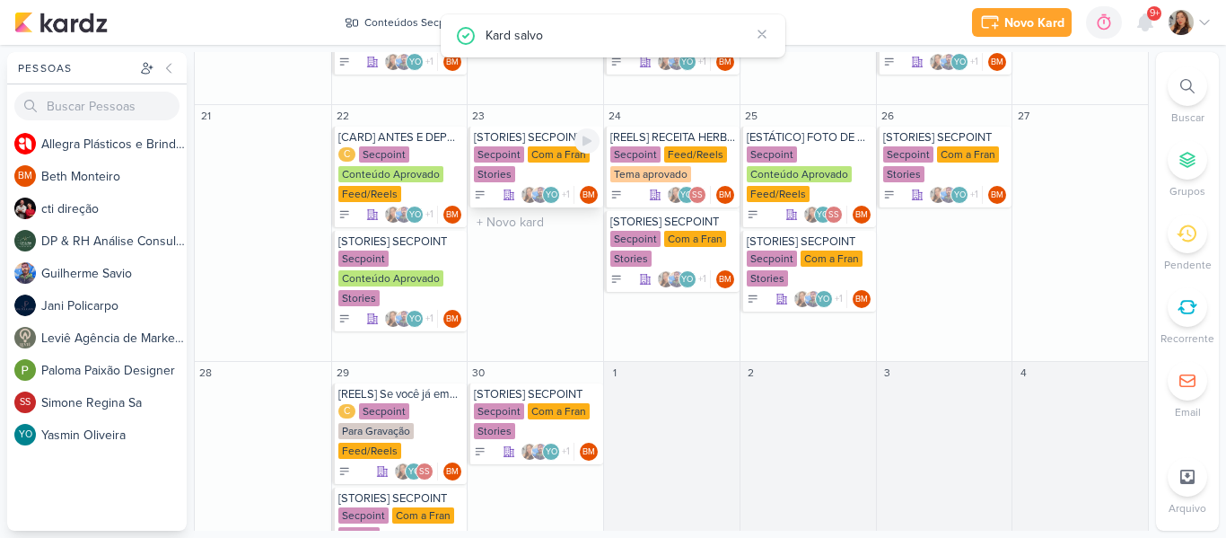
click at [526, 169] on div "Secpoint Com a Fran Stories" at bounding box center [537, 165] width 126 height 38
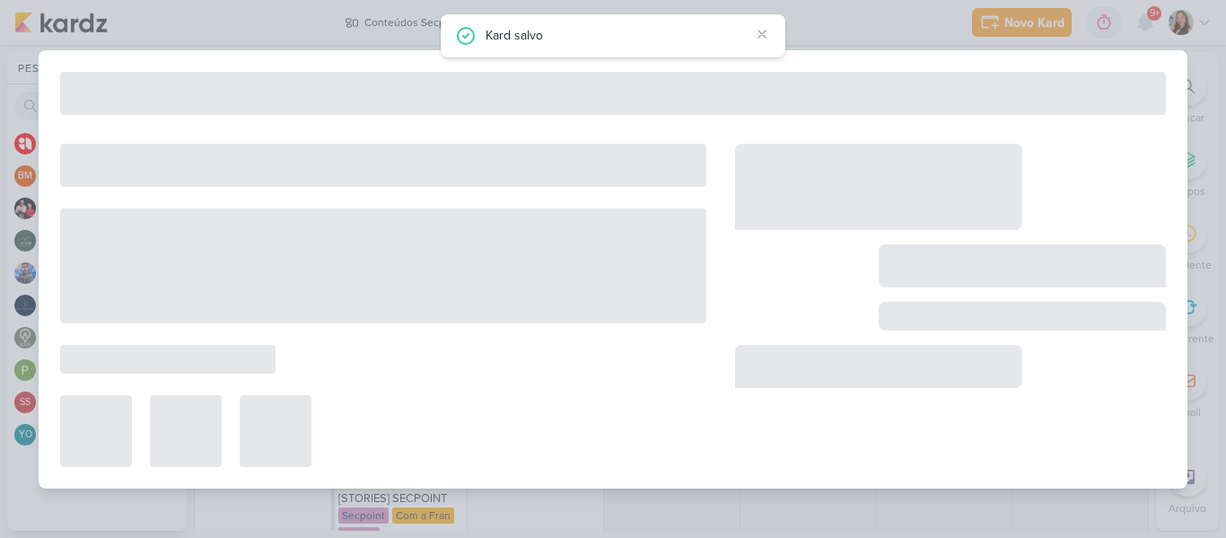
type input "[DATE] 23:59"
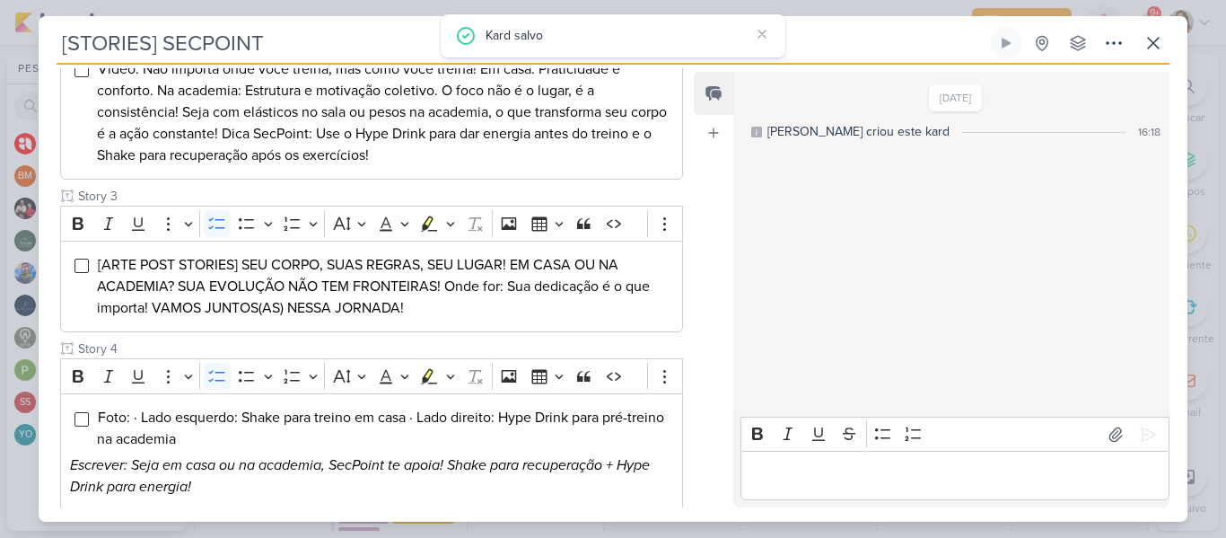
scroll to position [0, 0]
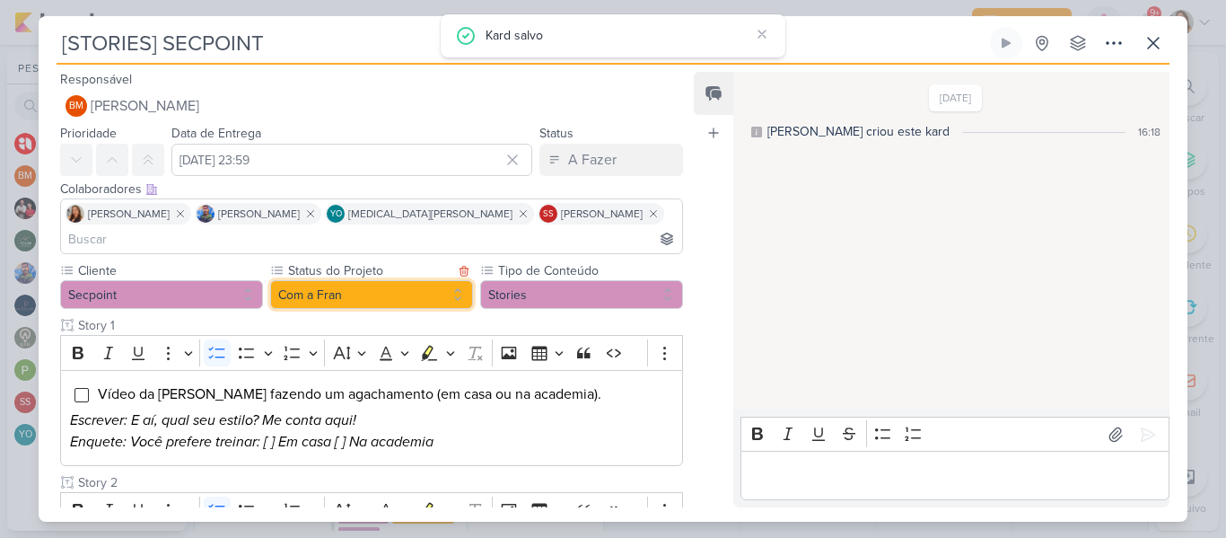
click at [416, 280] on button "Com a Fran" at bounding box center [371, 294] width 203 height 29
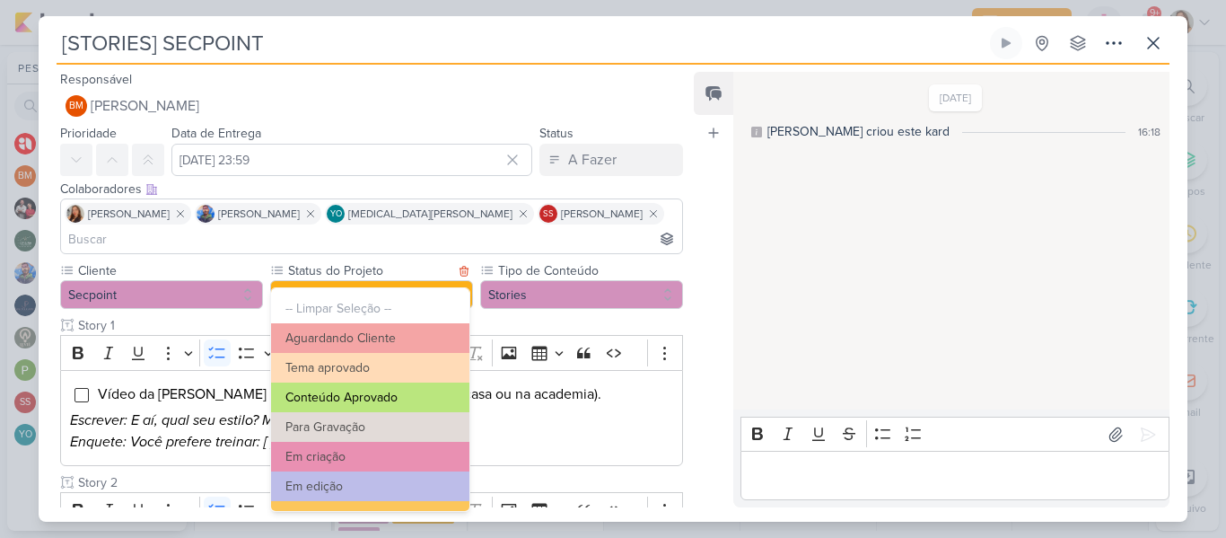
click at [416, 399] on button "Conteúdo Aprovado" at bounding box center [370, 397] width 198 height 30
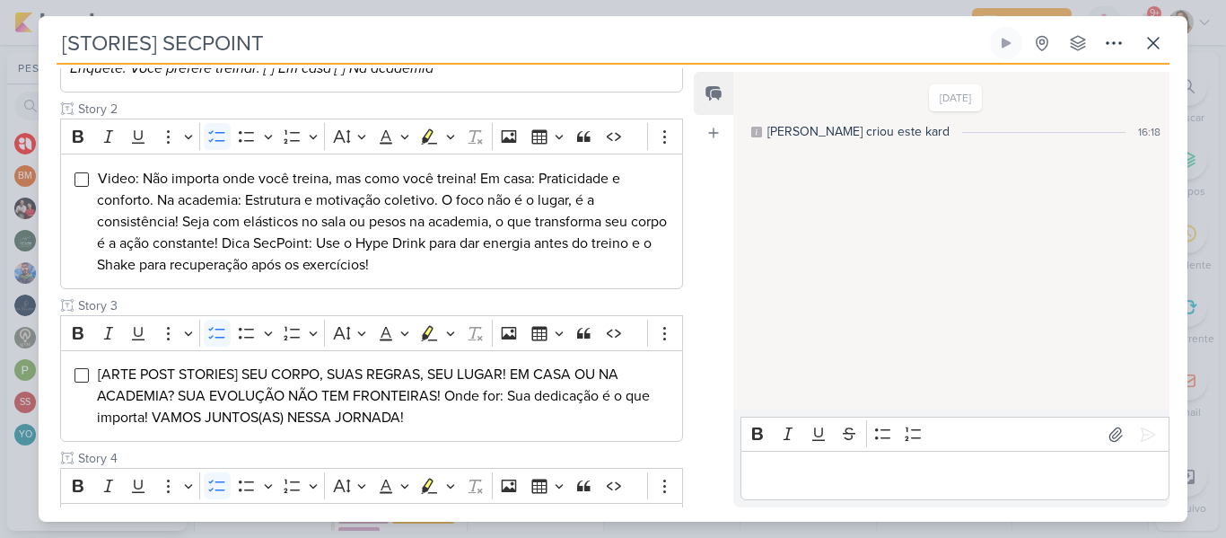
scroll to position [376, 0]
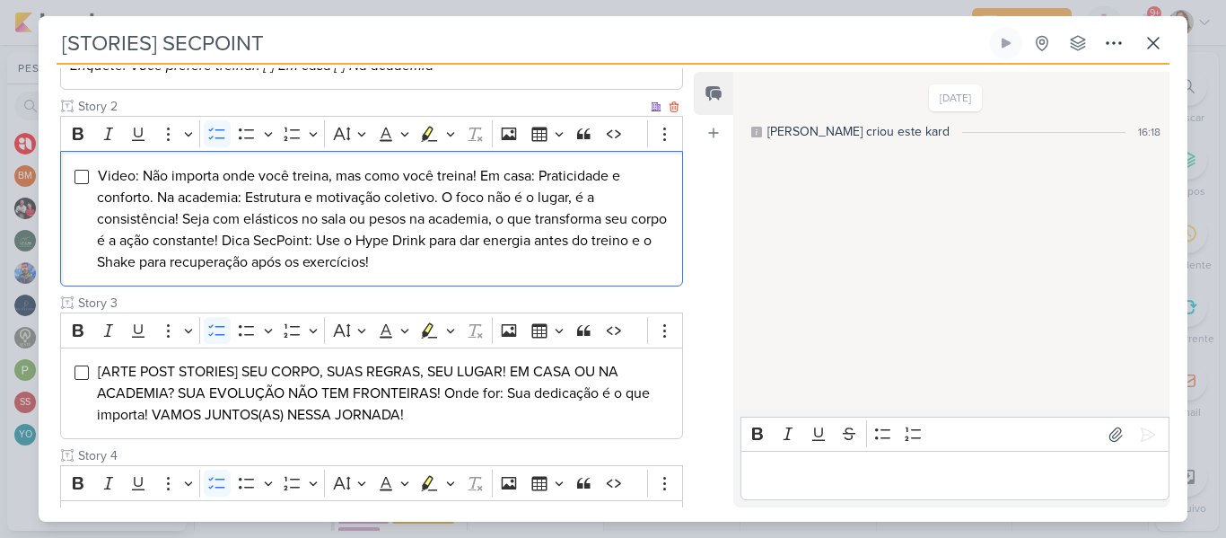
click at [541, 243] on li "Video: Não importa onde você treina, mas como você treina! Em casa: Praticidade…" at bounding box center [385, 219] width 576 height 108
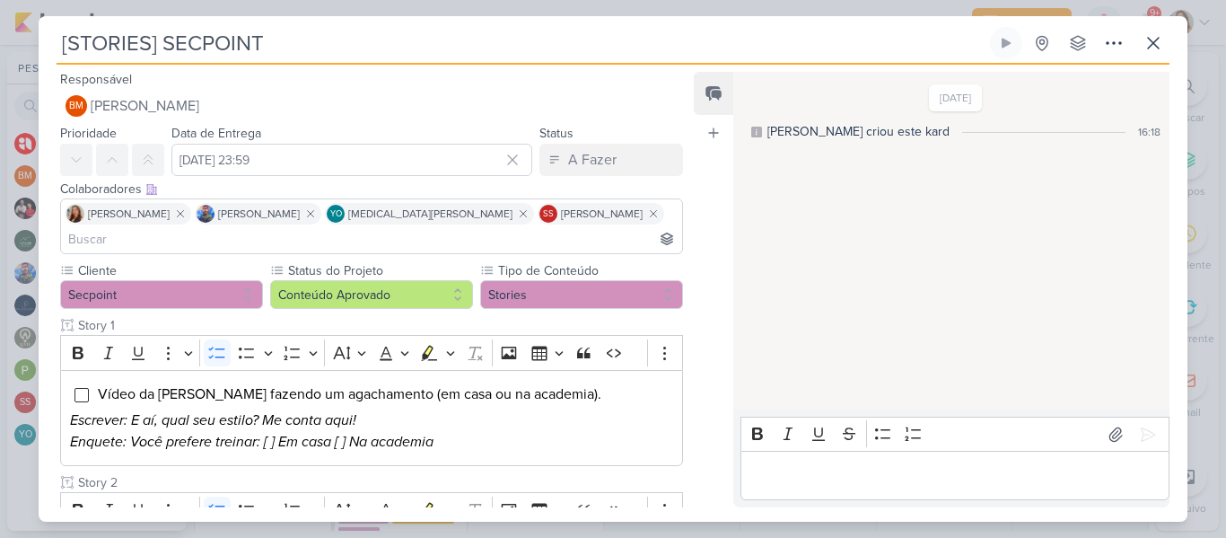
scroll to position [583, 0]
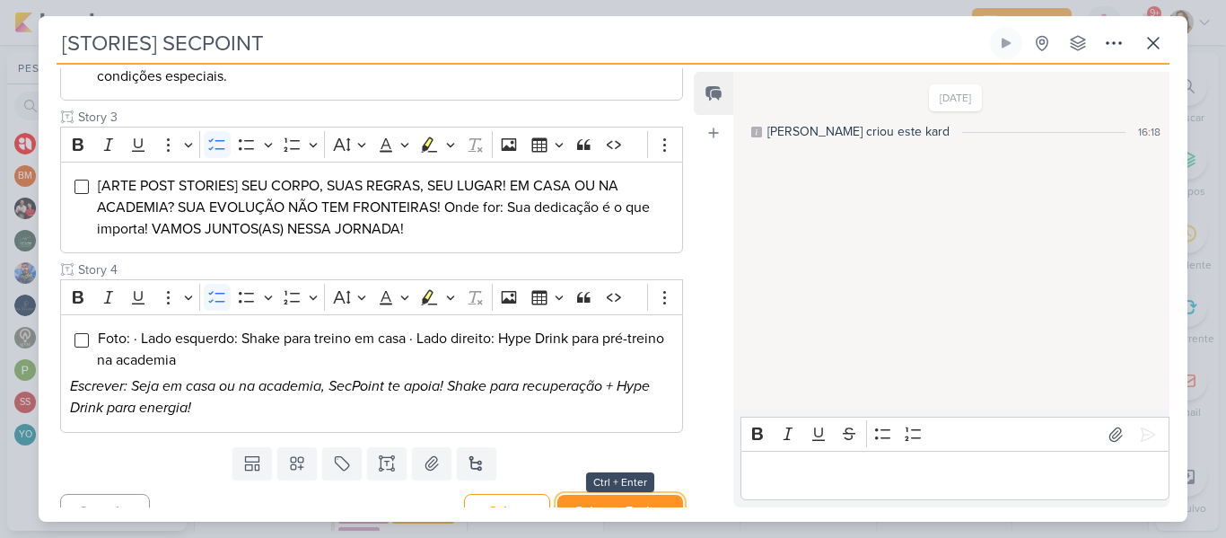
click at [604, 495] on button "Salvar e Fechar" at bounding box center [620, 511] width 126 height 33
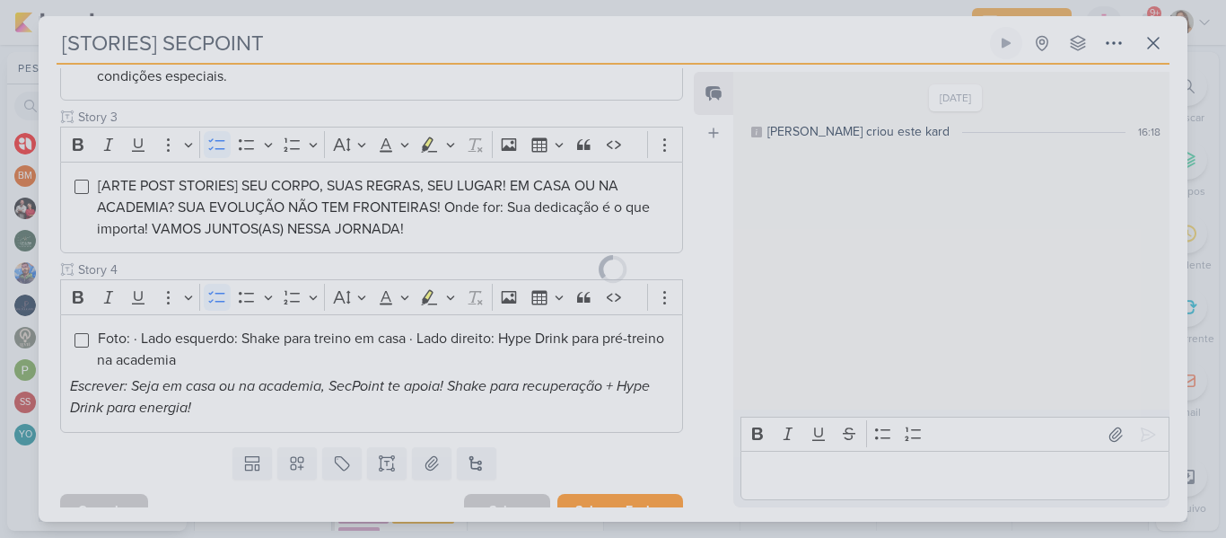
scroll to position [582, 0]
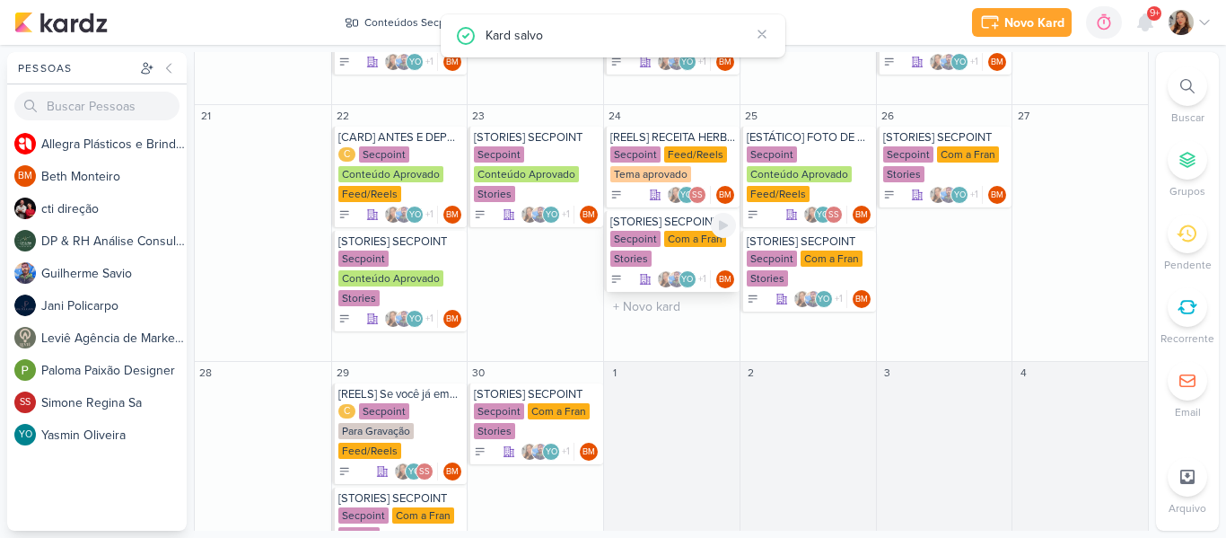
click at [681, 227] on div "[STORIES] SECPOINT" at bounding box center [673, 222] width 126 height 14
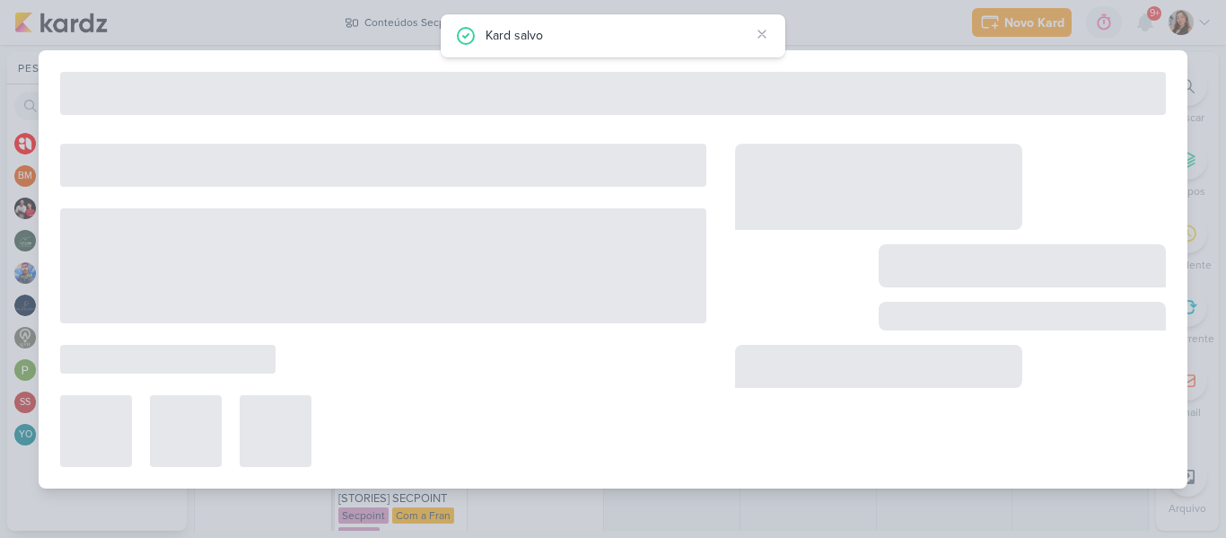
type input "[DATE] 23:59"
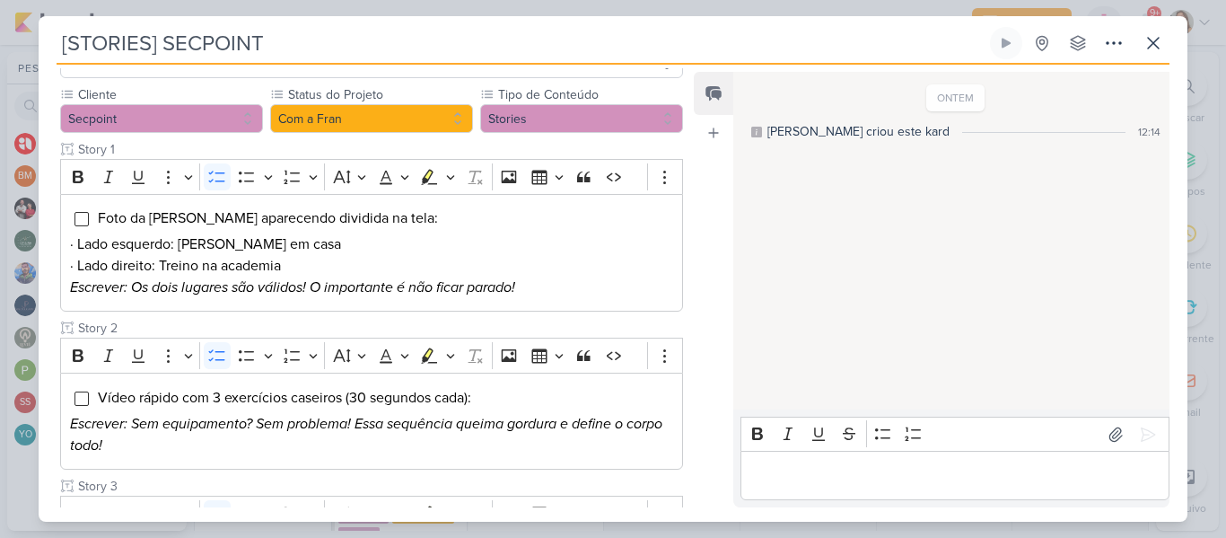
scroll to position [145, 0]
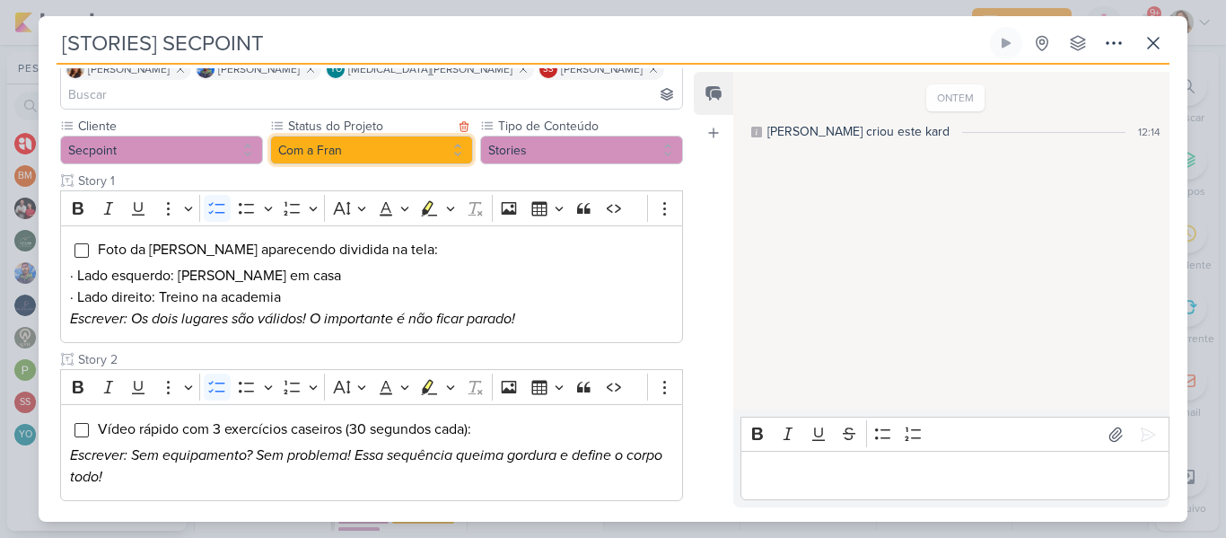
click at [407, 136] on button "Com a Fran" at bounding box center [371, 150] width 203 height 29
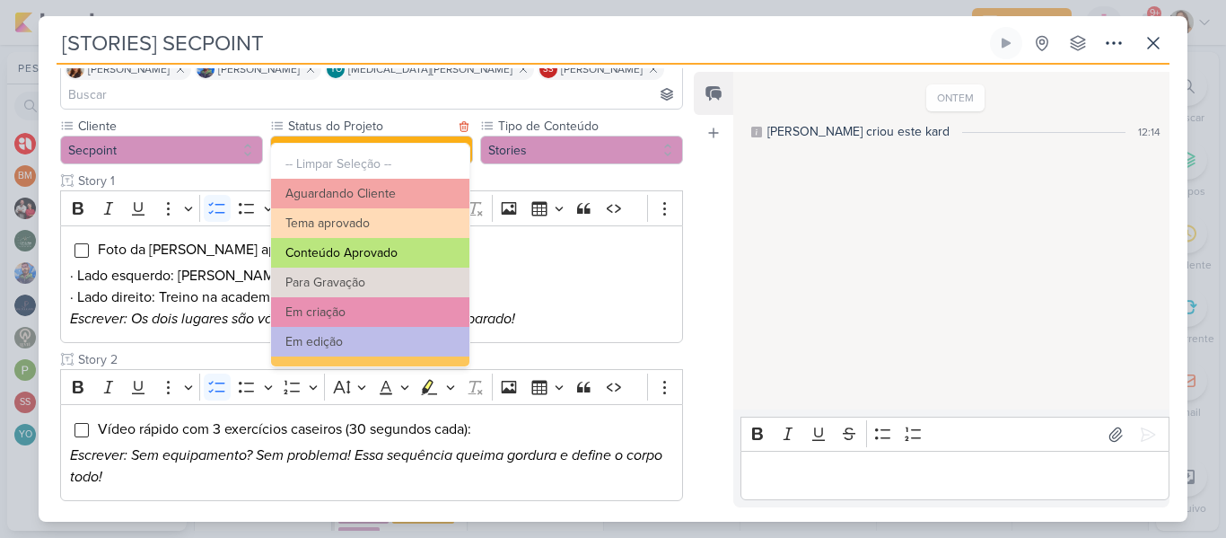
click at [386, 251] on button "Conteúdo Aprovado" at bounding box center [370, 253] width 198 height 30
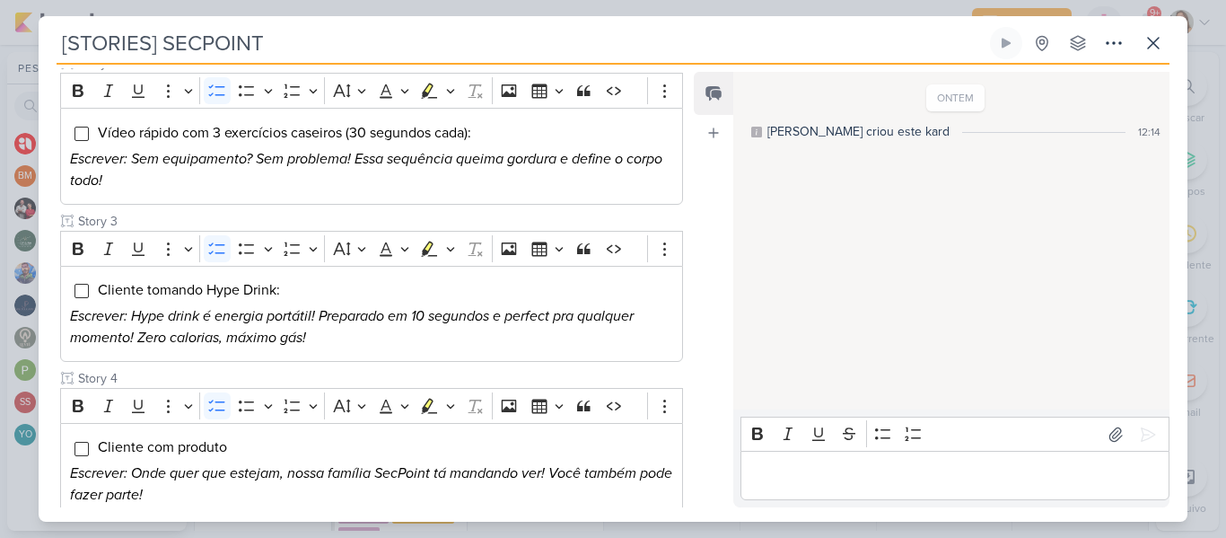
scroll to position [528, 0]
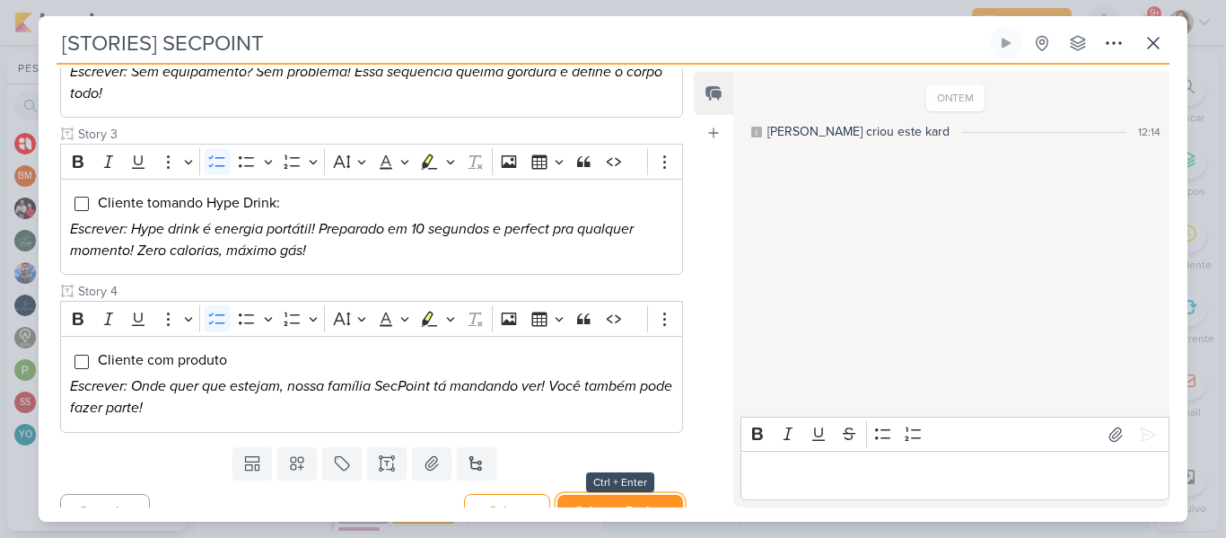
click at [643, 495] on button "Salvar e Fechar" at bounding box center [620, 511] width 126 height 33
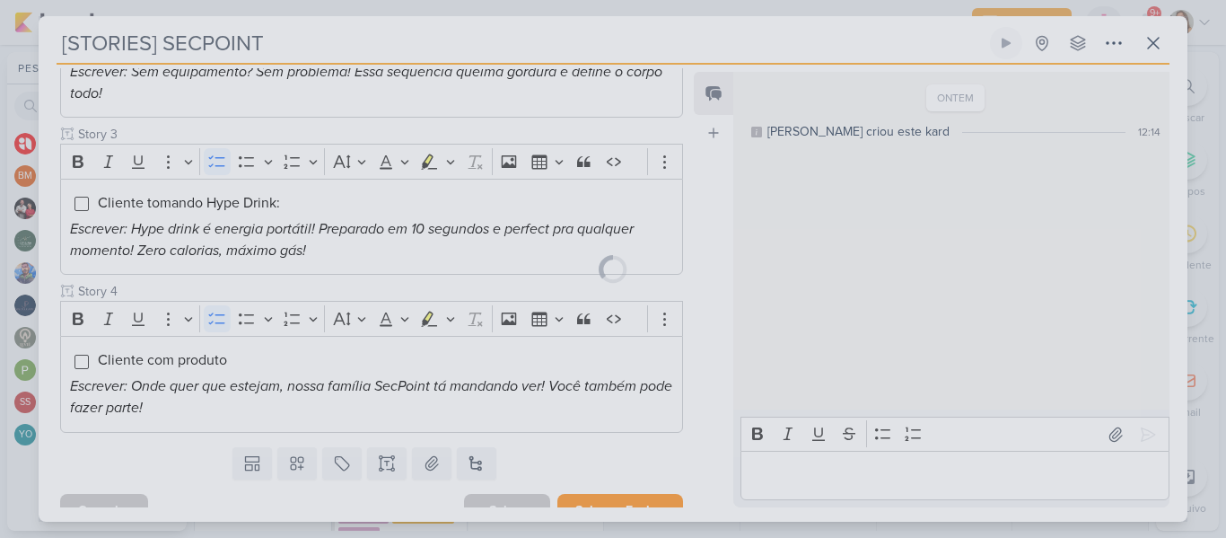
scroll to position [526, 0]
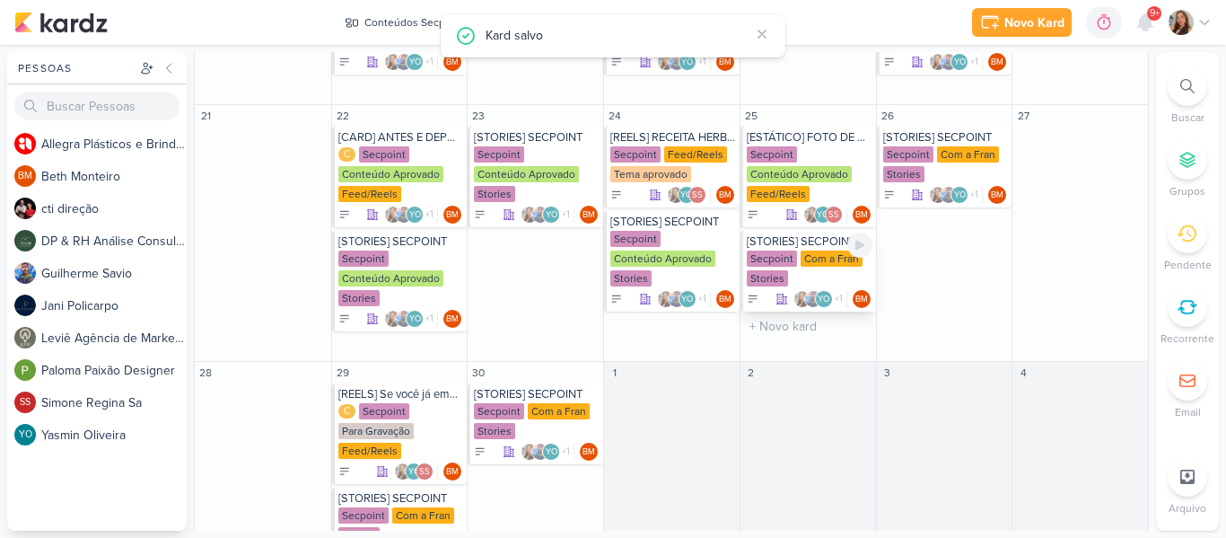
click at [776, 258] on div "Secpoint" at bounding box center [772, 258] width 50 height 16
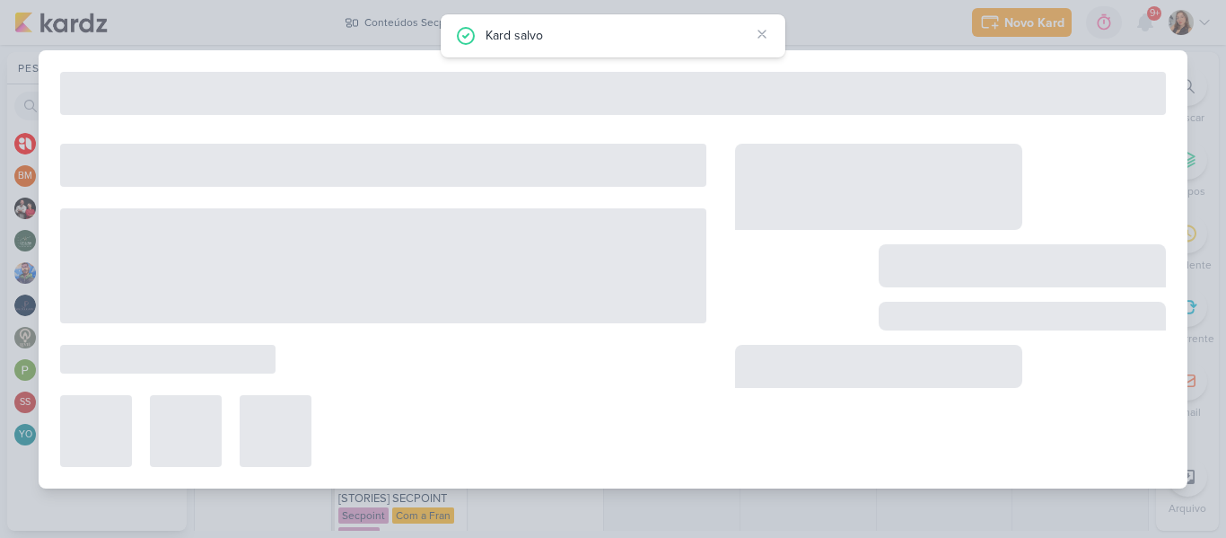
type input "[DATE] 23:59"
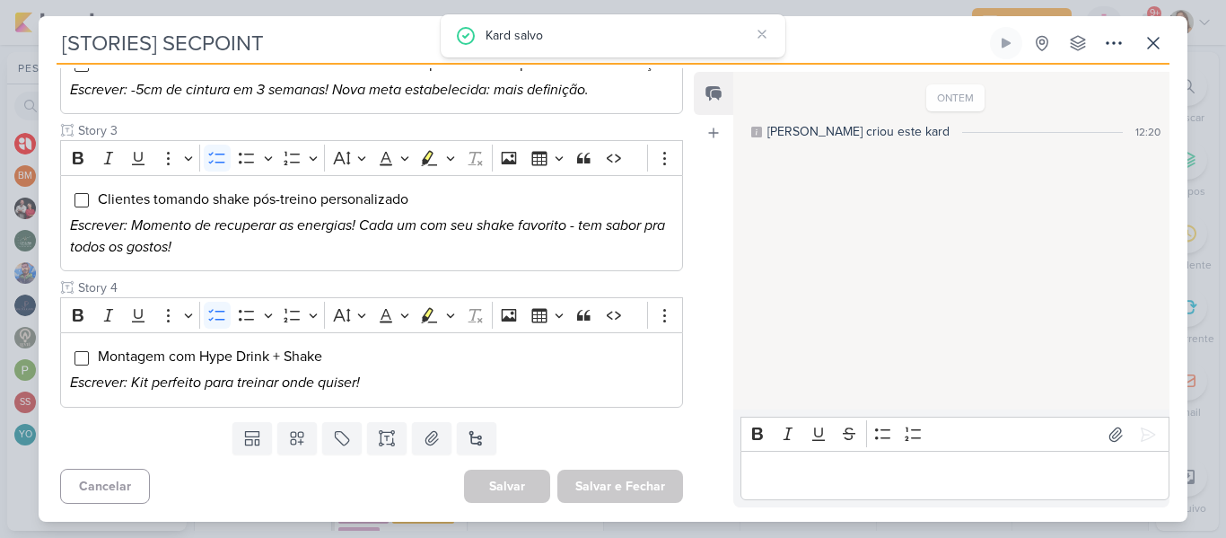
scroll to position [0, 0]
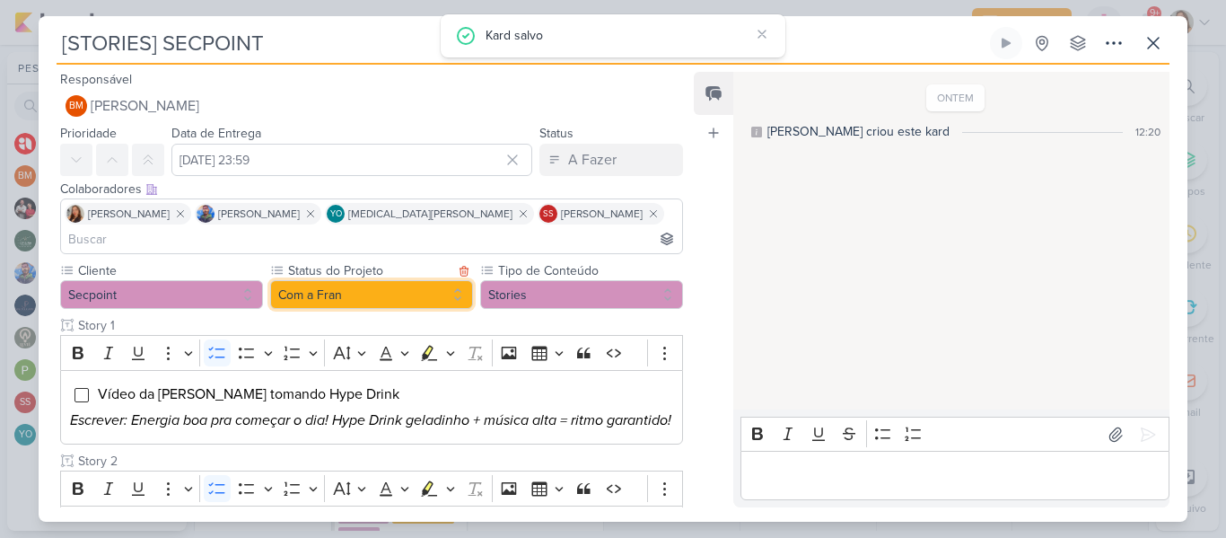
click at [412, 280] on button "Com a Fran" at bounding box center [371, 294] width 203 height 29
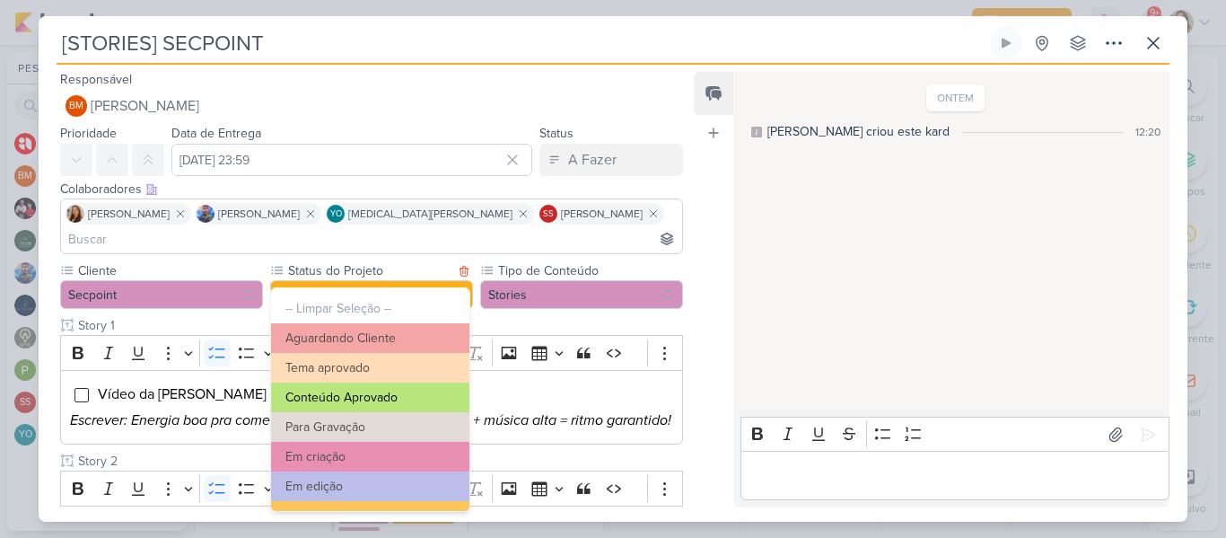
click at [394, 385] on button "Conteúdo Aprovado" at bounding box center [370, 397] width 198 height 30
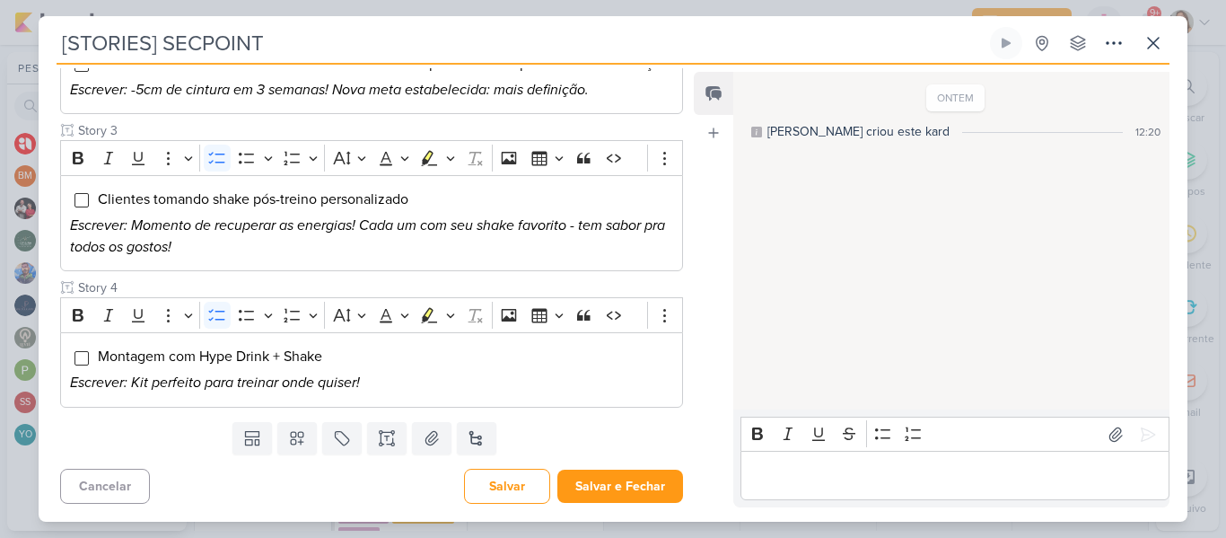
scroll to position [485, 0]
click at [610, 481] on button "Salvar e Fechar" at bounding box center [620, 485] width 126 height 33
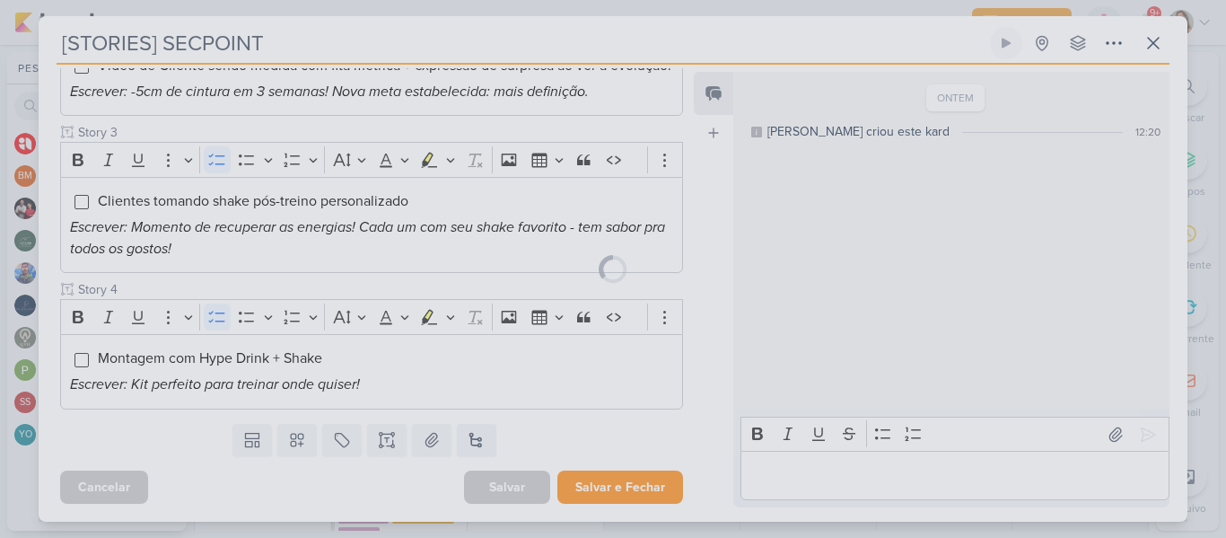
scroll to position [483, 0]
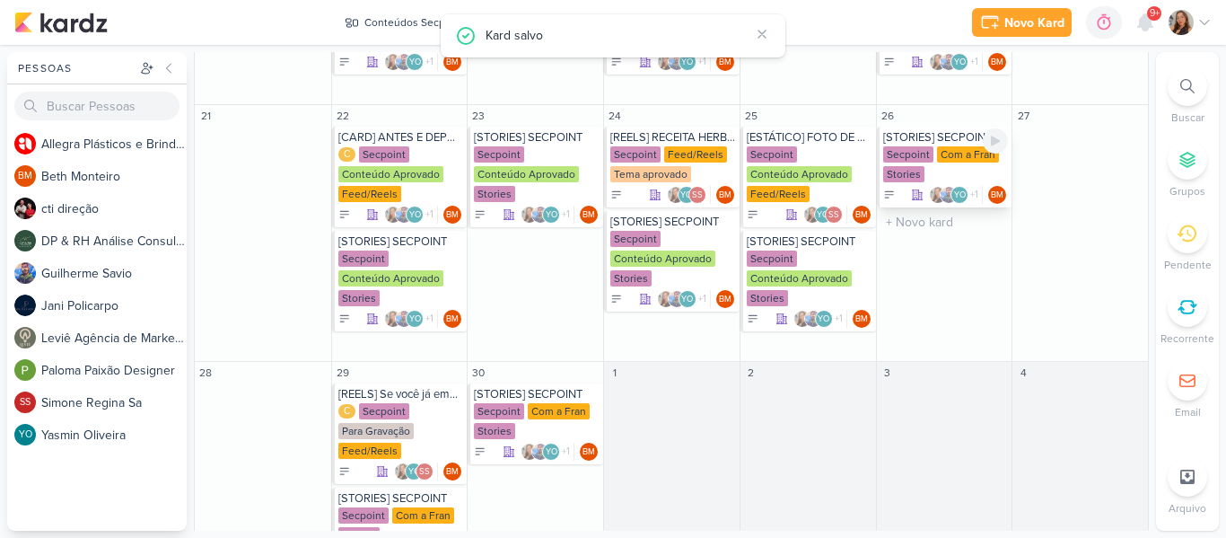
click at [928, 151] on div "Secpoint Com a Fran Stories" at bounding box center [946, 165] width 126 height 38
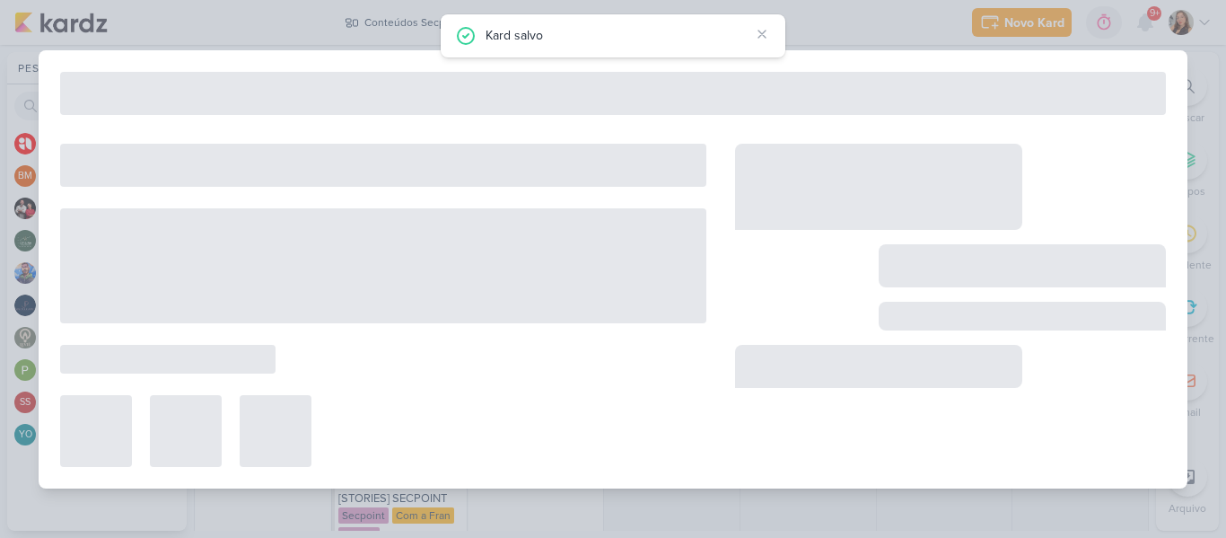
type input "[DATE] 23:59"
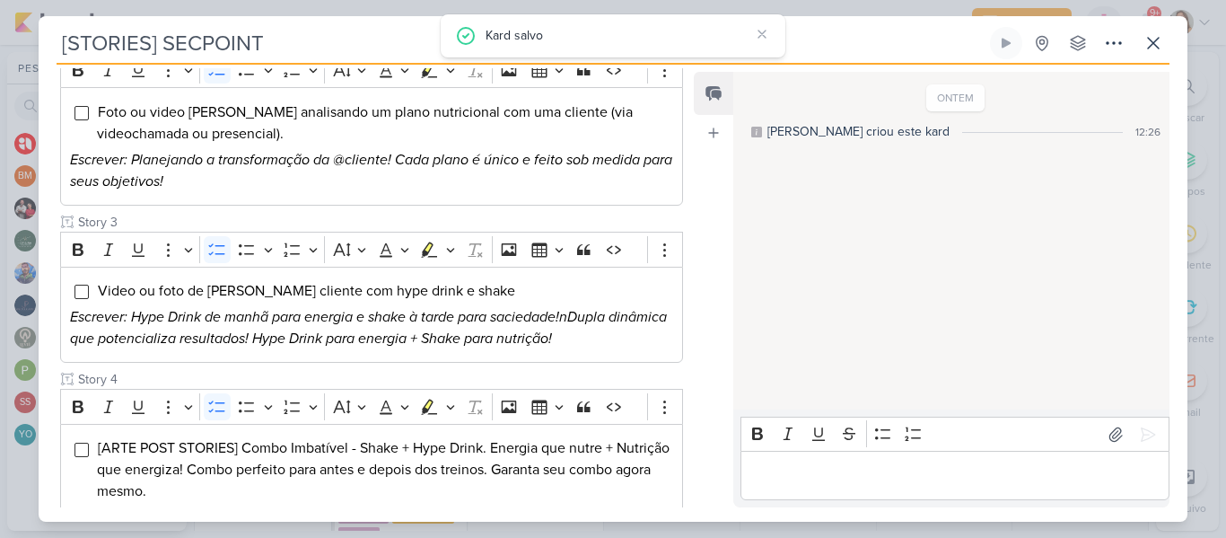
scroll to position [0, 0]
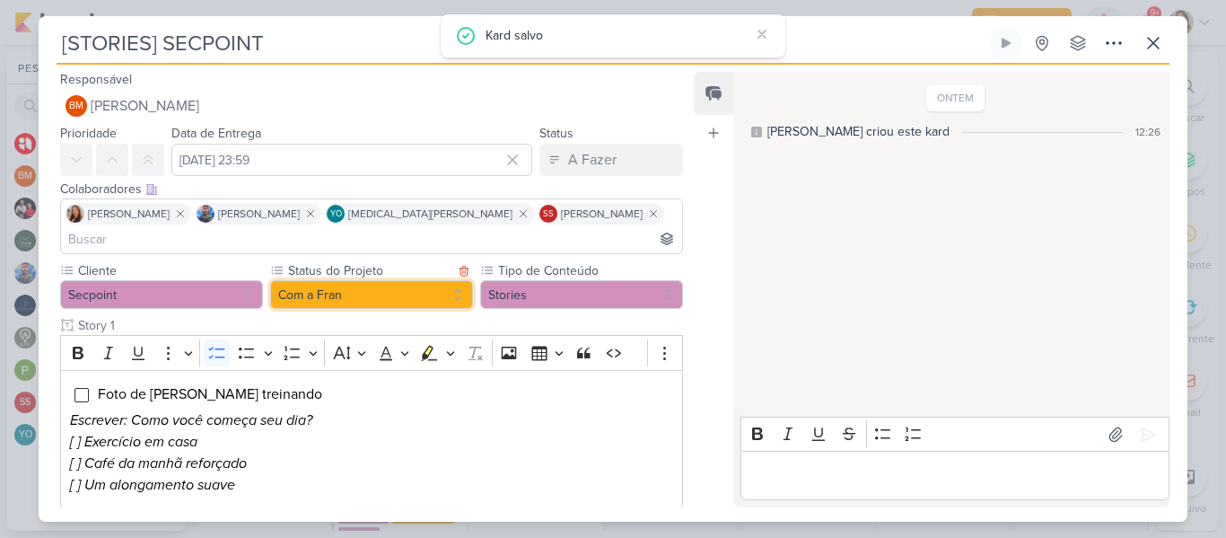
click at [434, 280] on button "Com a Fran" at bounding box center [371, 294] width 203 height 29
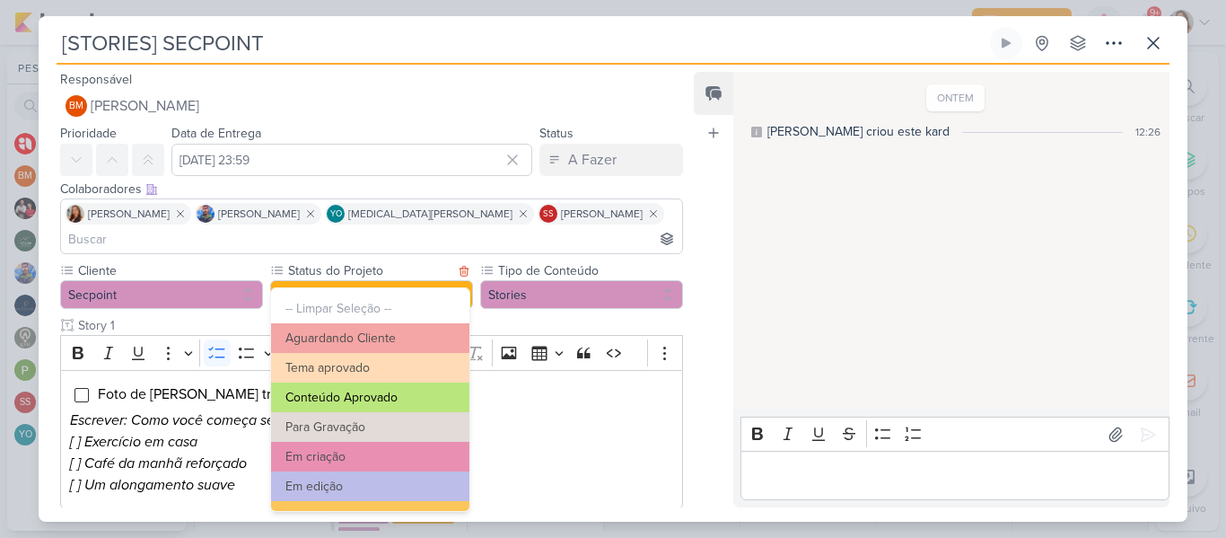
click at [411, 390] on button "Conteúdo Aprovado" at bounding box center [370, 397] width 198 height 30
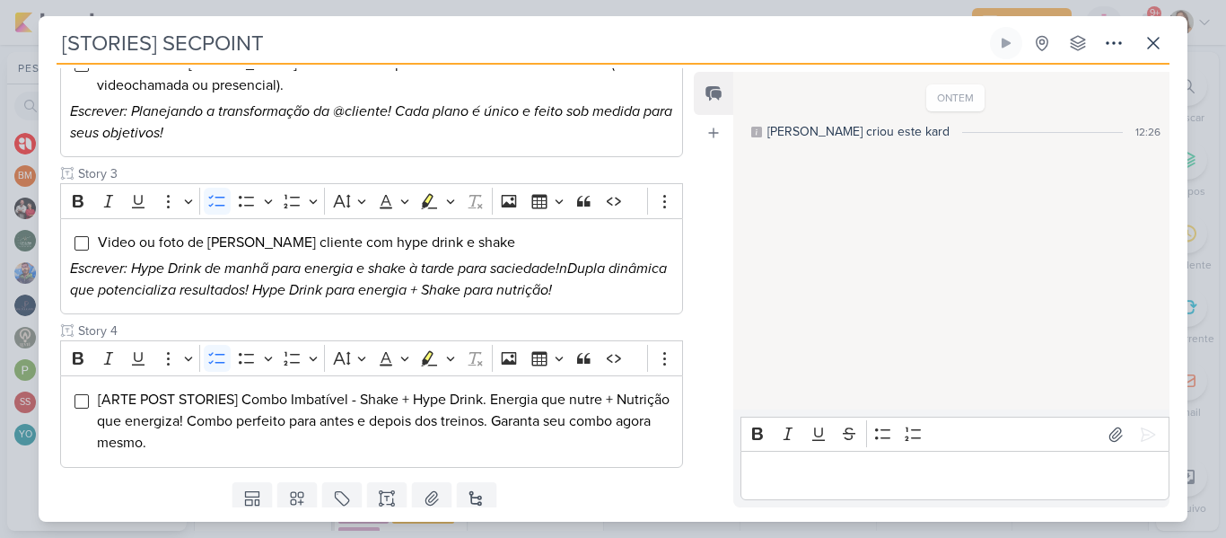
scroll to position [566, 0]
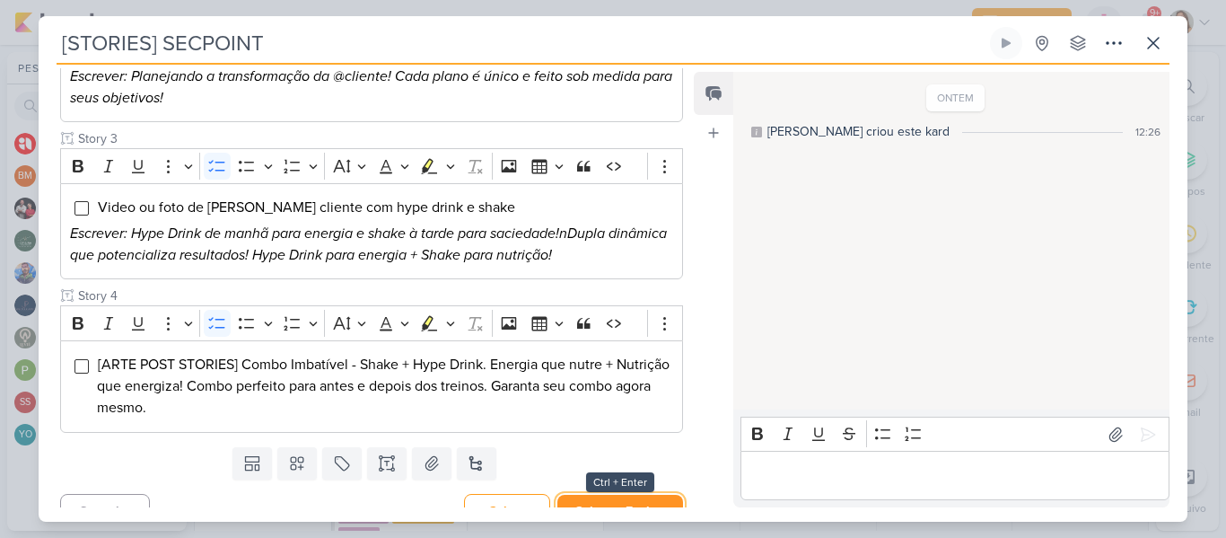
click at [603, 495] on button "Salvar e Fechar" at bounding box center [620, 511] width 126 height 33
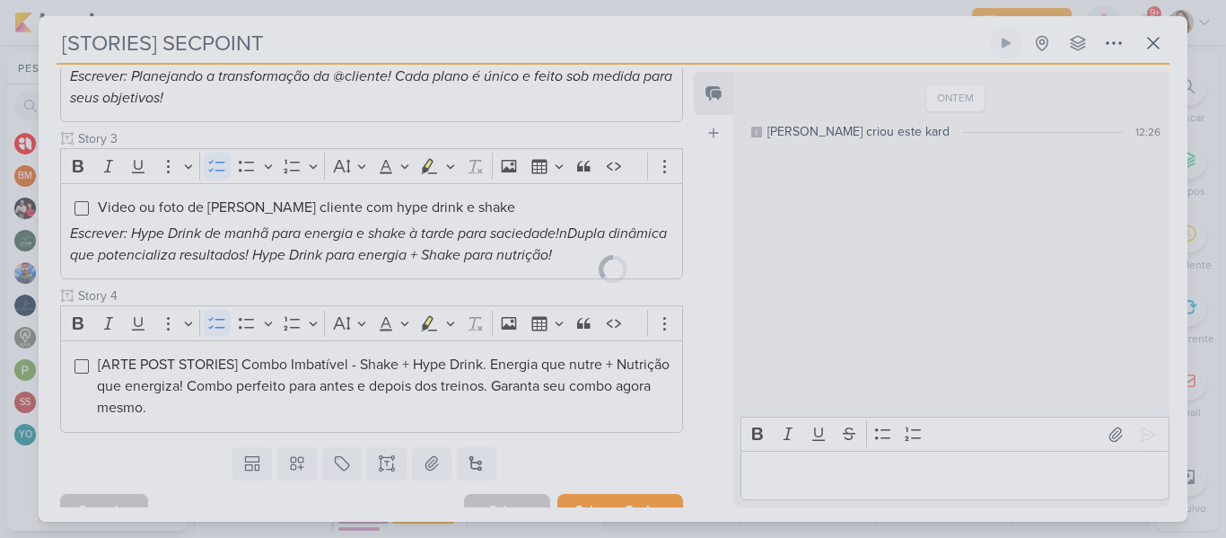
scroll to position [565, 0]
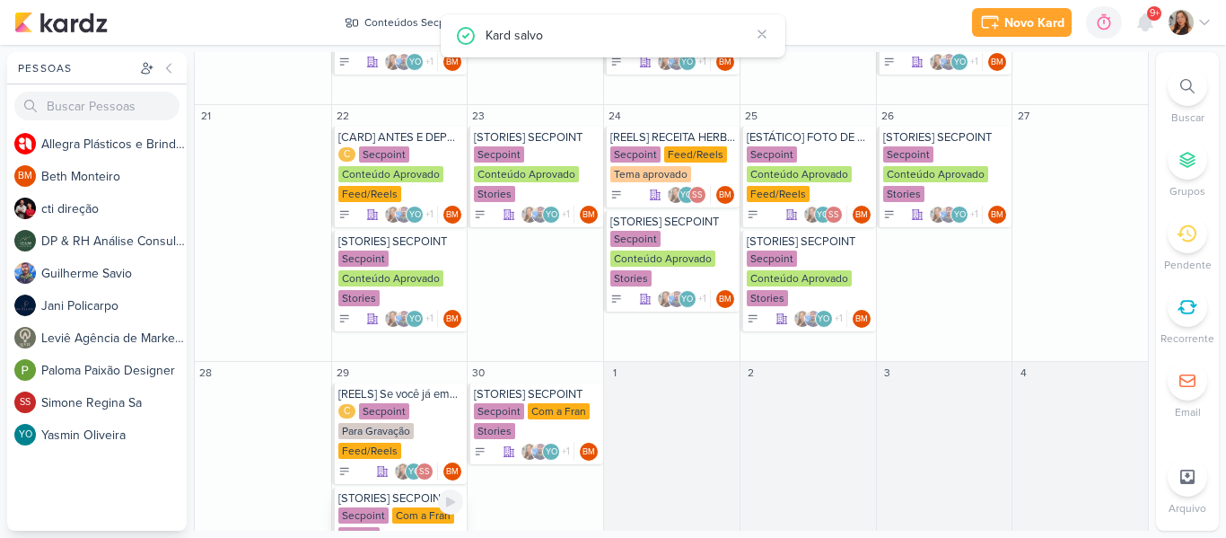
click at [418, 508] on div "Com a Fran" at bounding box center [423, 515] width 62 height 16
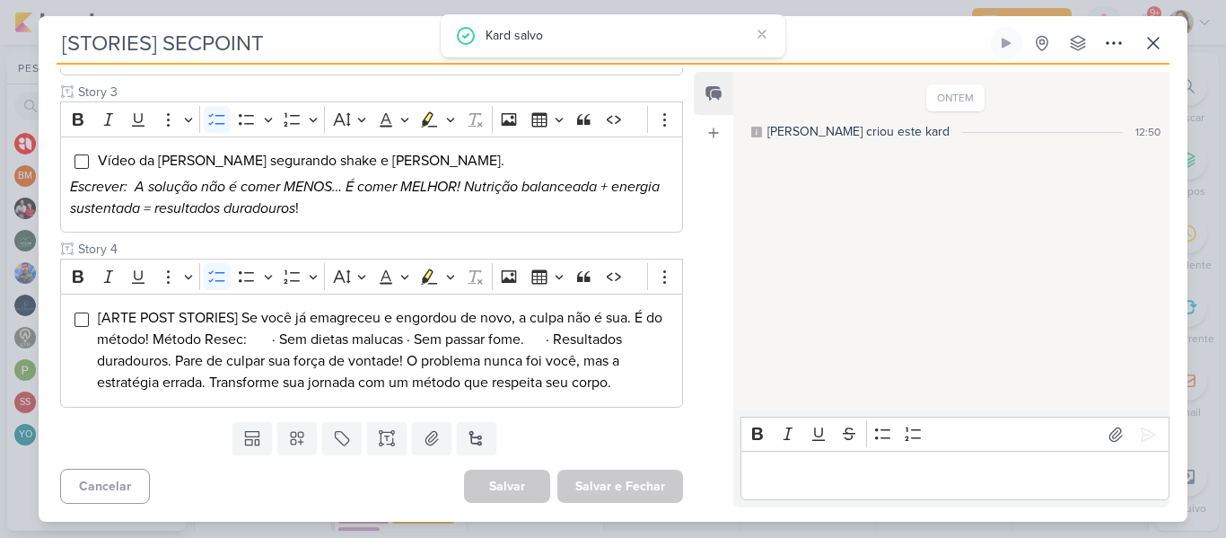
scroll to position [0, 0]
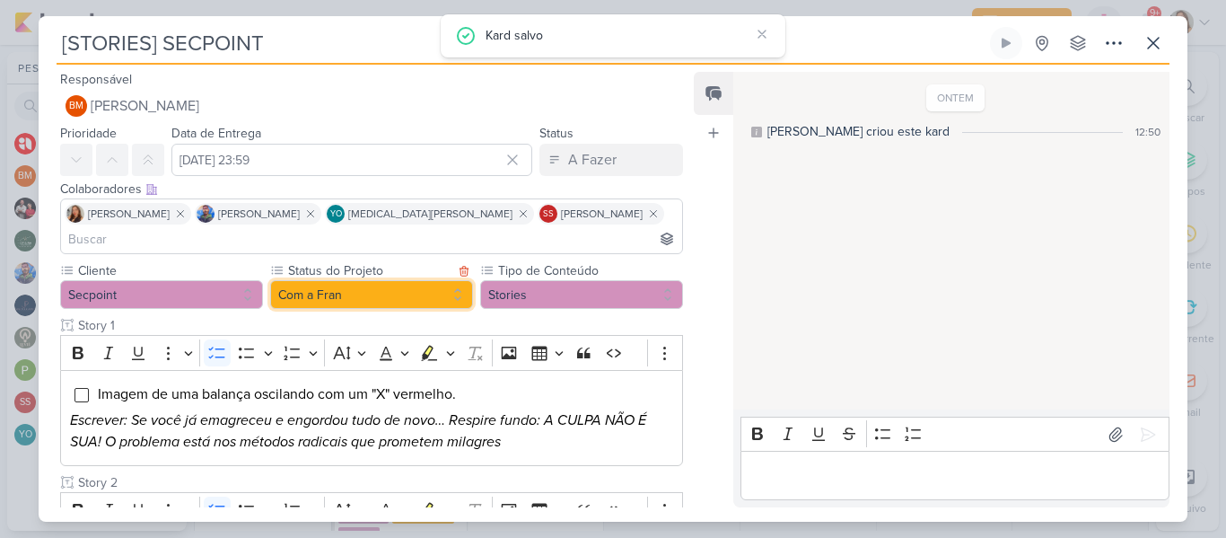
click at [349, 280] on button "Com a Fran" at bounding box center [371, 294] width 203 height 29
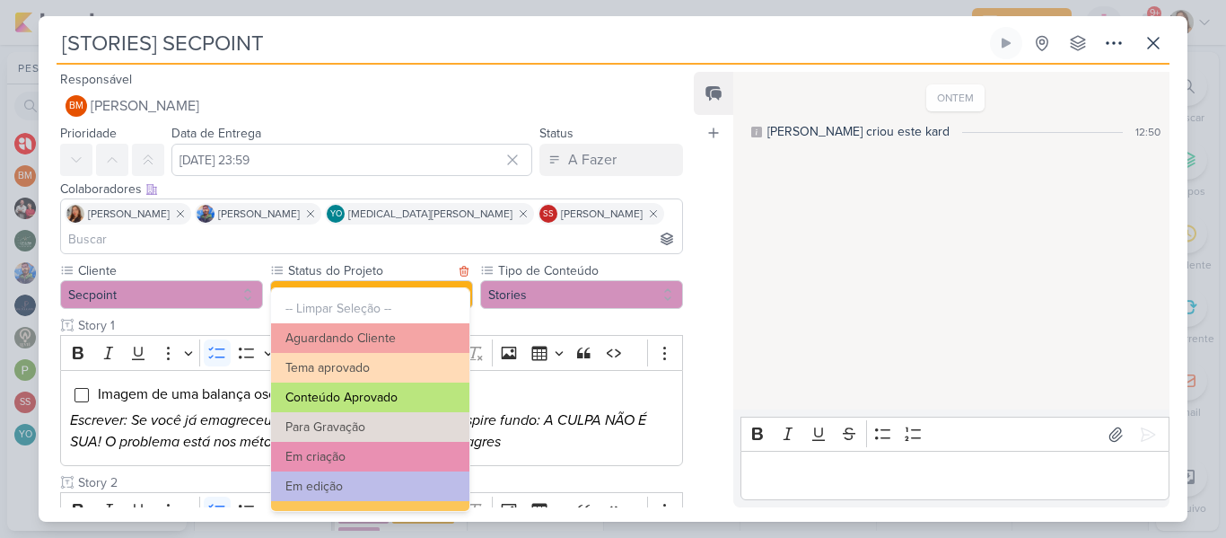
click at [342, 393] on button "Conteúdo Aprovado" at bounding box center [370, 397] width 198 height 30
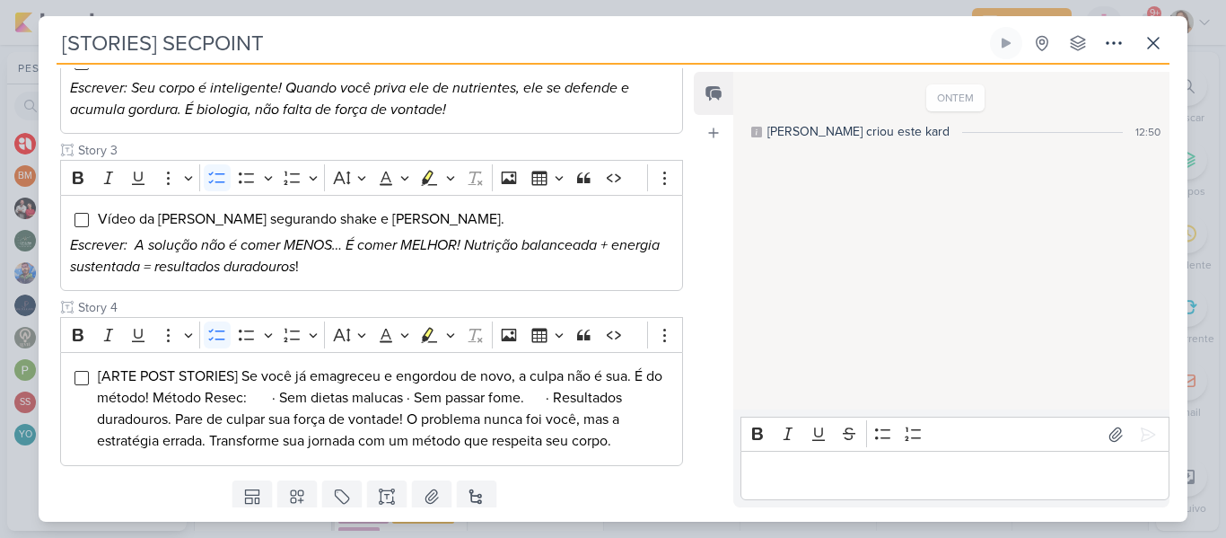
scroll to position [495, 0]
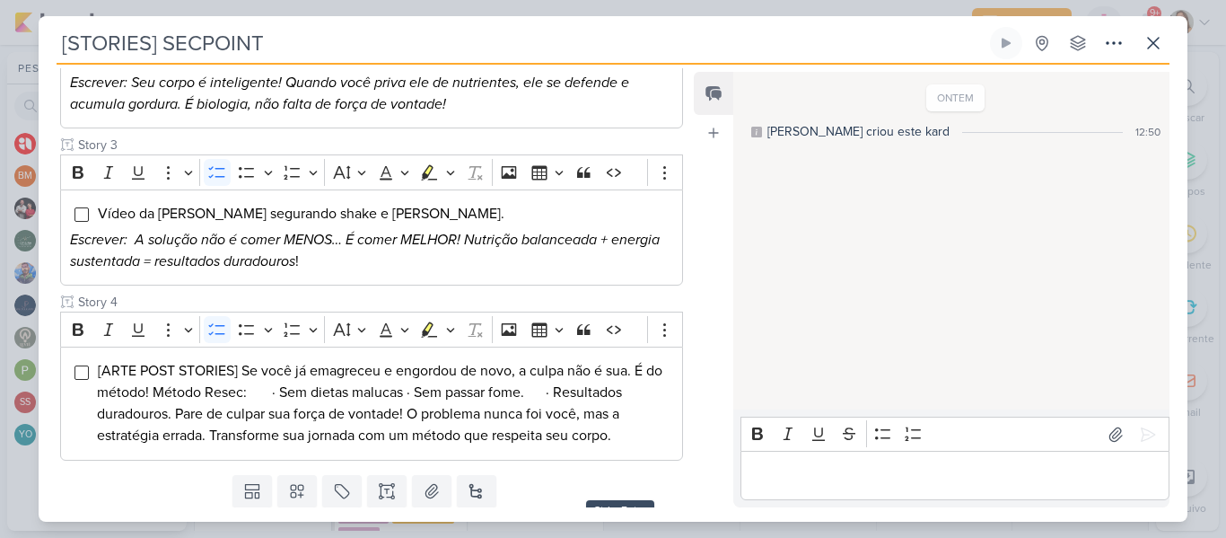
click at [587, 522] on button "Salvar e Fechar" at bounding box center [620, 538] width 126 height 33
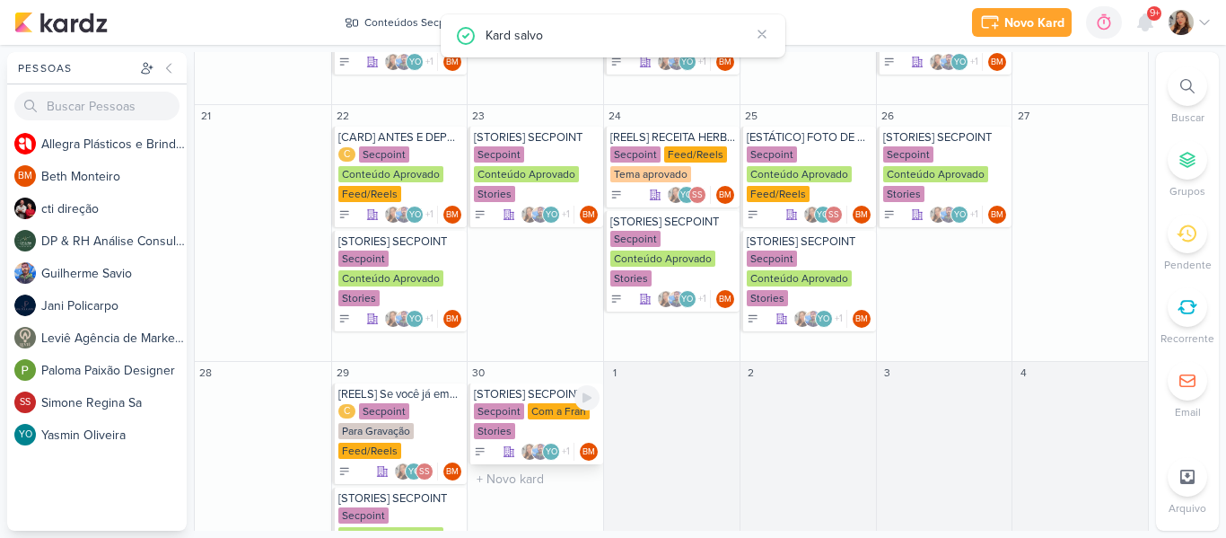
click at [520, 419] on div "Secpoint Com a Fran Stories" at bounding box center [537, 422] width 126 height 38
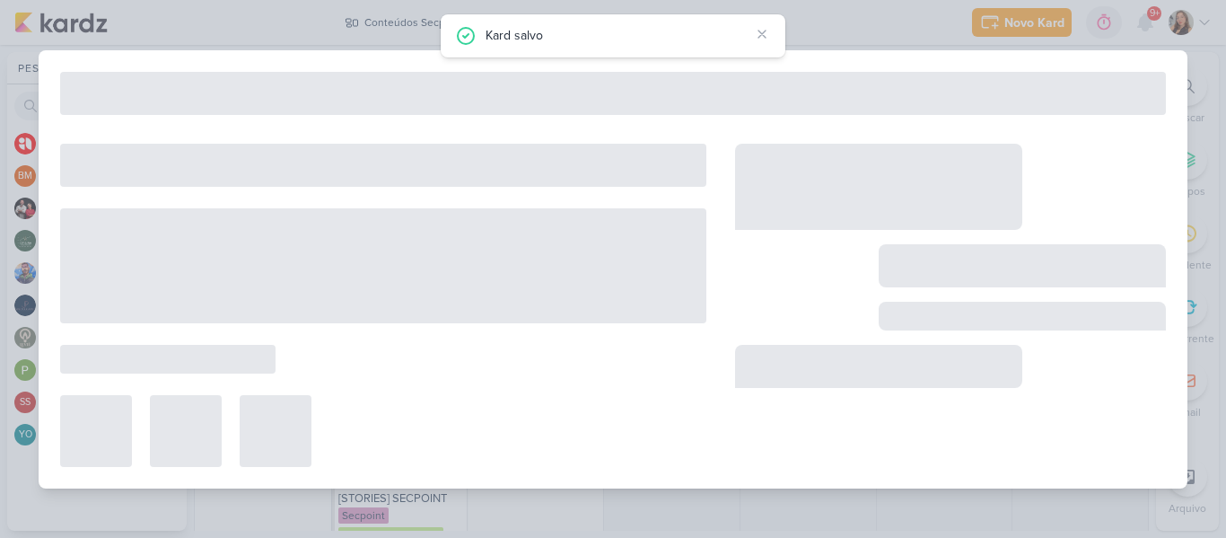
type input "[DATE] 23:59"
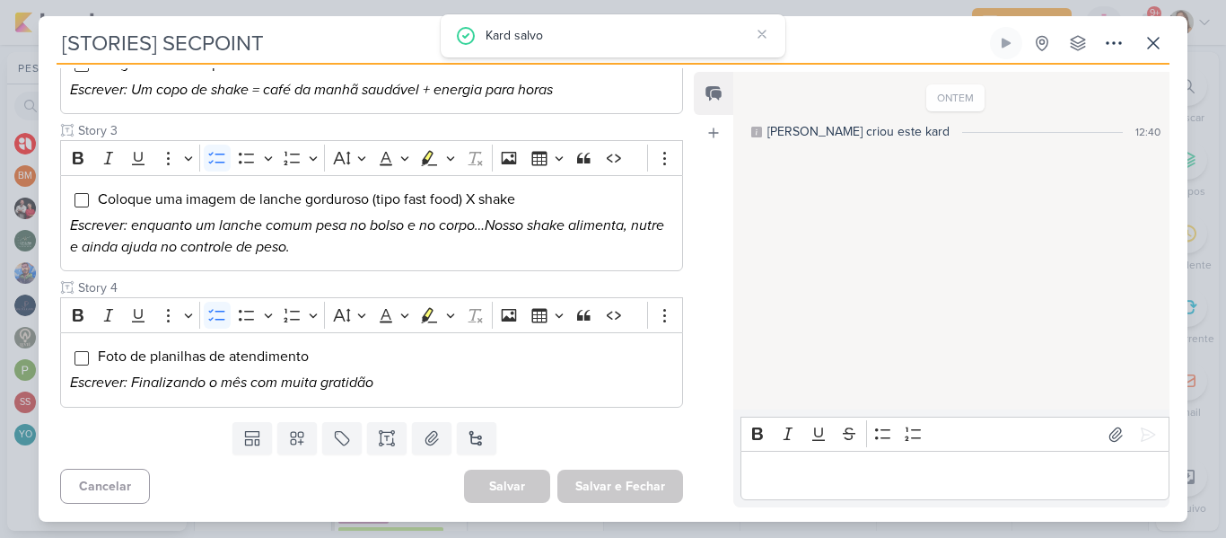
scroll to position [0, 0]
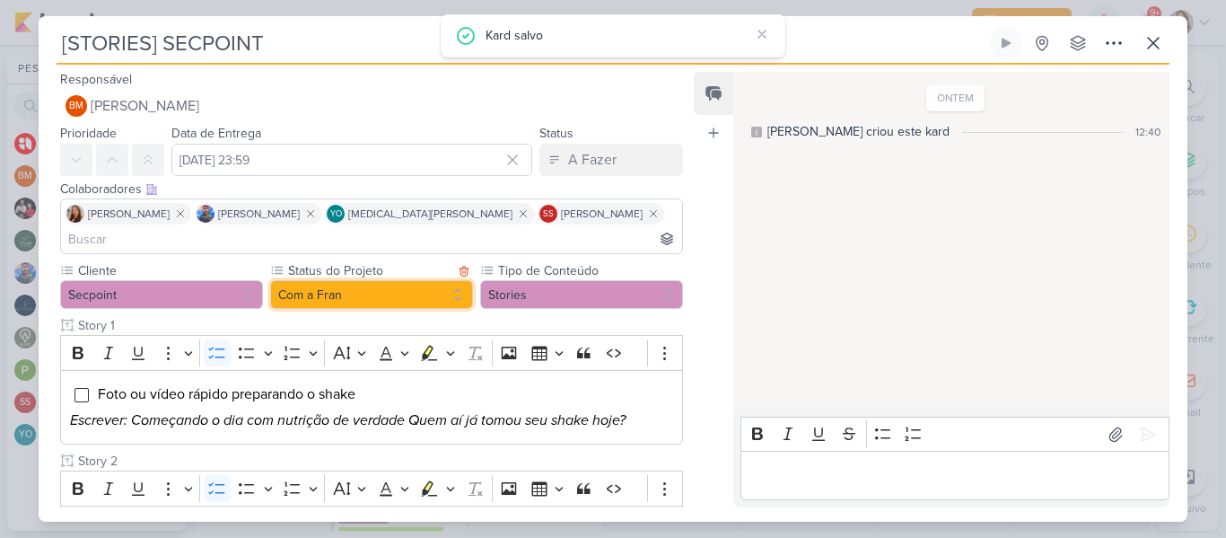
click at [416, 280] on button "Com a Fran" at bounding box center [371, 294] width 203 height 29
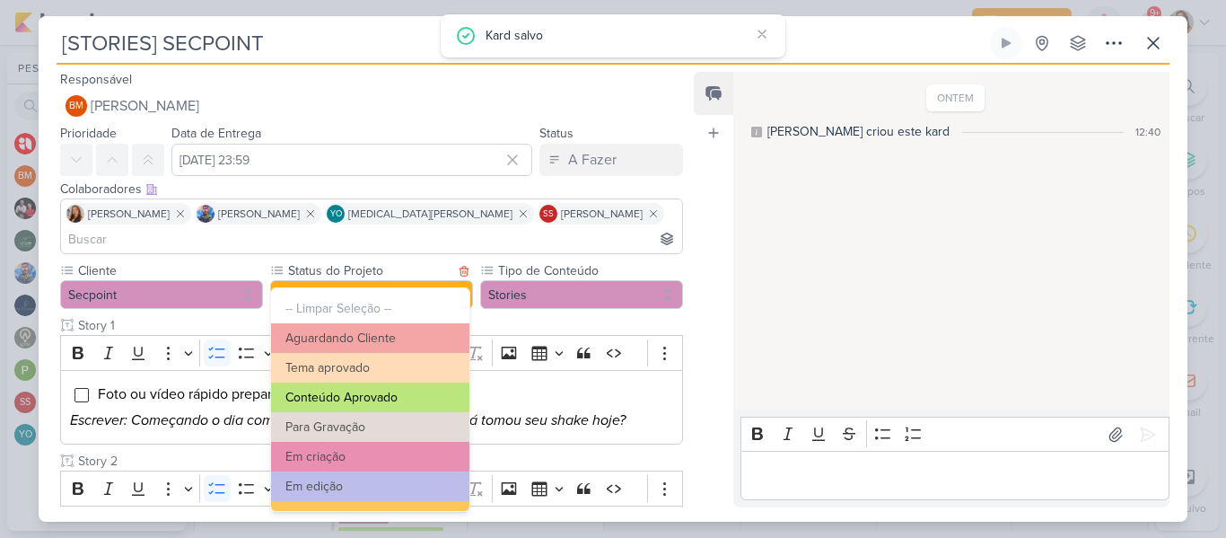
click at [383, 399] on button "Conteúdo Aprovado" at bounding box center [370, 397] width 198 height 30
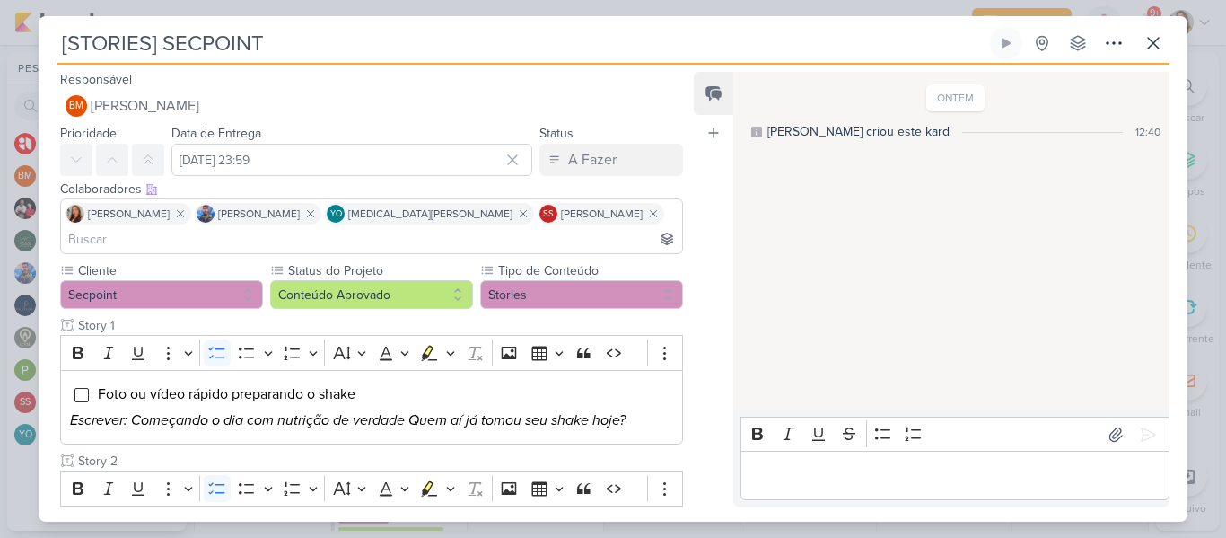
scroll to position [442, 0]
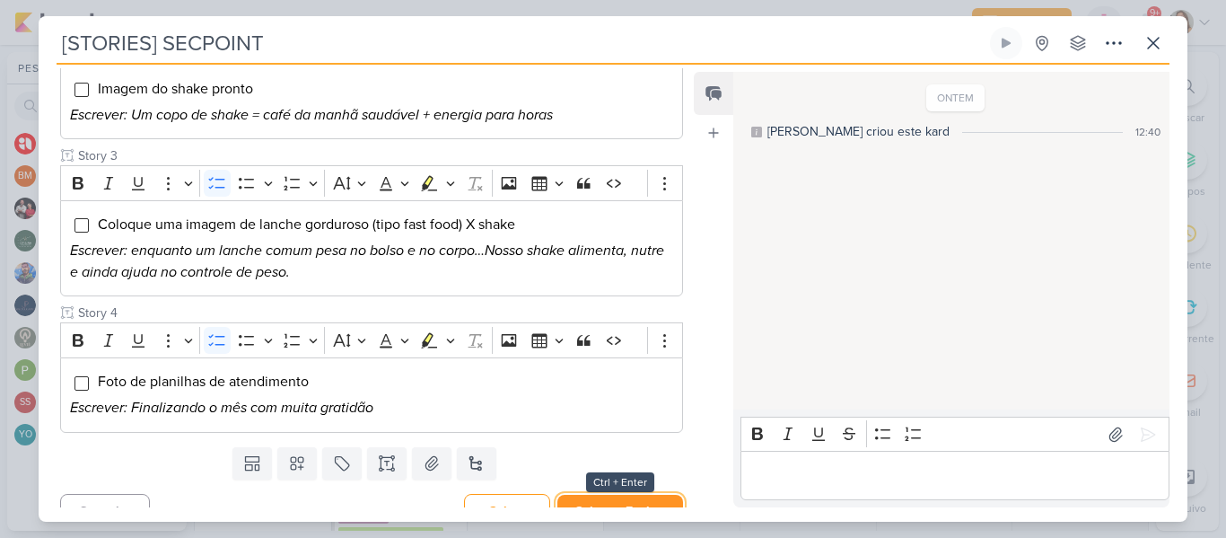
click at [627, 496] on button "Salvar e Fechar" at bounding box center [620, 511] width 126 height 33
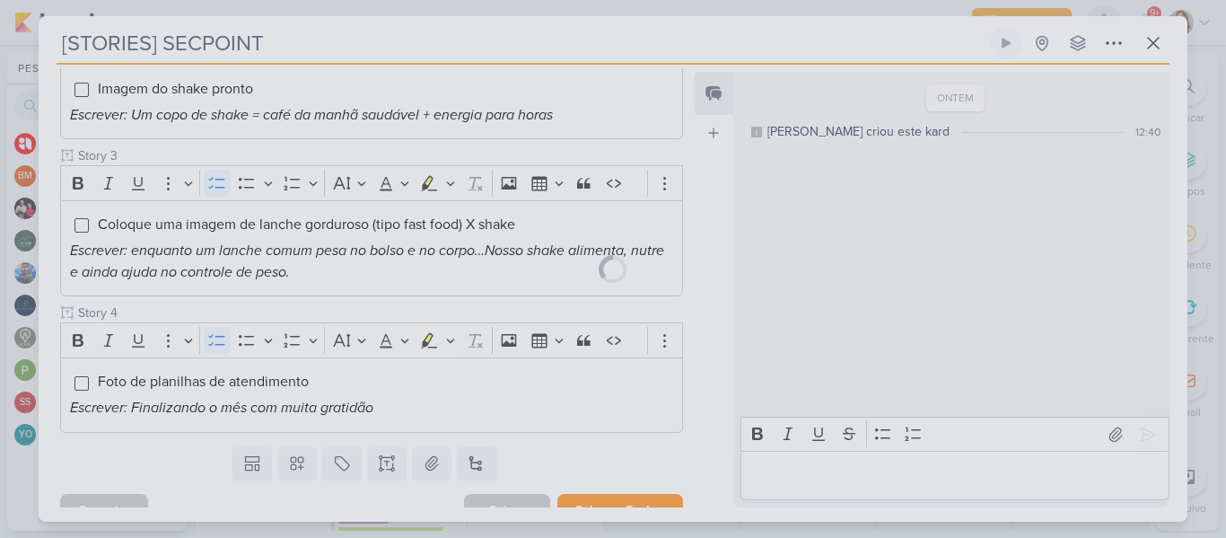
scroll to position [440, 0]
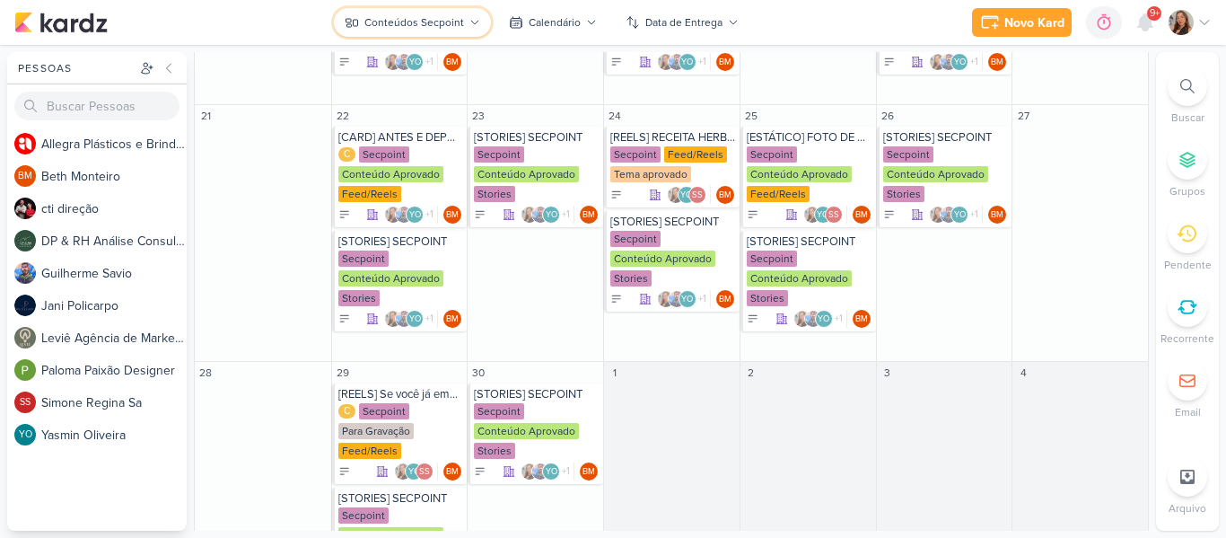
click at [390, 23] on div "Conteúdos Secpoint" at bounding box center [414, 22] width 100 height 16
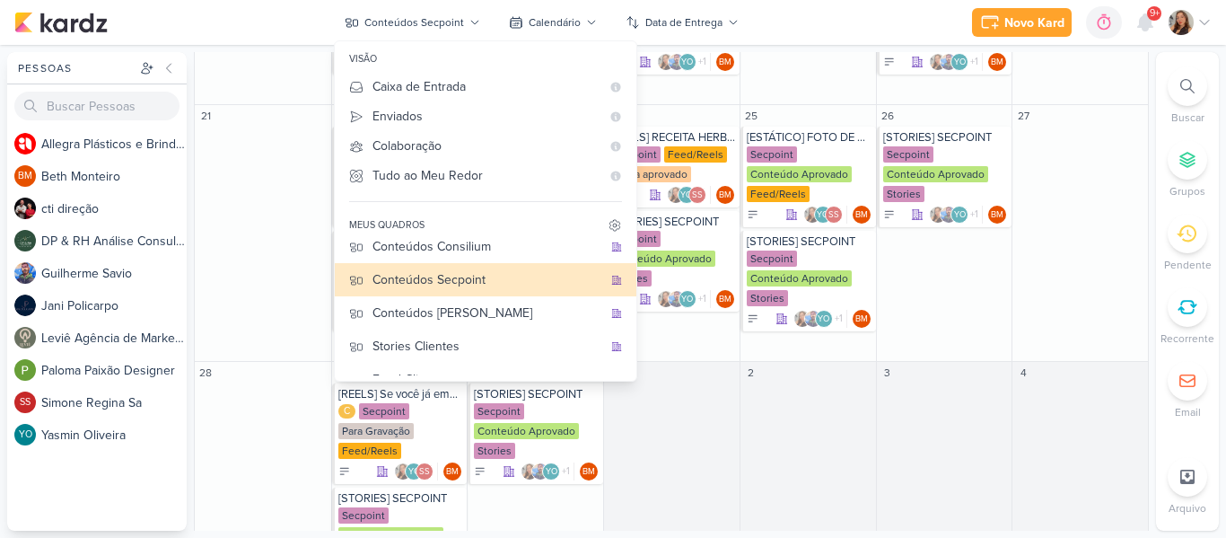
click at [773, 22] on div "Novo Kard Ctrl + k 0h0m Sessão desligada... Hoje 0h0m Semana 0h0m Mês 0h0m" at bounding box center [612, 22] width 1197 height 45
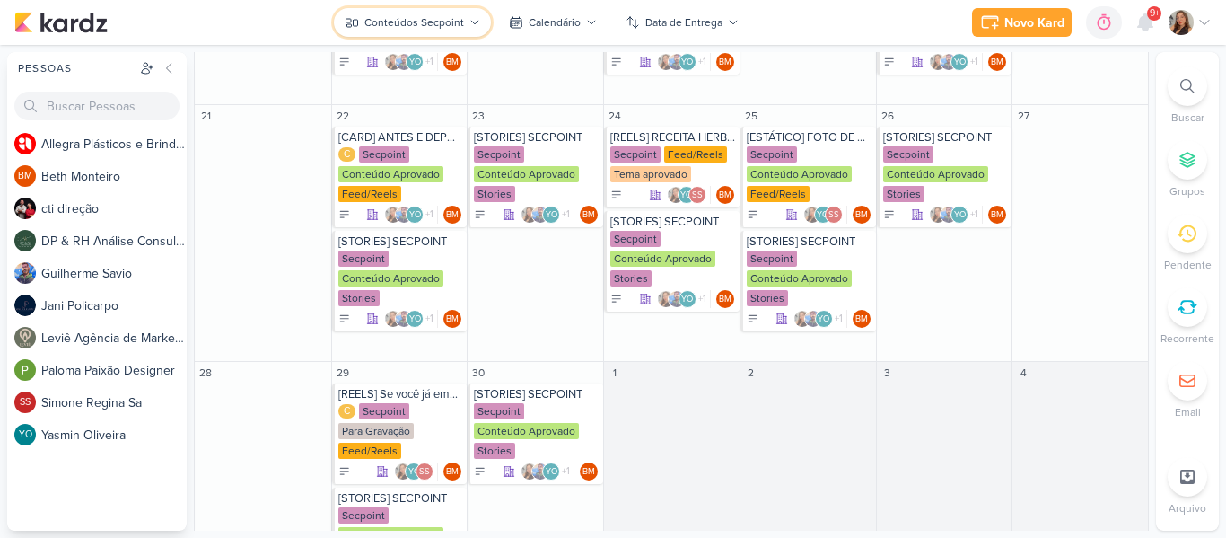
click at [396, 13] on button "Conteúdos Secpoint" at bounding box center [412, 22] width 157 height 29
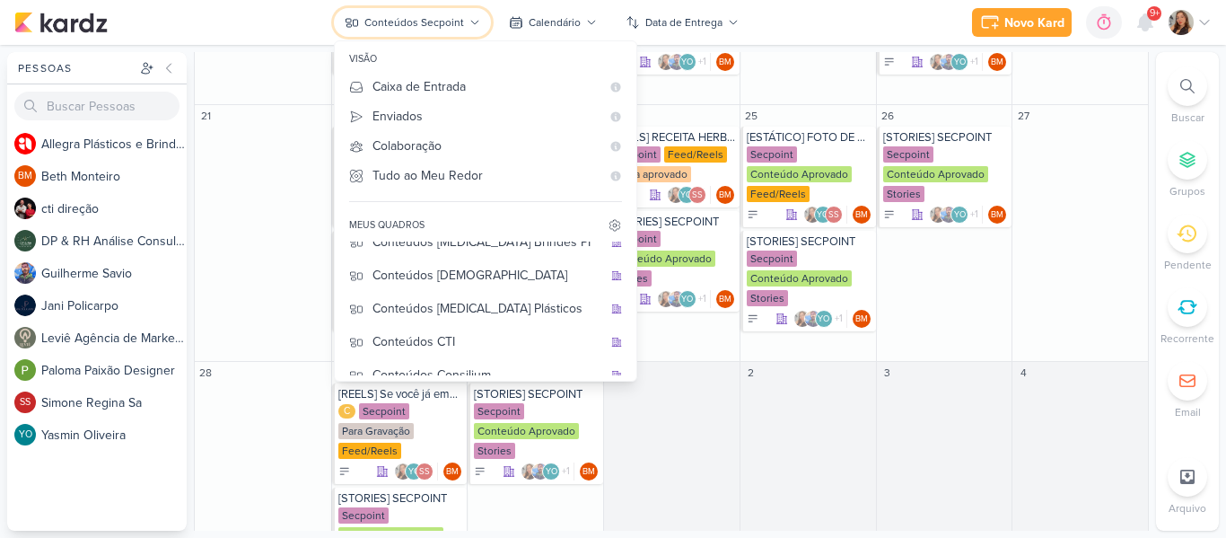
scroll to position [0, 0]
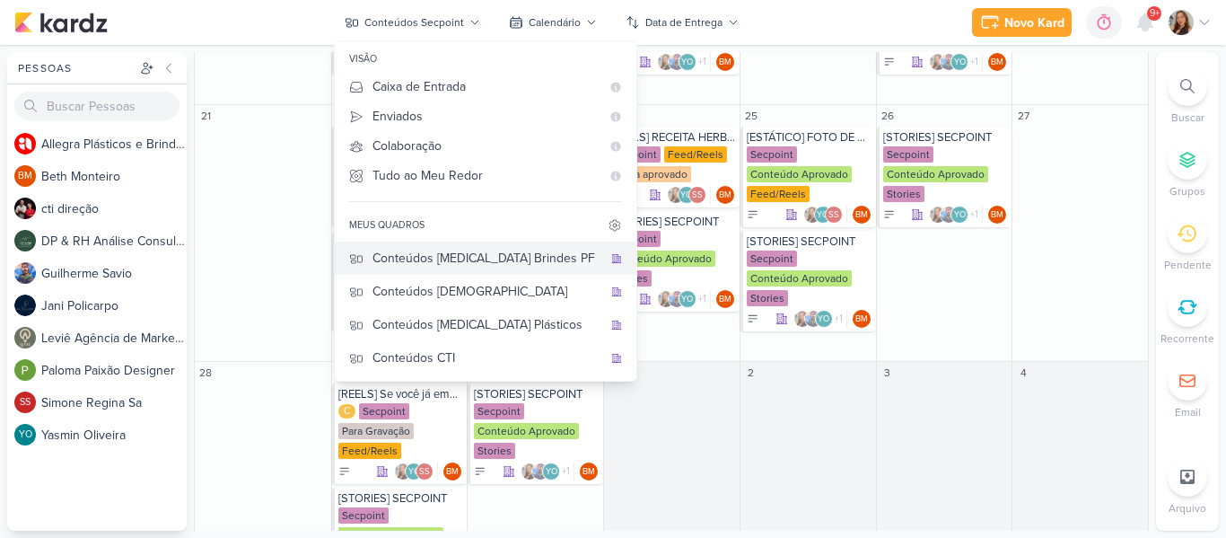
click at [513, 261] on div "Conteúdos [MEDICAL_DATA] Brindes PF" at bounding box center [487, 258] width 230 height 19
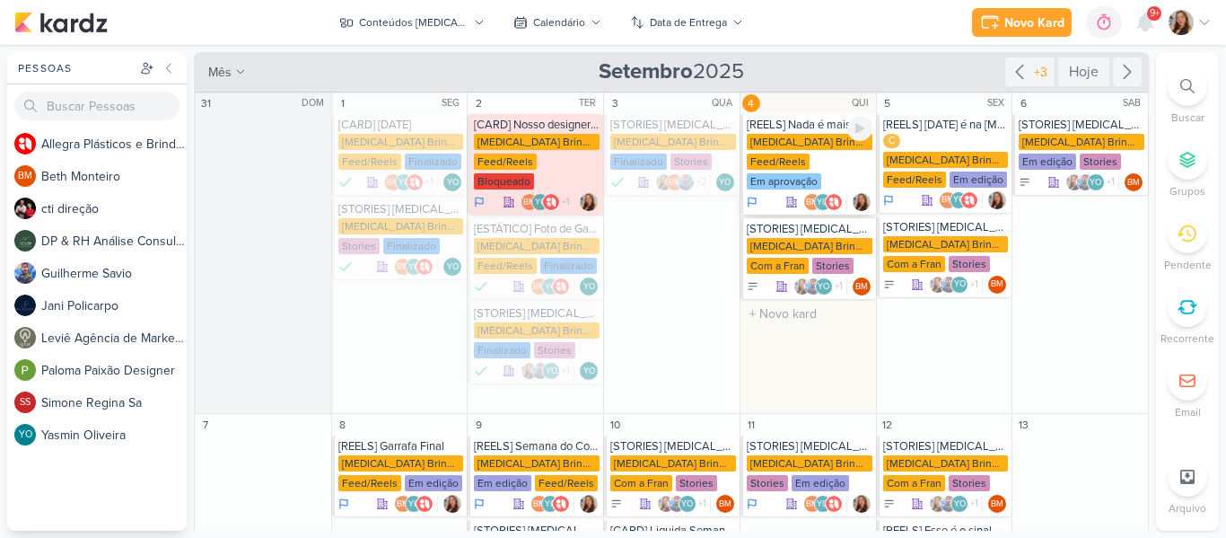
click at [826, 166] on div "[MEDICAL_DATA] Brindes PF Feed/Reels Em aprovação" at bounding box center [810, 162] width 126 height 57
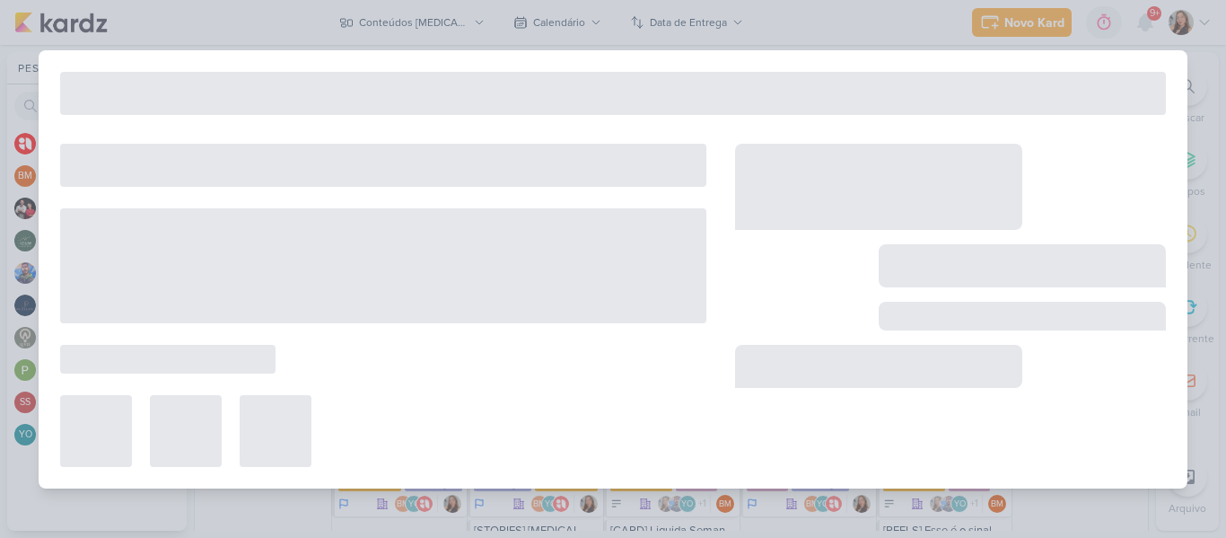
type input "[REELS] Nada é mais forte que o apego do meu filho com a sua garrafa"
type input "4 de setembro de 2025 às 23:59"
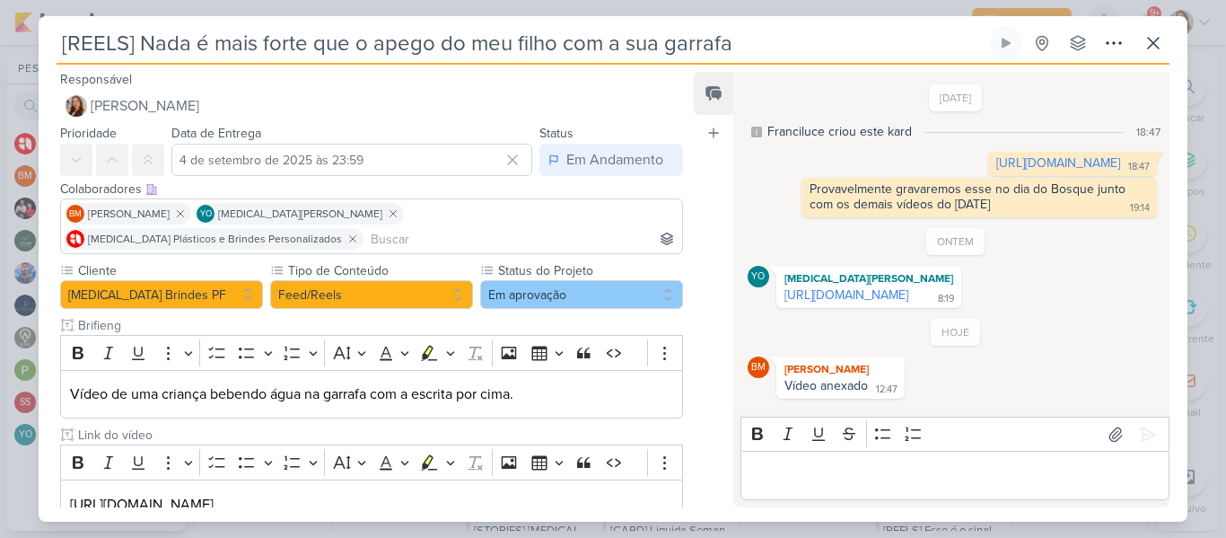
scroll to position [96, 0]
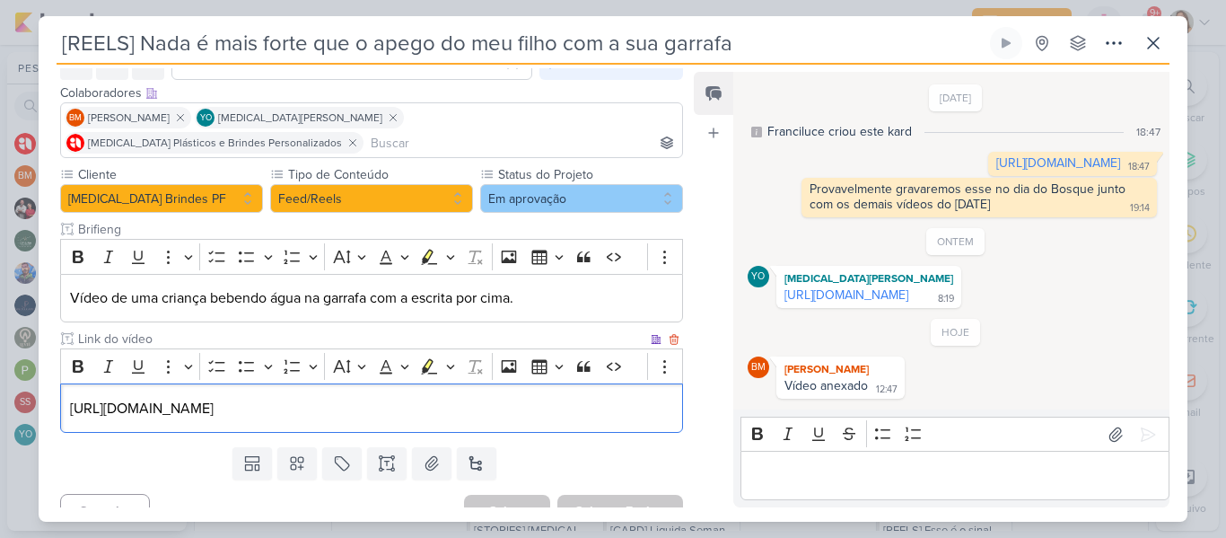
drag, startPoint x: 653, startPoint y: 386, endPoint x: 154, endPoint y: 396, distance: 498.2
click at [154, 396] on div "[URL][DOMAIN_NAME]" at bounding box center [371, 407] width 623 height 49
copy p "[URL][DOMAIN_NAME]"
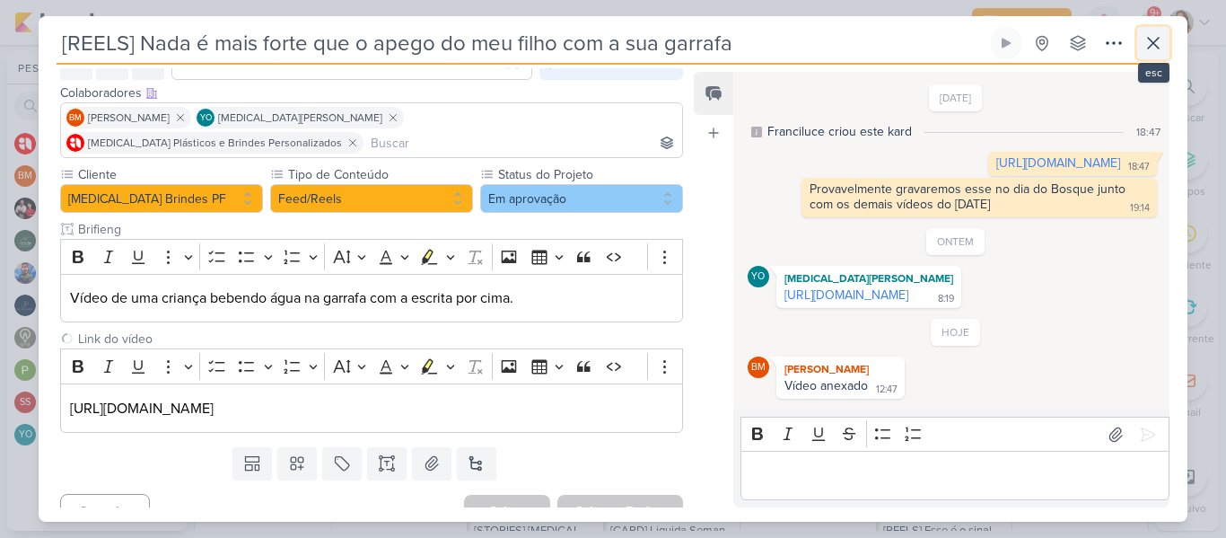
click at [1148, 39] on icon at bounding box center [1154, 43] width 22 height 22
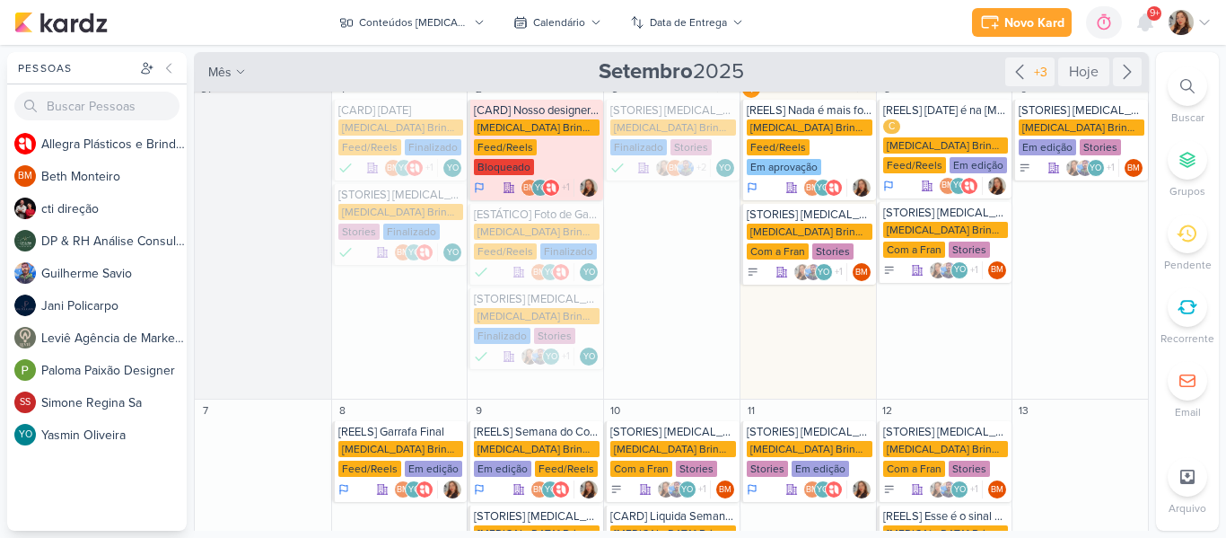
scroll to position [0, 0]
